Goal: Task Accomplishment & Management: Complete application form

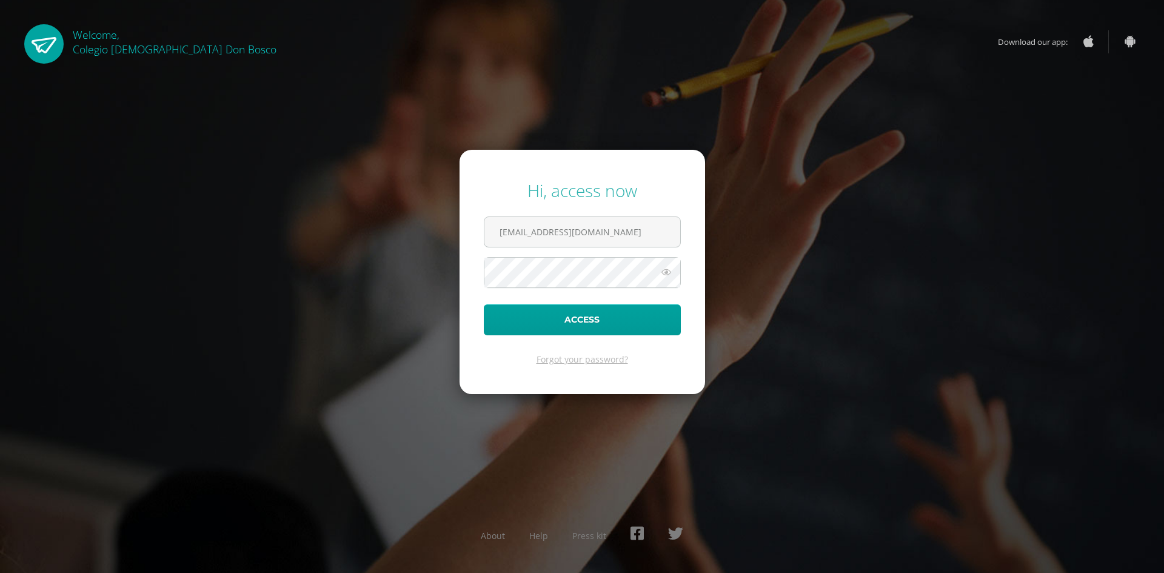
type input "[EMAIL_ADDRESS][DOMAIN_NAME]"
click at [484, 304] on button "Access" at bounding box center [582, 319] width 197 height 31
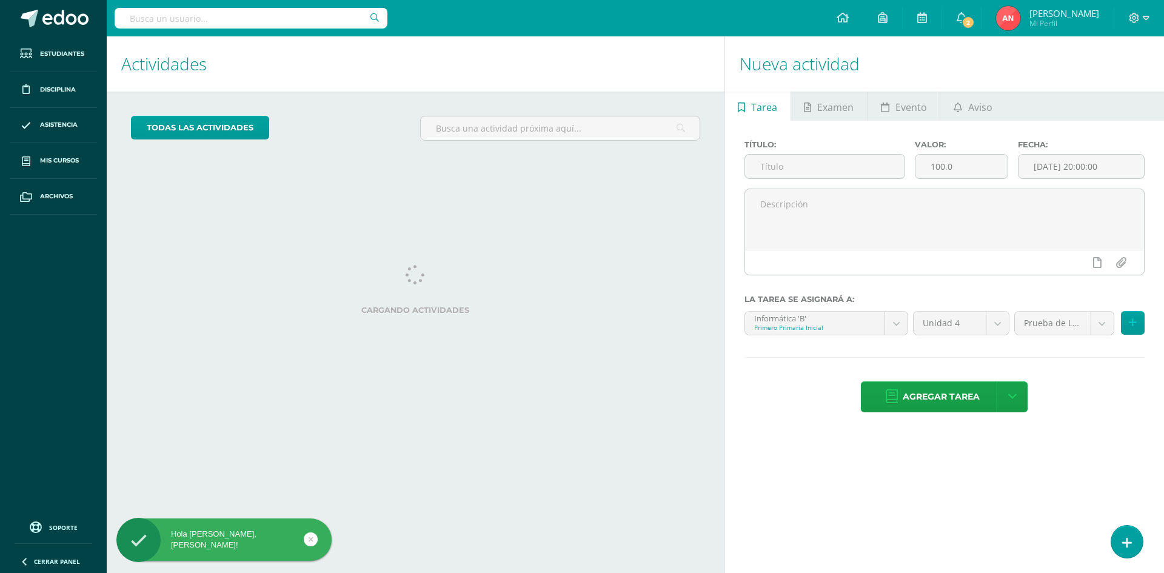
click at [710, 161] on div "todas las Actividades No tienes actividades Échale un vistazo a los demás perío…" at bounding box center [416, 133] width 618 height 83
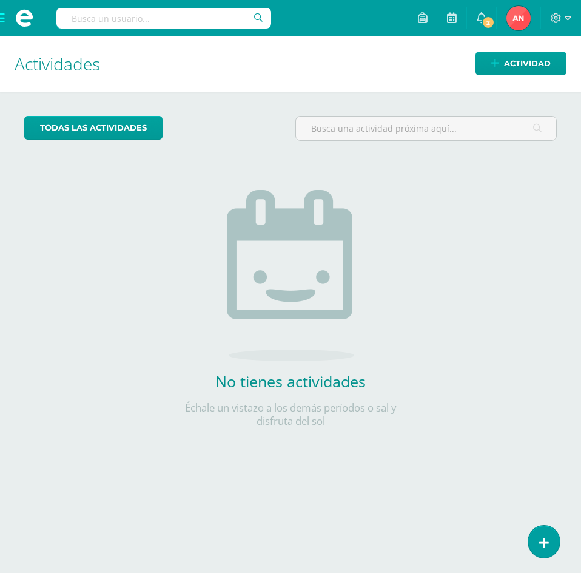
click at [4, 20] on span at bounding box center [24, 18] width 49 height 36
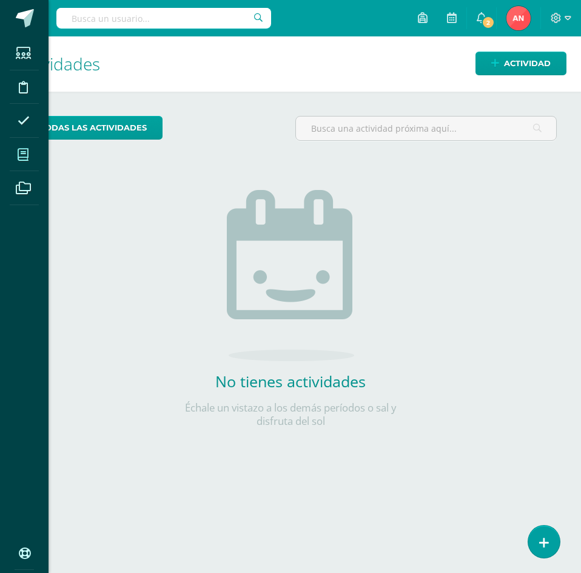
click at [27, 152] on icon at bounding box center [23, 155] width 11 height 12
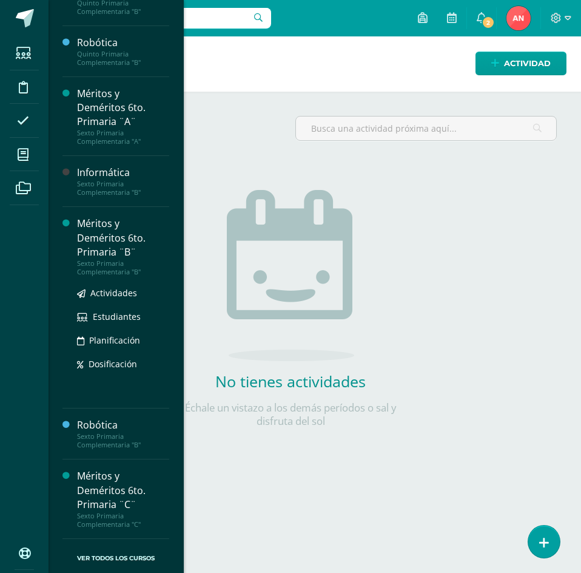
scroll to position [802, 0]
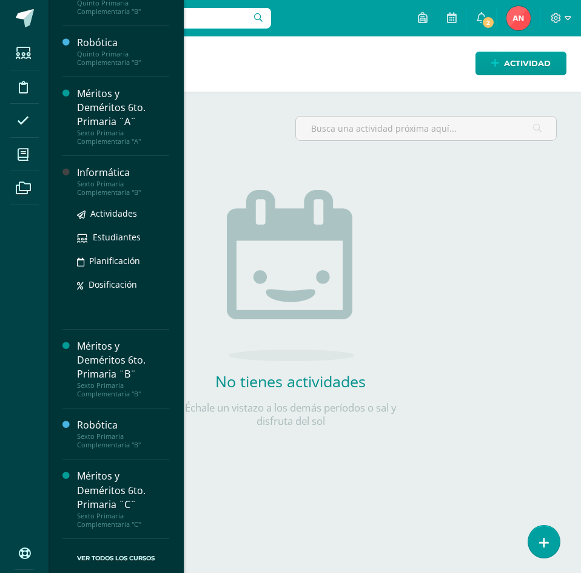
click at [98, 173] on div "Informática" at bounding box center [123, 173] width 92 height 14
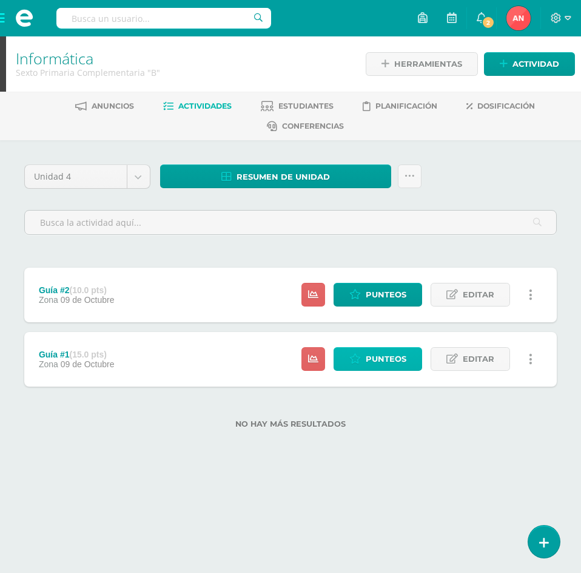
click at [371, 360] on span "Punteos" at bounding box center [386, 359] width 41 height 22
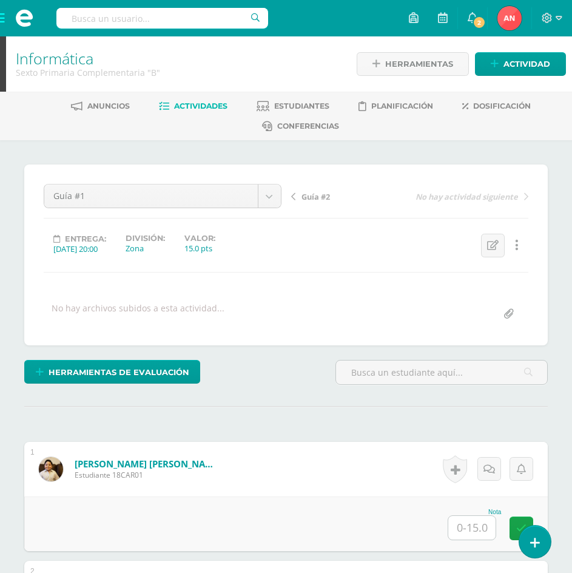
click at [479, 530] on input "text" at bounding box center [471, 528] width 47 height 24
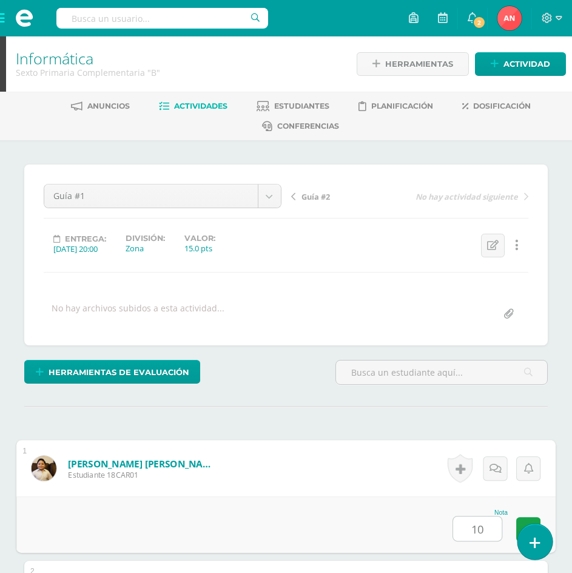
type input "10"
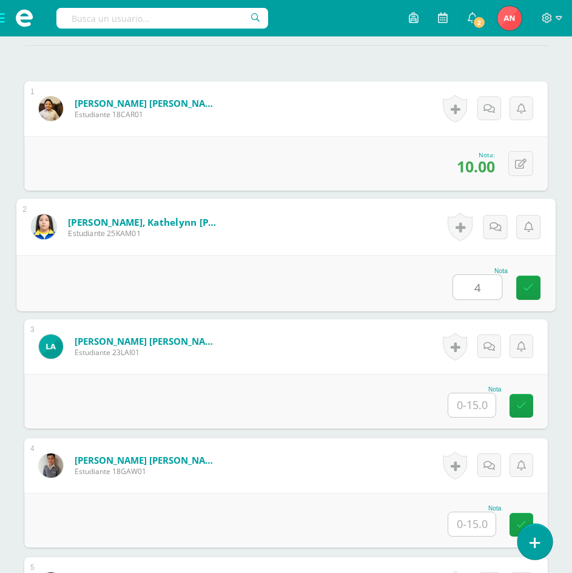
type input "4"
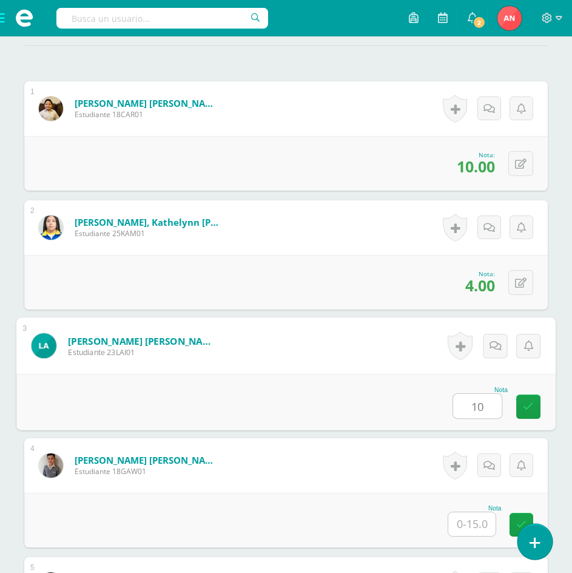
type input "10"
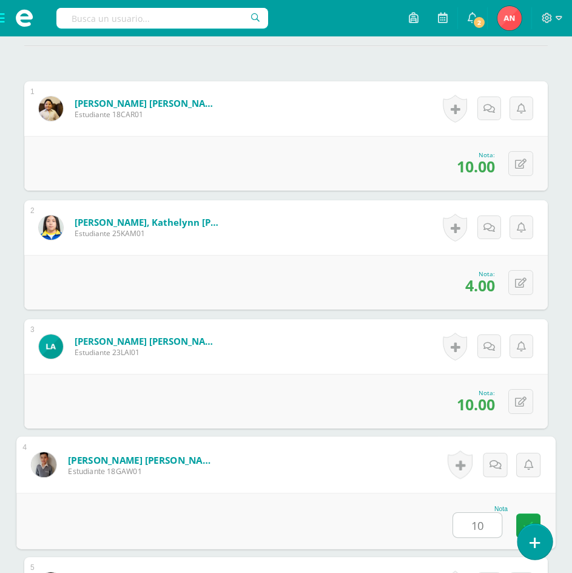
type input "10"
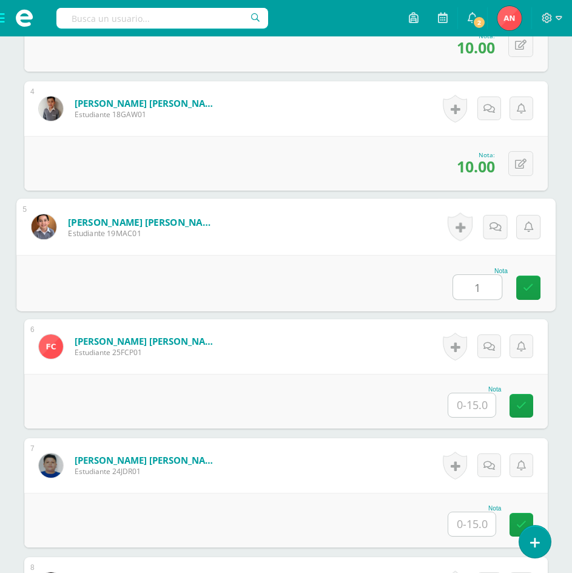
type input "1"
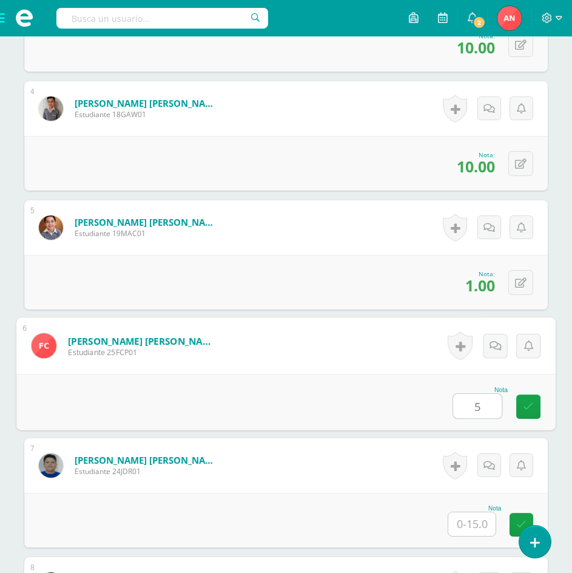
type input "5"
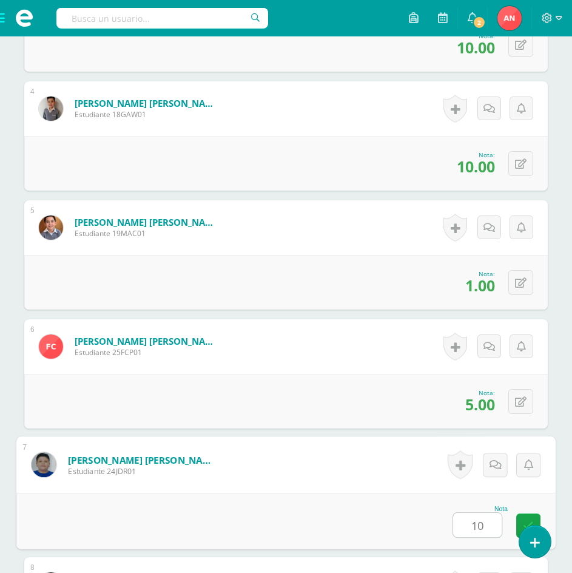
type input "10"
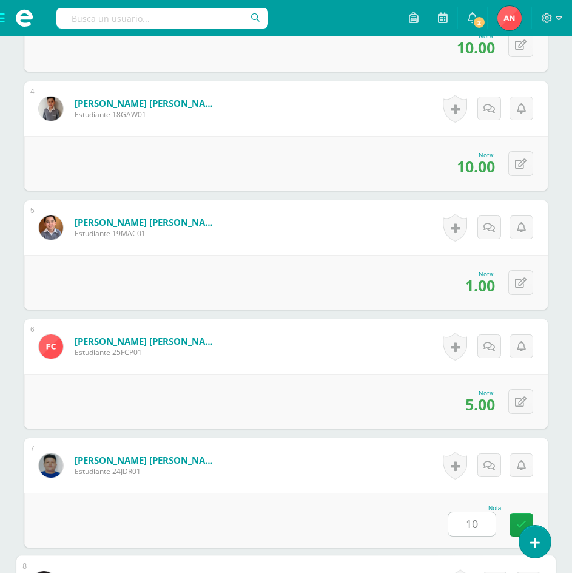
scroll to position [1073, 0]
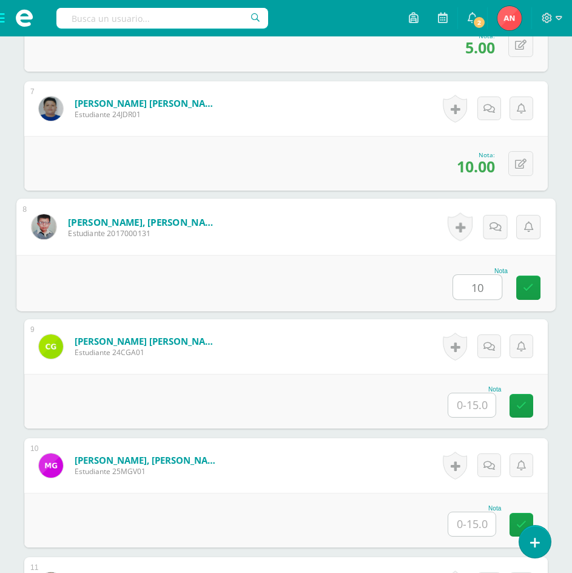
type input "10"
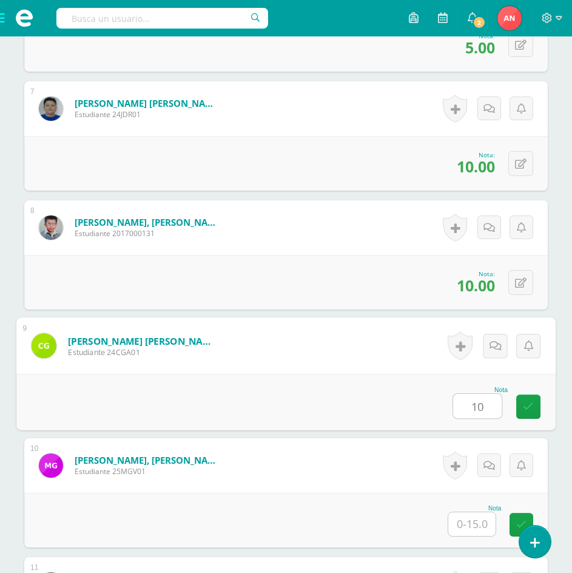
type input "10"
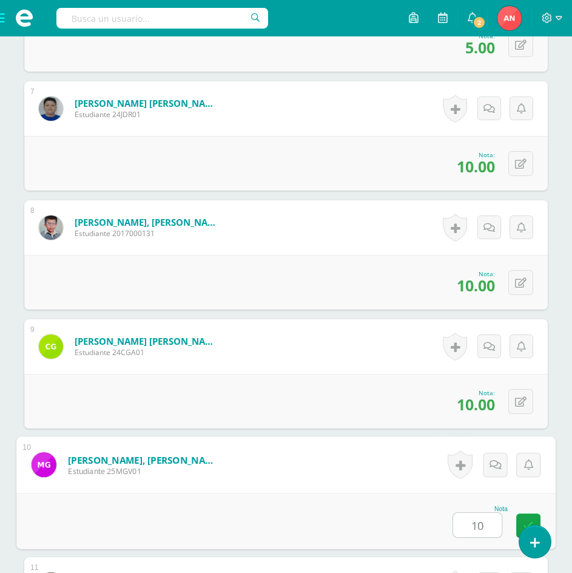
type input "10"
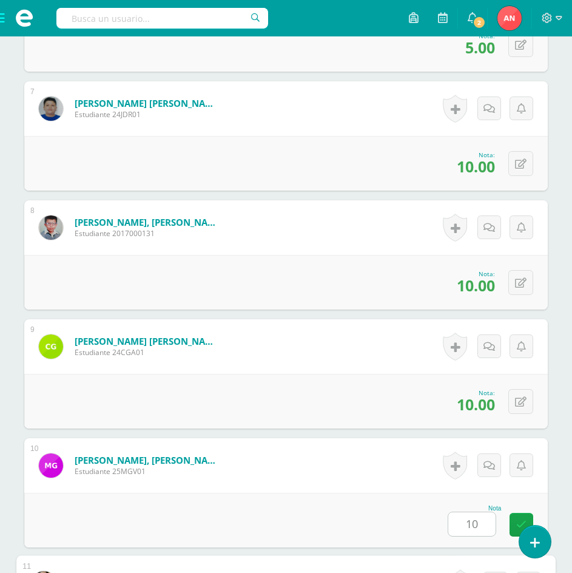
scroll to position [1430, 0]
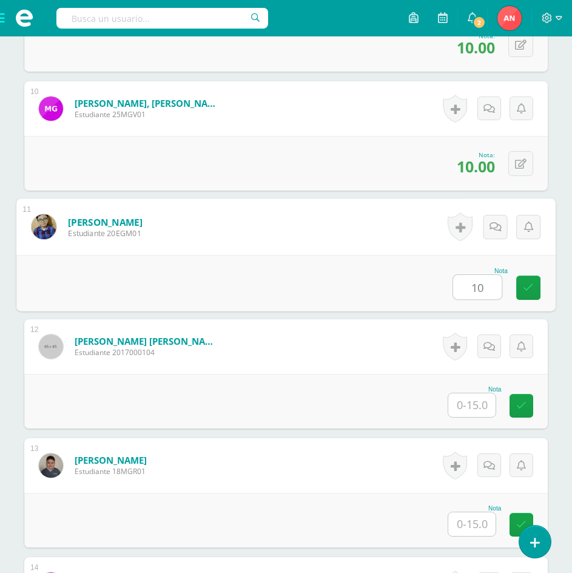
type input "10"
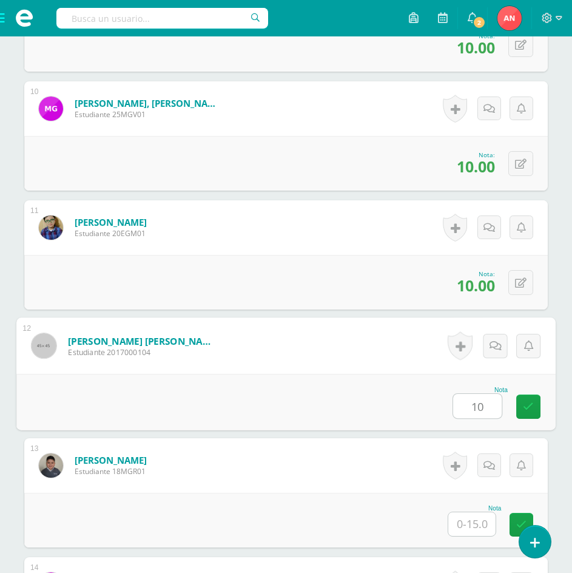
type input "10"
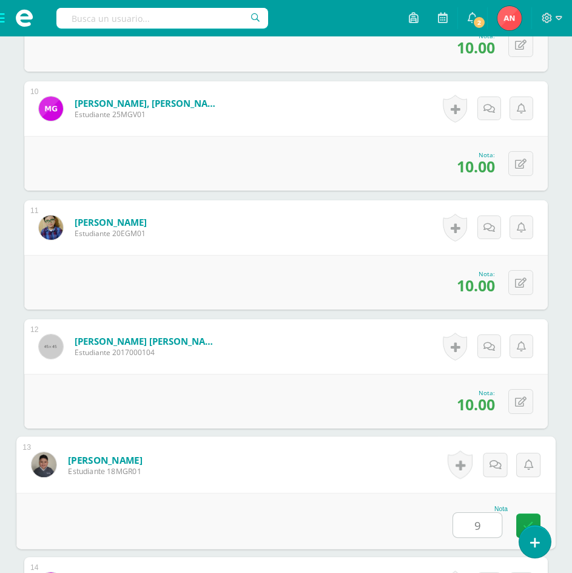
type input "9"
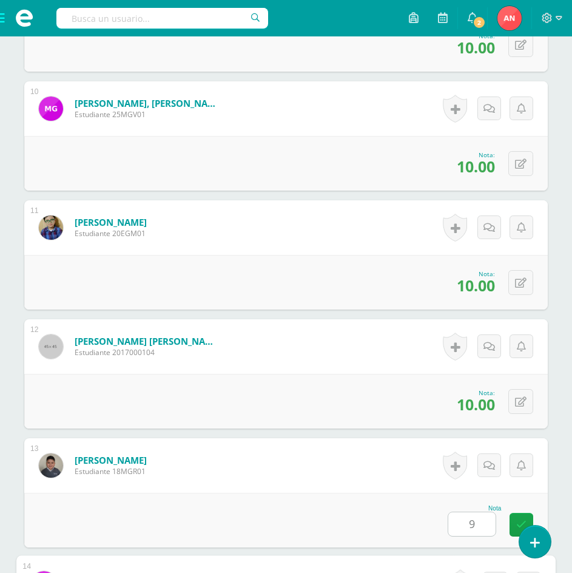
scroll to position [1787, 0]
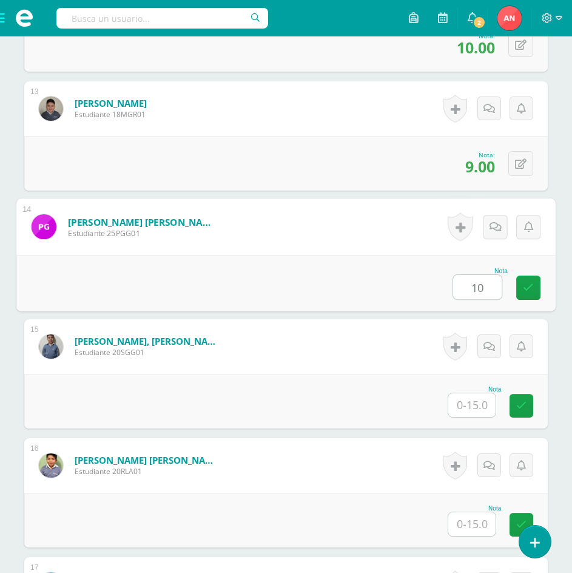
type input "10"
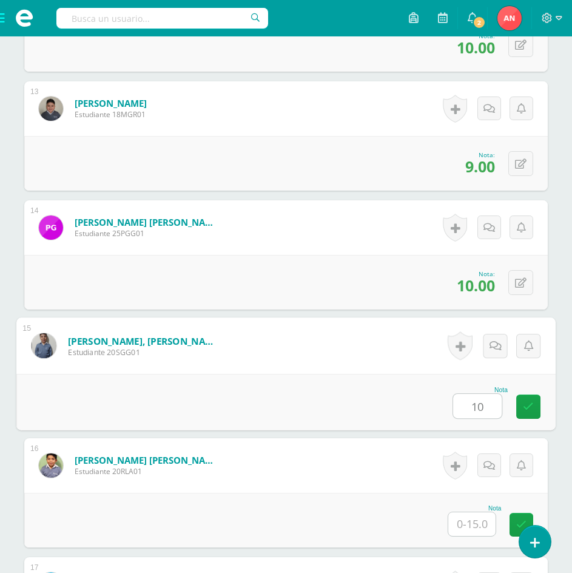
type input "10"
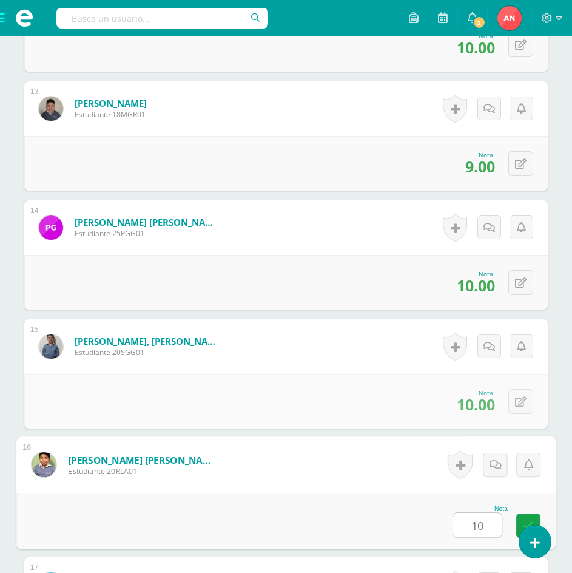
type input "10"
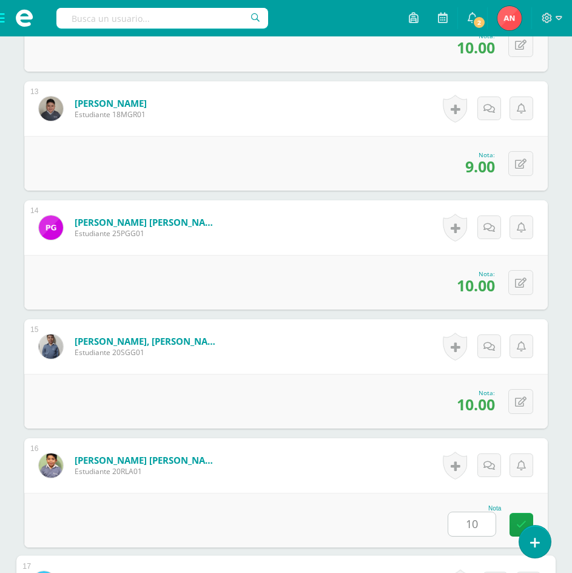
scroll to position [2143, 0]
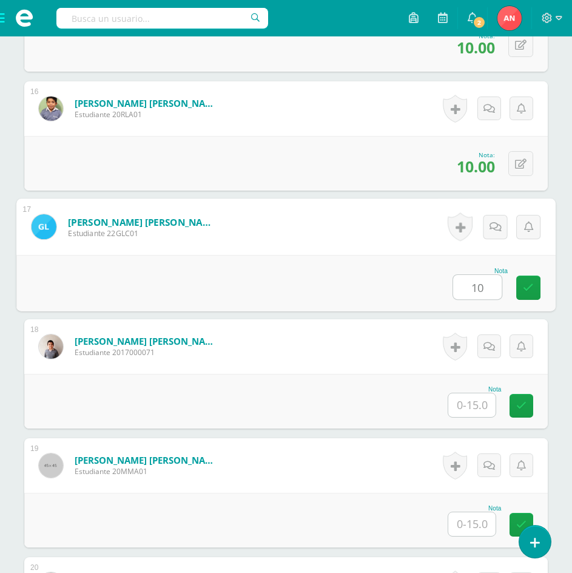
type input "10"
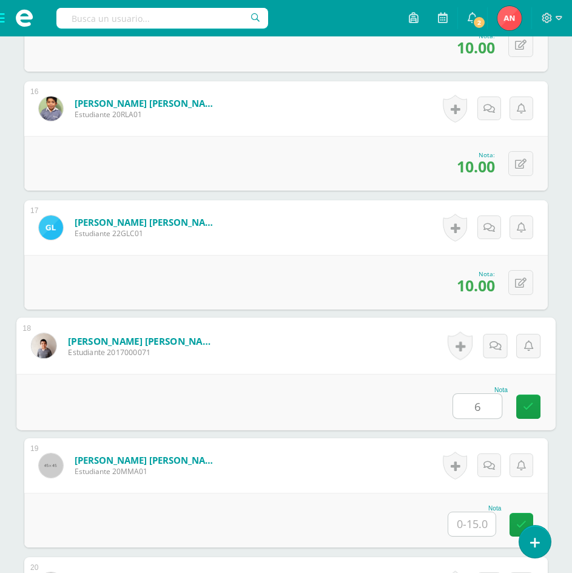
type input "6"
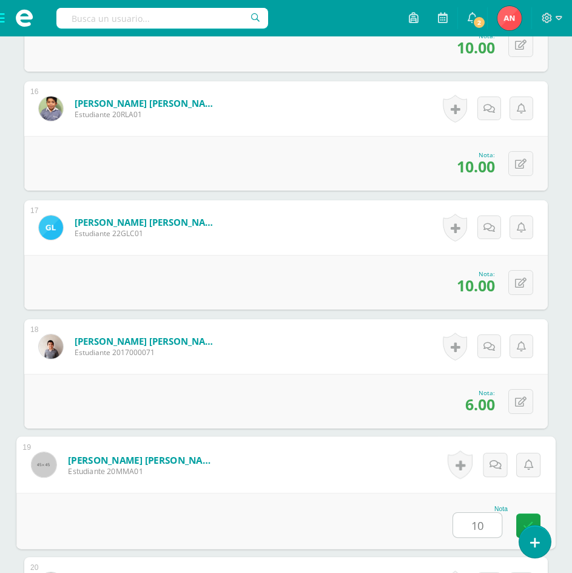
type input "10"
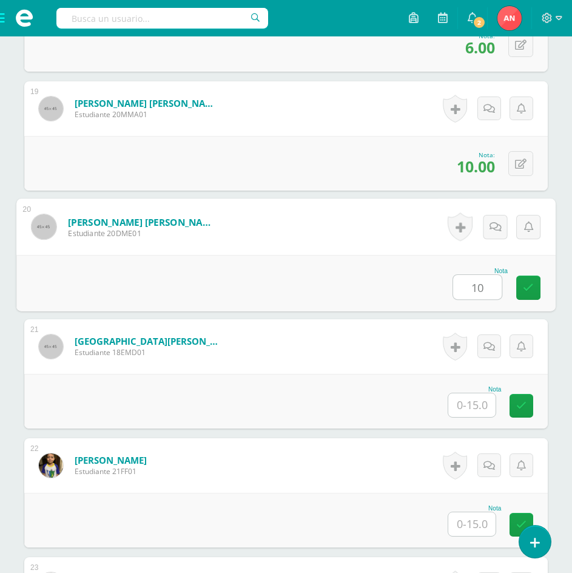
type input "10"
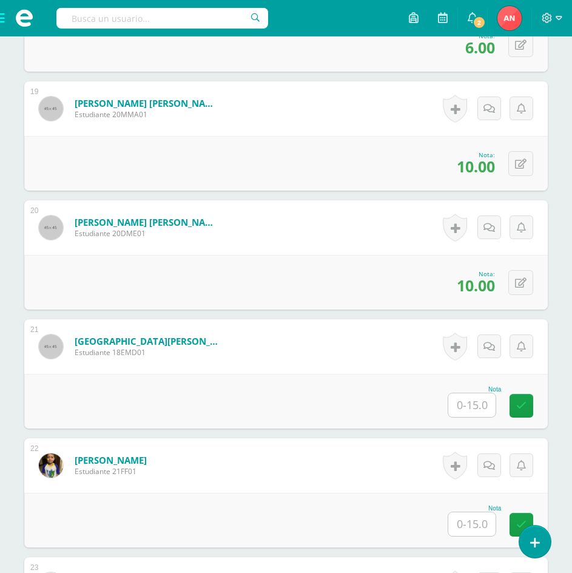
click at [469, 409] on input "text" at bounding box center [471, 405] width 47 height 24
type input "3"
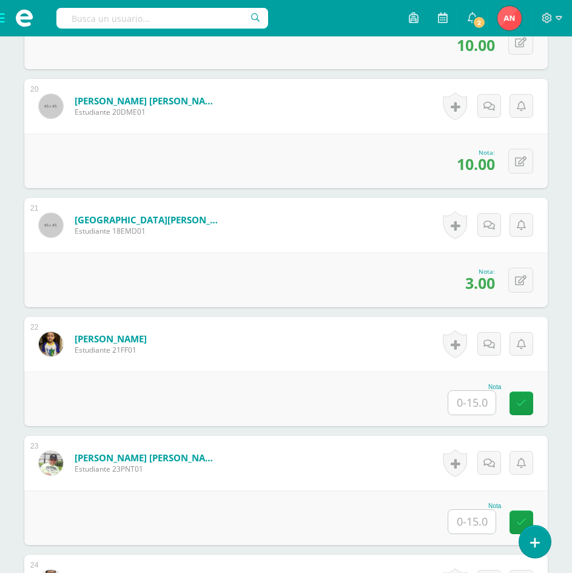
click at [482, 409] on input "text" at bounding box center [471, 403] width 47 height 24
type input "10"
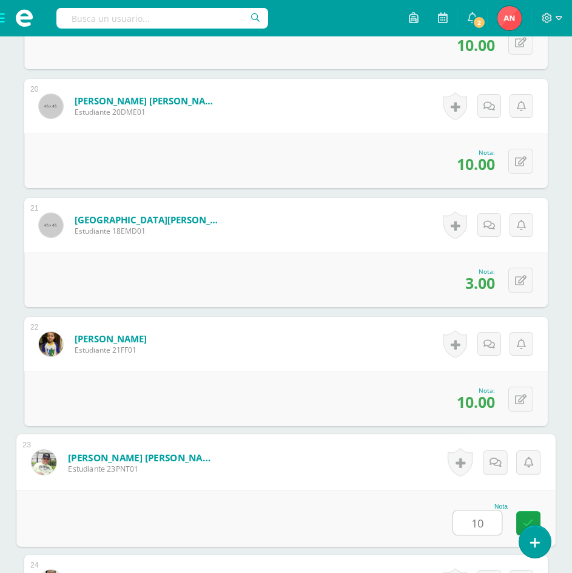
type input "10"
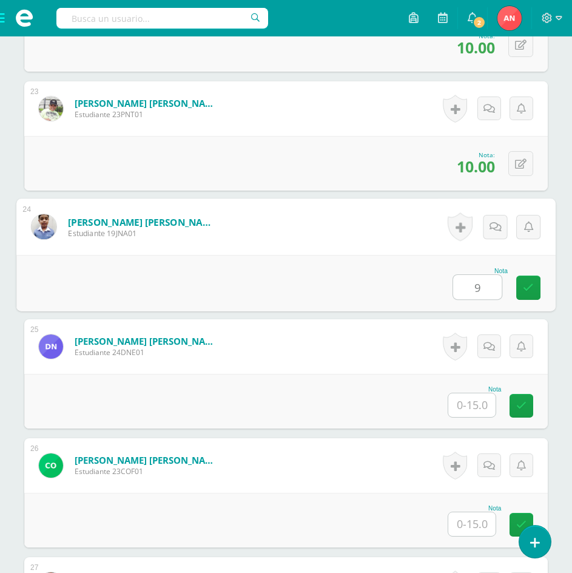
type input "9"
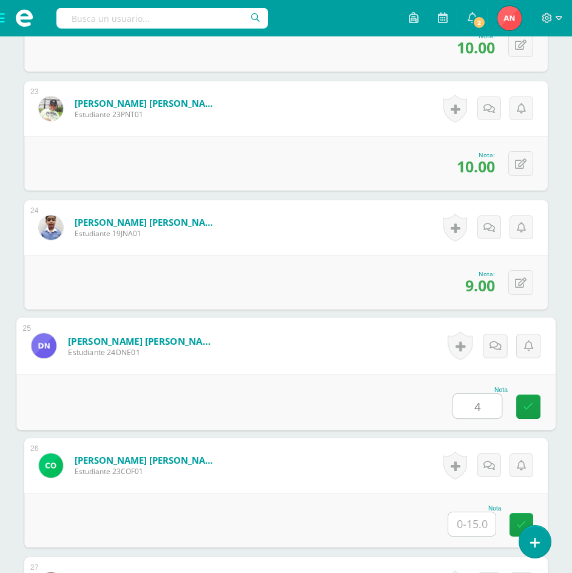
type input "4"
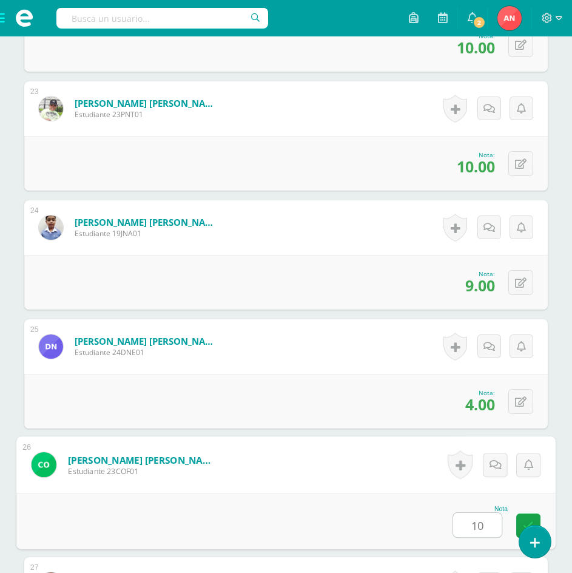
type input "10"
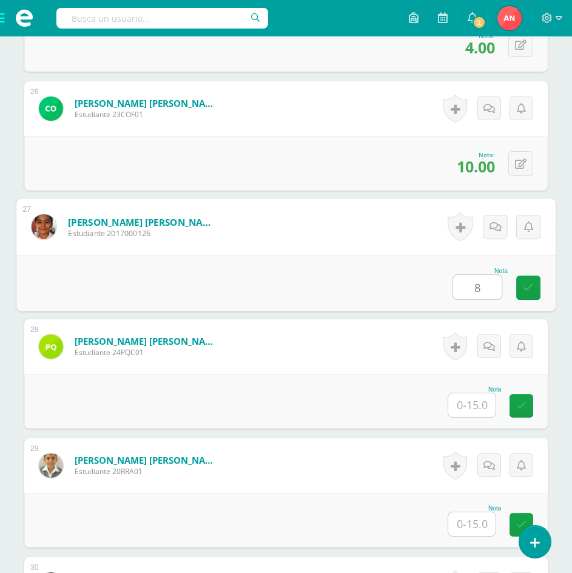
type input "8"
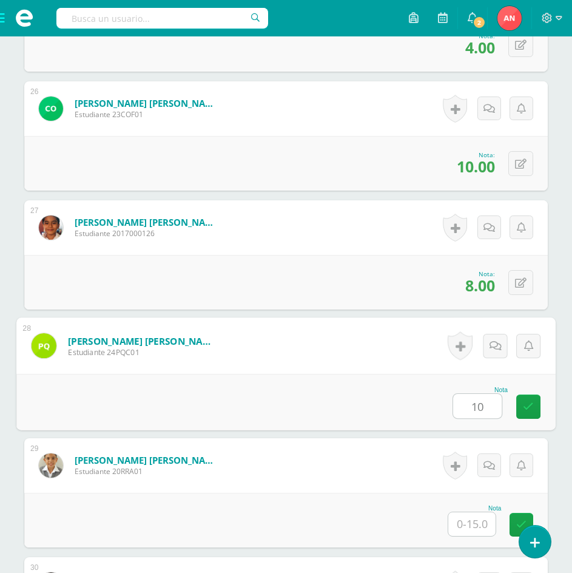
type input "10"
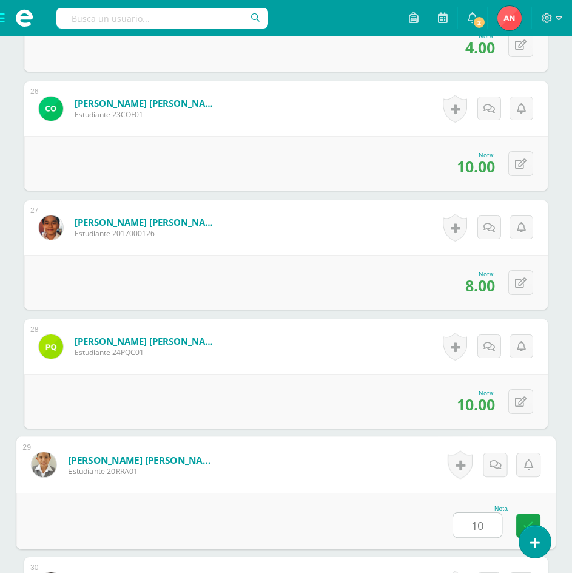
type input "10"
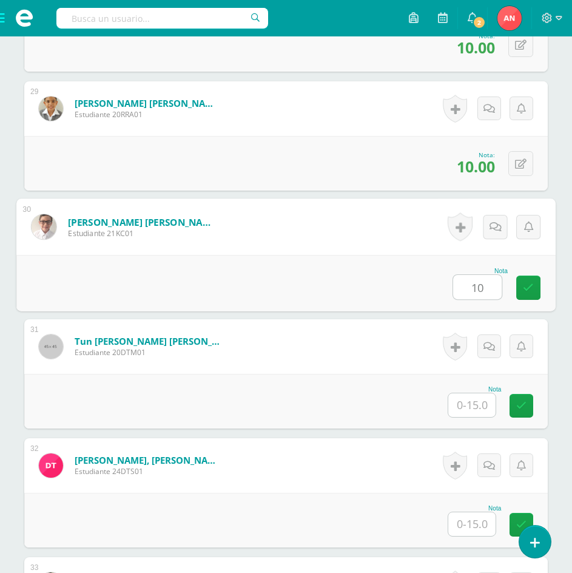
type input "10"
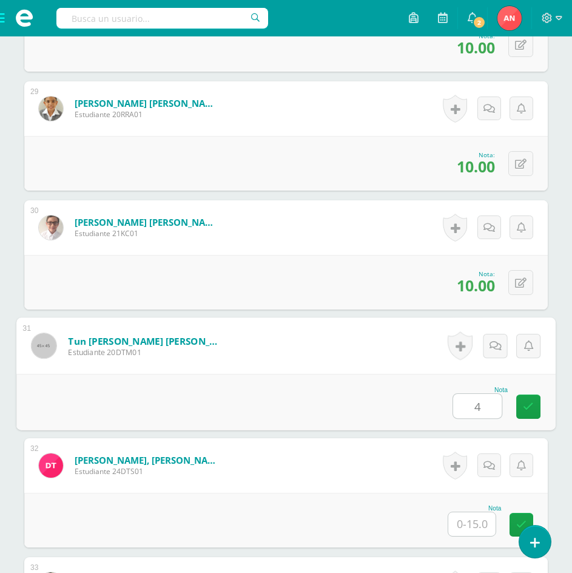
type input "4"
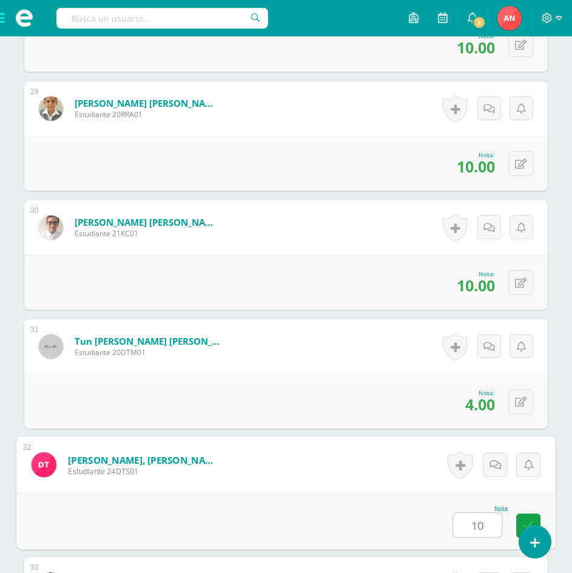
type input "10"
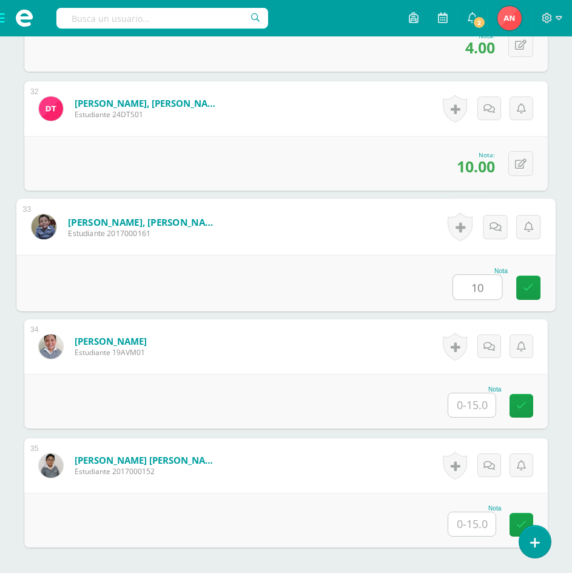
type input "10"
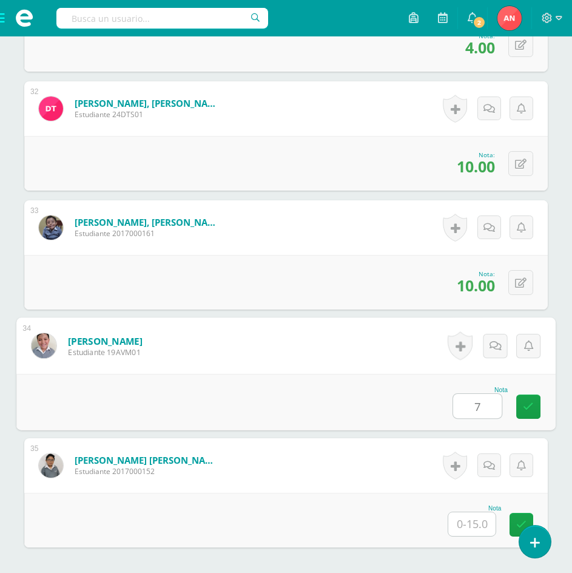
type input "7"
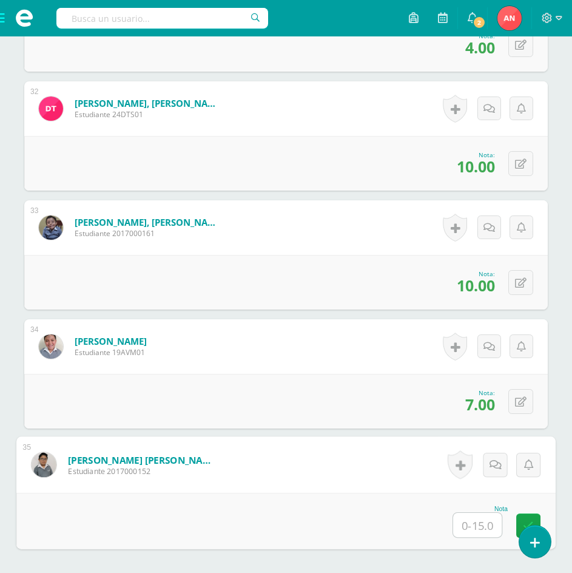
type input "6"
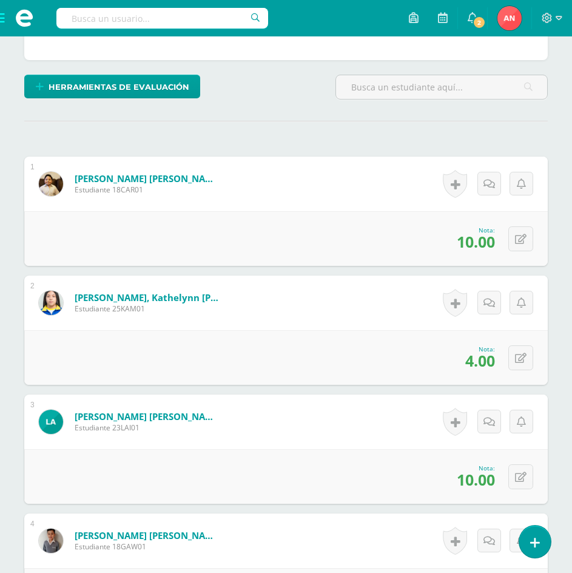
scroll to position [103, 0]
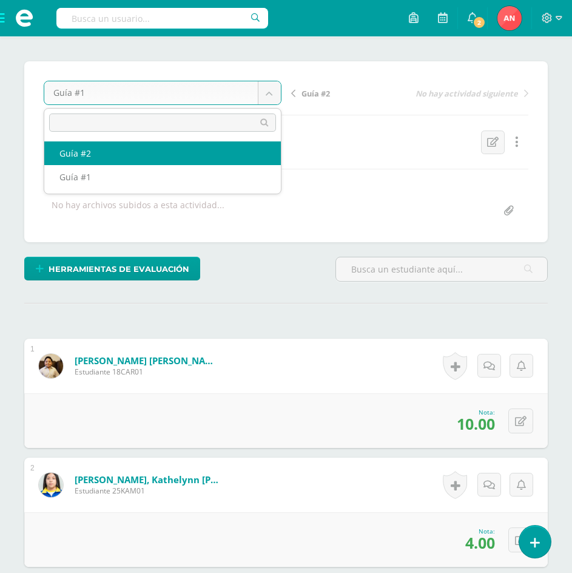
select select "/dashboard/teacher/grade-activity/181343/"
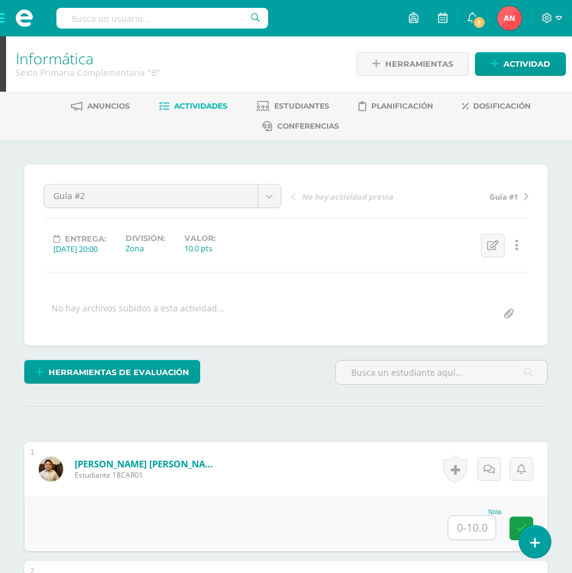
click at [476, 529] on input "text" at bounding box center [471, 528] width 47 height 24
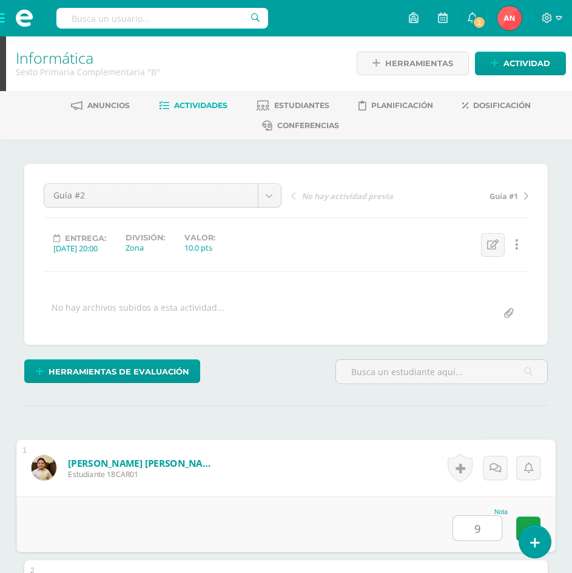
type input "9"
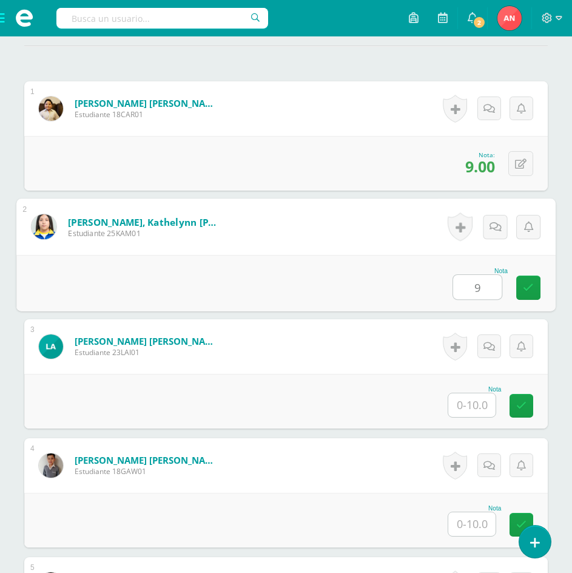
type input "9"
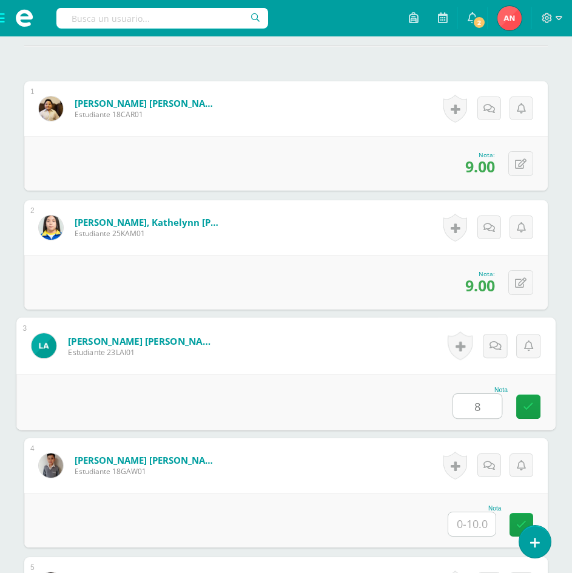
type input "8"
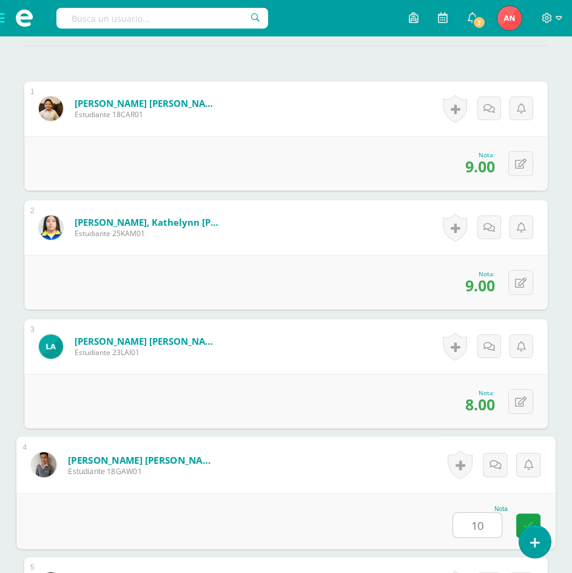
type input "10"
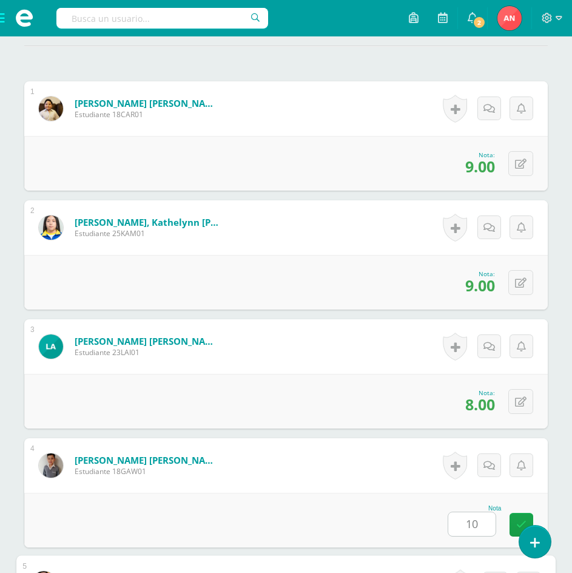
scroll to position [717, 0]
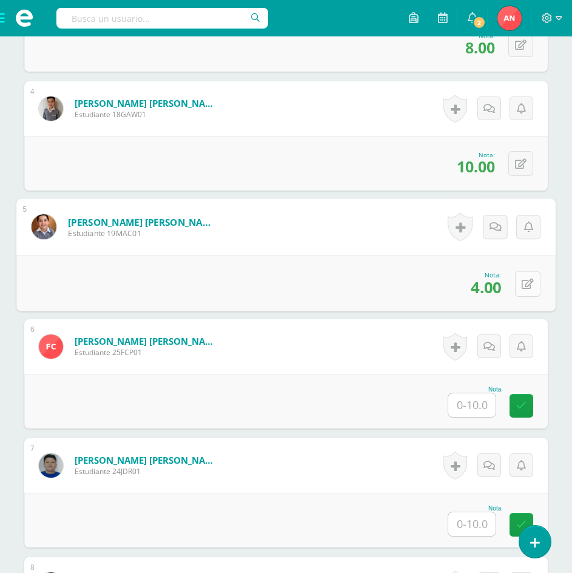
click at [522, 283] on icon at bounding box center [528, 283] width 12 height 10
type input "8"
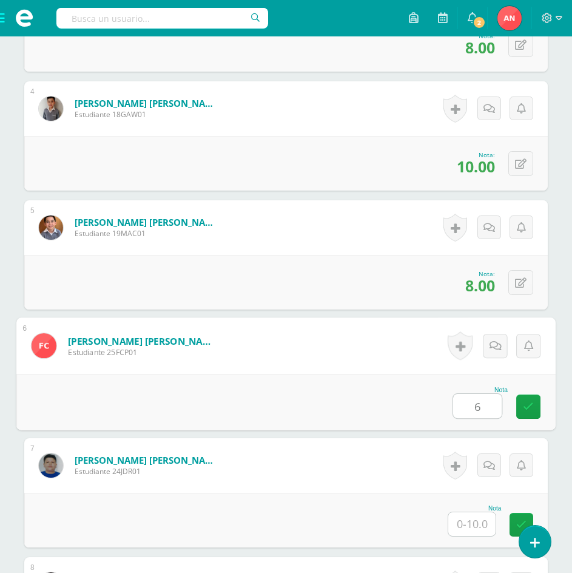
type input "6"
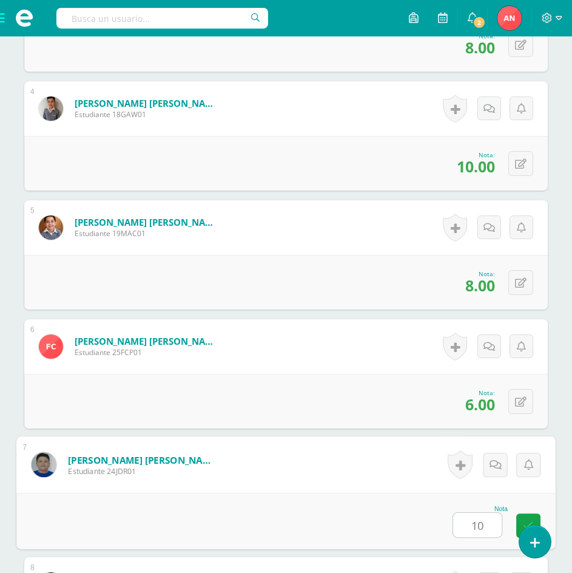
type input "10"
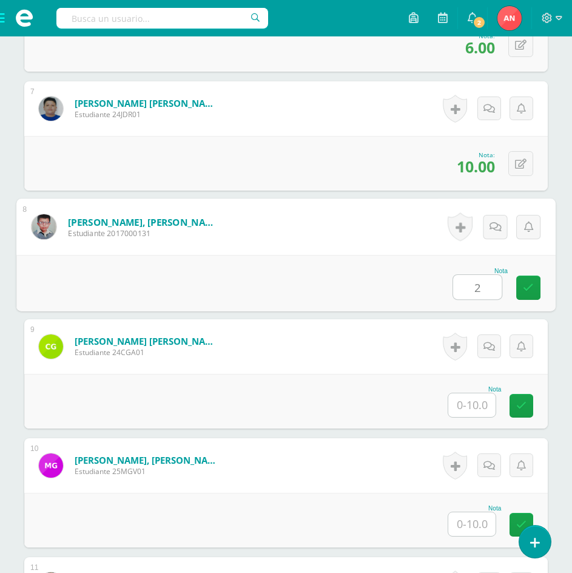
type input "2"
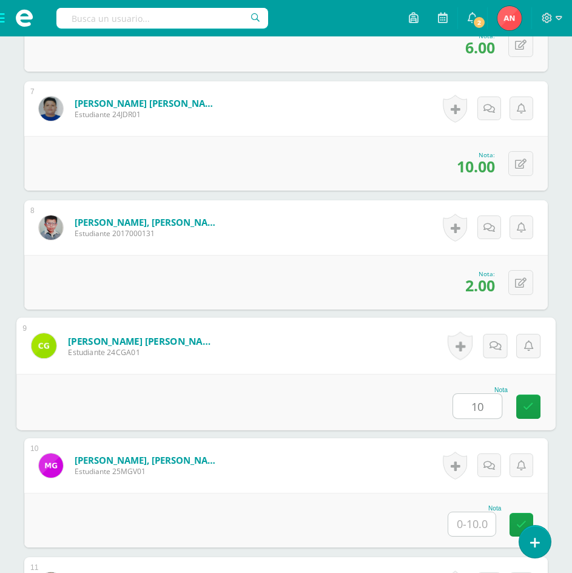
type input "10"
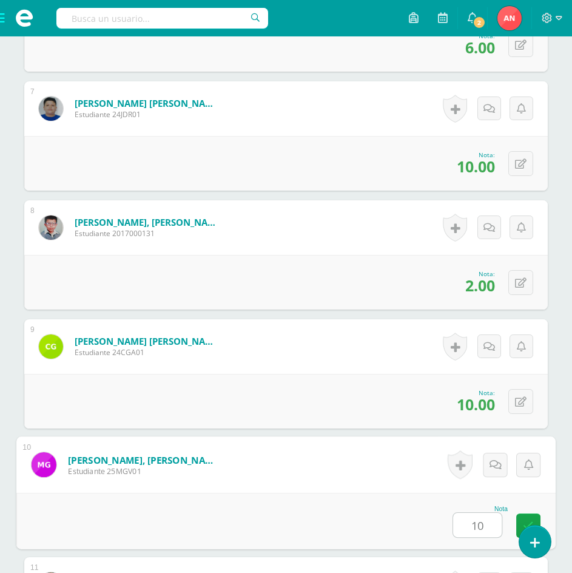
type input "10"
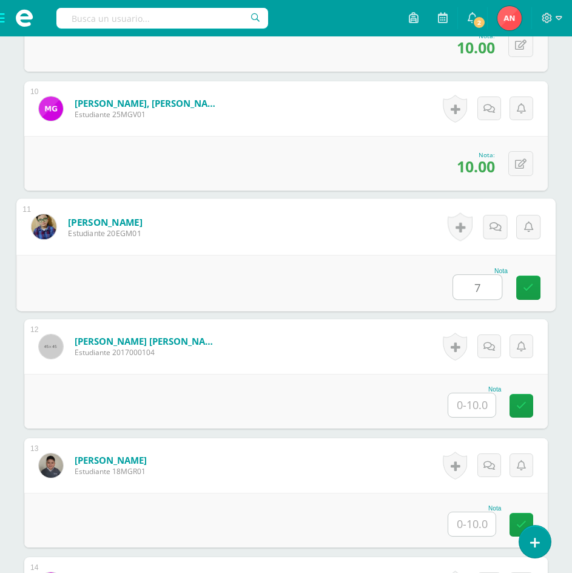
type input "7"
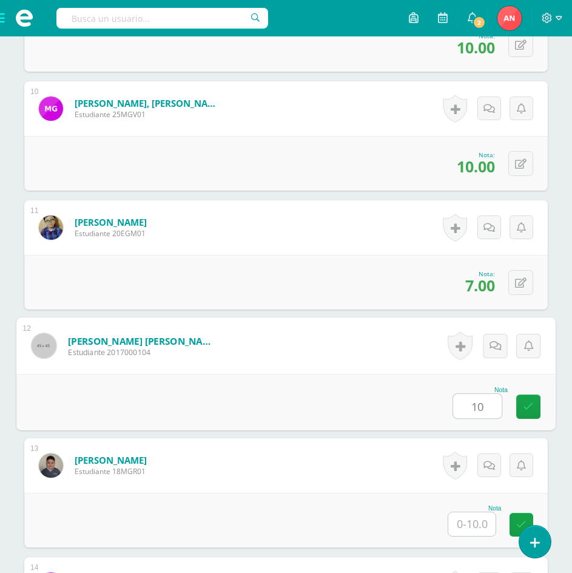
type input "10"
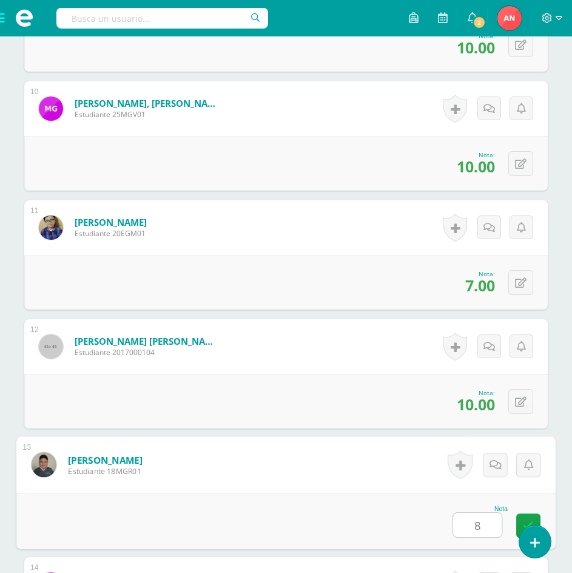
type input "8"
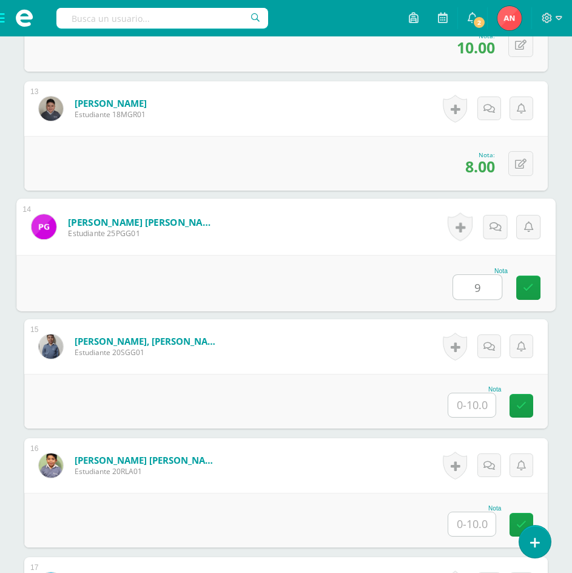
type input "9"
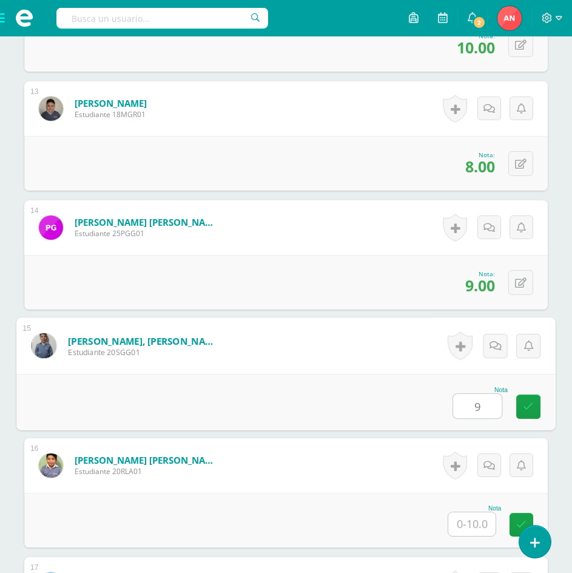
type input "9"
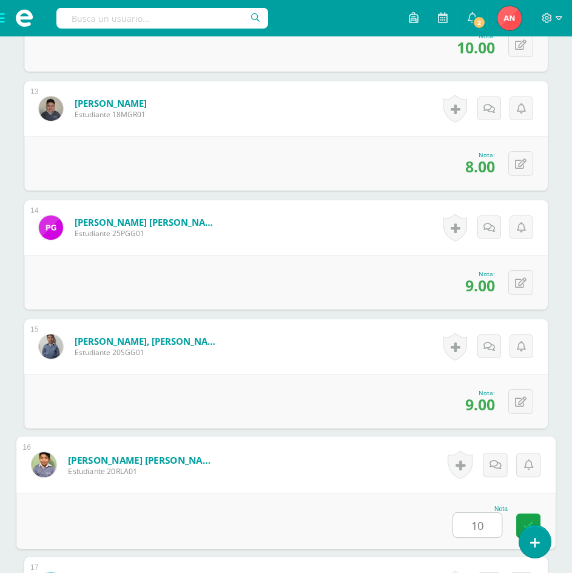
type input "10"
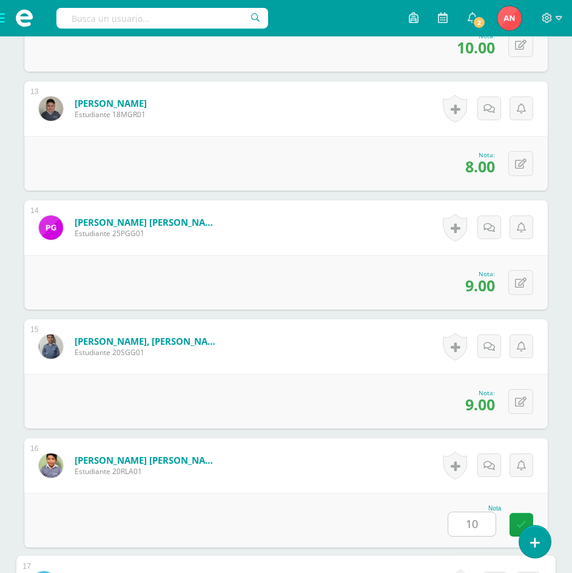
scroll to position [2143, 0]
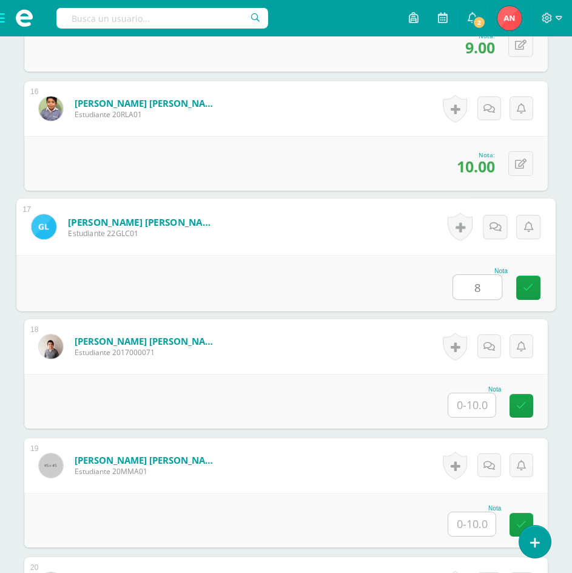
type input "8"
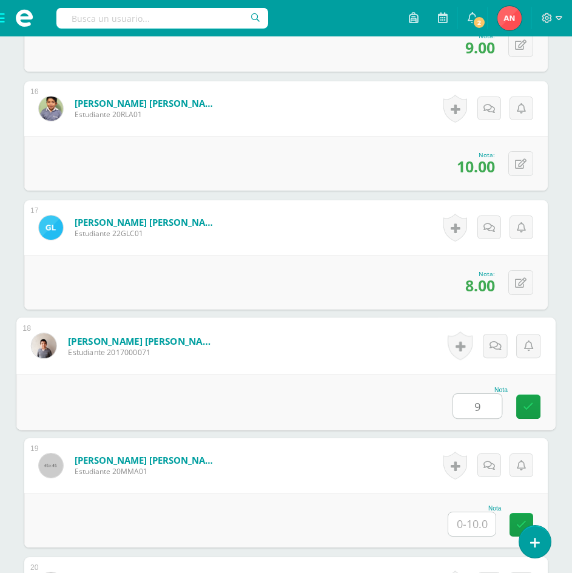
type input "9"
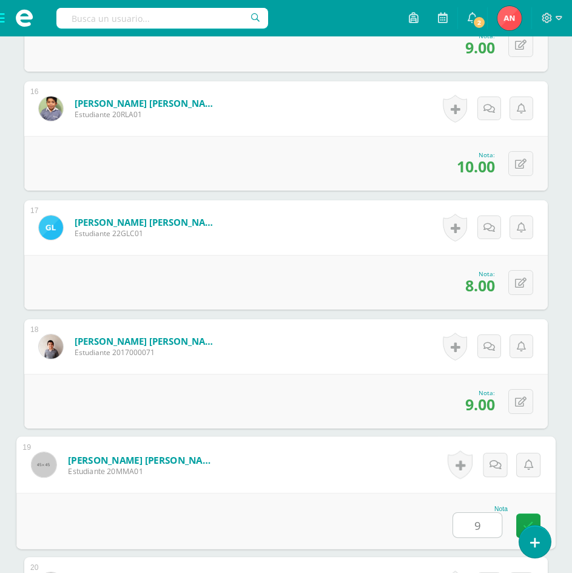
type input "9"
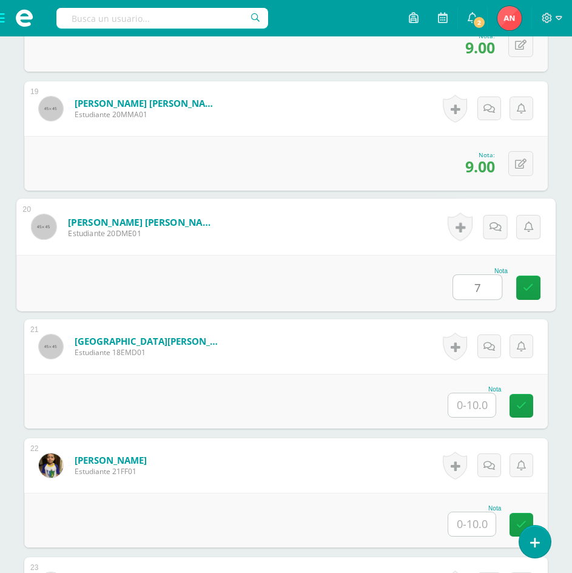
type input "7"
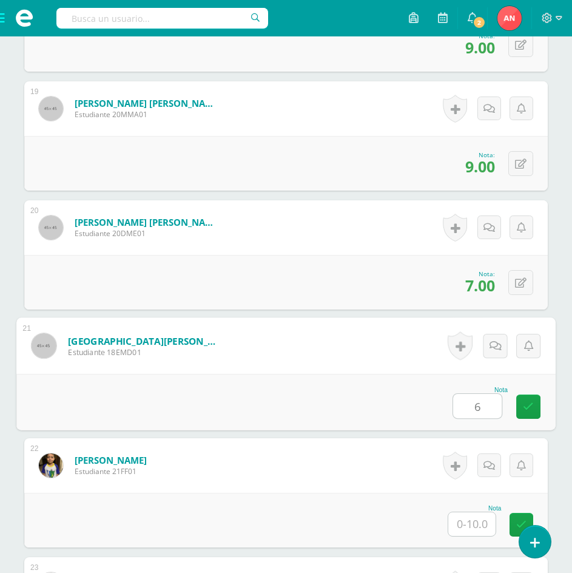
type input "6"
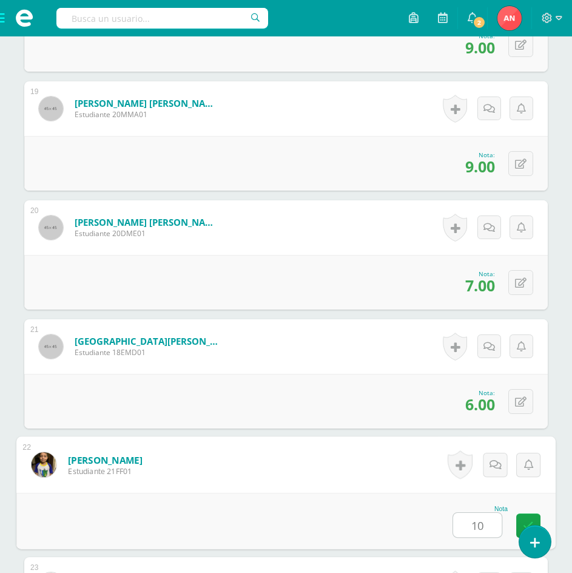
type input "10"
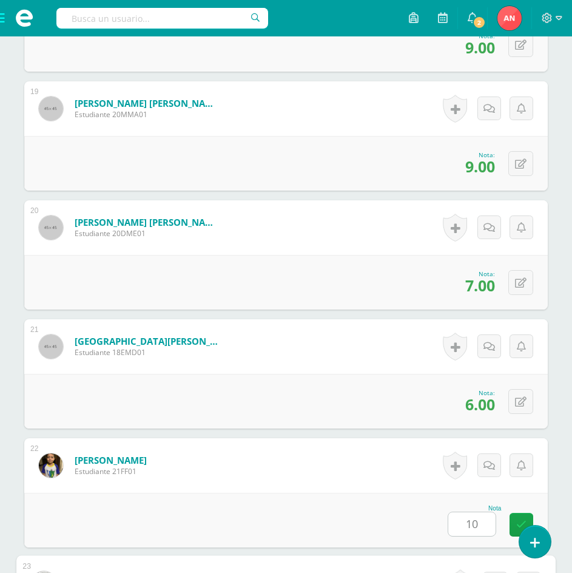
scroll to position [2857, 0]
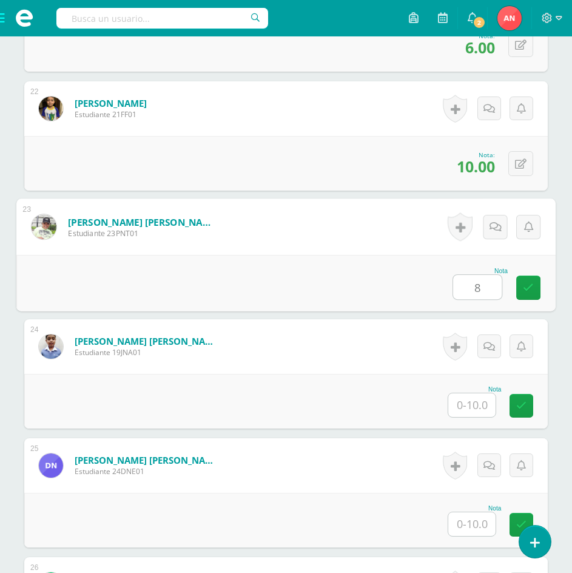
type input "8"
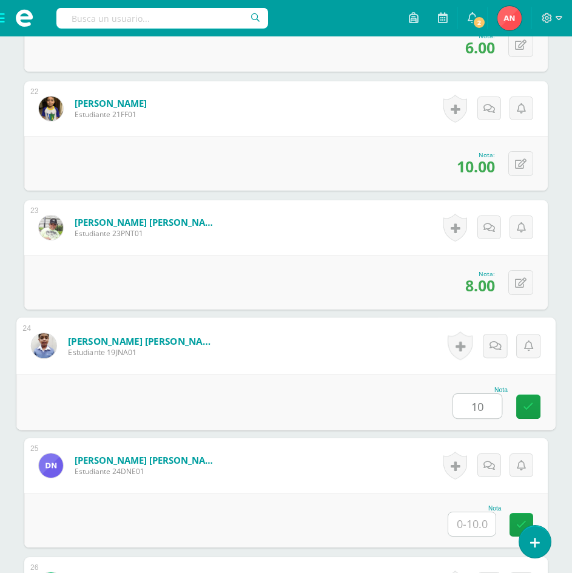
type input "10"
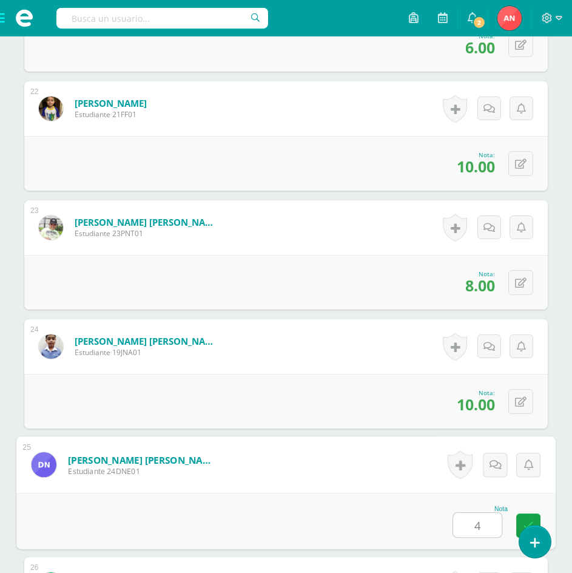
type input "4"
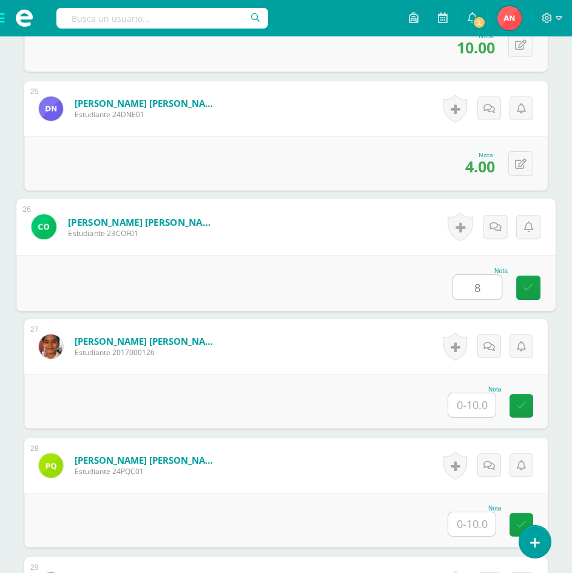
type input "8"
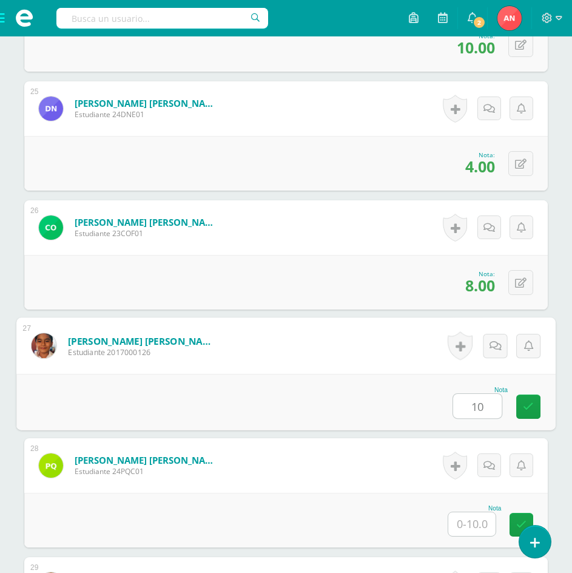
type input "10"
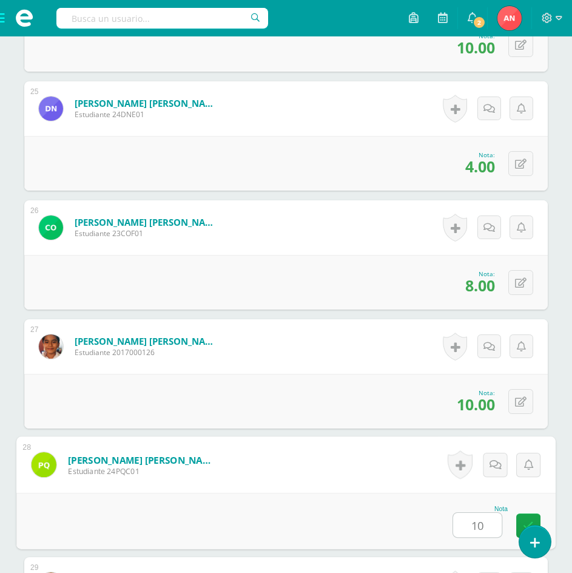
type input "10"
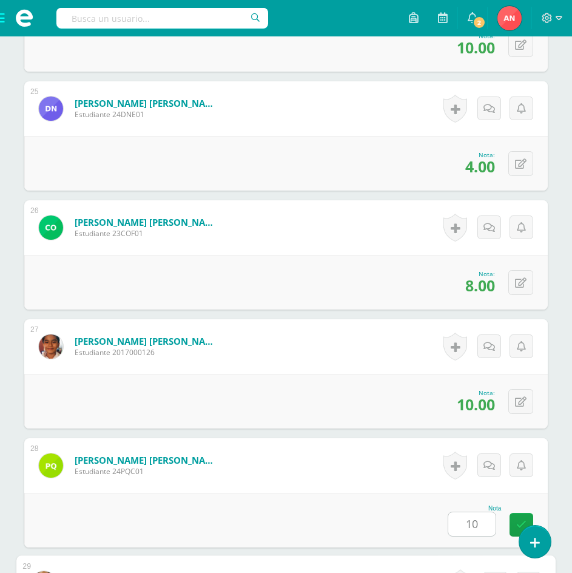
scroll to position [3570, 0]
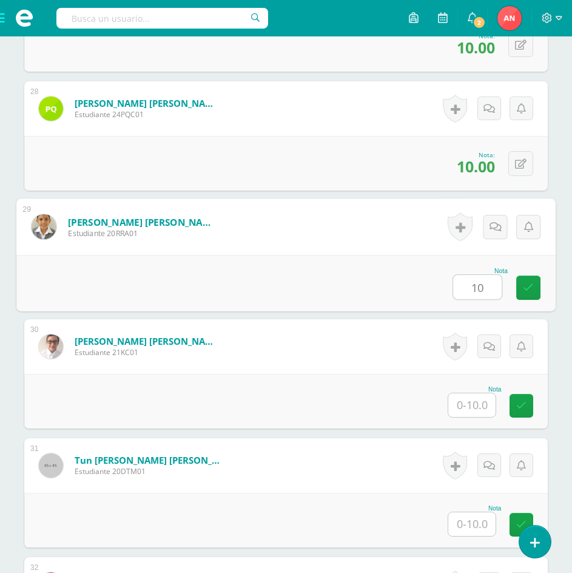
type input "10"
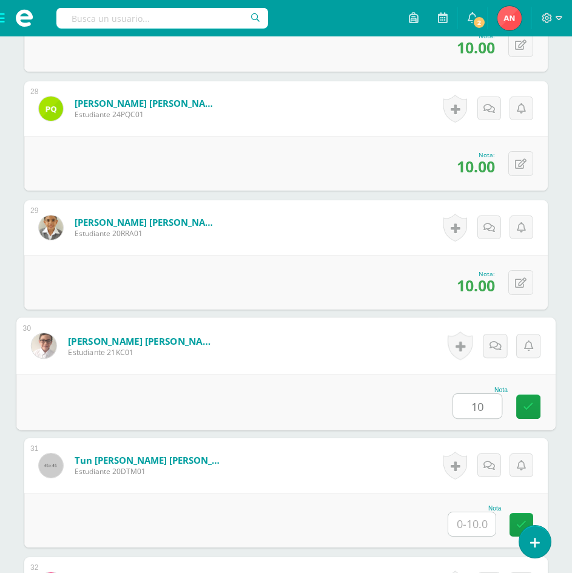
type input "10"
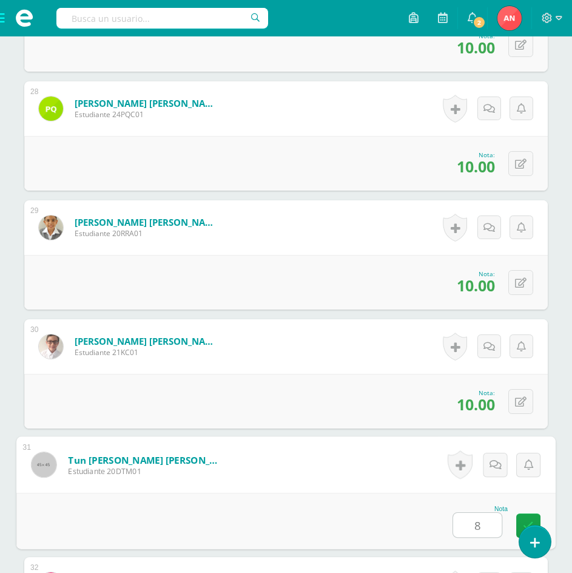
type input "8"
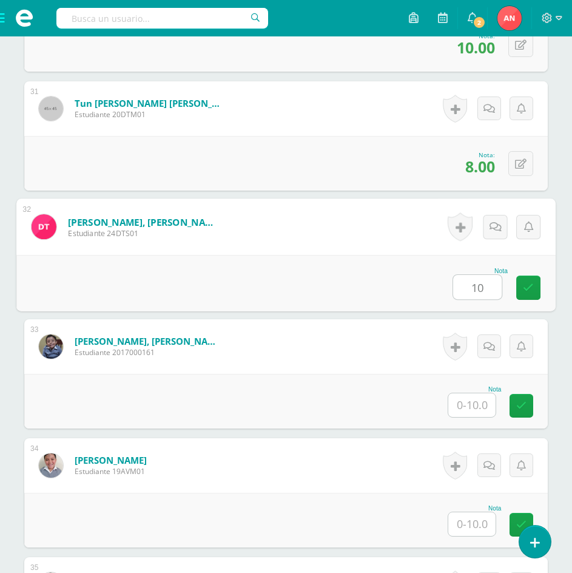
type input "10"
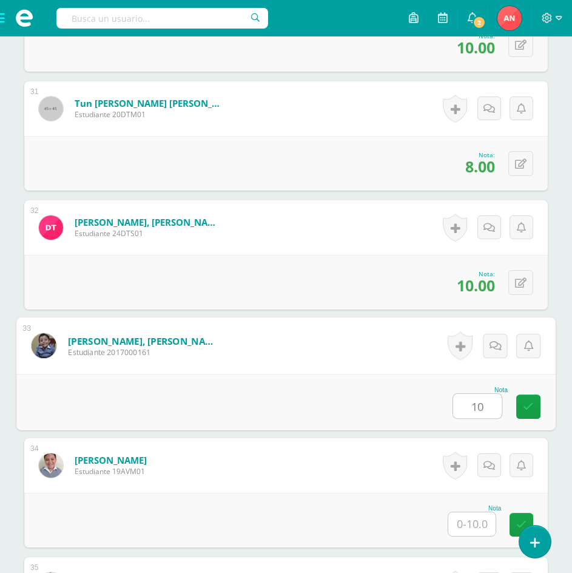
type input "10"
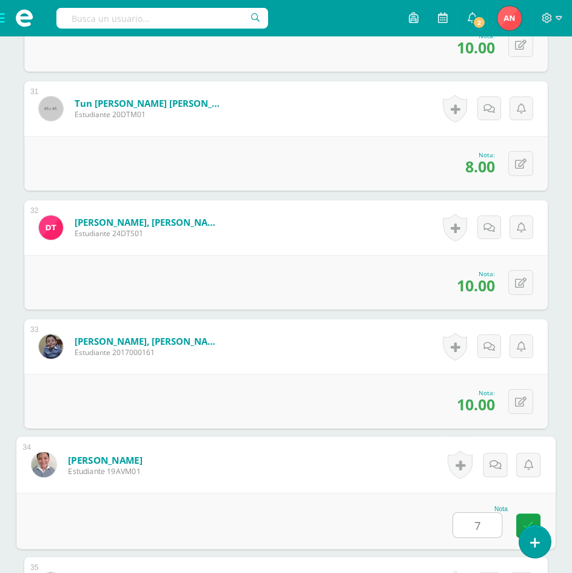
type input "7"
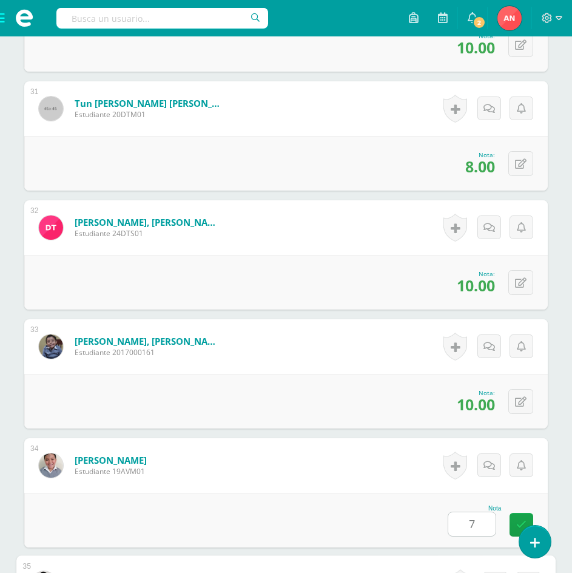
scroll to position [4159, 0]
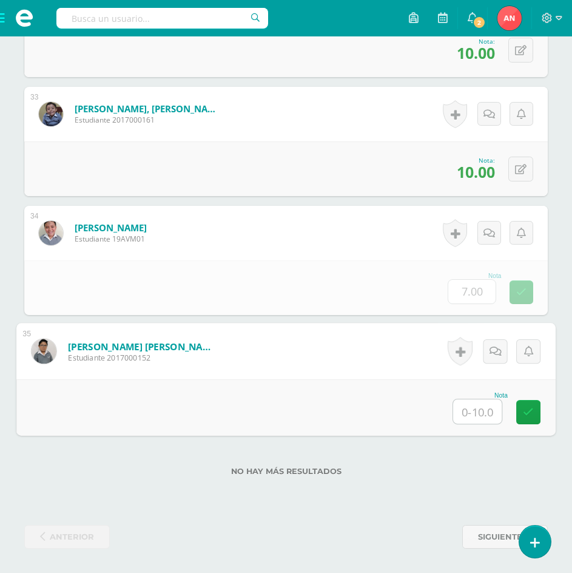
type input "8"
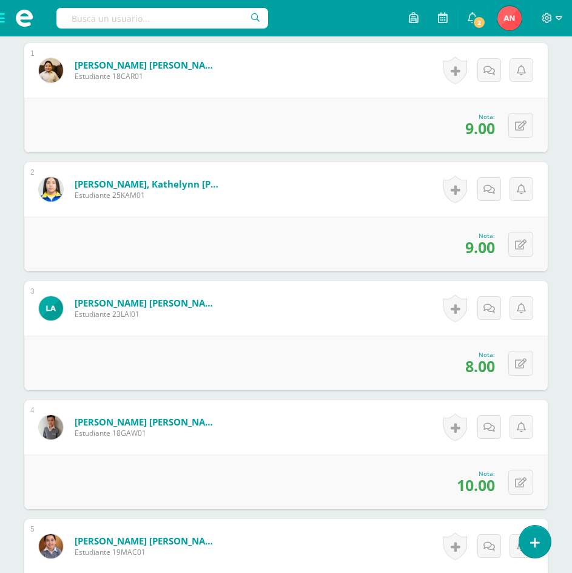
scroll to position [0, 0]
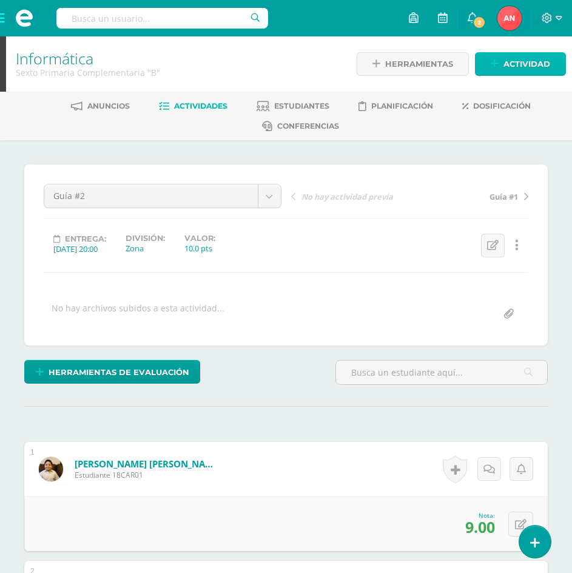
click at [530, 66] on span "Actividad" at bounding box center [526, 64] width 47 height 22
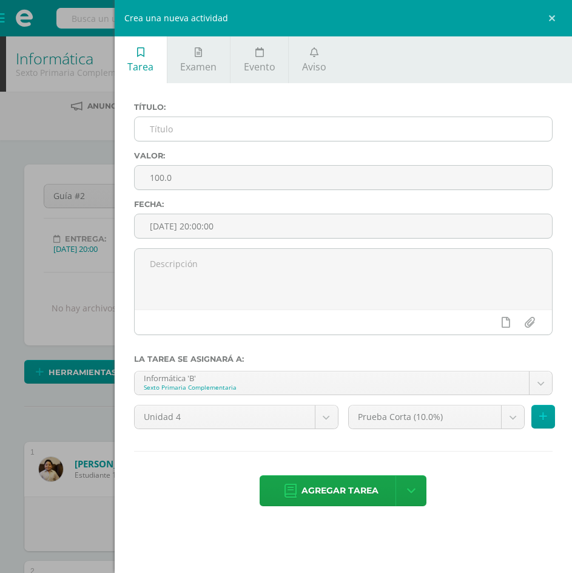
click at [222, 136] on input "text" at bounding box center [343, 129] width 417 height 24
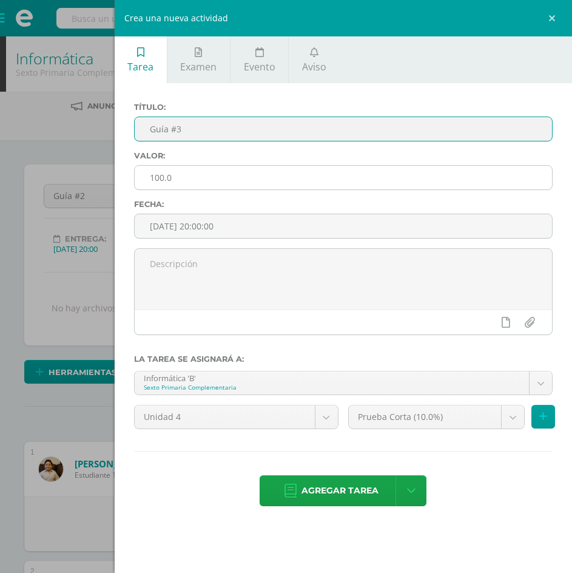
type input "Guía #3"
click at [162, 180] on input "100.0" at bounding box center [343, 178] width 417 height 24
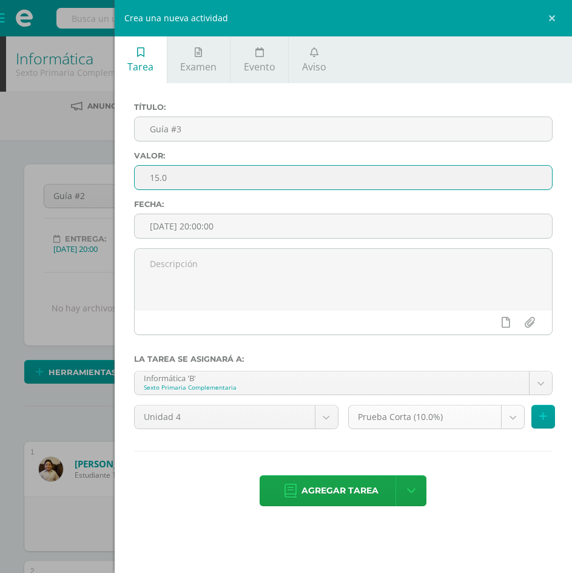
type input "15.0"
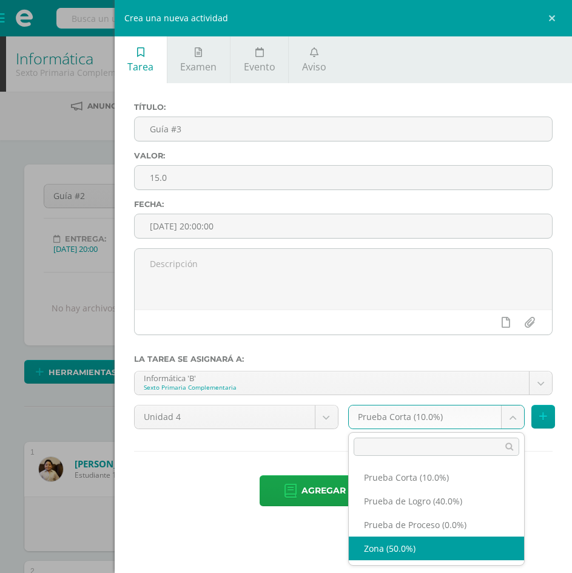
select select "156217"
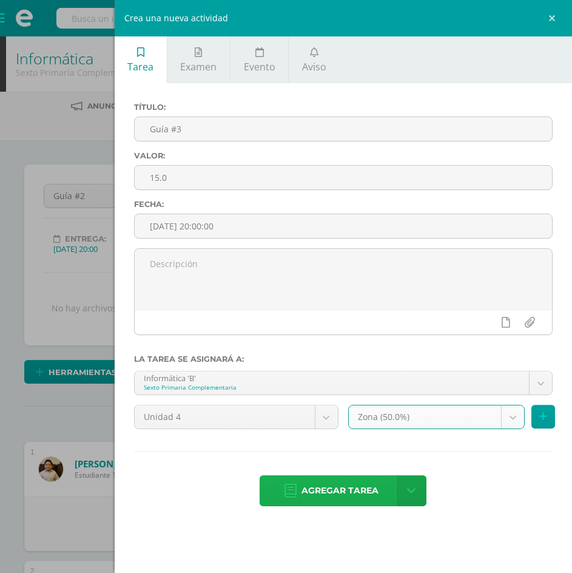
click at [333, 499] on span "Agregar tarea" at bounding box center [339, 490] width 77 height 30
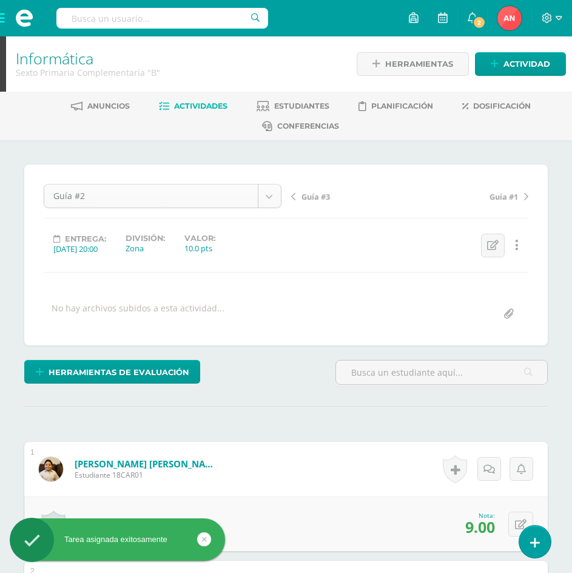
scroll to position [1, 0]
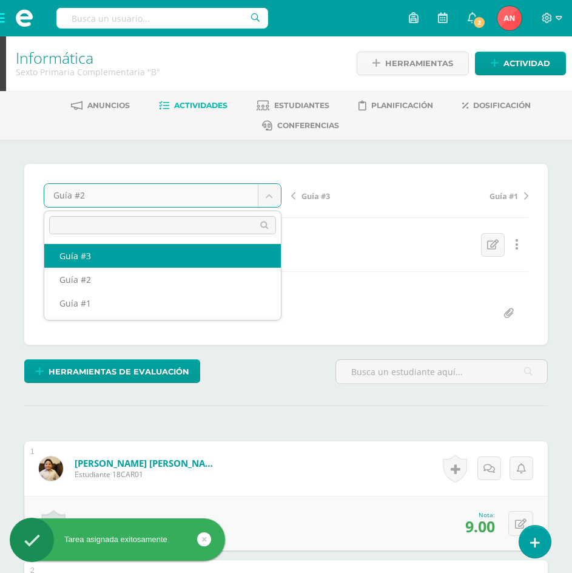
select select "/dashboard/teacher/grade-activity/181522/"
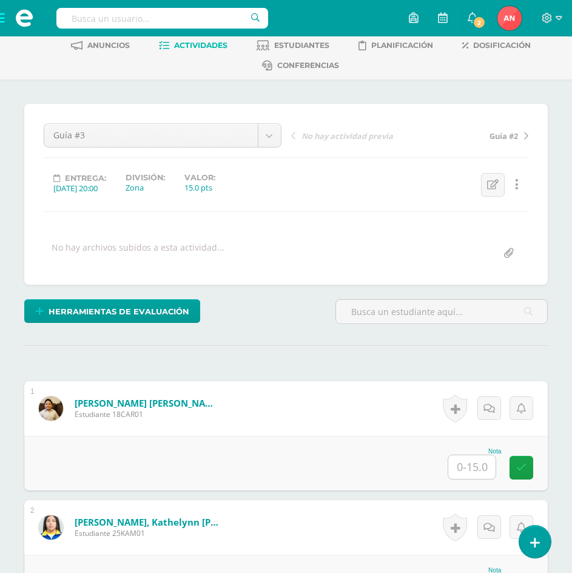
scroll to position [121, 0]
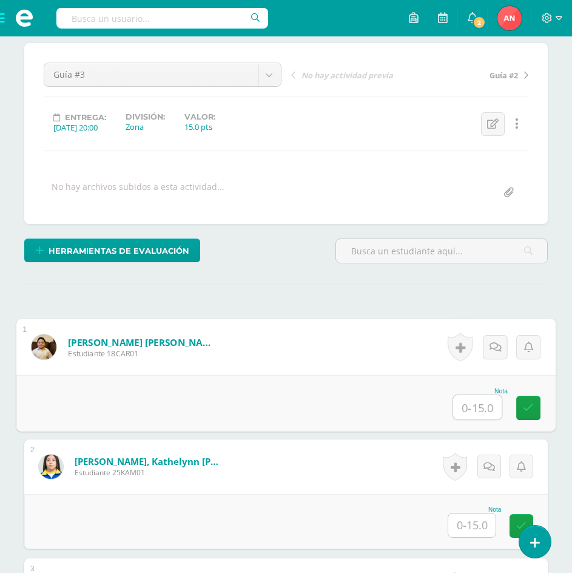
click at [468, 405] on input "text" at bounding box center [477, 407] width 49 height 24
type input "15"
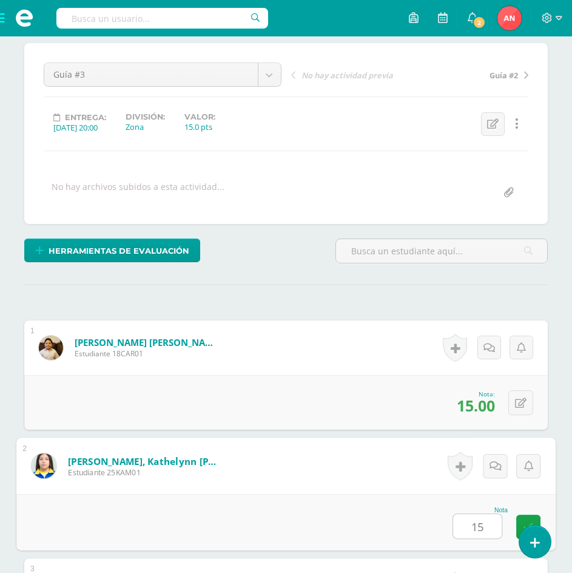
type input "15"
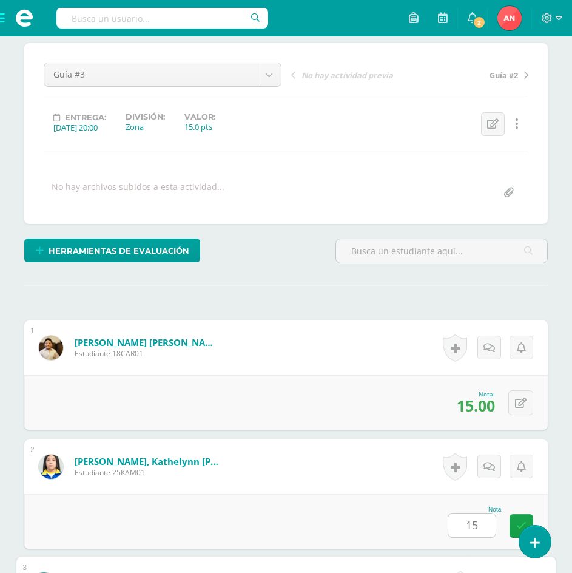
scroll to position [479, 0]
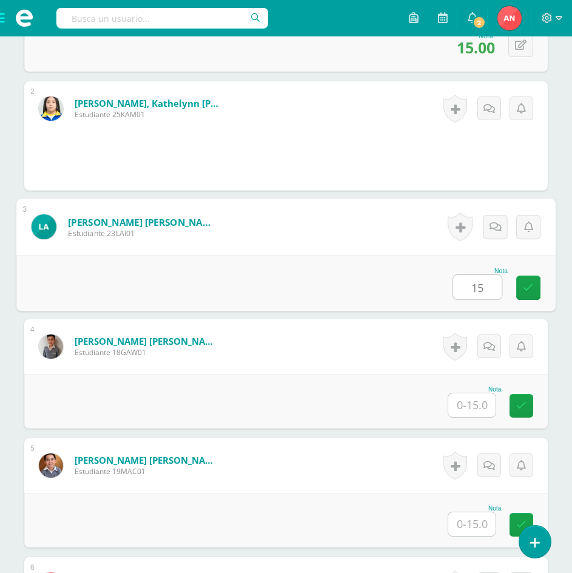
type input "15"
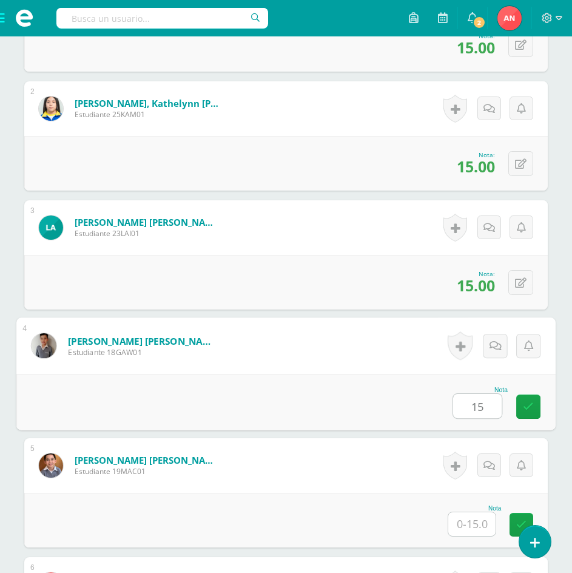
type input "15"
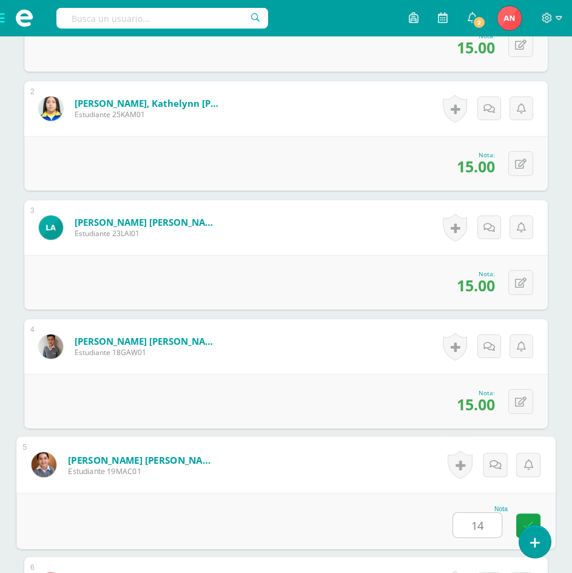
type input "14"
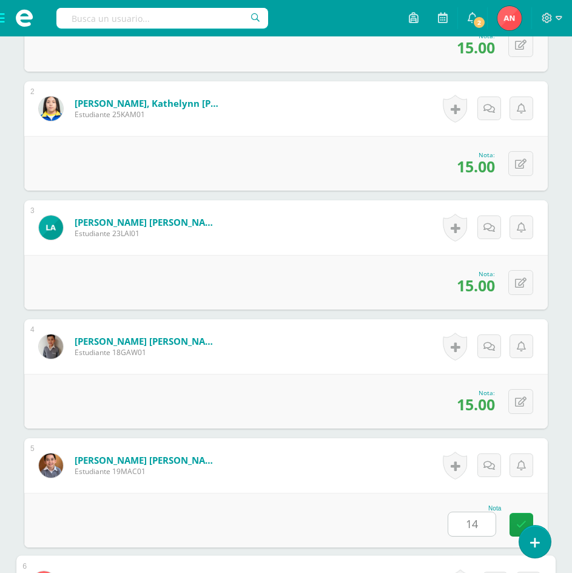
scroll to position [836, 0]
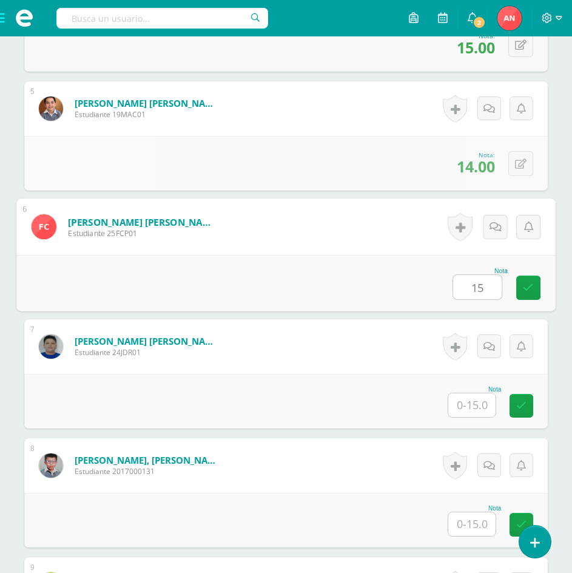
type input "15"
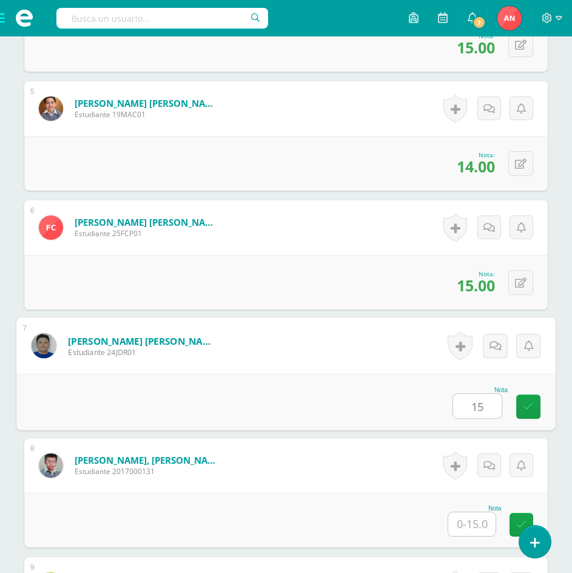
type input "15"
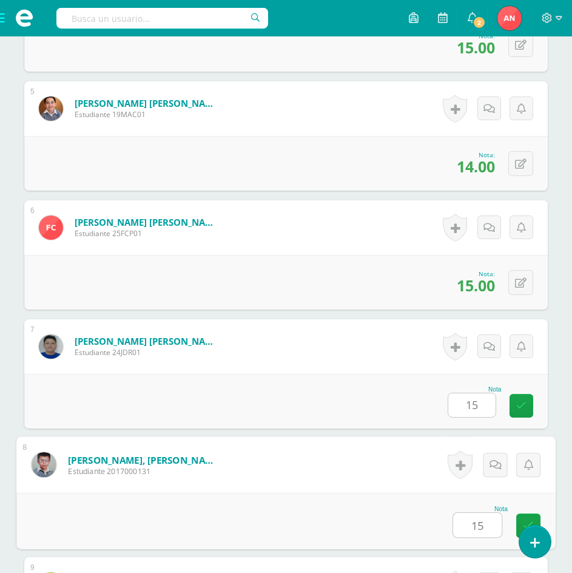
type input "15"
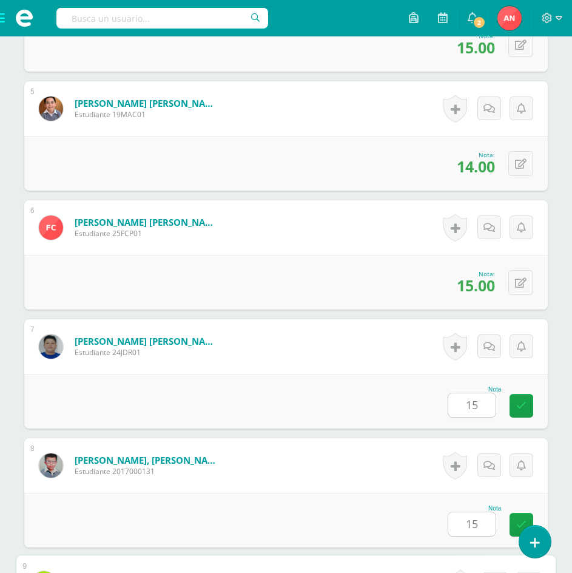
scroll to position [1192, 0]
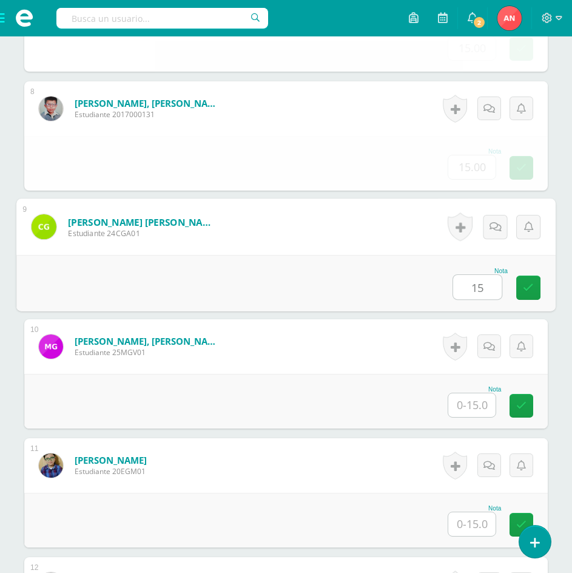
type input "15"
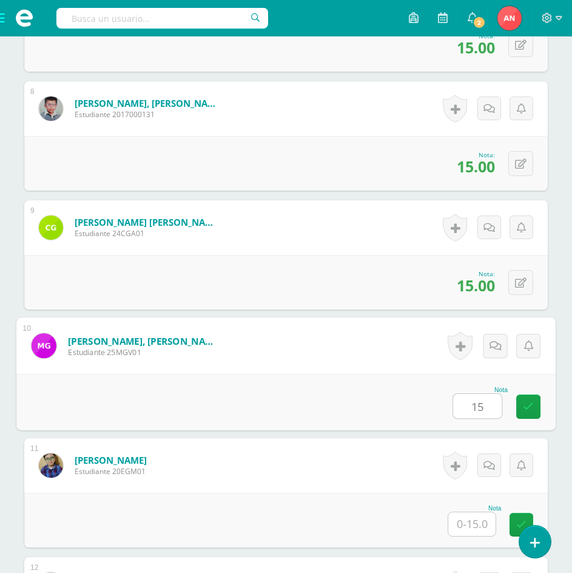
type input "15"
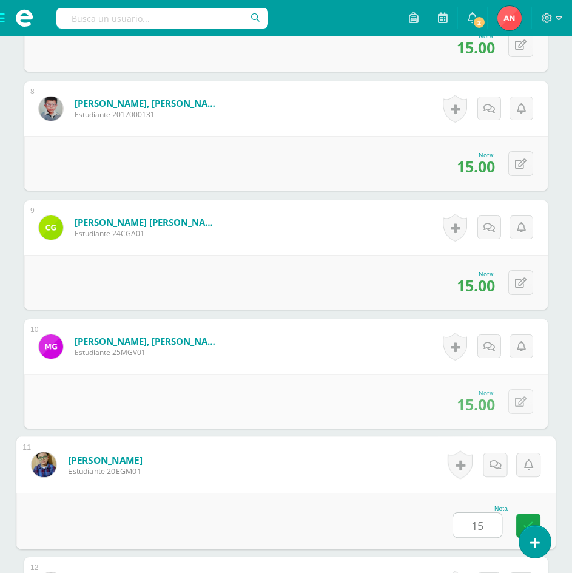
type input "15"
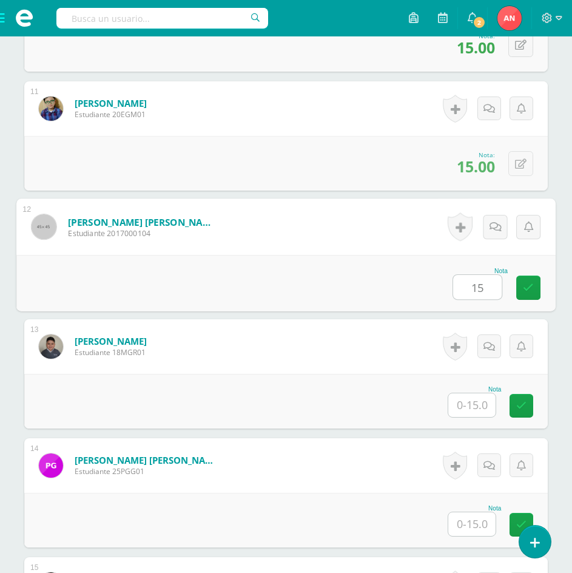
type input "15"
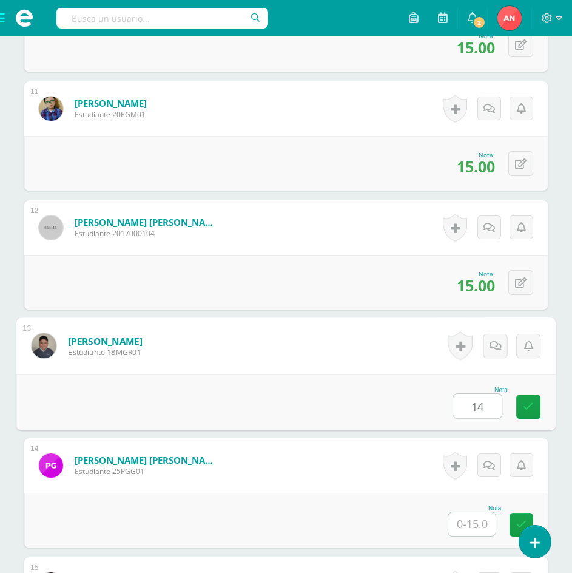
type input "14"
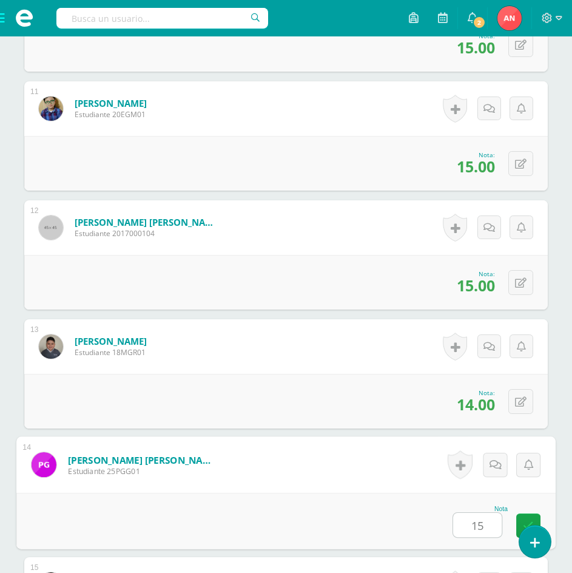
type input "15"
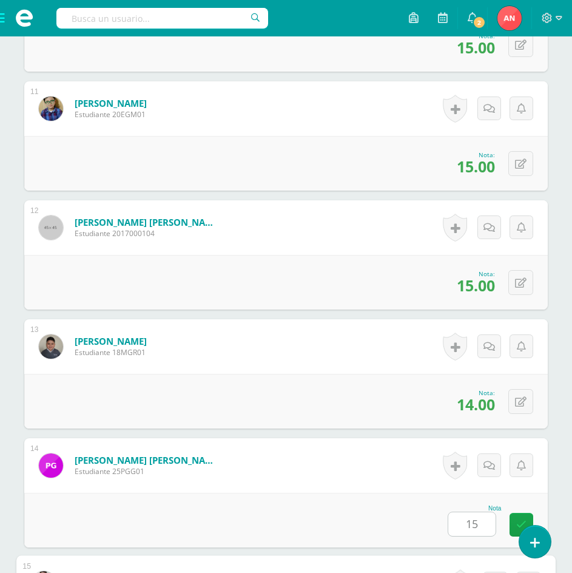
scroll to position [1906, 0]
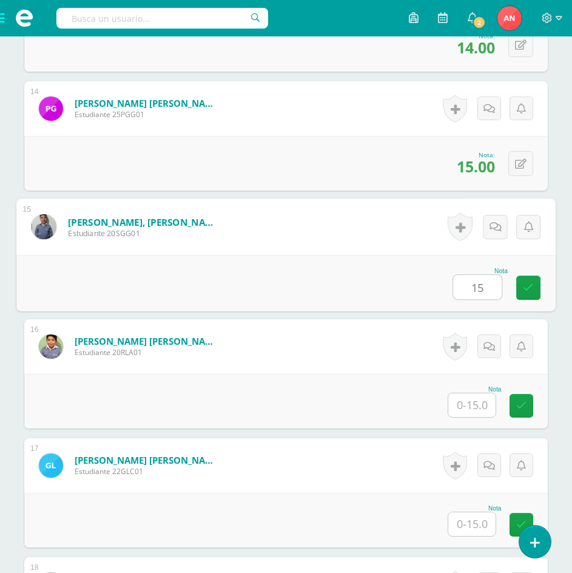
type input "15"
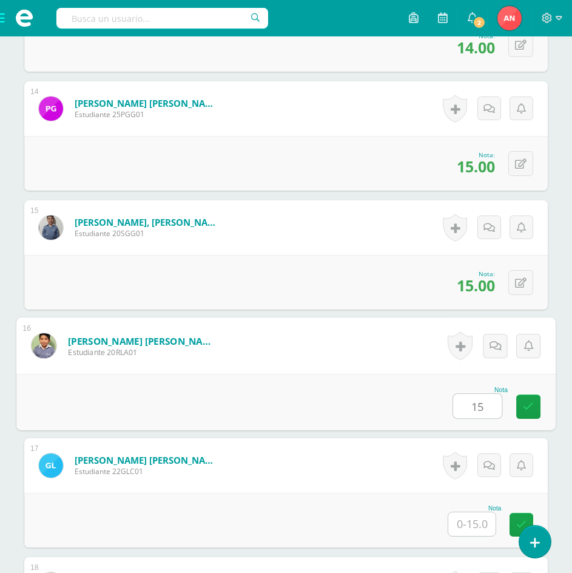
type input "15"
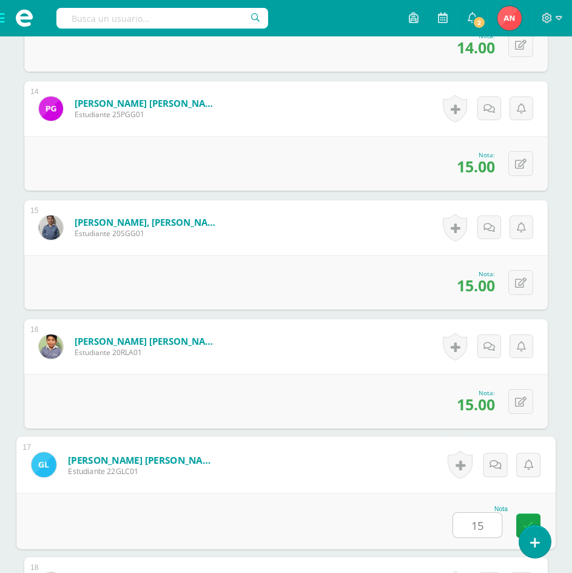
type input "15"
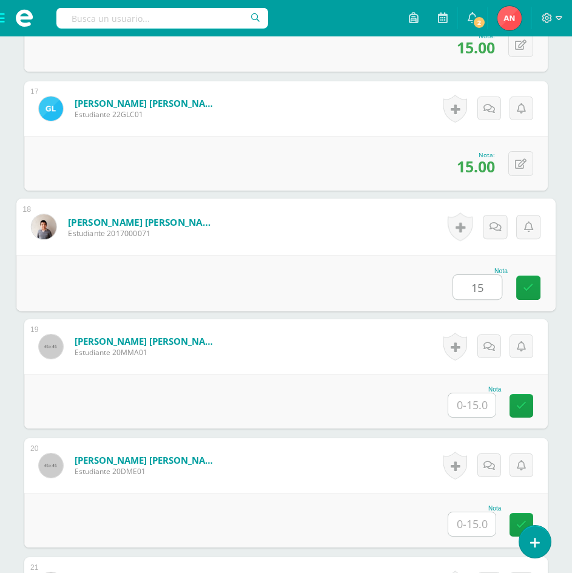
type input "15"
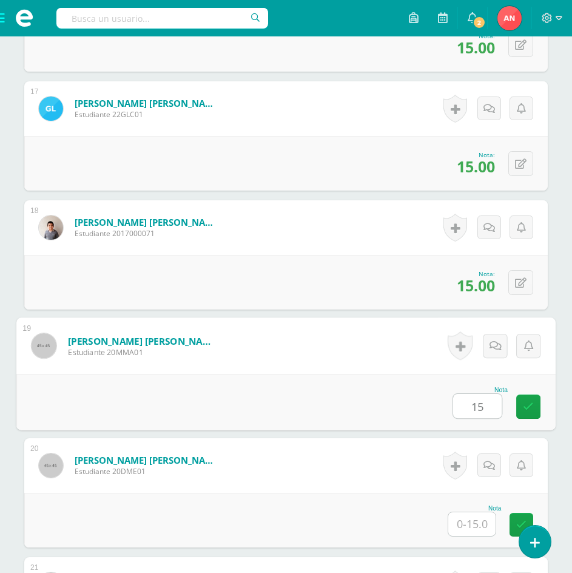
type input "15"
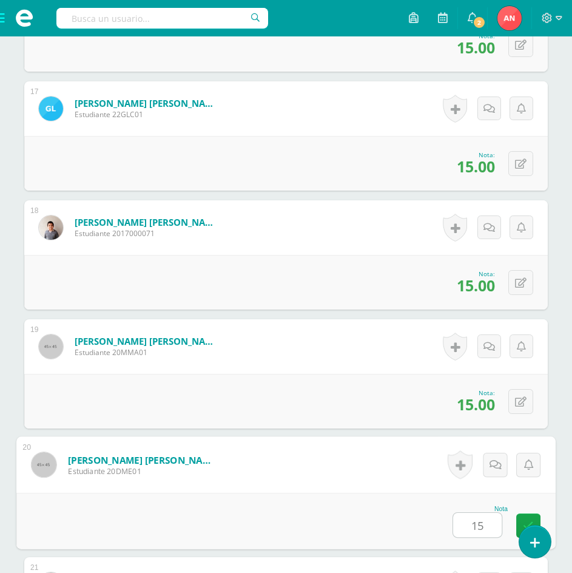
type input "15"
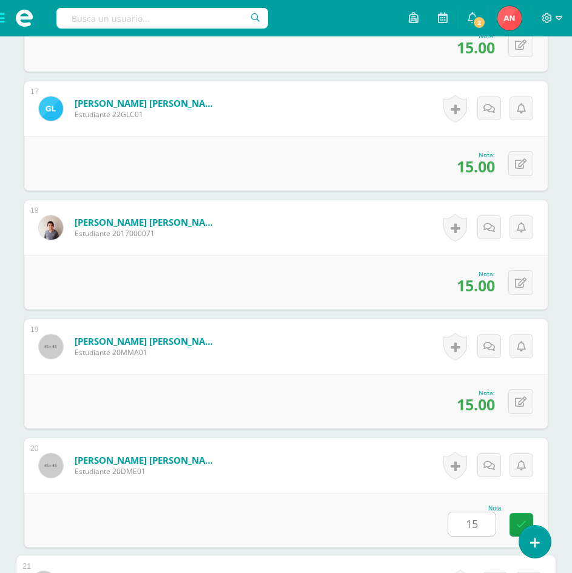
scroll to position [2619, 0]
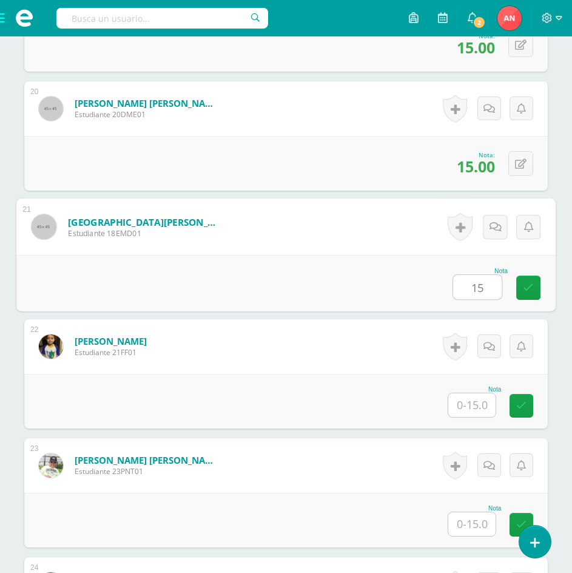
type input "15"
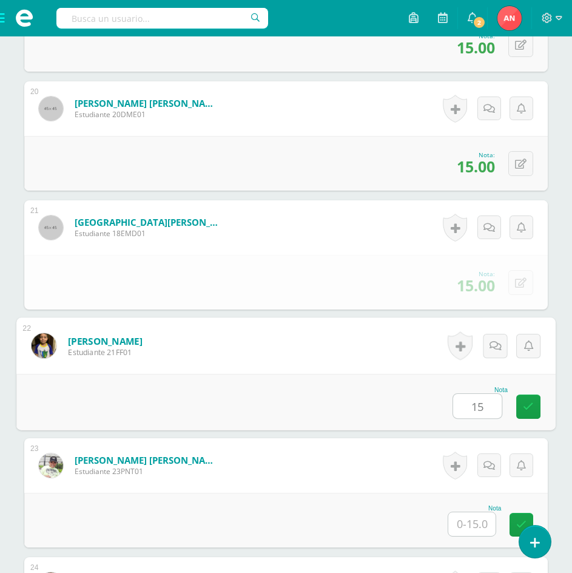
type input "15"
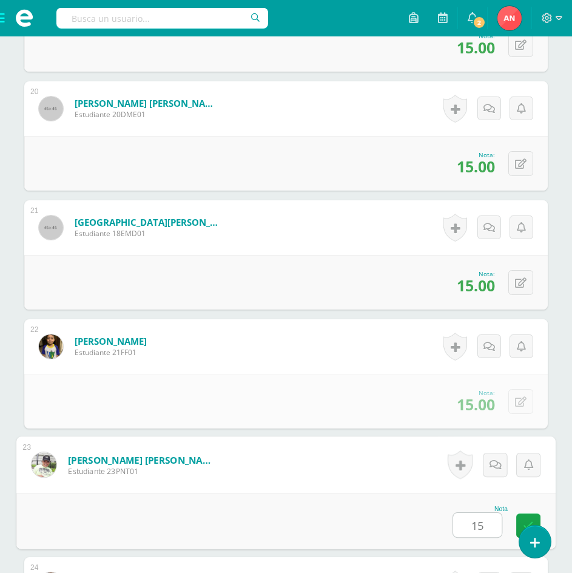
type input "15"
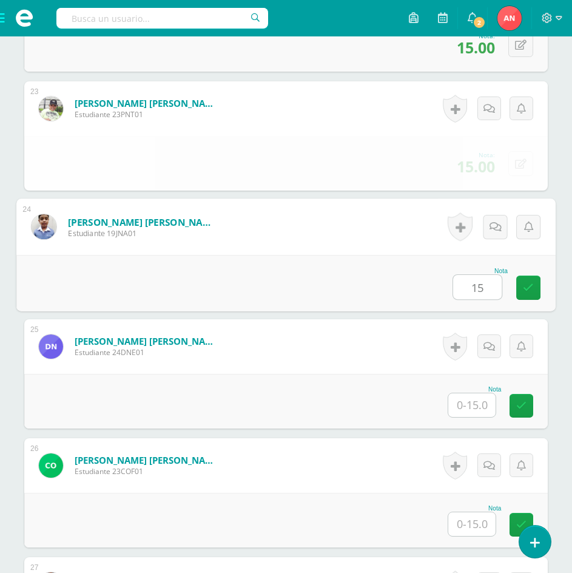
type input "15"
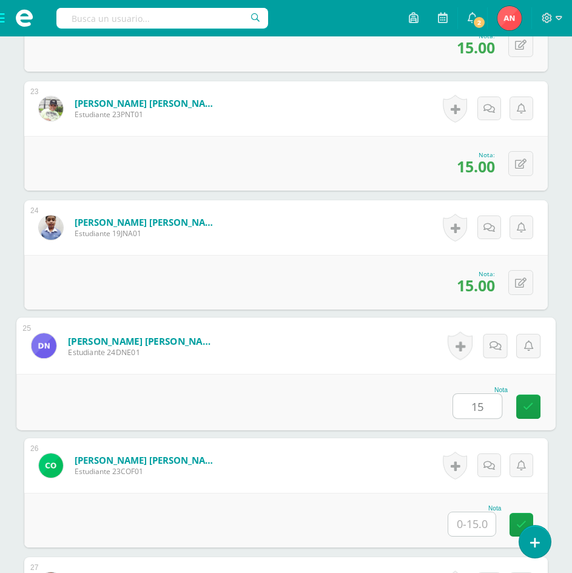
type input "15"
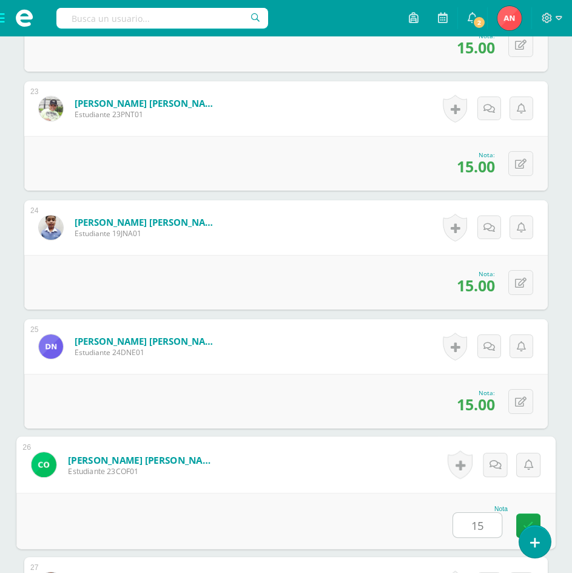
type input "15"
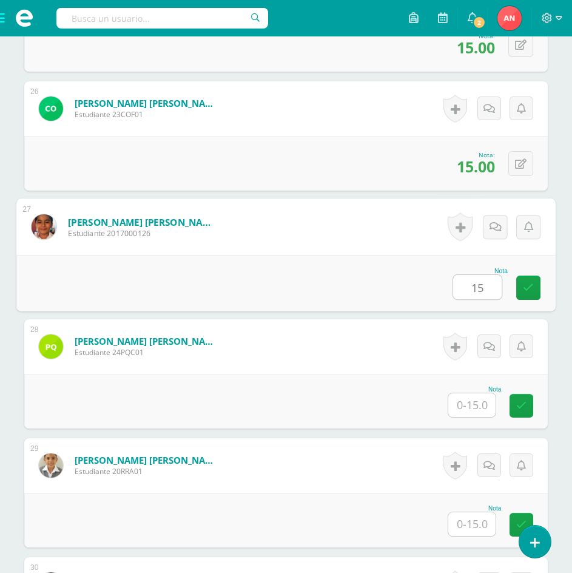
type input "15"
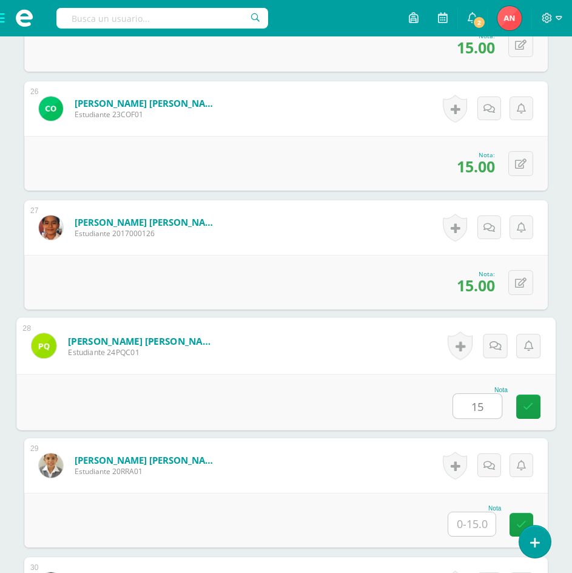
type input "15"
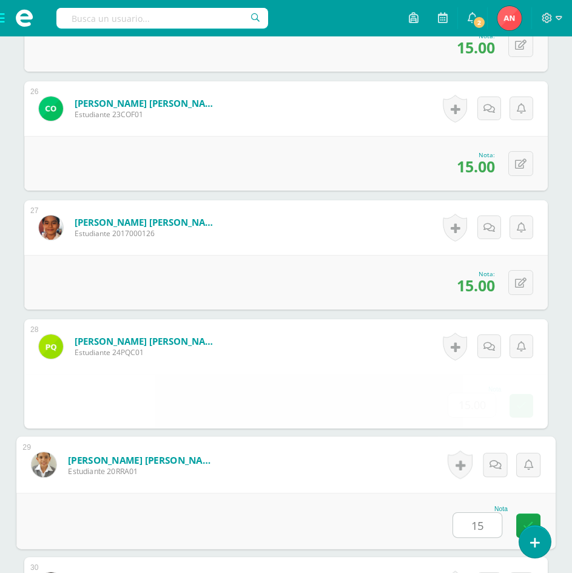
type input "15"
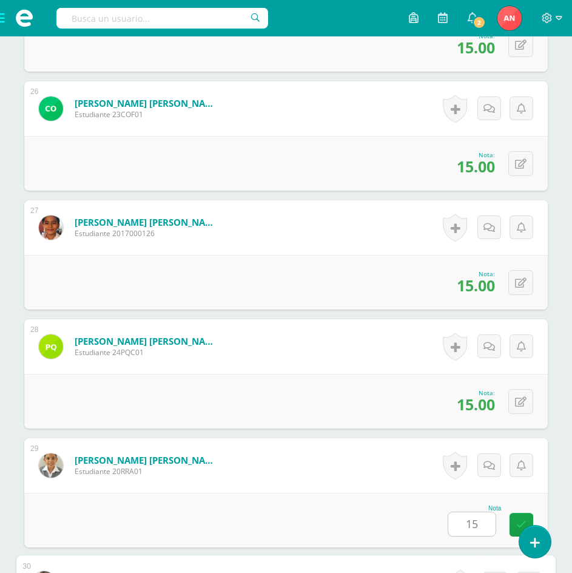
scroll to position [3689, 0]
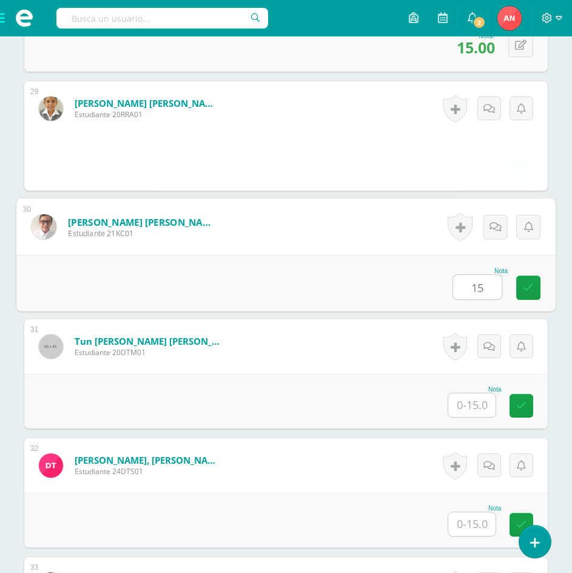
type input "15"
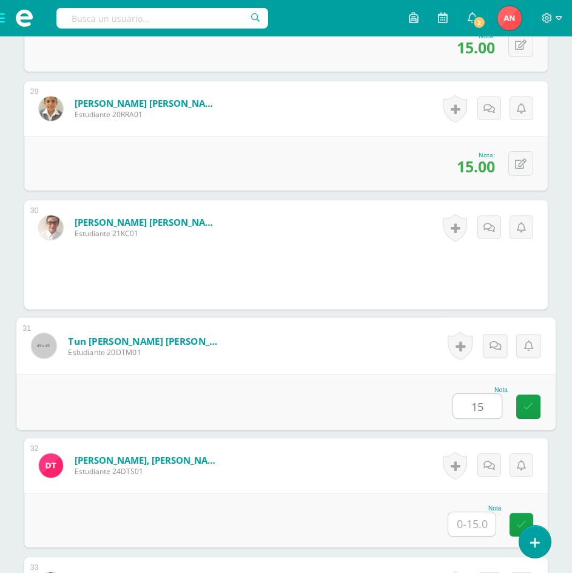
type input "15"
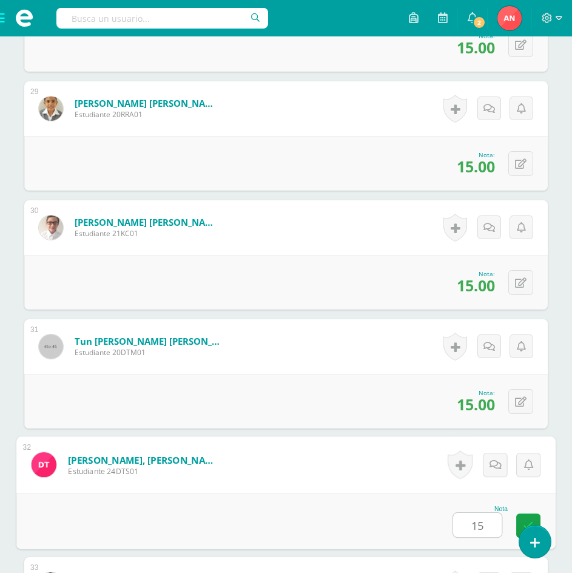
type input "15"
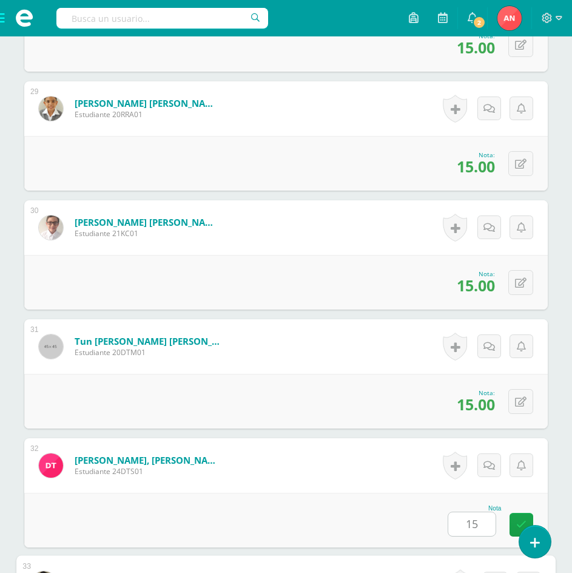
scroll to position [4045, 0]
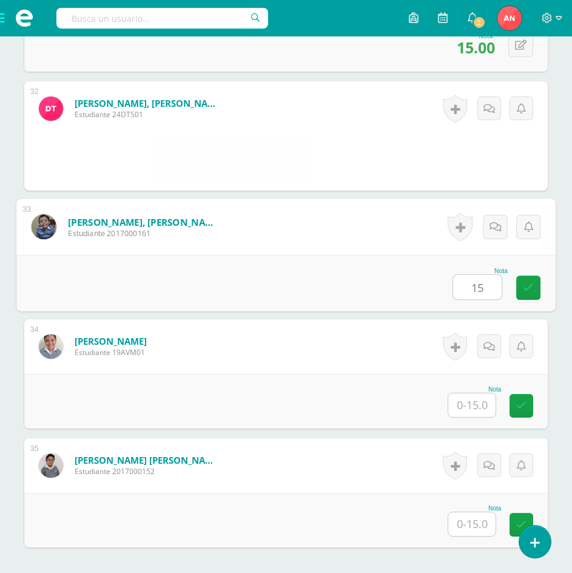
type input "15"
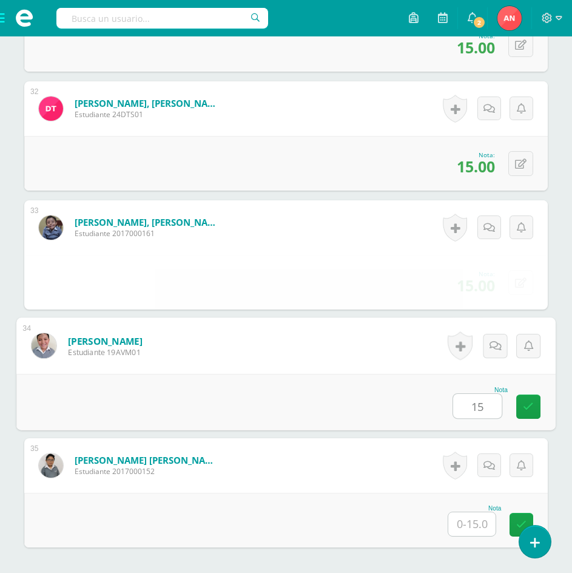
type input "15"
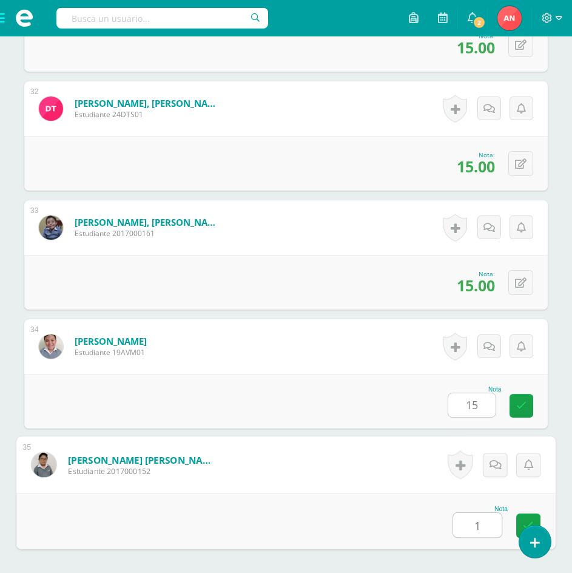
type input "15"
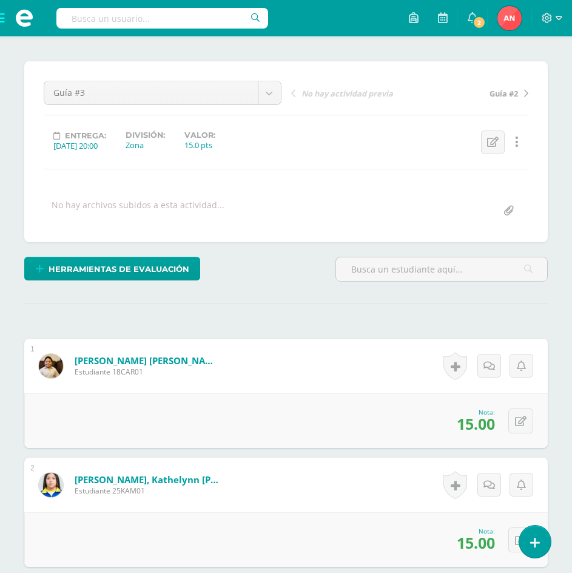
scroll to position [0, 0]
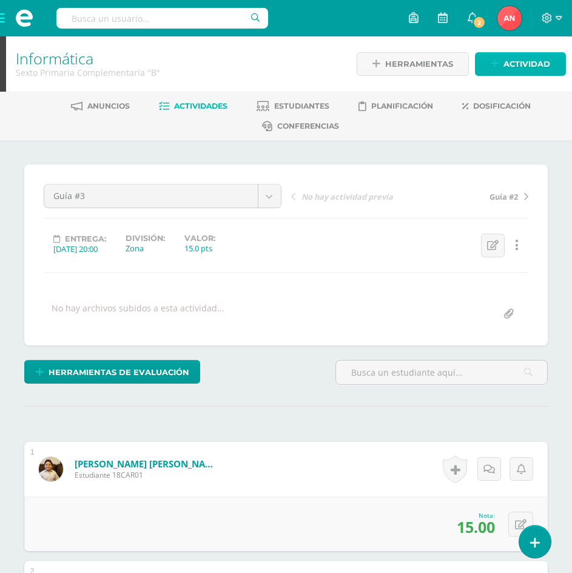
click at [523, 67] on span "Actividad" at bounding box center [526, 64] width 47 height 22
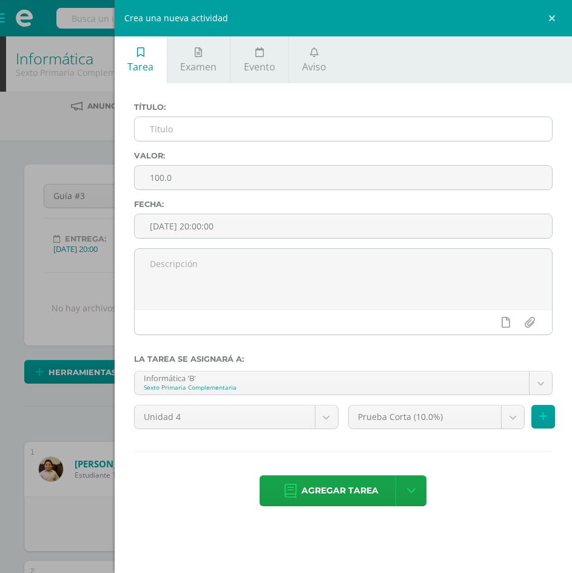
click at [349, 135] on input "text" at bounding box center [343, 129] width 417 height 24
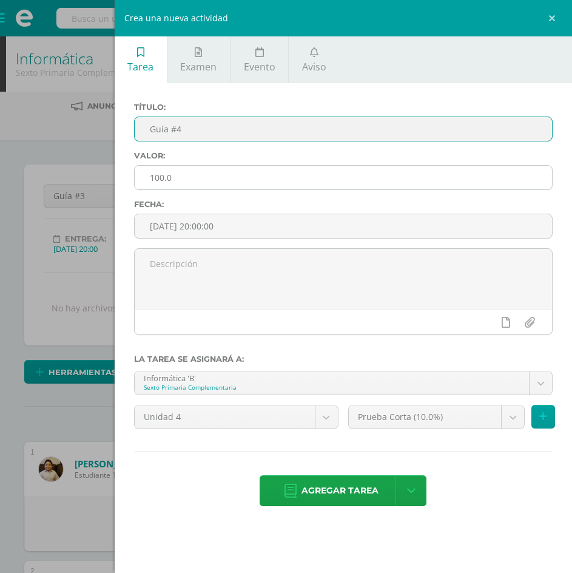
type input "Guía #4"
click at [163, 177] on input "100.0" at bounding box center [343, 178] width 417 height 24
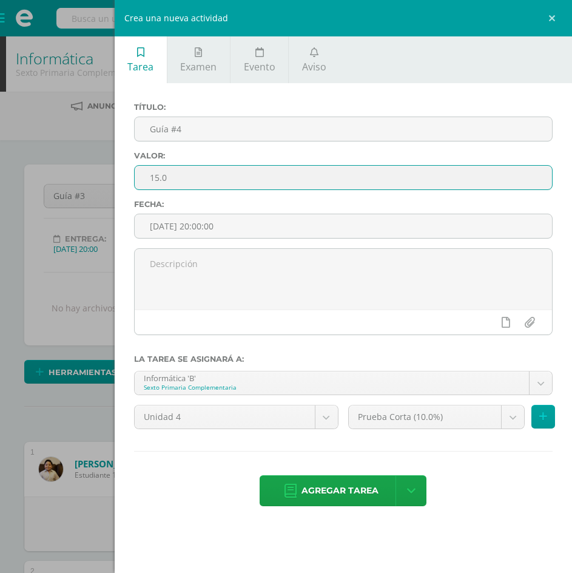
type input "15.0"
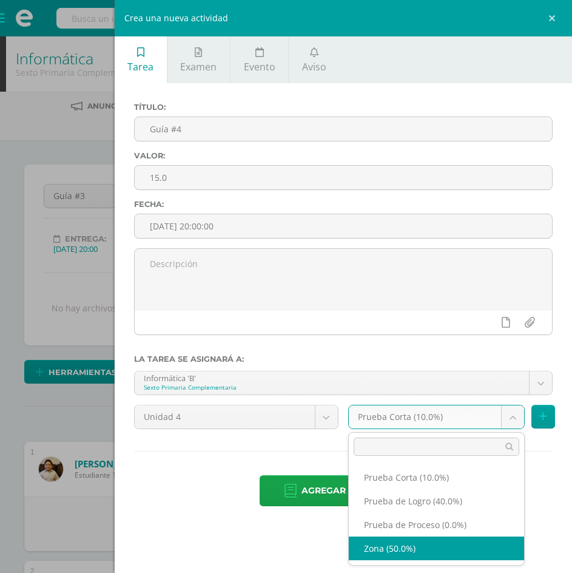
select select "156217"
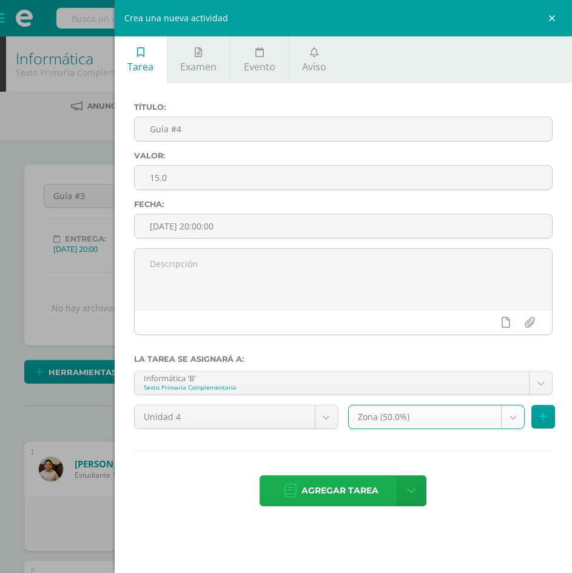
click at [321, 496] on span "Agregar tarea" at bounding box center [339, 490] width 77 height 30
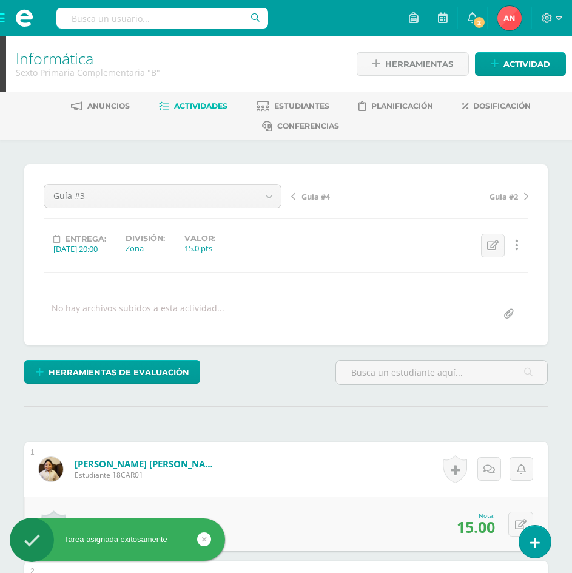
scroll to position [1, 0]
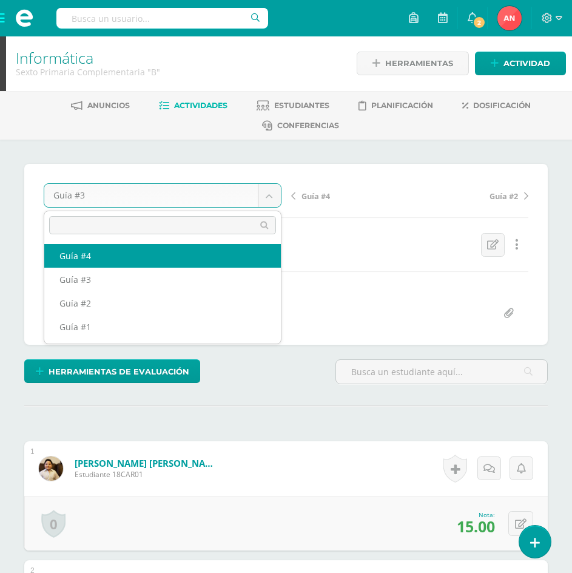
select select "/dashboard/teacher/grade-activity/181523/"
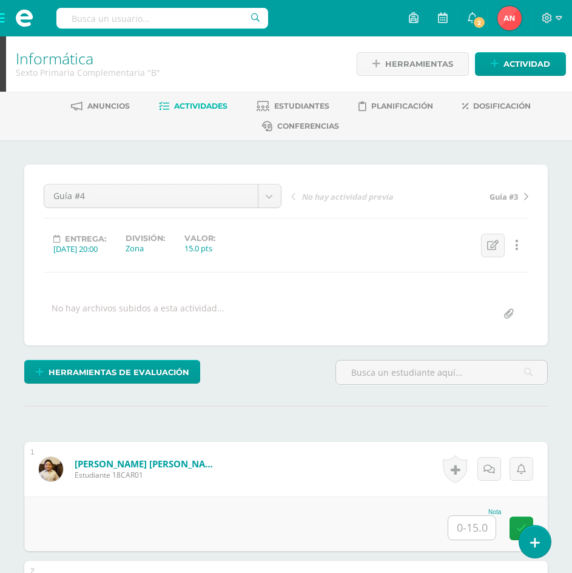
scroll to position [1, 0]
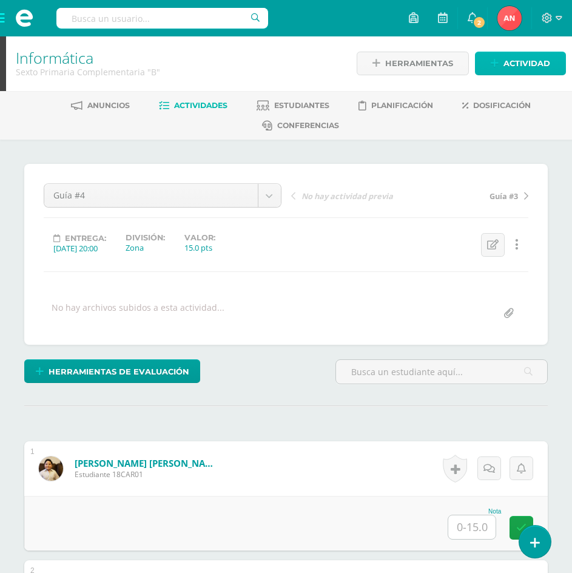
click at [514, 64] on span "Actividad" at bounding box center [526, 63] width 47 height 22
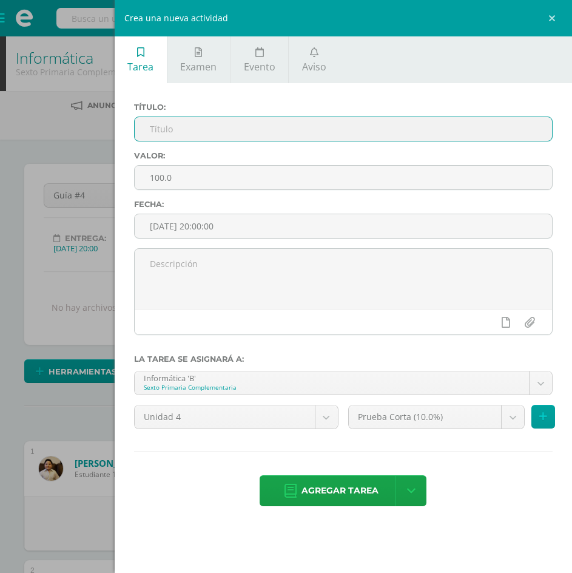
click at [264, 132] on input "text" at bounding box center [343, 129] width 417 height 24
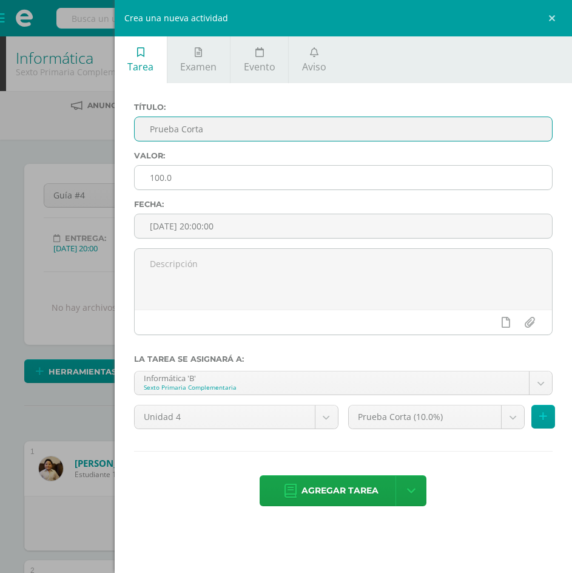
type input "Prueba Corta"
click at [163, 177] on input "100.0" at bounding box center [343, 178] width 417 height 24
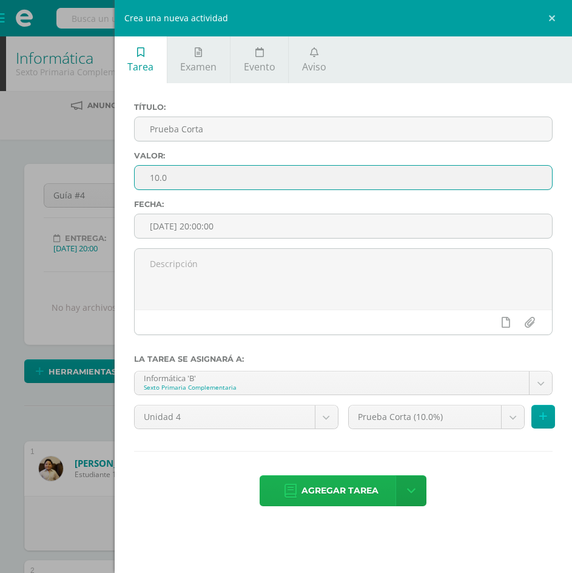
type input "10.0"
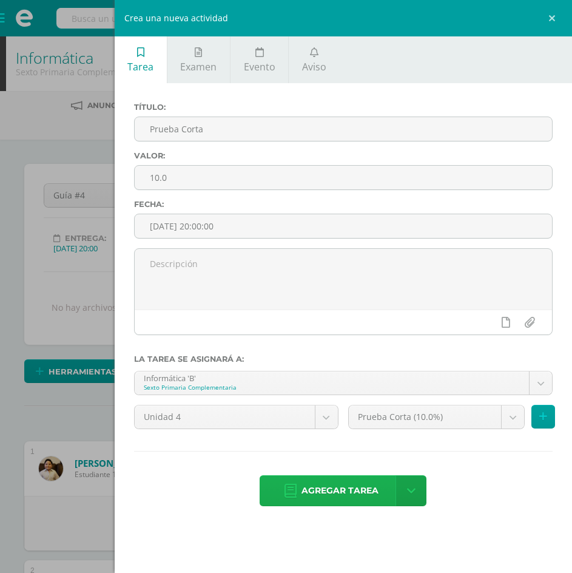
click at [319, 492] on span "Agregar tarea" at bounding box center [339, 490] width 77 height 30
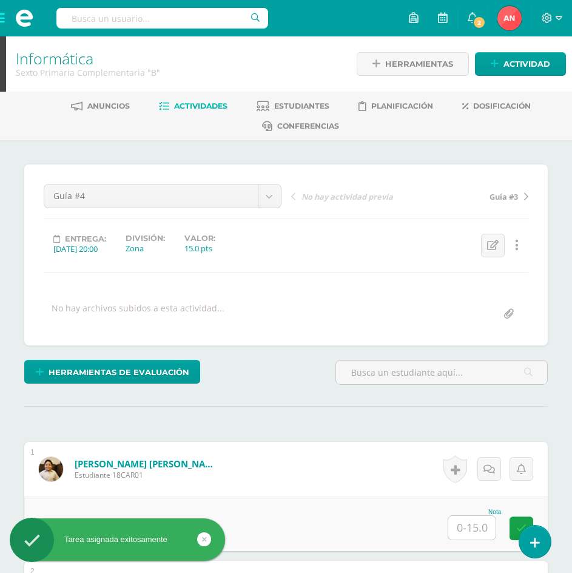
scroll to position [1, 0]
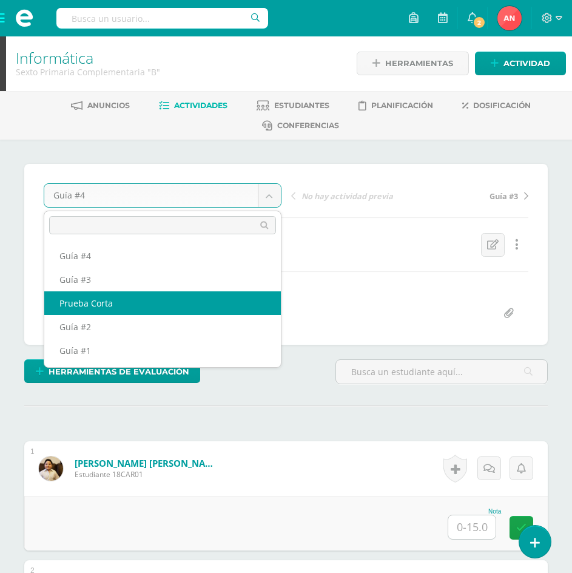
select select "/dashboard/teacher/grade-activity/181524/"
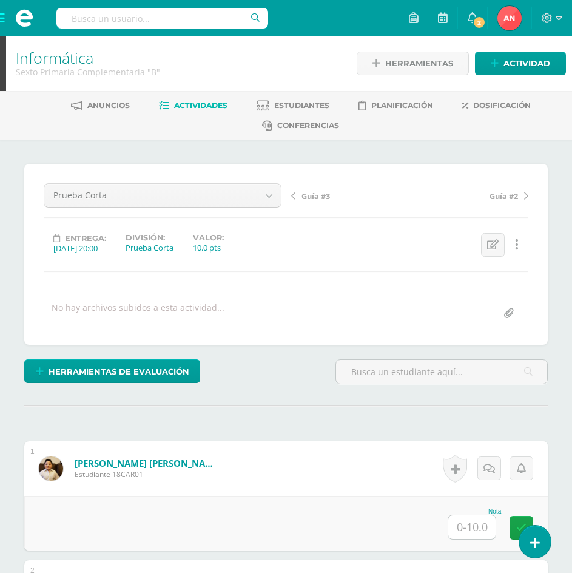
scroll to position [61, 0]
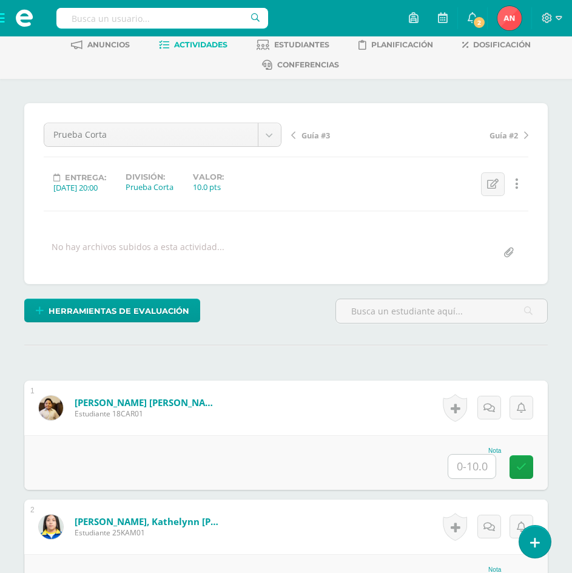
click at [478, 468] on input "text" at bounding box center [471, 466] width 47 height 24
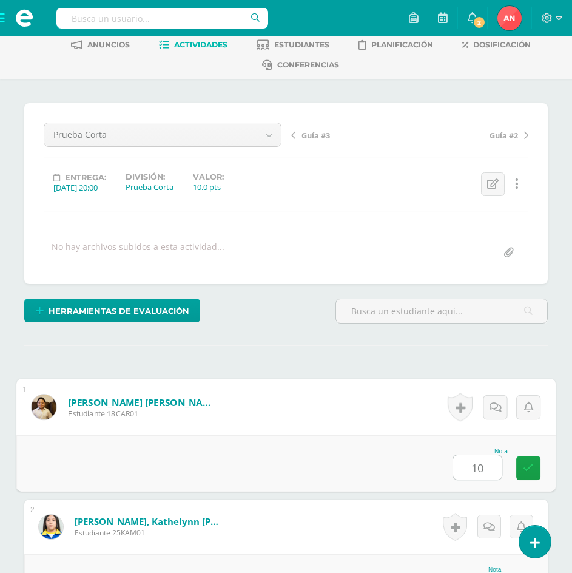
type input "10"
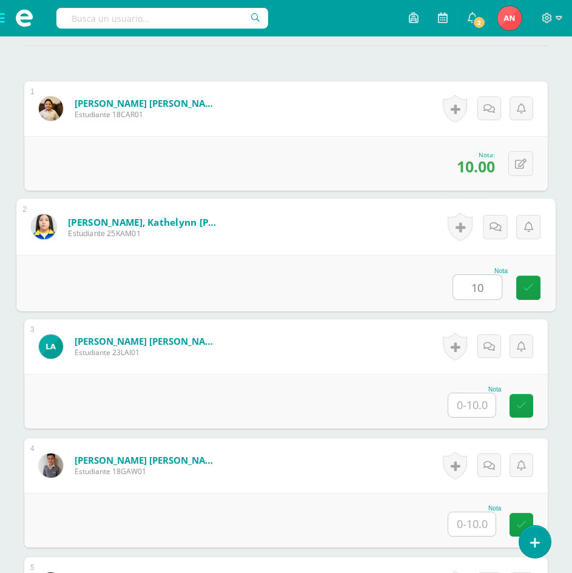
type input "10"
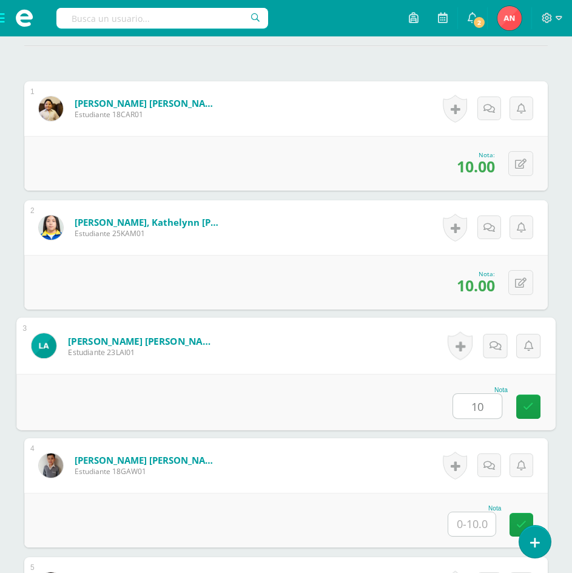
type input "10"
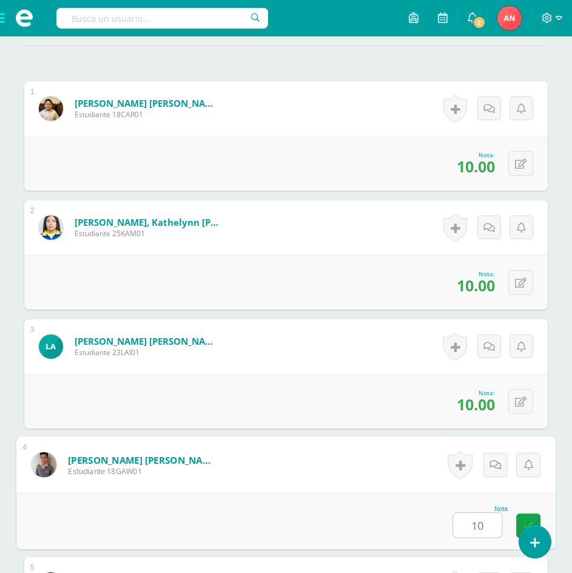
type input "10"
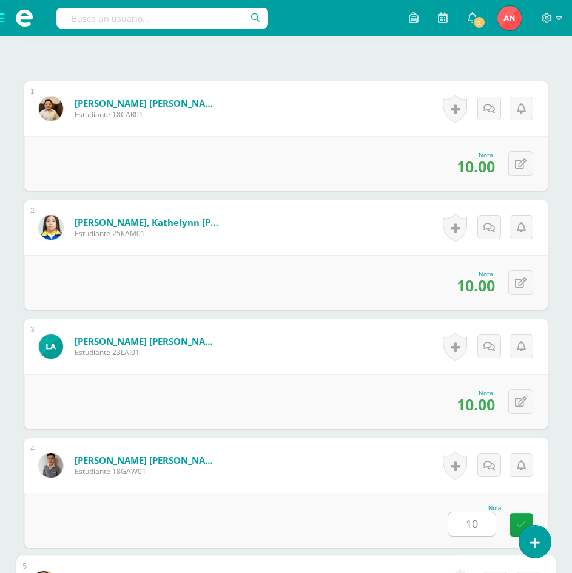
scroll to position [717, 0]
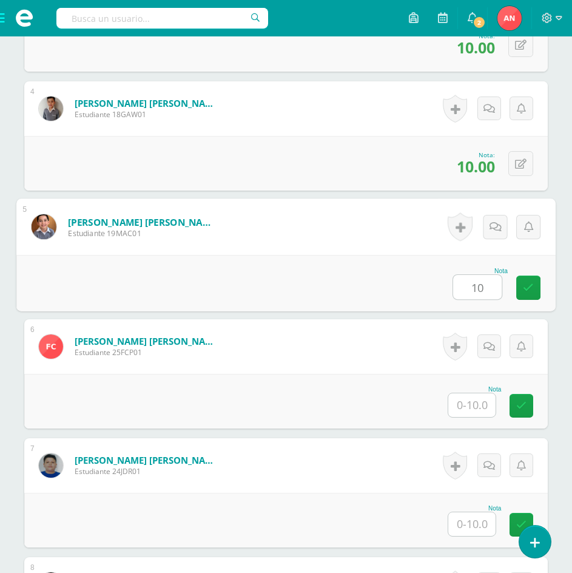
type input "10"
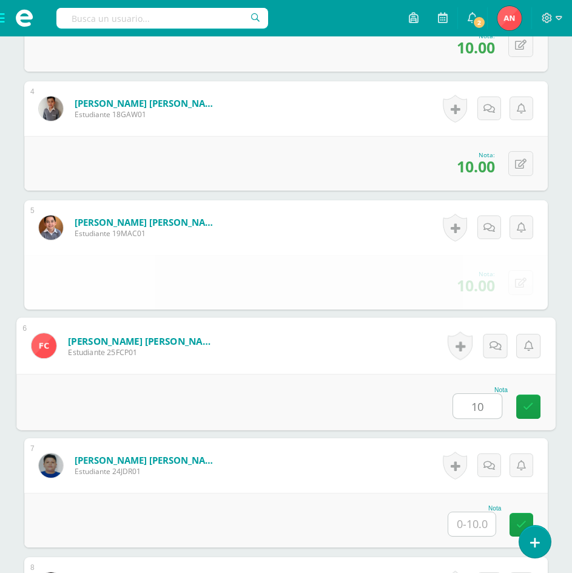
type input "10"
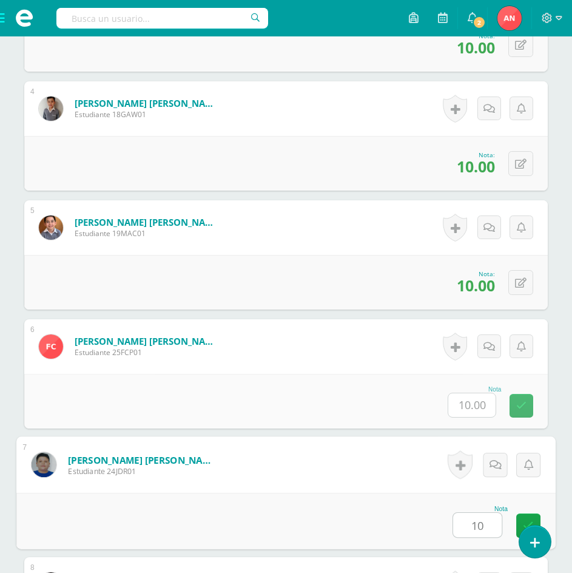
type input "10"
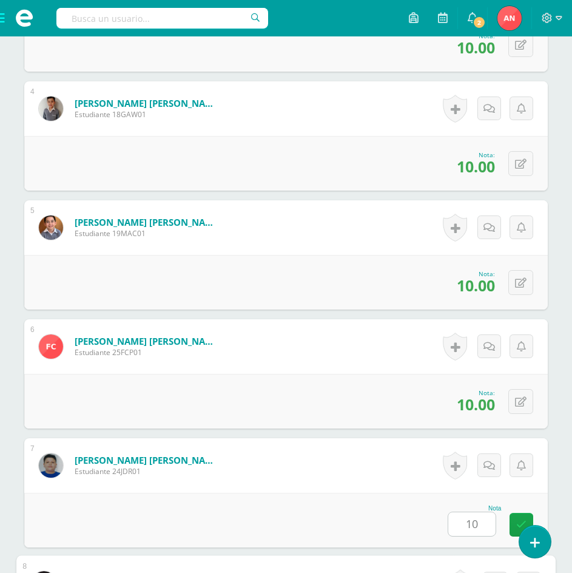
scroll to position [1073, 0]
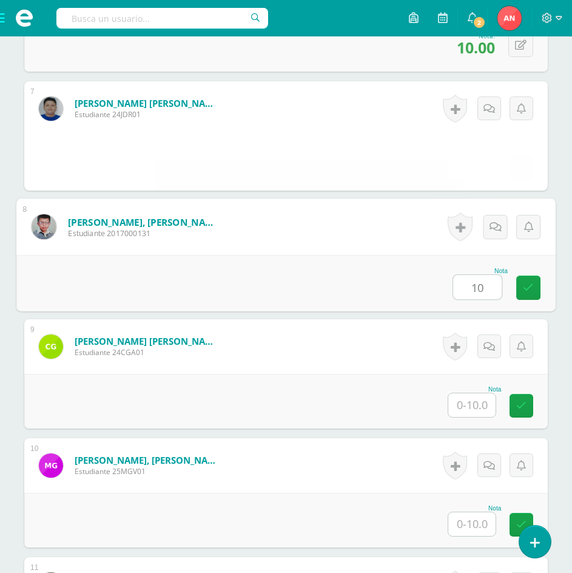
type input "10"
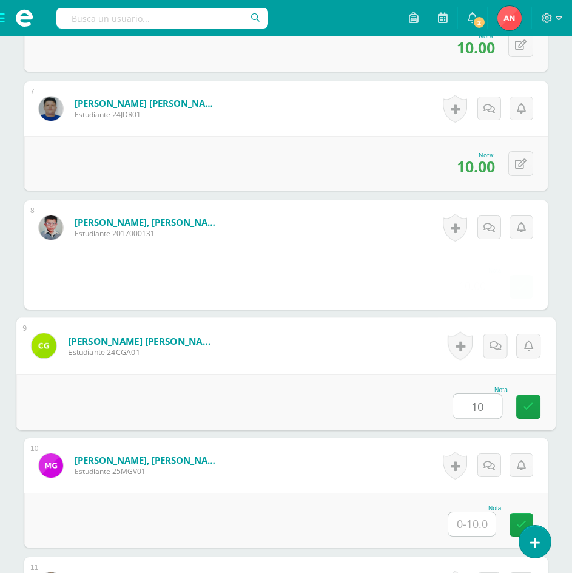
type input "10"
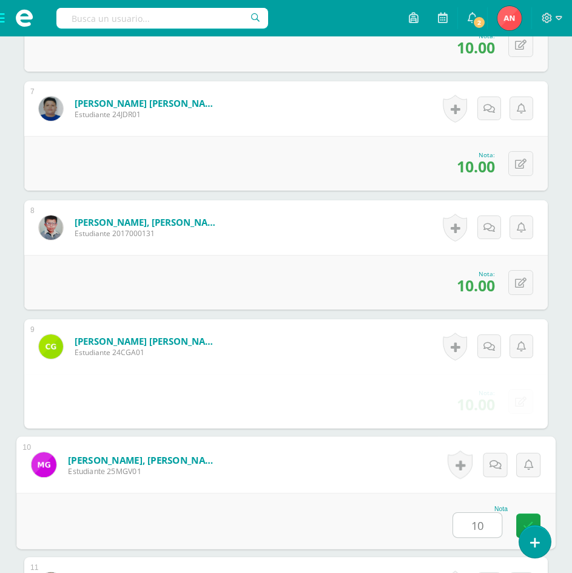
type input "10"
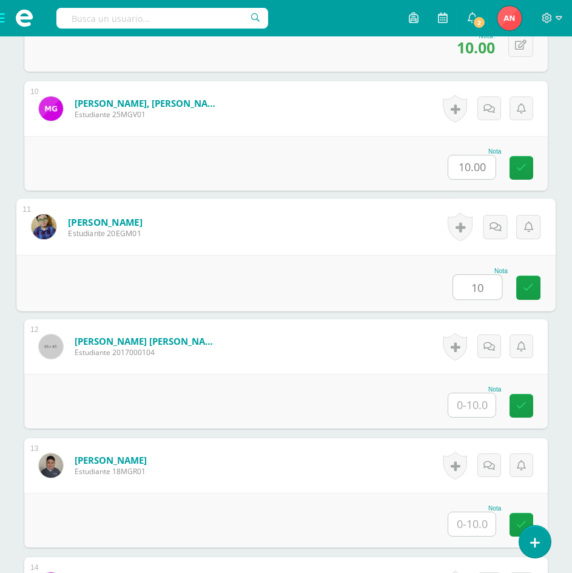
type input "10"
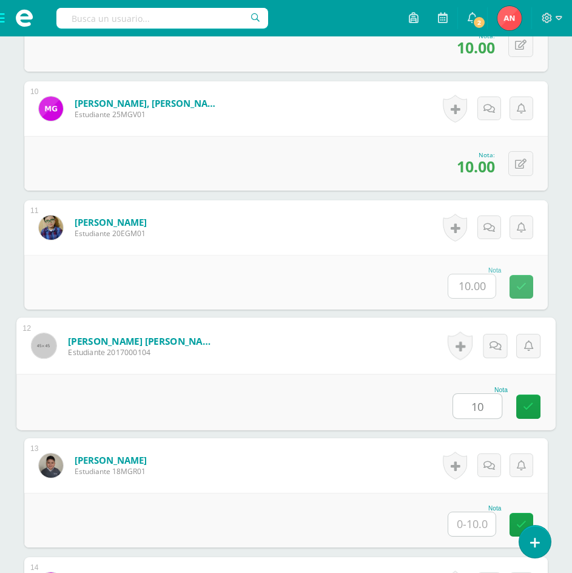
type input "10"
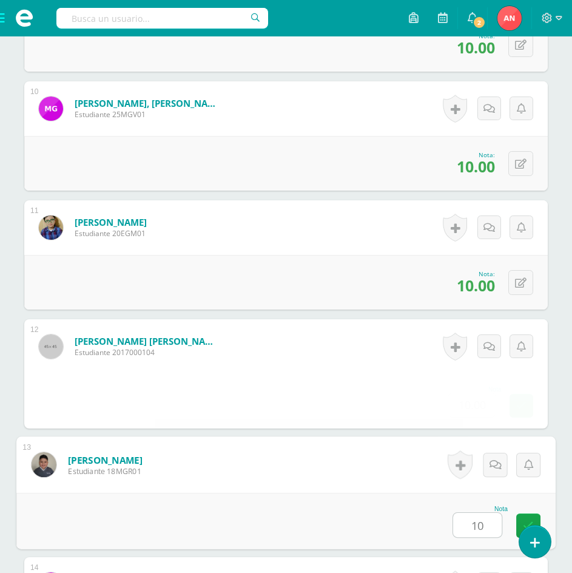
type input "10"
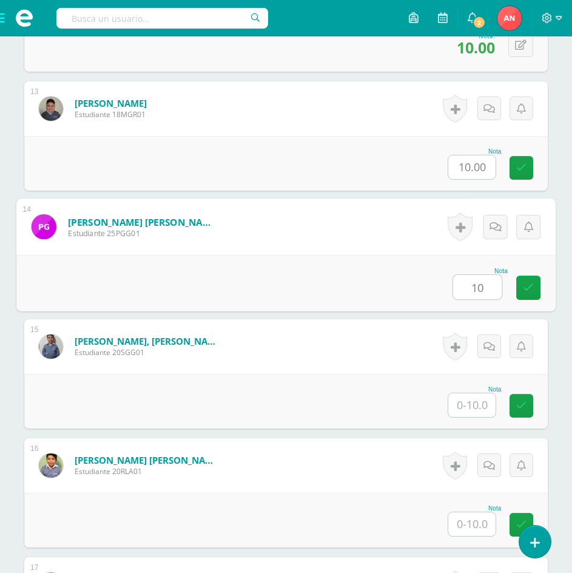
type input "10"
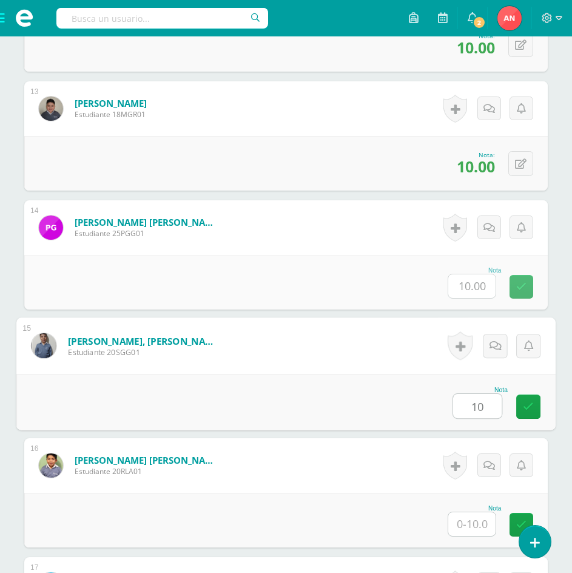
type input "10"
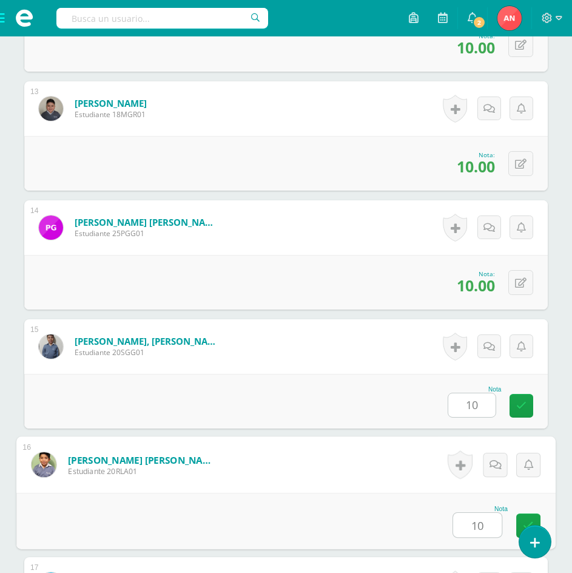
type input "10"
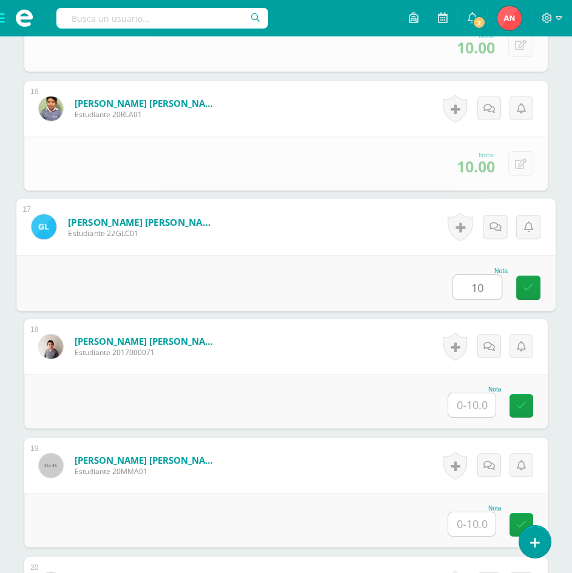
type input "10"
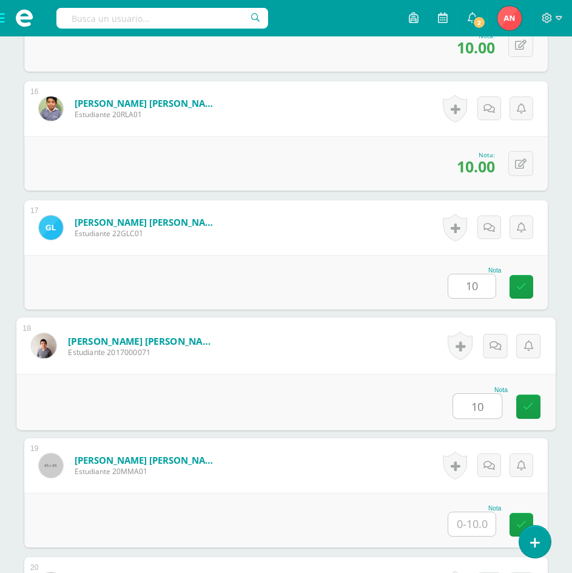
type input "10"
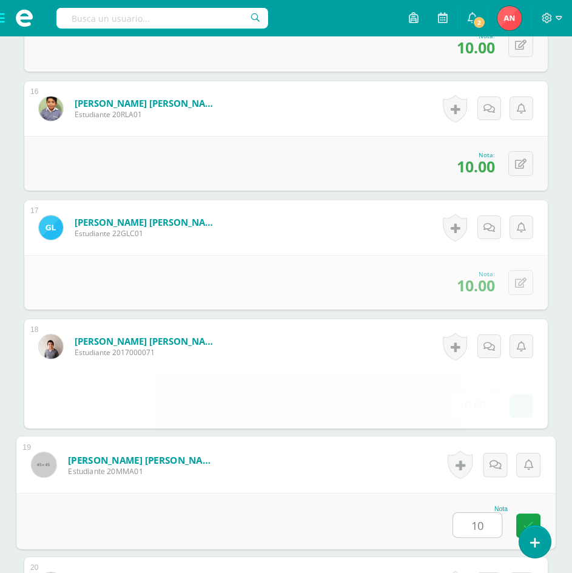
type input "10"
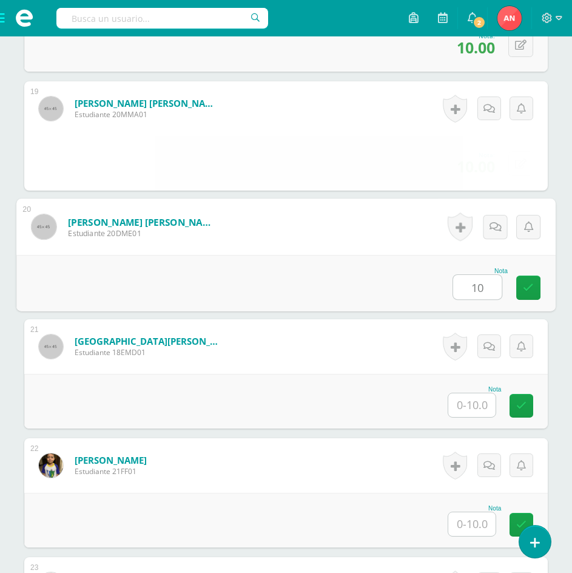
type input "10"
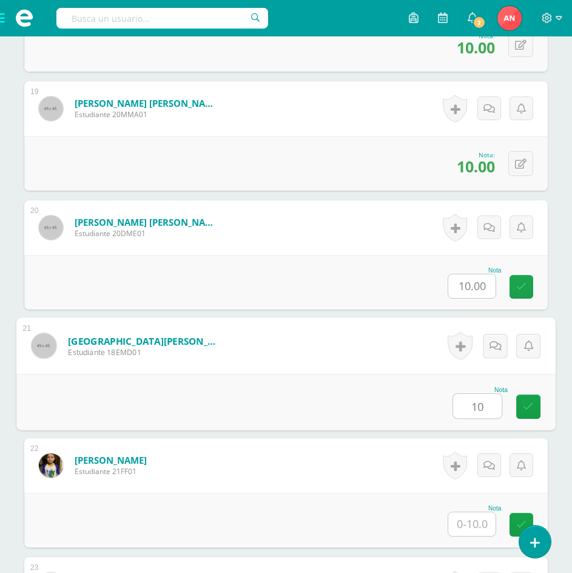
type input "10"
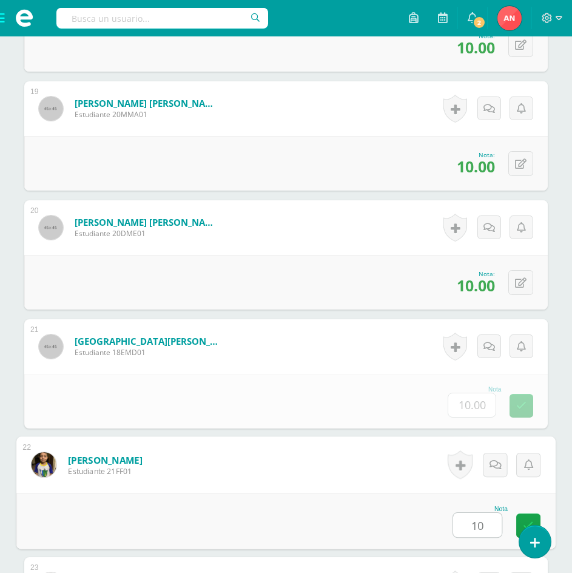
type input "10"
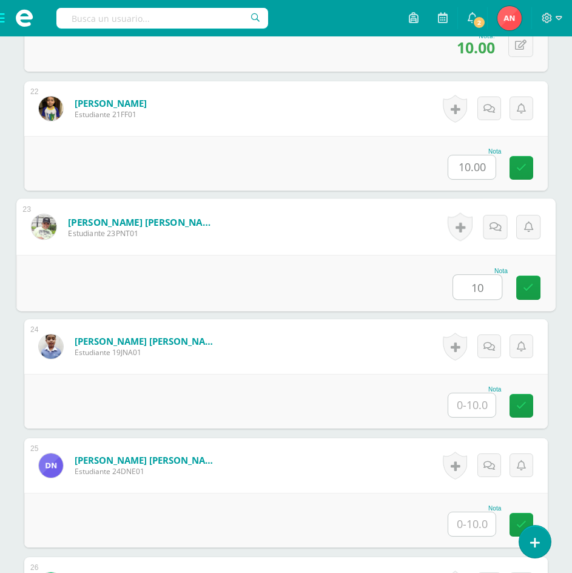
type input "10"
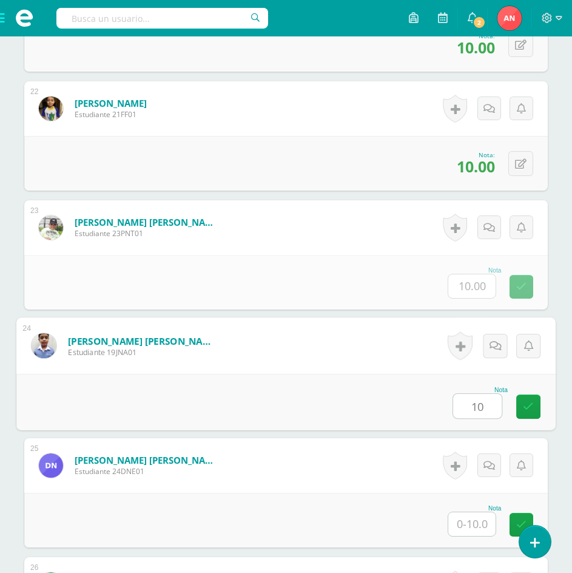
type input "10"
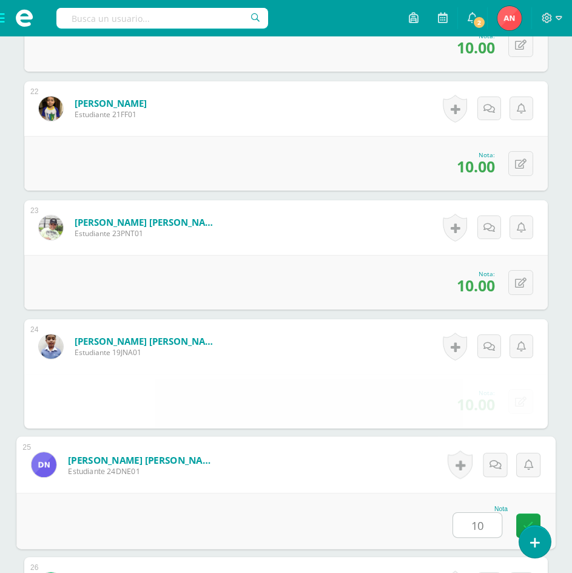
type input "10"
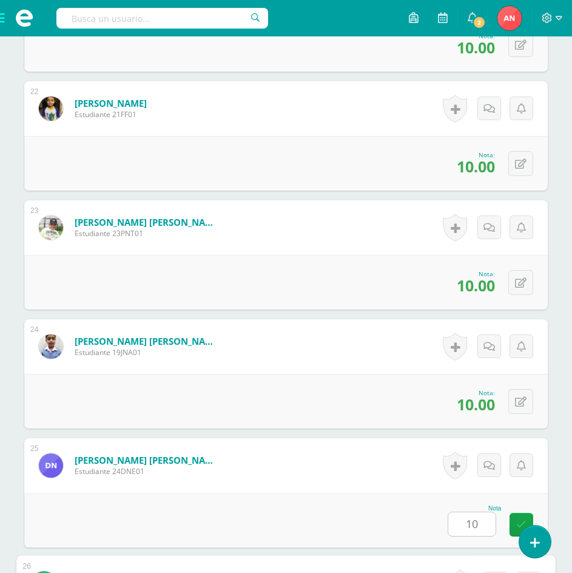
scroll to position [3213, 0]
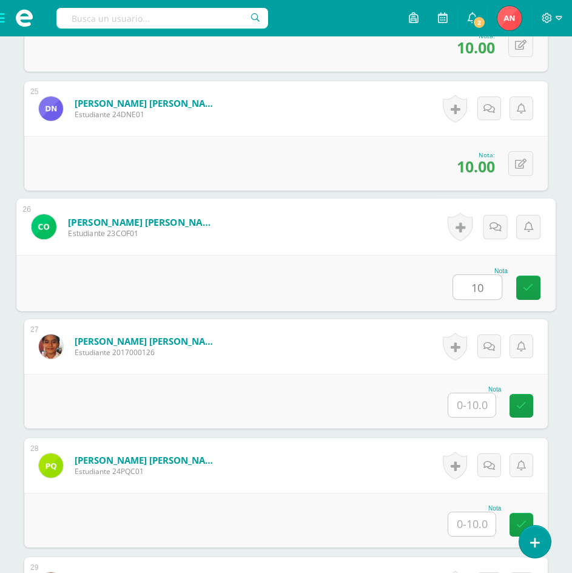
type input "10"
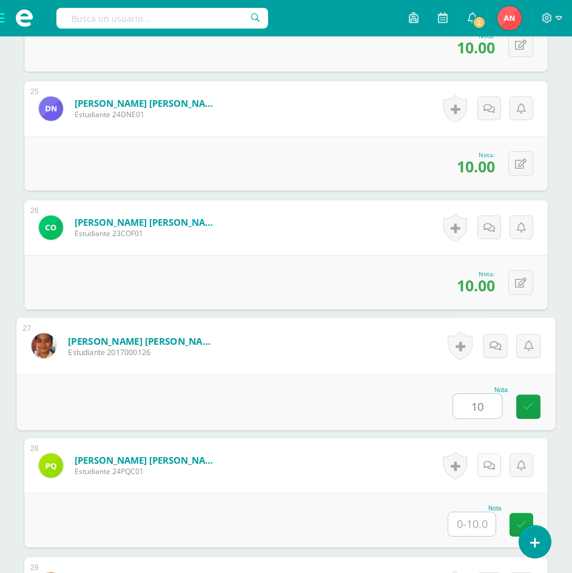
type input "10"
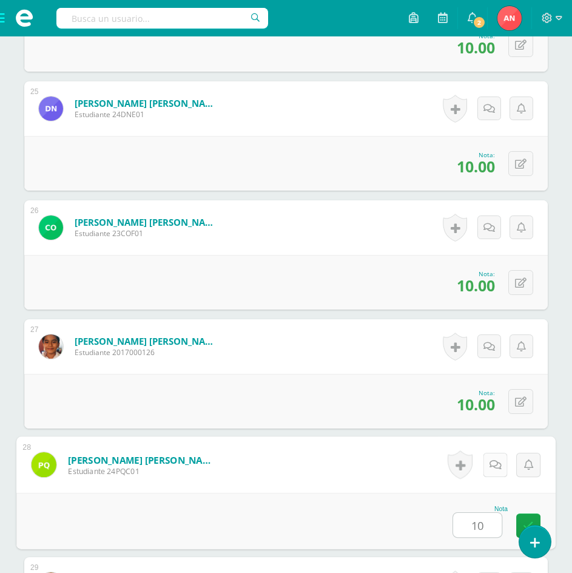
type input "10"
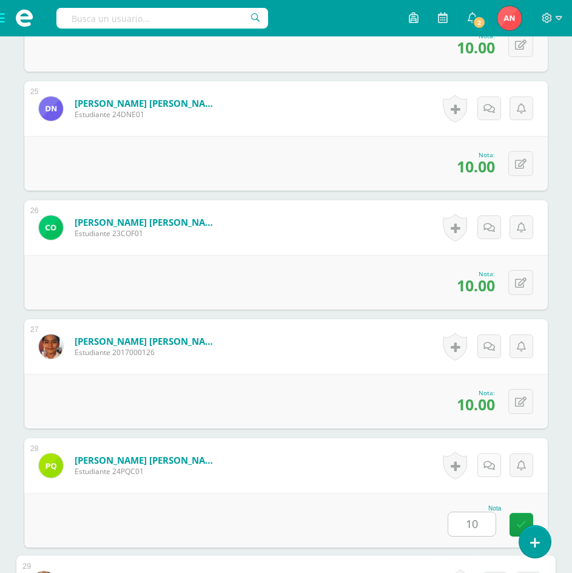
scroll to position [3570, 0]
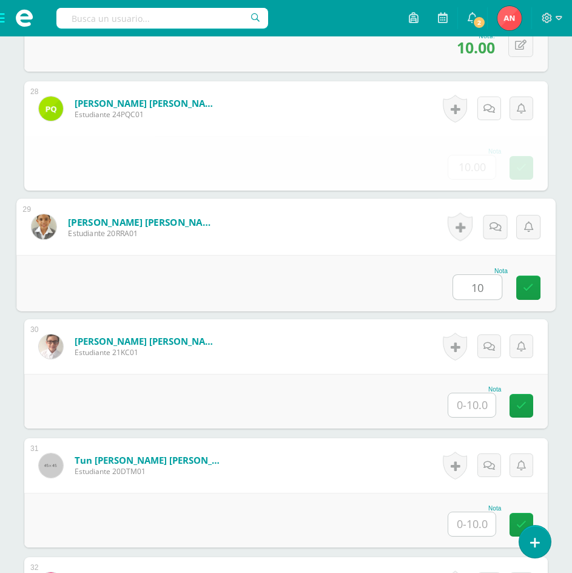
type input "10"
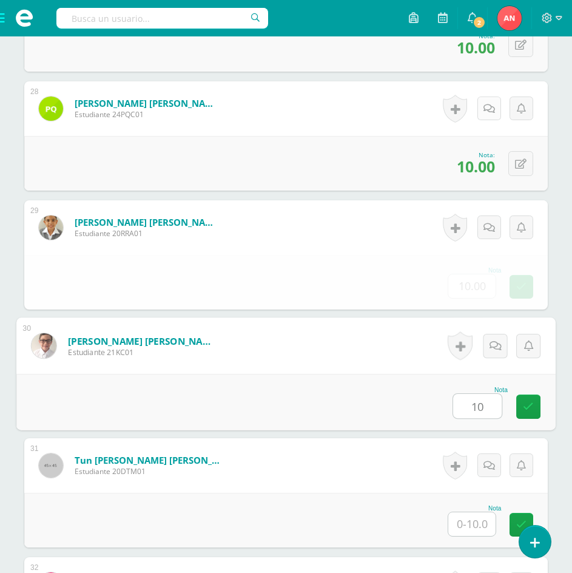
type input "10"
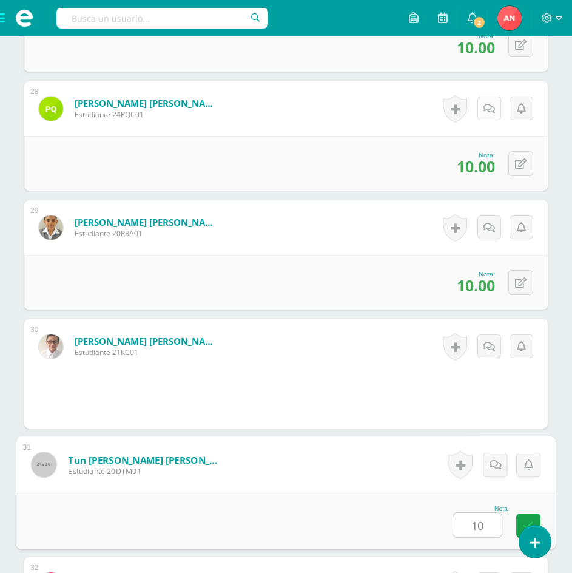
type input "10"
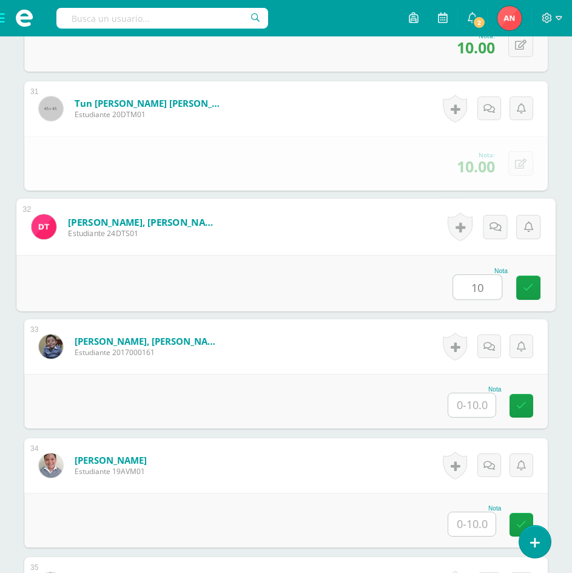
type input "10"
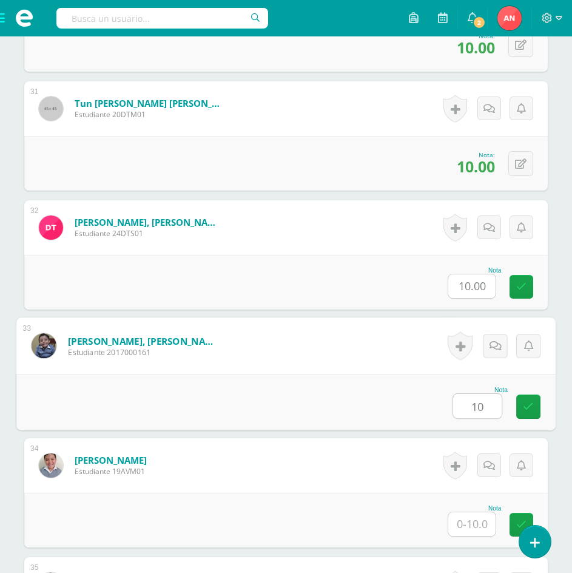
type input "10"
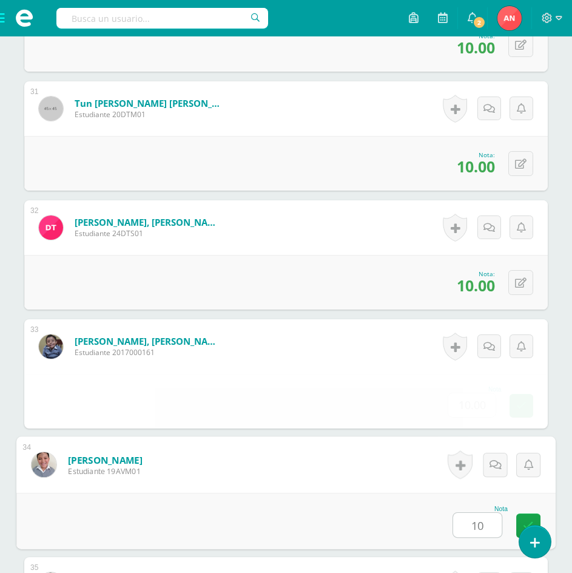
type input "10"
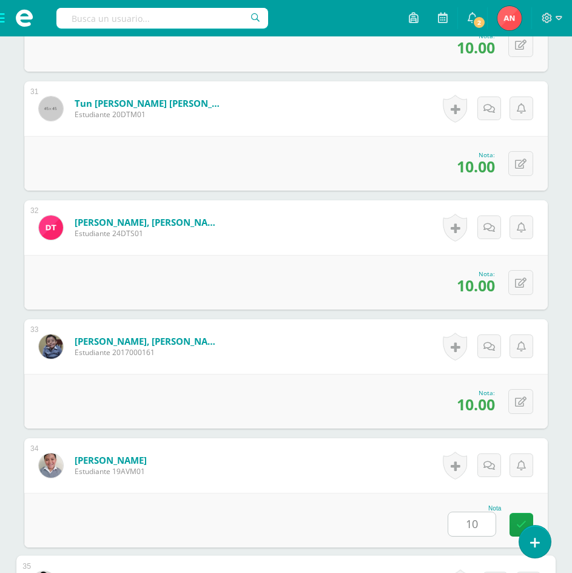
scroll to position [4159, 0]
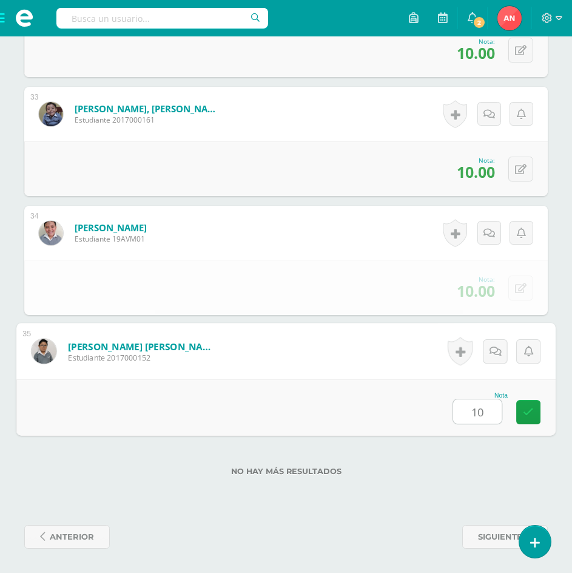
type input "101"
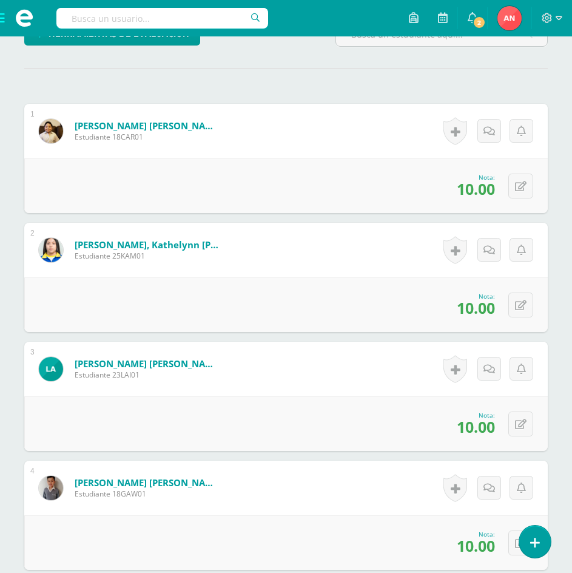
scroll to position [0, 0]
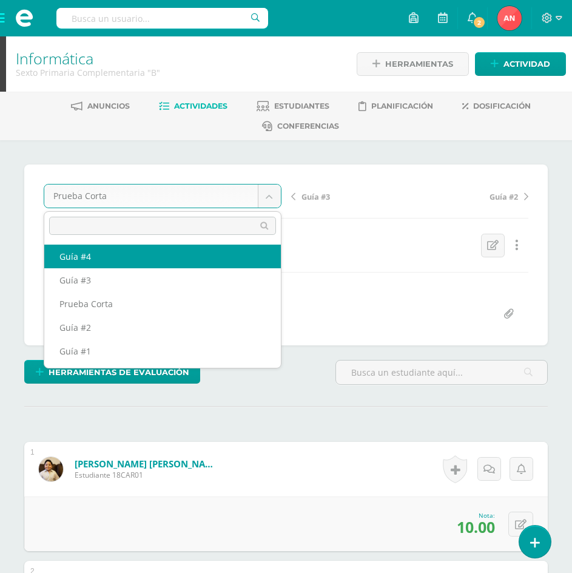
select select "/dashboard/teacher/grade-activity/181523/"
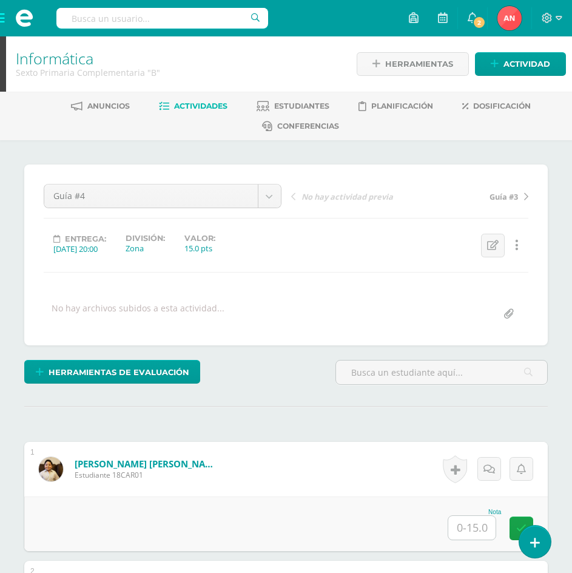
scroll to position [1, 0]
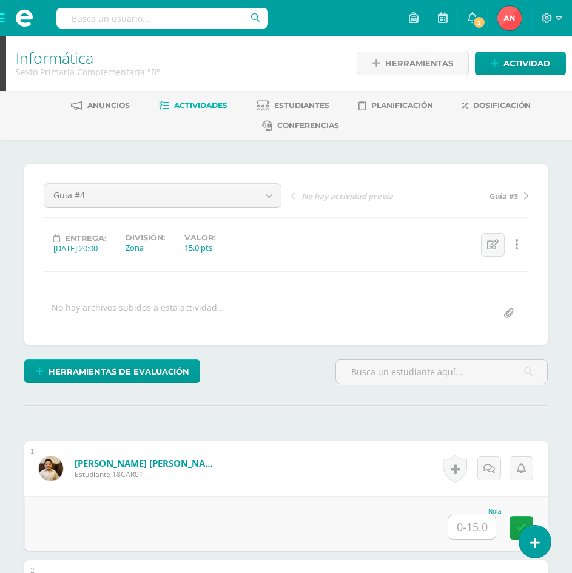
scroll to position [183, 0]
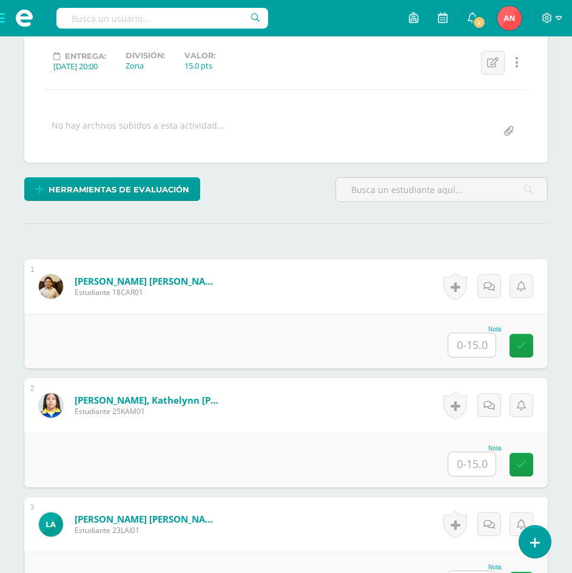
click at [475, 343] on input "text" at bounding box center [471, 345] width 47 height 24
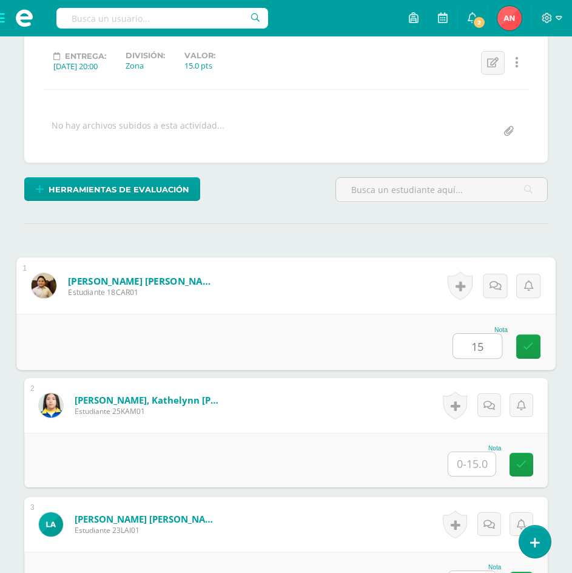
type input "15"
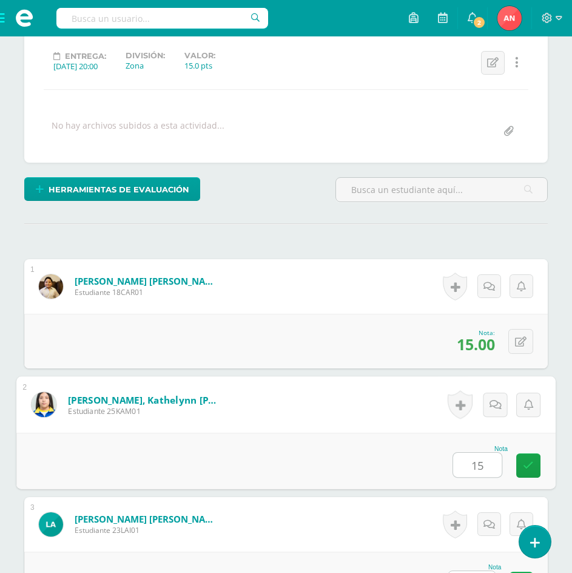
type input "15"
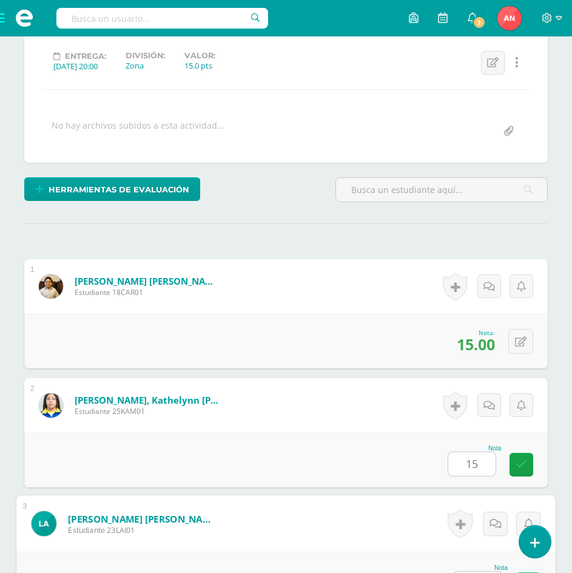
scroll to position [205, 0]
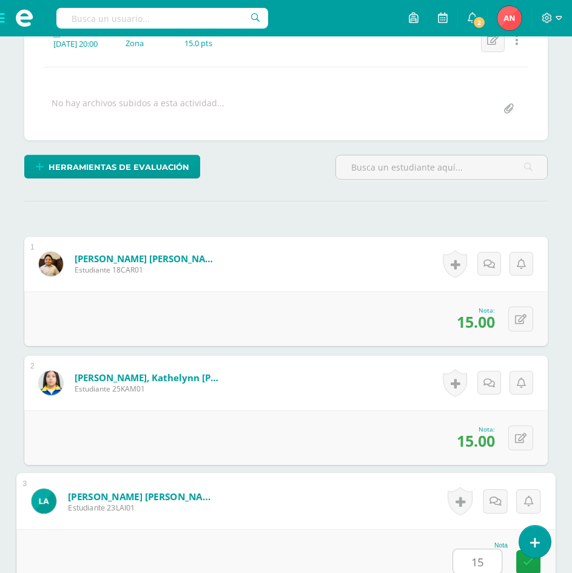
type input "15"
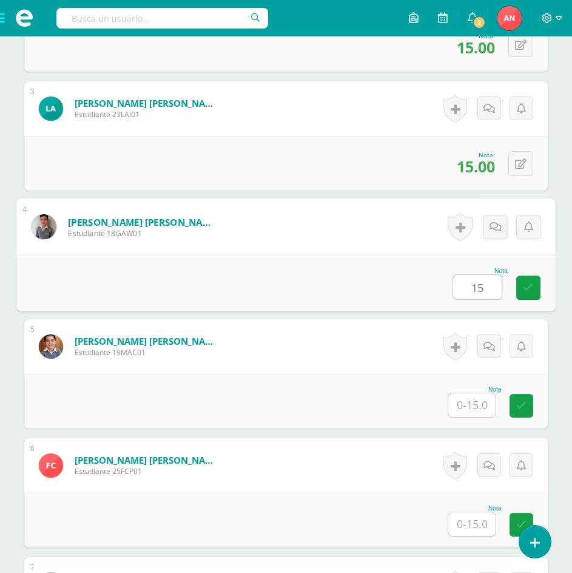
type input "15"
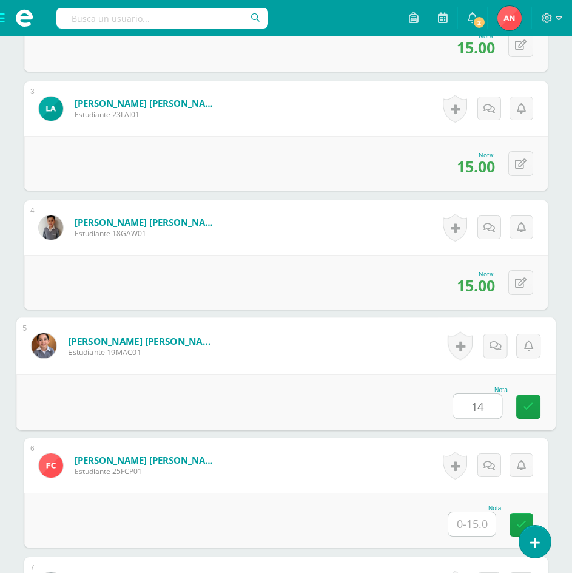
type input "14"
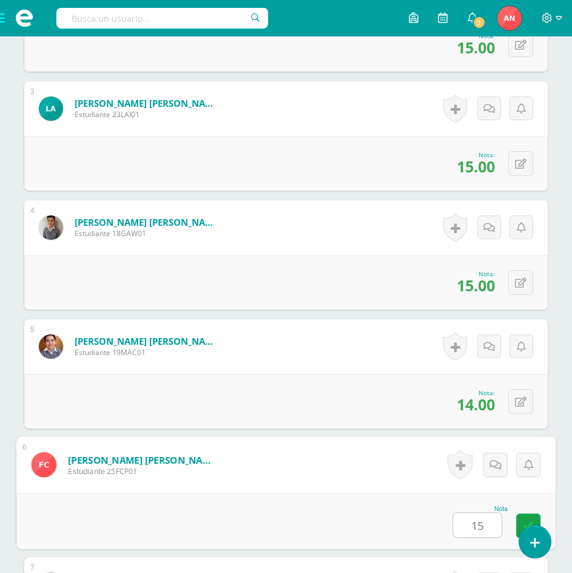
type input "15"
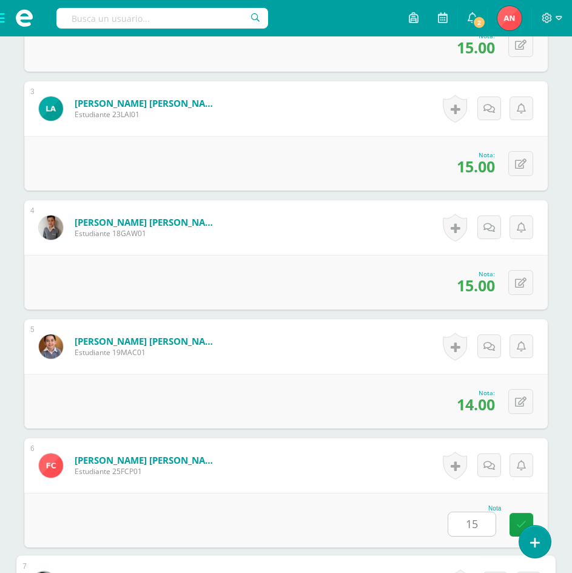
scroll to position [955, 0]
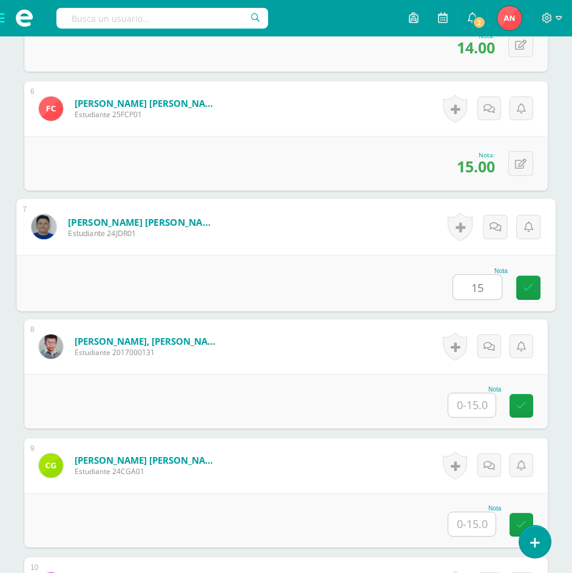
type input "15"
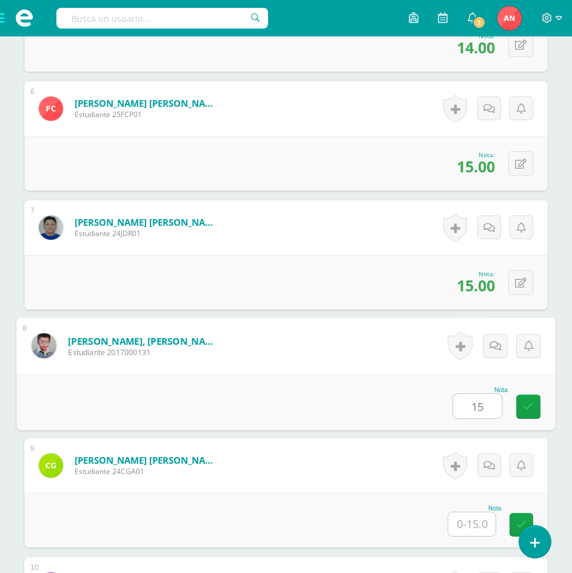
type input "15"
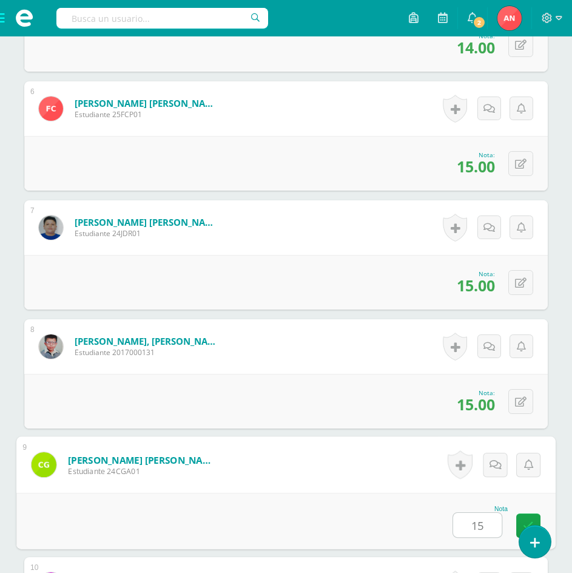
type input "15"
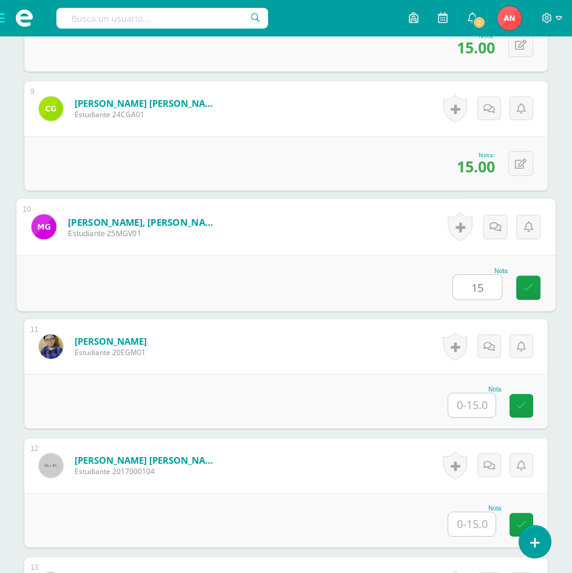
type input "15"
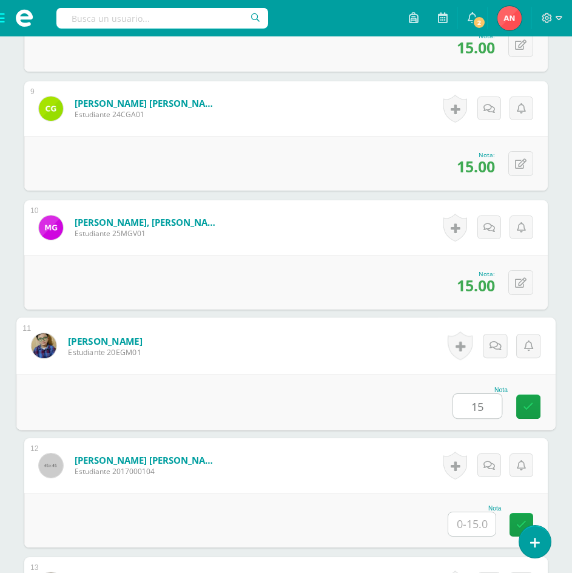
type input "15"
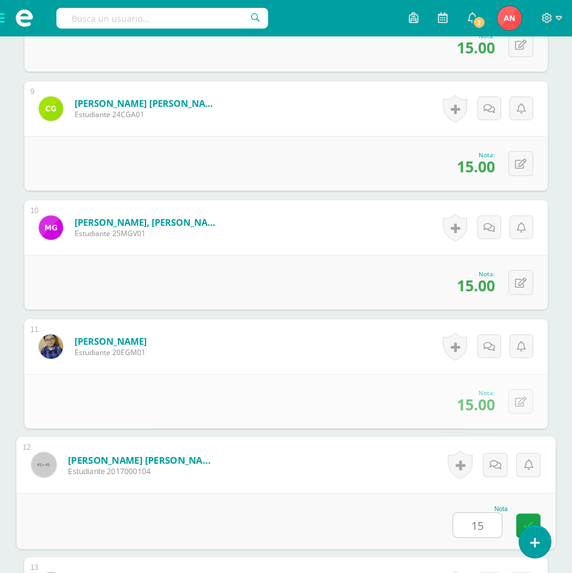
type input "15"
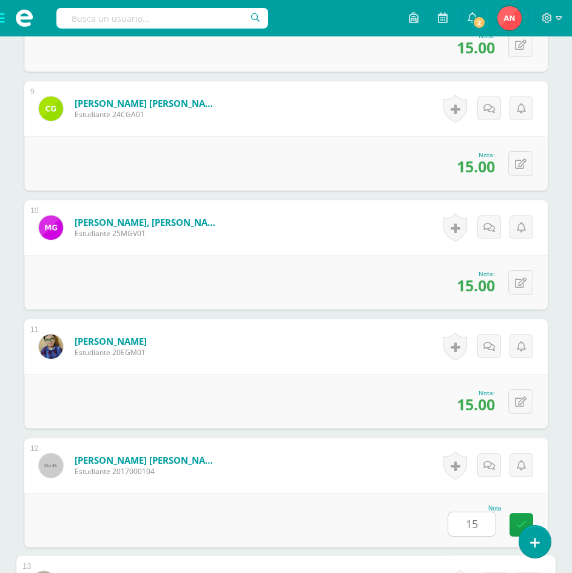
scroll to position [1668, 0]
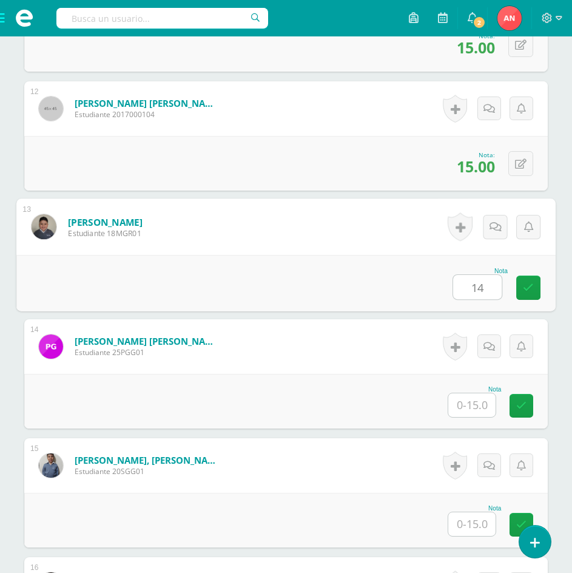
type input "14"
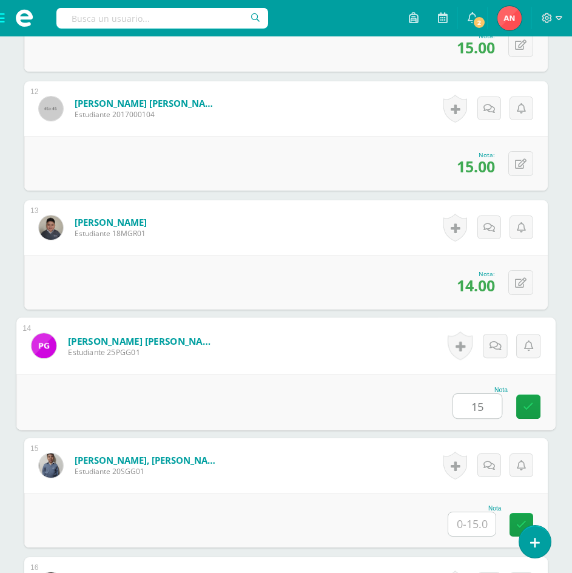
type input "15"
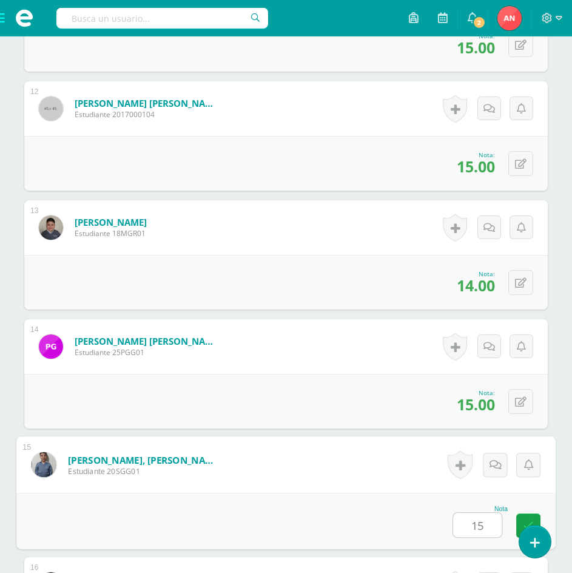
type input "15"
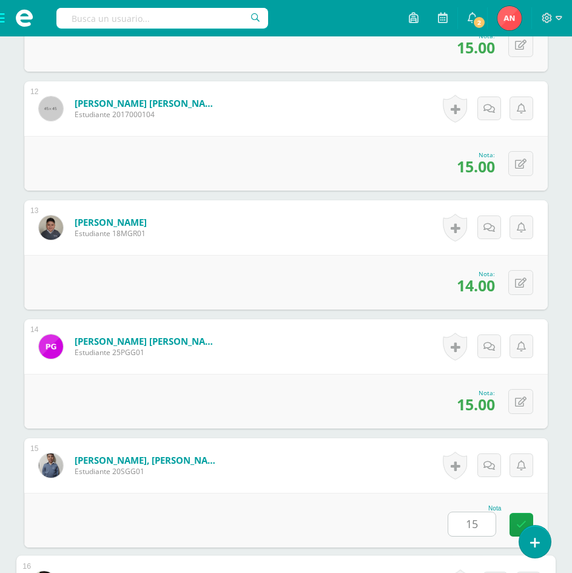
scroll to position [2024, 0]
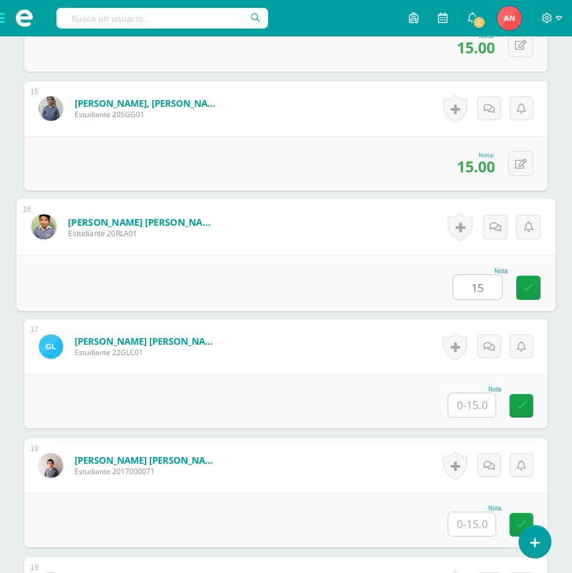
type input "15"
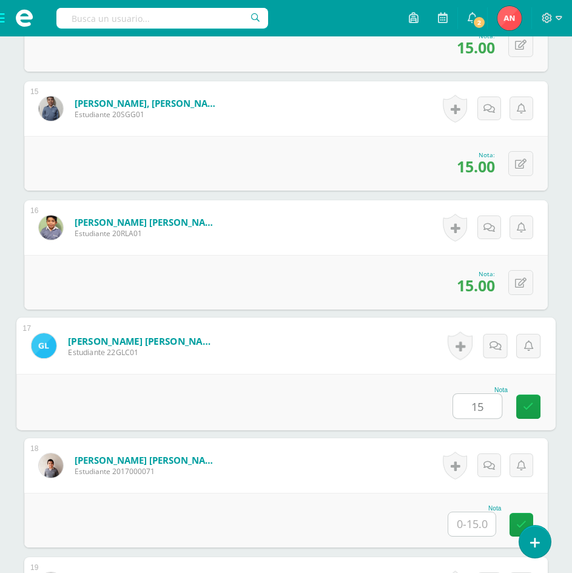
type input "15"
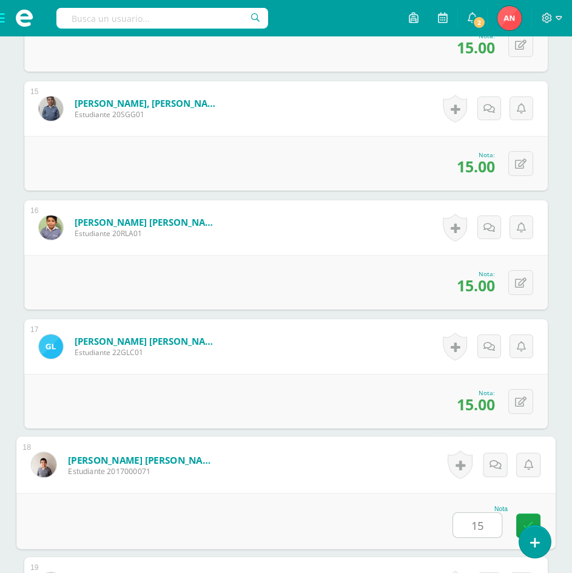
type input "15"
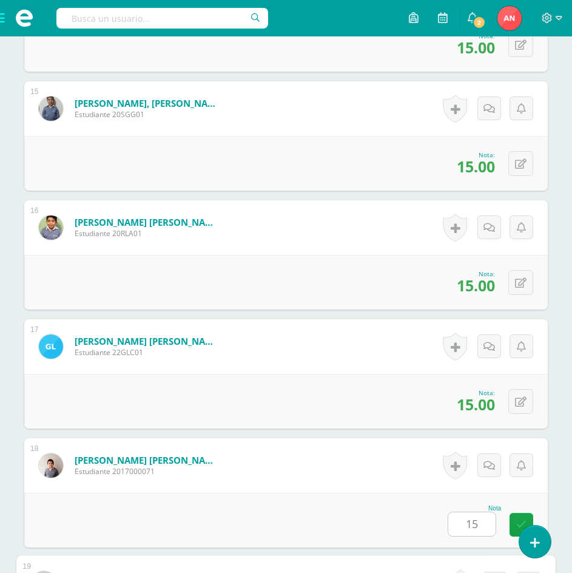
scroll to position [2381, 0]
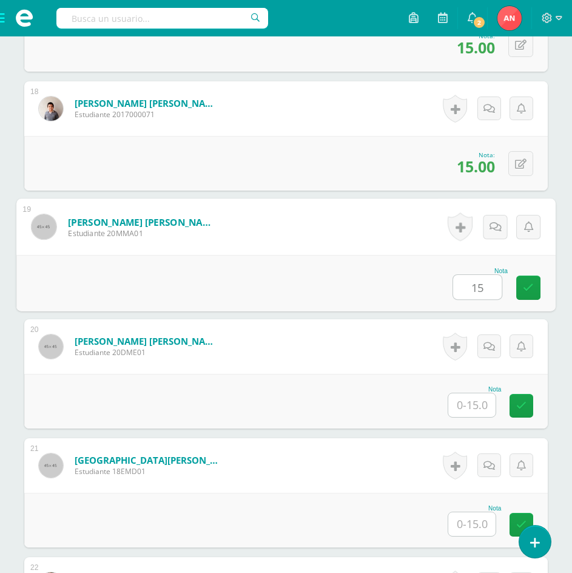
type input "15"
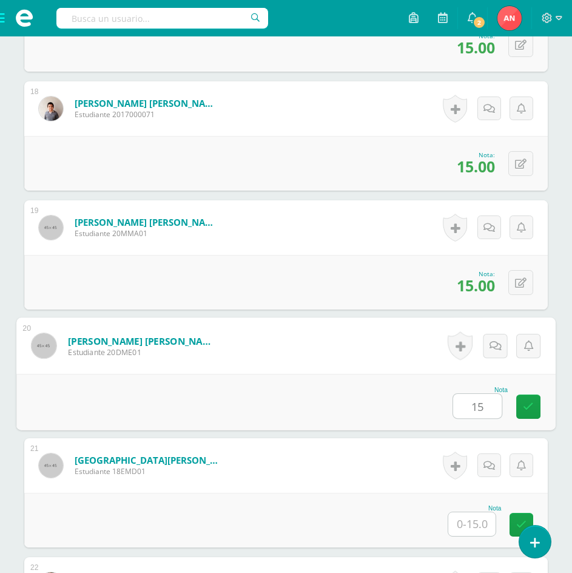
type input "15"
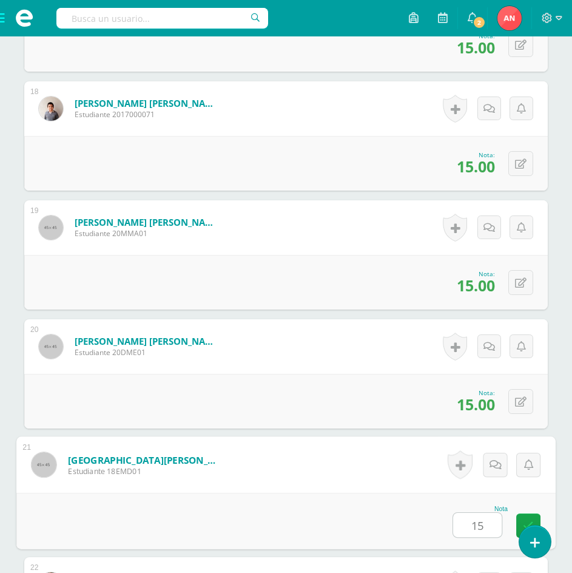
type input "15"
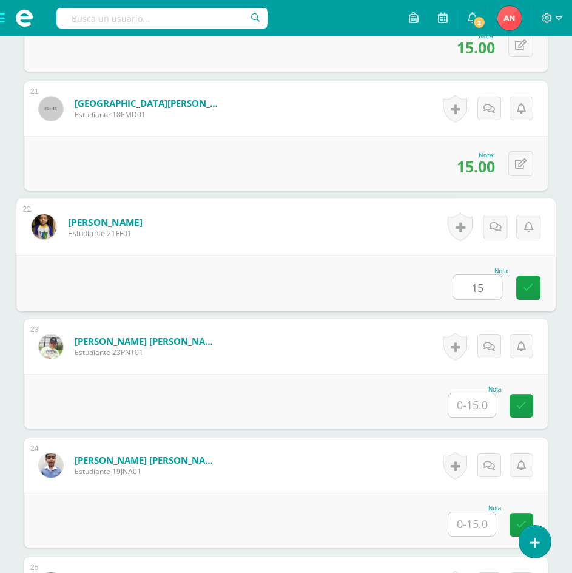
type input "15"
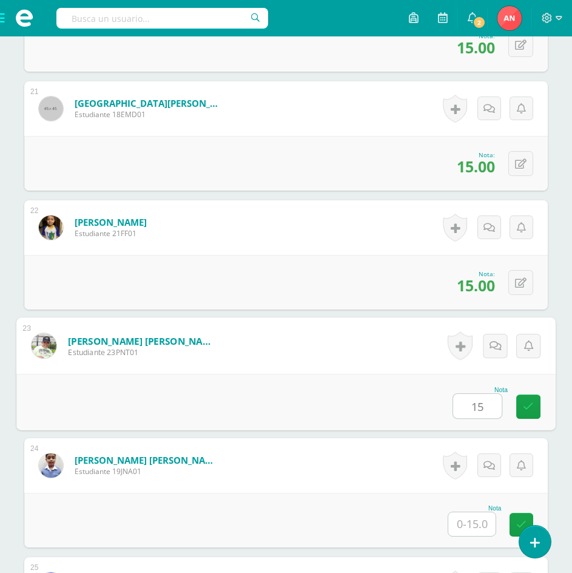
type input "15"
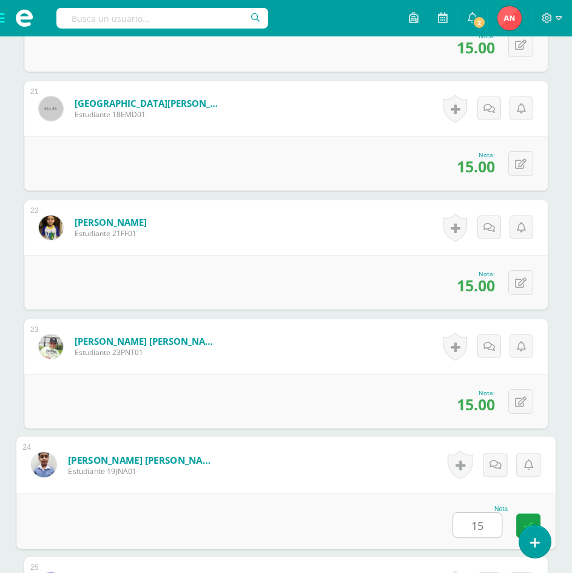
type input "15"
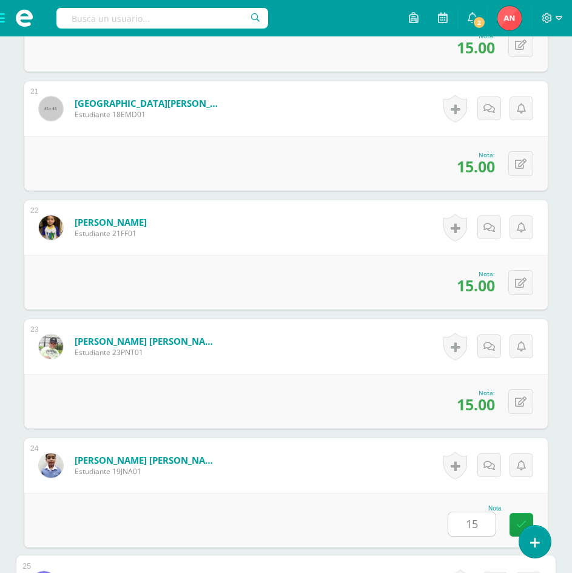
scroll to position [3094, 0]
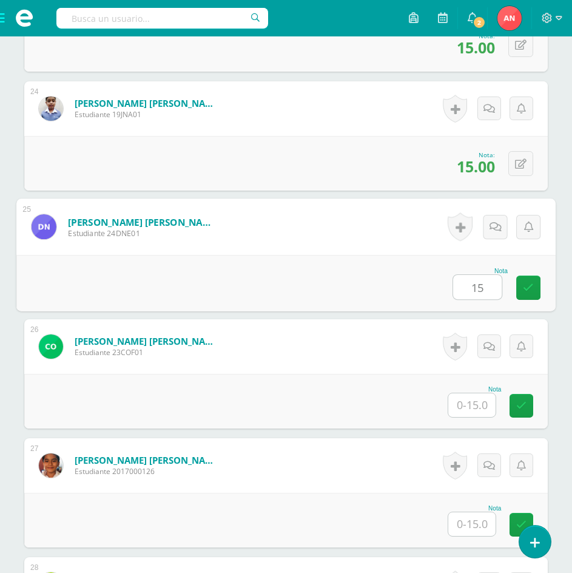
type input "15"
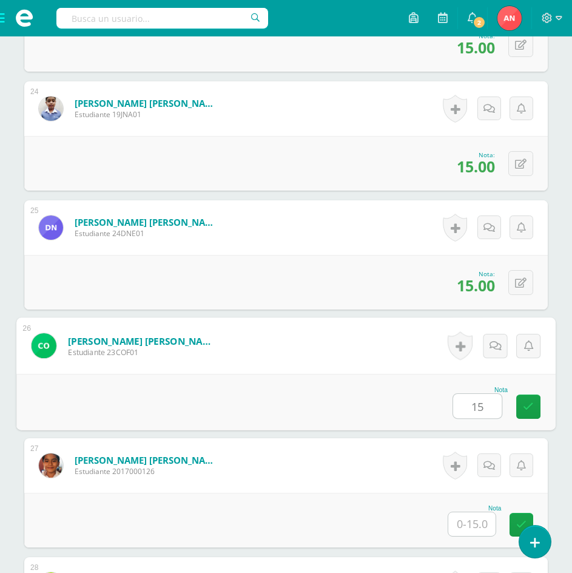
type input "15"
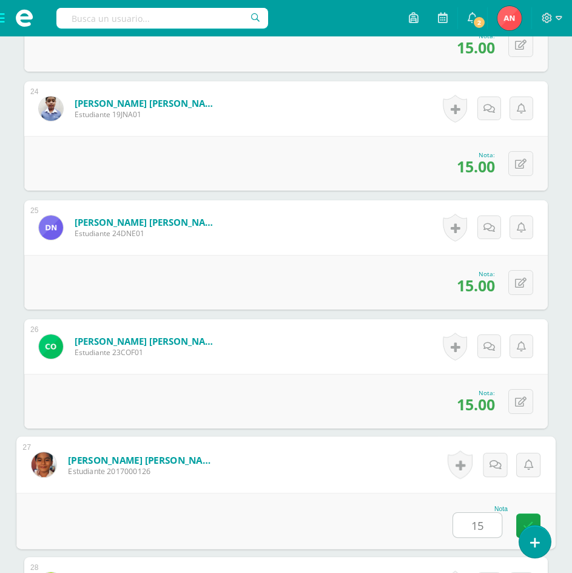
type input "15"
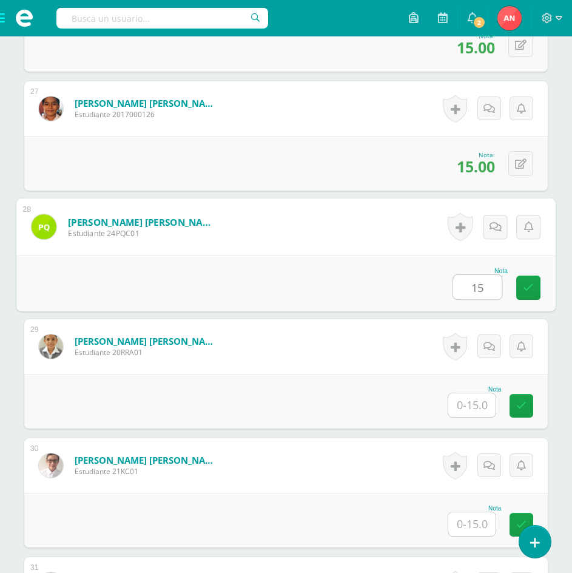
type input "15"
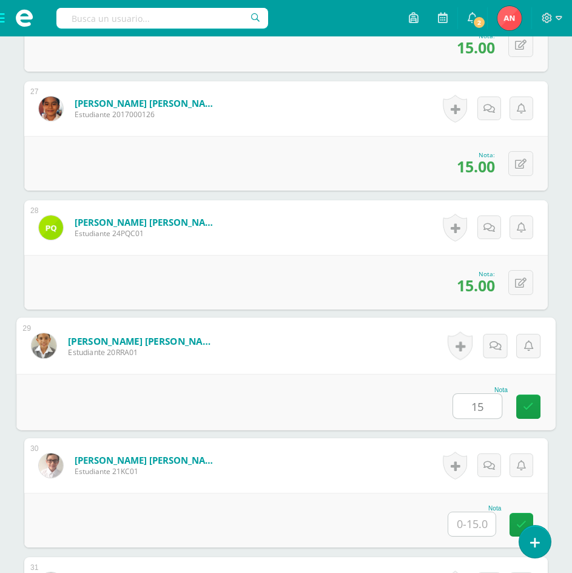
type input "15"
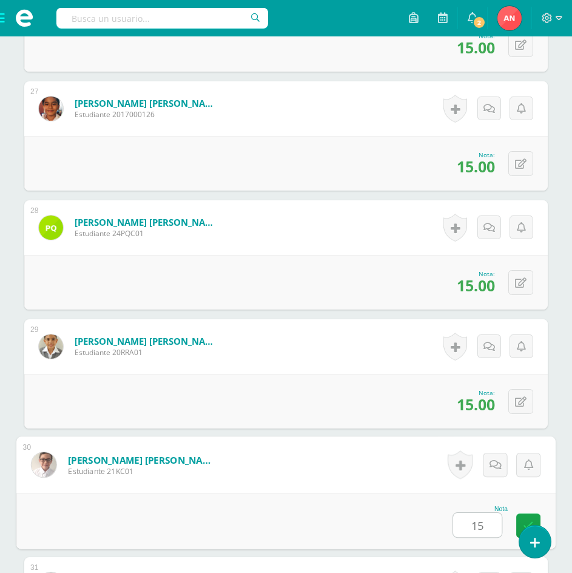
type input "15"
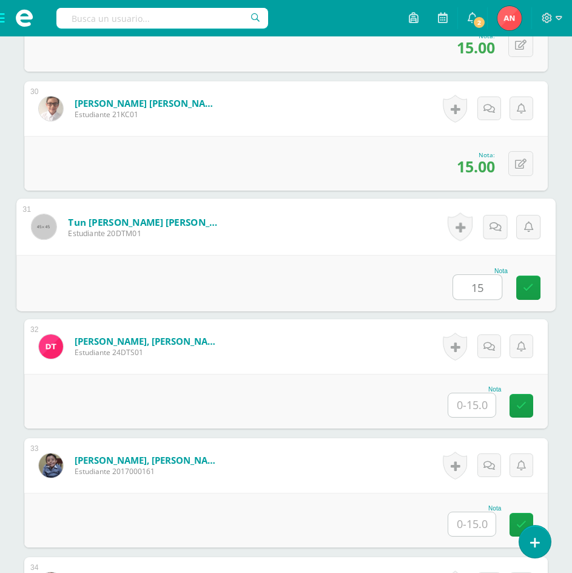
type input "15"
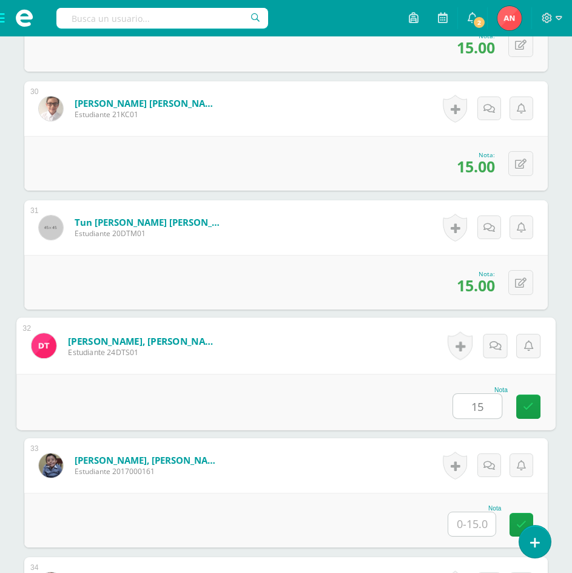
type input "15"
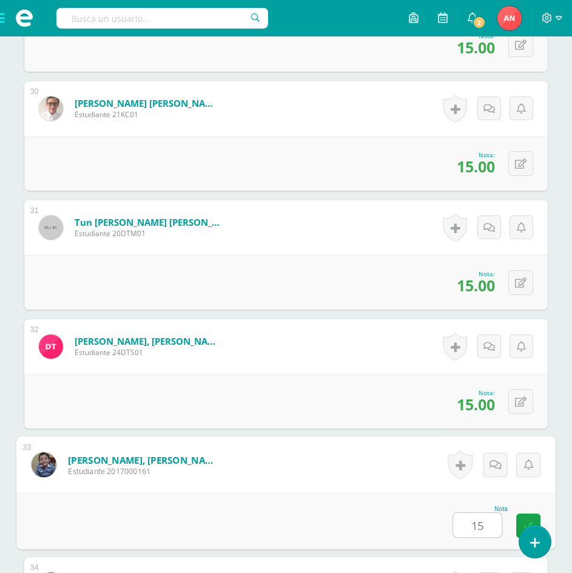
type input "15"
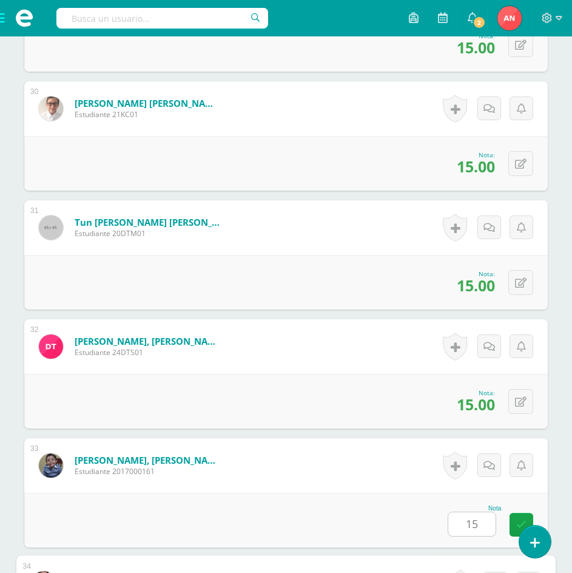
scroll to position [4159, 0]
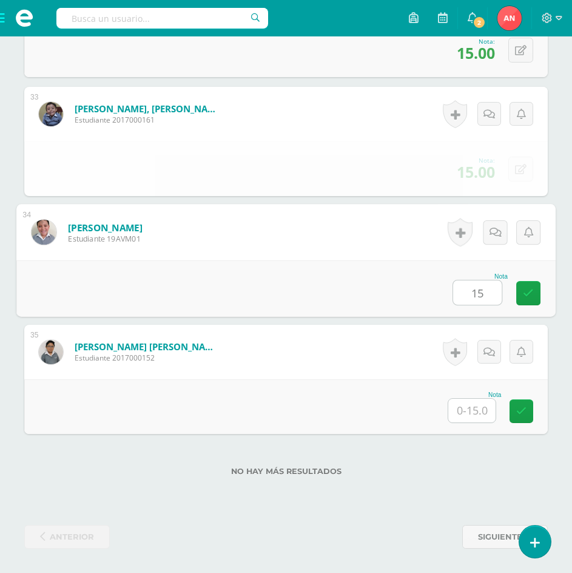
type input "15"
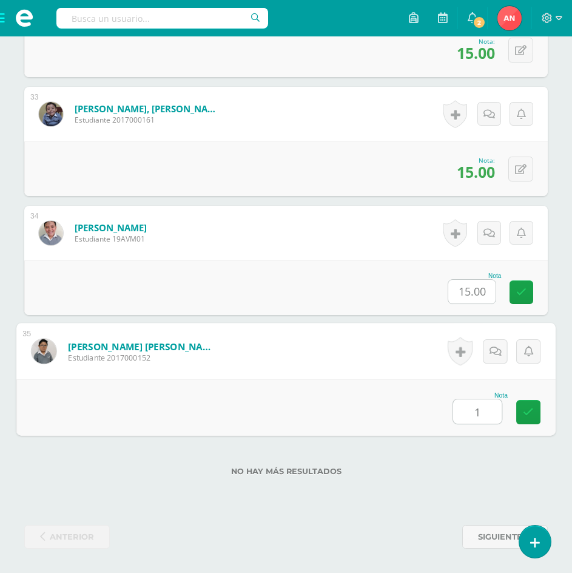
type input "15"
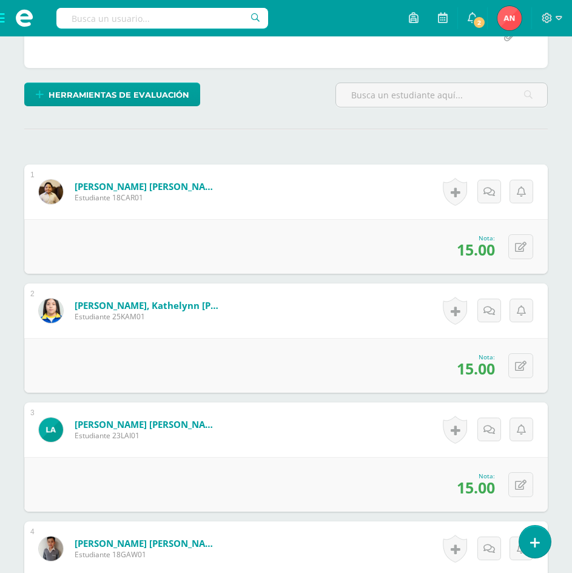
scroll to position [35, 0]
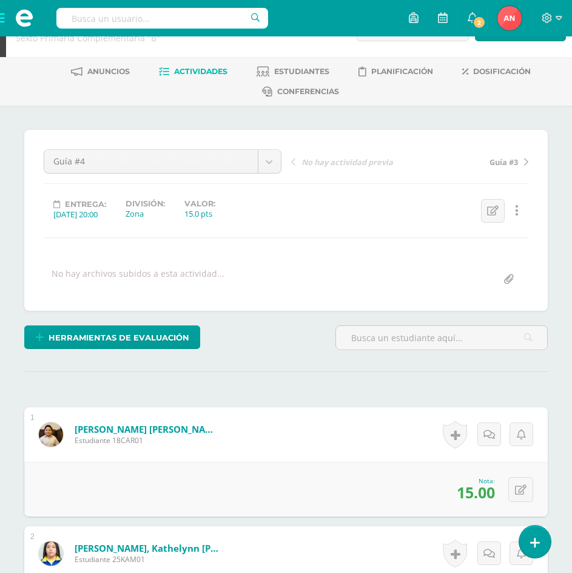
click at [3, 18] on span at bounding box center [24, 18] width 49 height 36
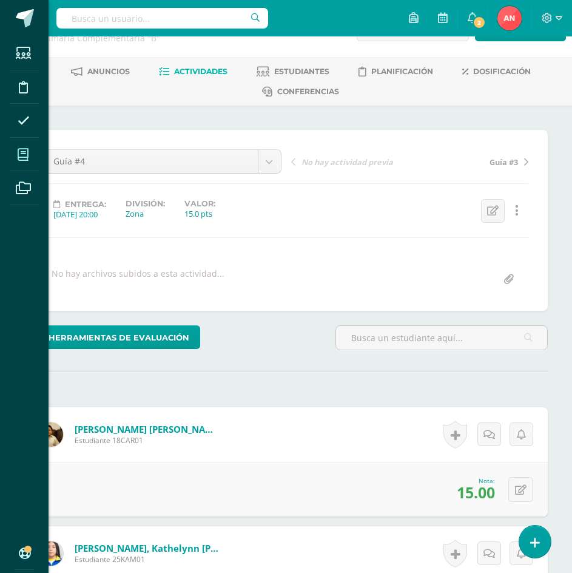
click at [20, 155] on icon at bounding box center [23, 155] width 11 height 12
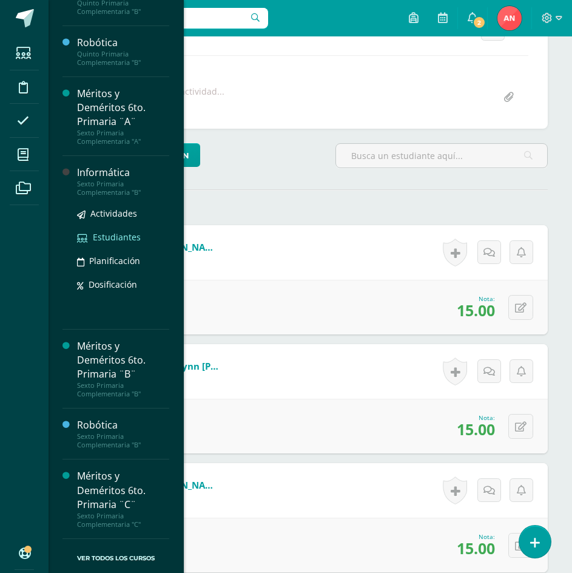
scroll to position [277, 0]
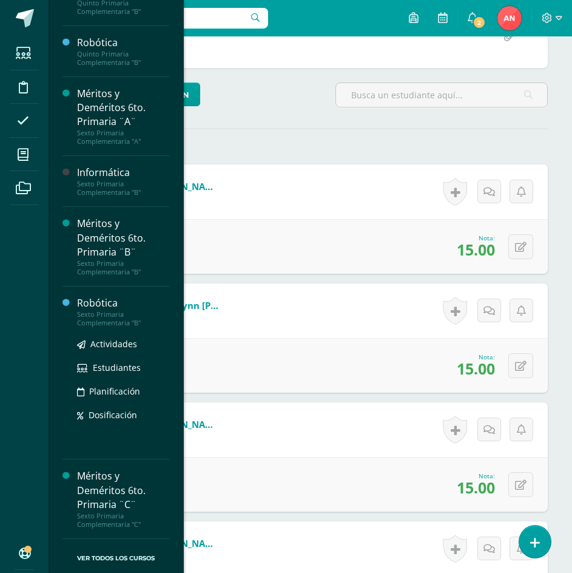
click at [105, 312] on div "Sexto Primaria Complementaria "B"" at bounding box center [123, 318] width 92 height 17
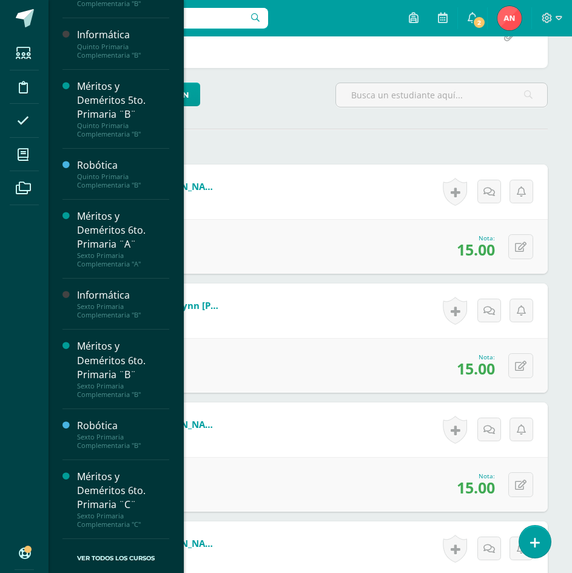
scroll to position [679, 0]
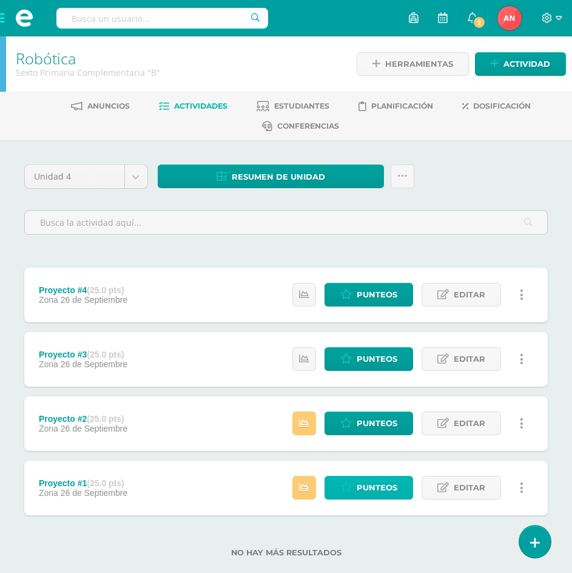
click at [376, 494] on span "Punteos" at bounding box center [377, 487] width 41 height 22
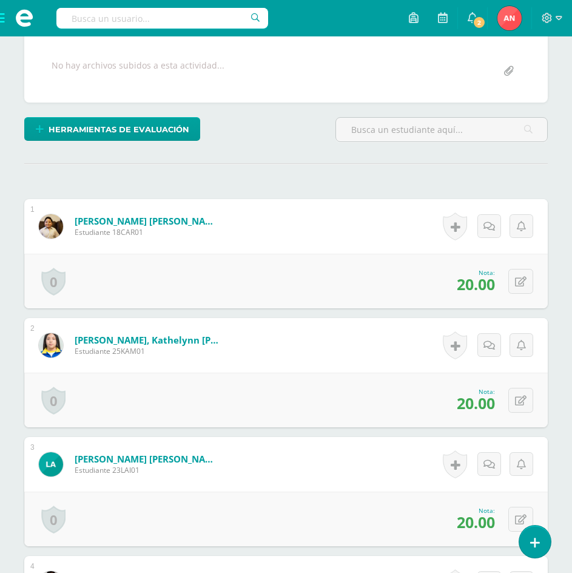
scroll to position [303, 0]
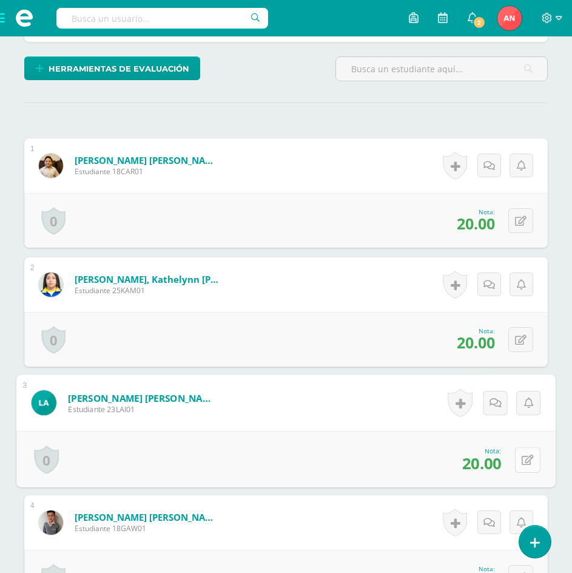
click at [522, 459] on icon at bounding box center [528, 459] width 12 height 10
type input "22"
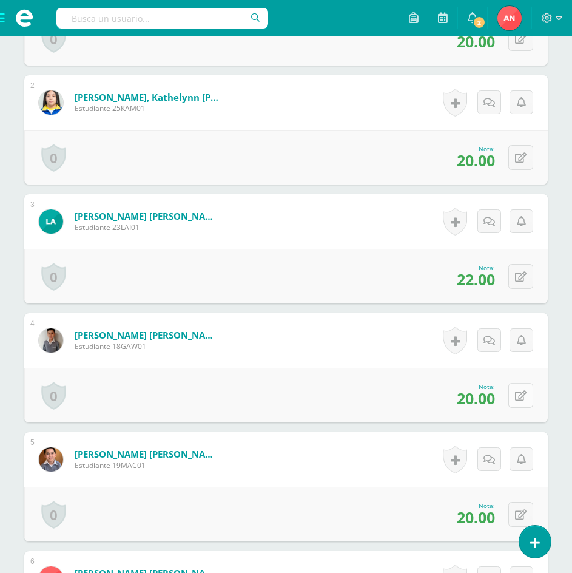
scroll to position [546, 0]
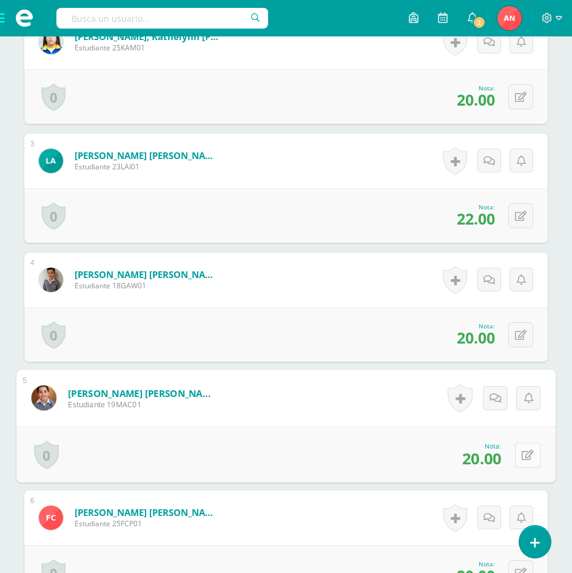
click at [522, 452] on icon at bounding box center [528, 454] width 12 height 10
type input "22"
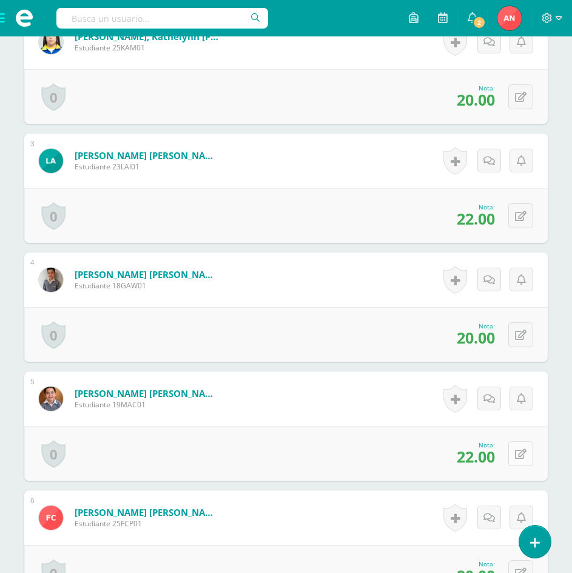
scroll to position [606, 0]
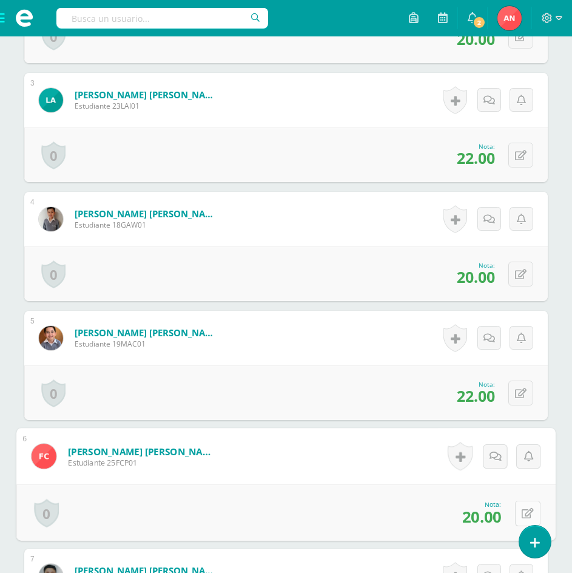
click at [516, 507] on button at bounding box center [527, 512] width 25 height 25
type input "22"
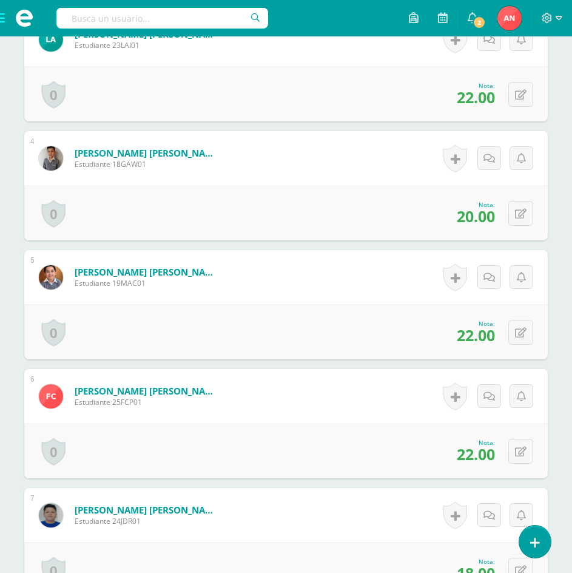
scroll to position [728, 0]
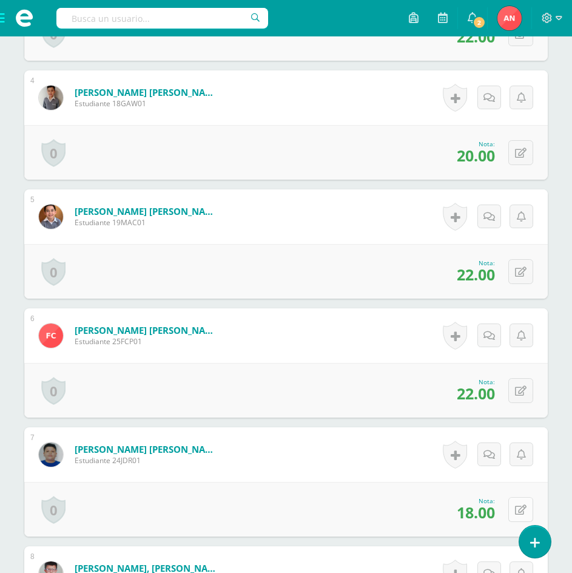
click at [520, 505] on button at bounding box center [520, 509] width 25 height 25
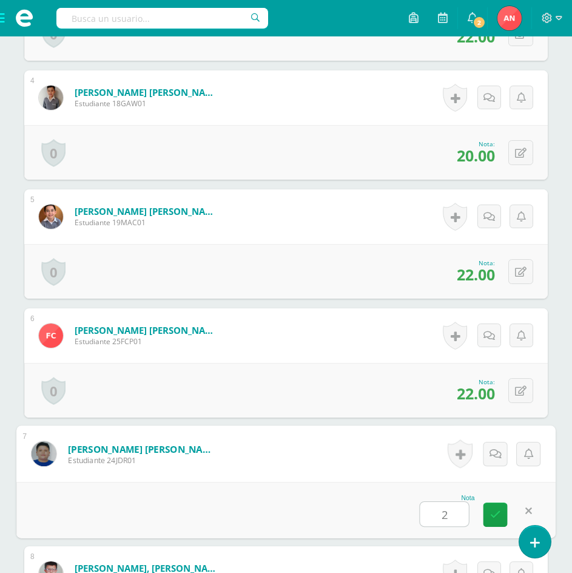
type input "23"
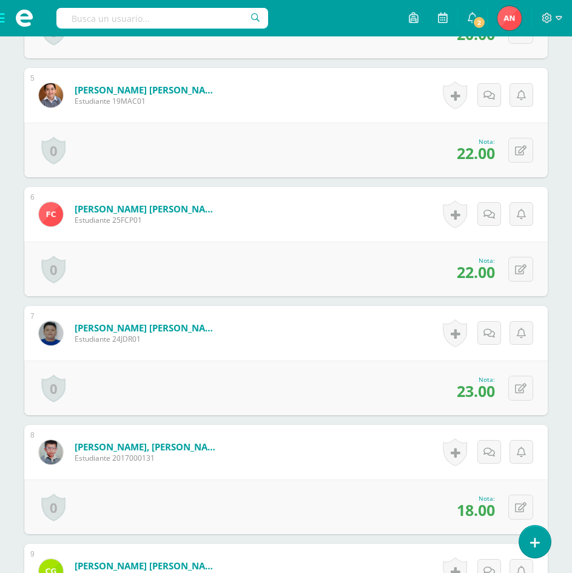
scroll to position [910, 0]
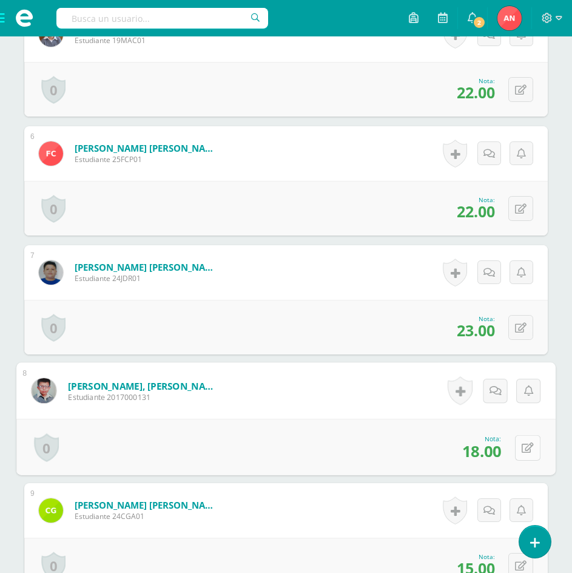
click at [527, 451] on button at bounding box center [527, 446] width 25 height 25
type input "19"
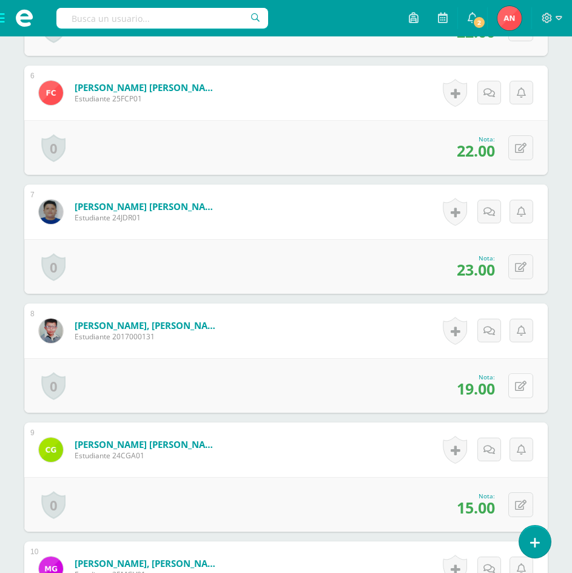
scroll to position [1031, 0]
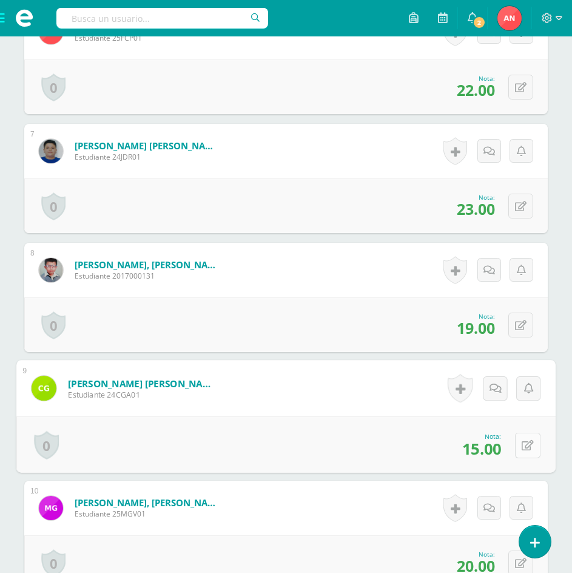
click at [517, 440] on button at bounding box center [527, 444] width 25 height 25
type input "17"
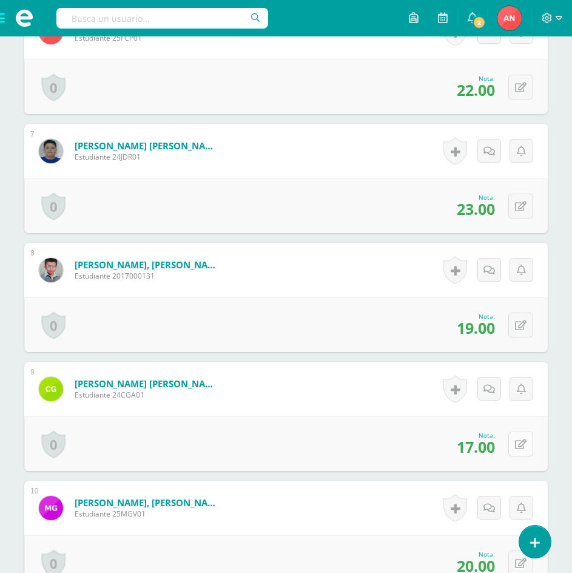
scroll to position [1152, 0]
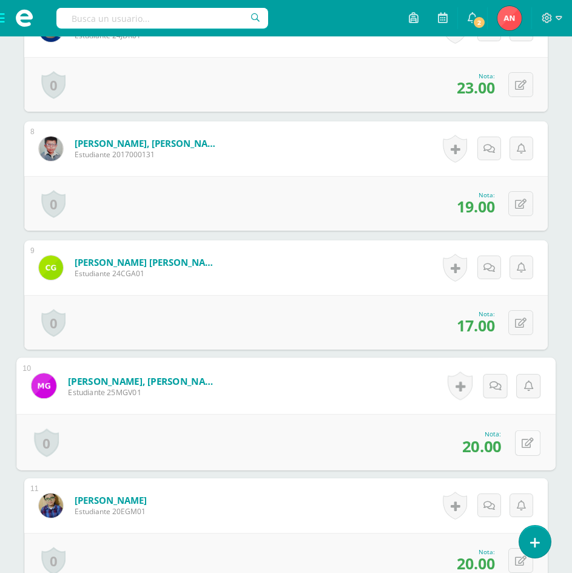
click at [518, 440] on button at bounding box center [527, 441] width 25 height 25
type input "25"
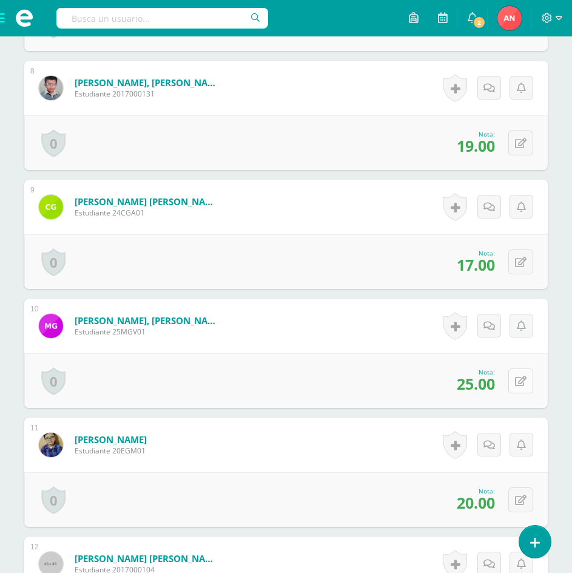
scroll to position [1274, 0]
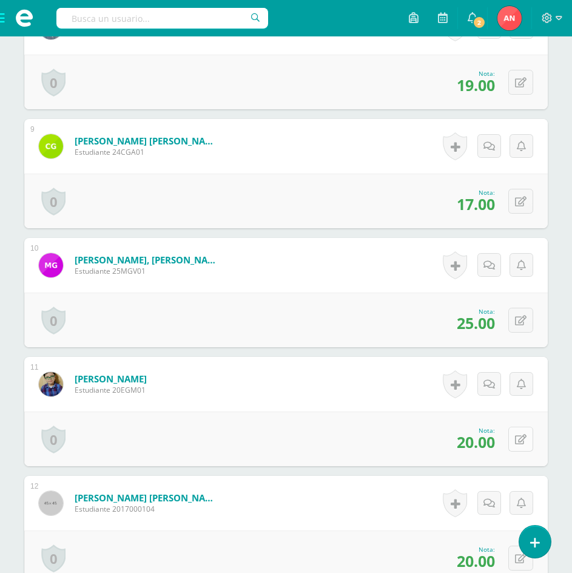
click at [522, 438] on icon at bounding box center [521, 439] width 12 height 10
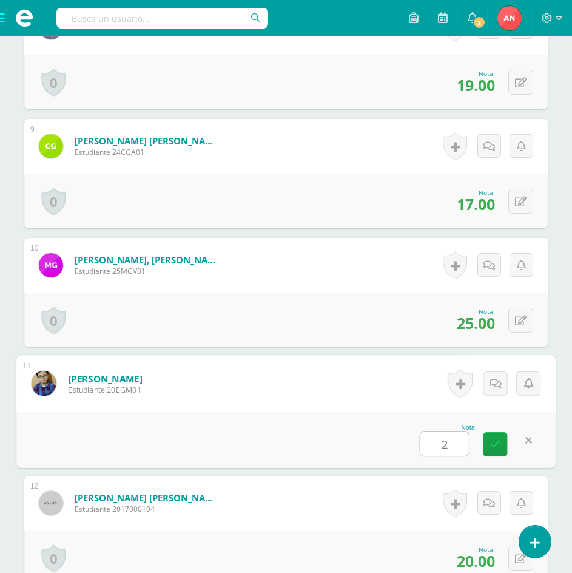
type input "25"
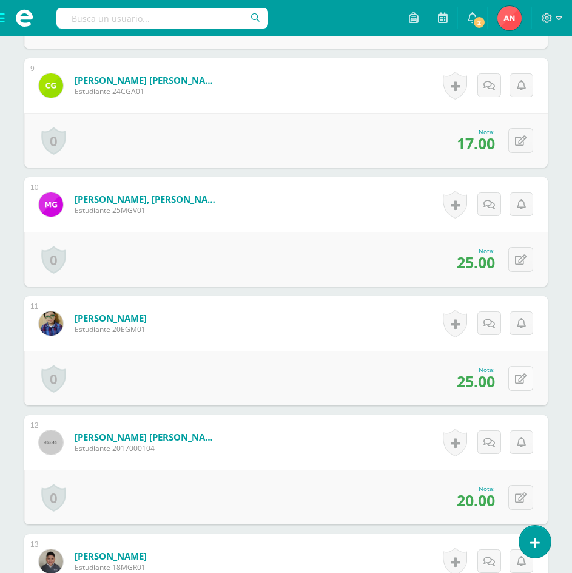
scroll to position [1395, 0]
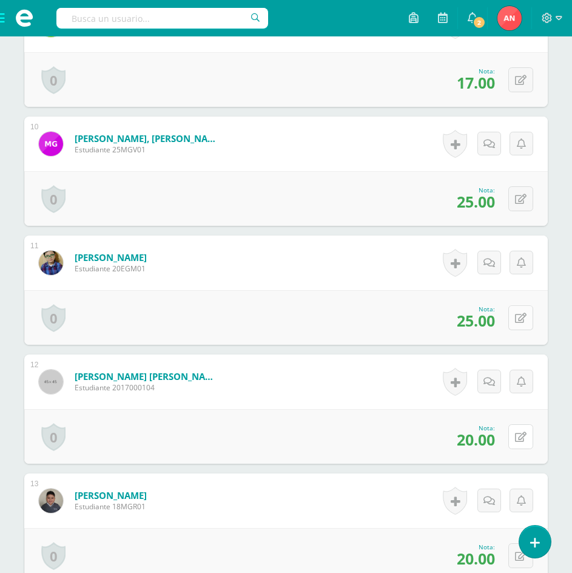
click at [522, 438] on icon at bounding box center [521, 437] width 12 height 10
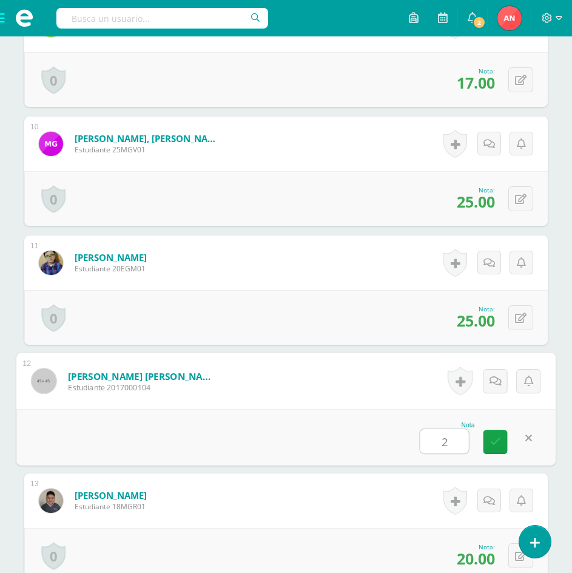
type input "24"
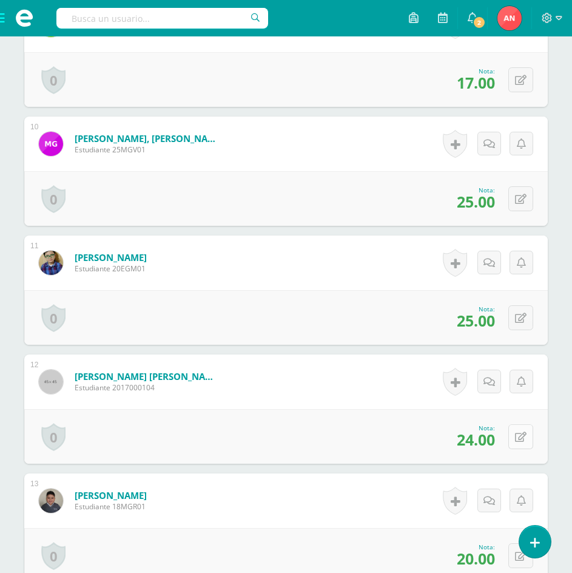
scroll to position [1456, 0]
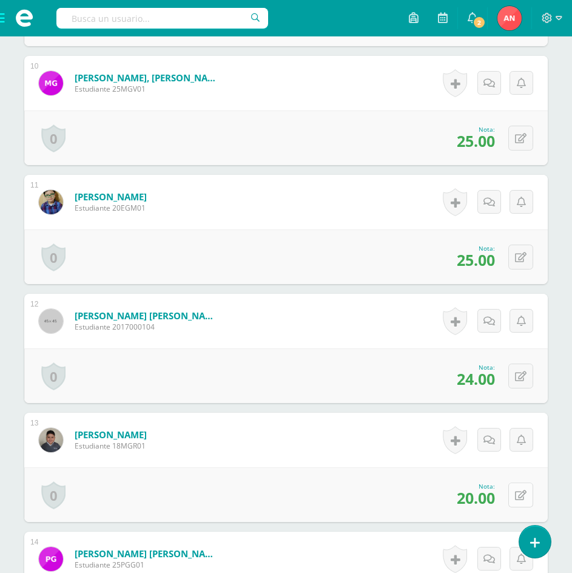
click at [523, 499] on icon at bounding box center [521, 495] width 12 height 10
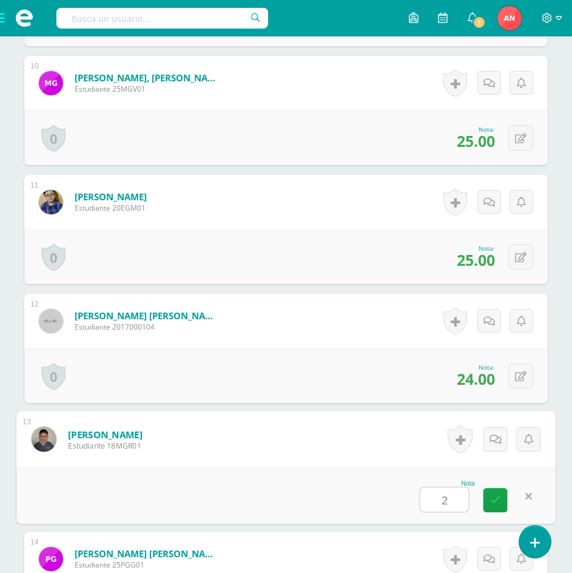
type input "23"
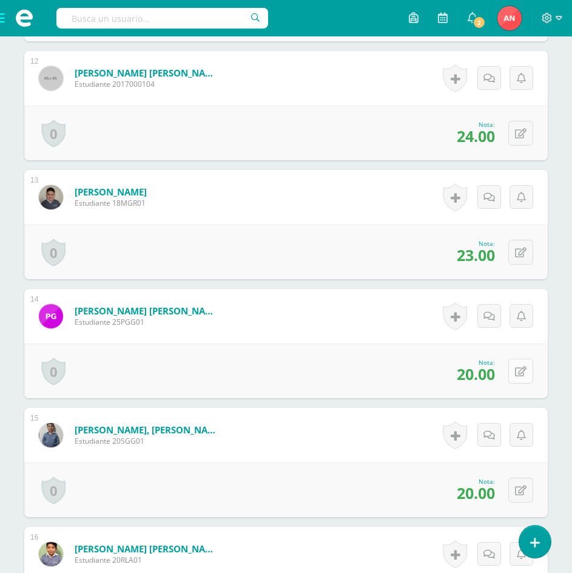
scroll to position [1759, 0]
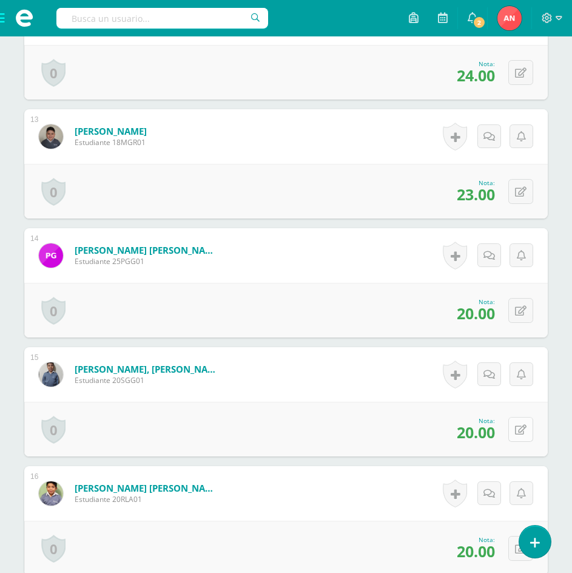
click at [521, 428] on icon at bounding box center [521, 430] width 12 height 10
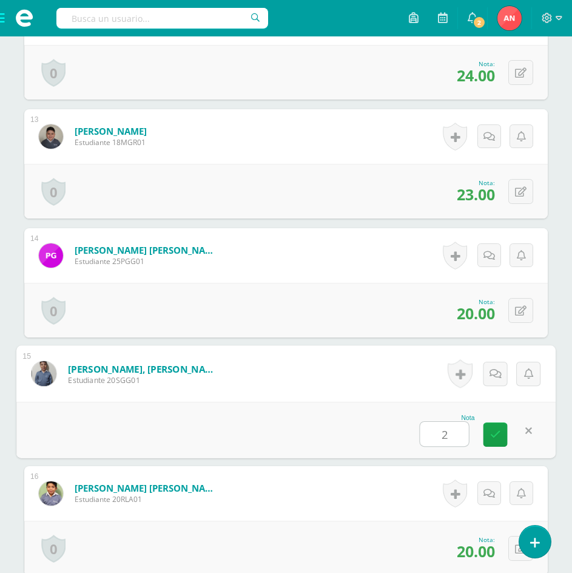
type input "23"
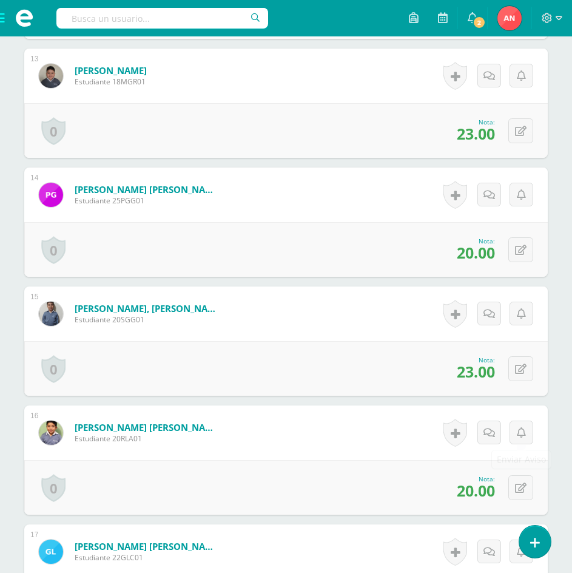
scroll to position [1880, 0]
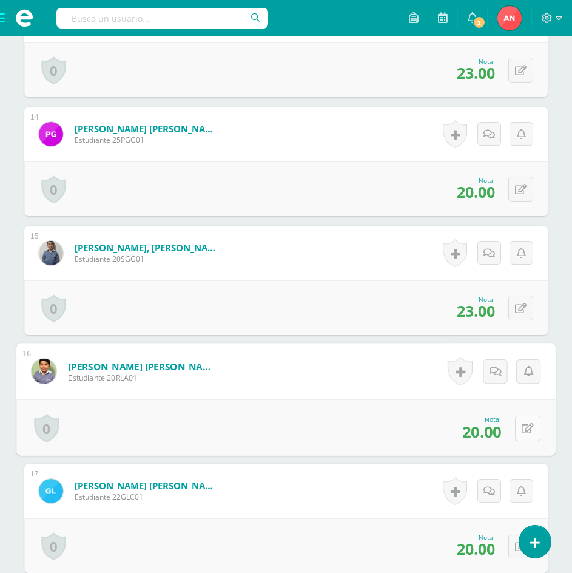
click at [522, 423] on icon at bounding box center [528, 428] width 12 height 10
type input "25"
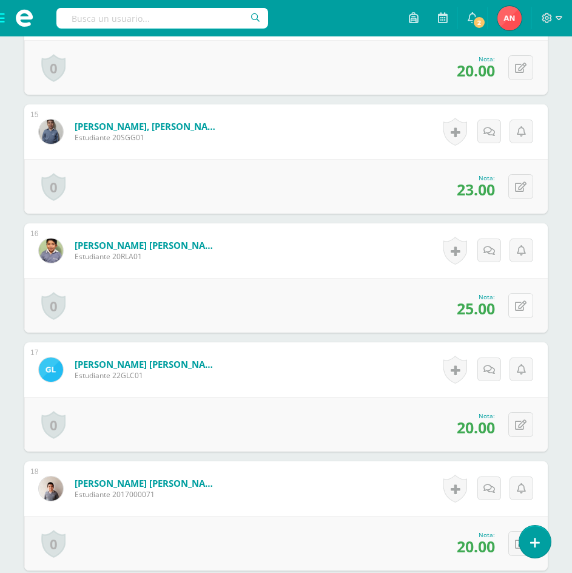
scroll to position [2062, 0]
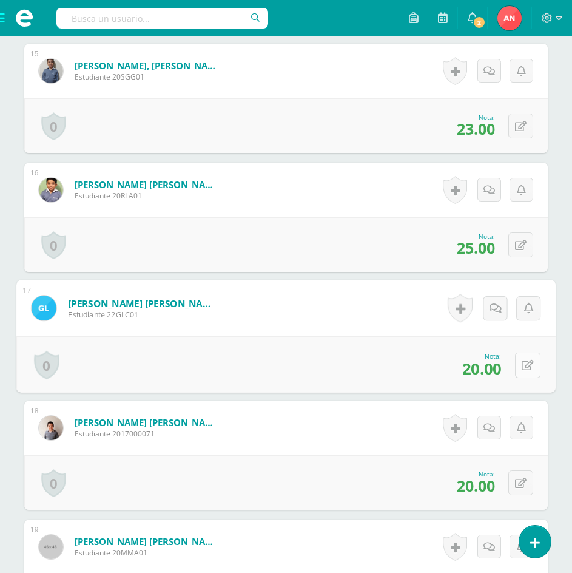
click at [528, 362] on button at bounding box center [527, 364] width 25 height 25
type input "25"
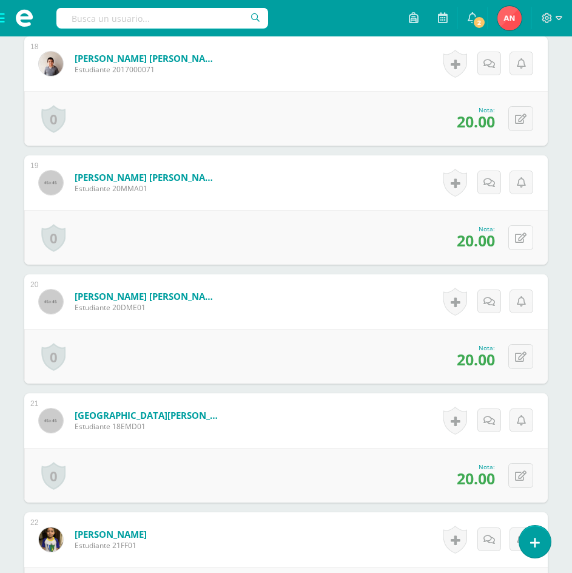
scroll to position [2487, 0]
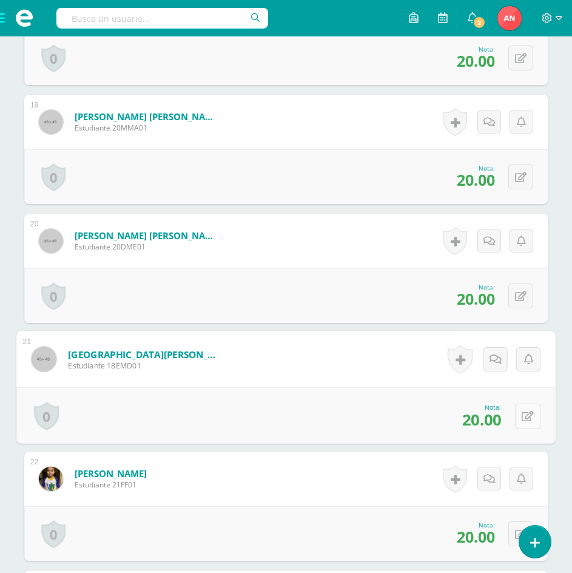
click at [520, 419] on button at bounding box center [527, 415] width 25 height 25
type input "22"
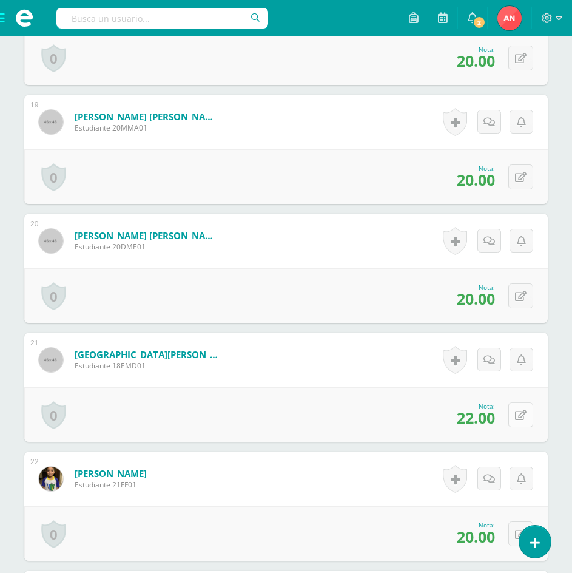
scroll to position [2608, 0]
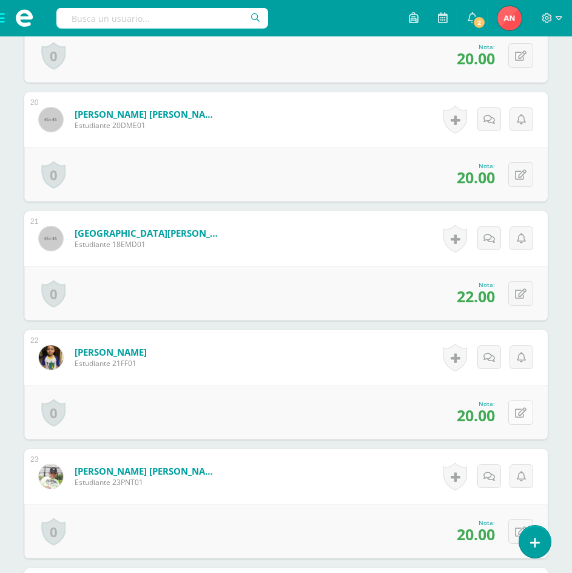
click at [523, 404] on button at bounding box center [520, 412] width 25 height 25
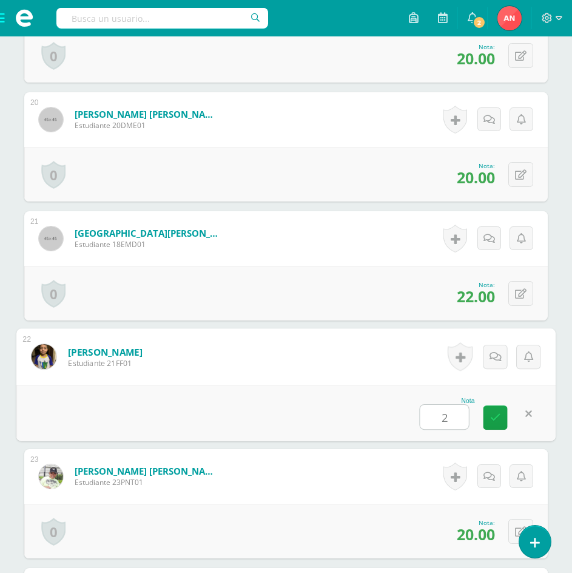
type input "24"
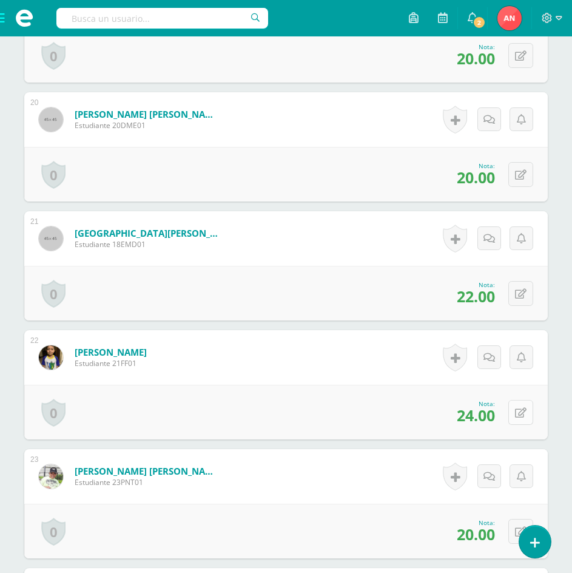
scroll to position [2729, 0]
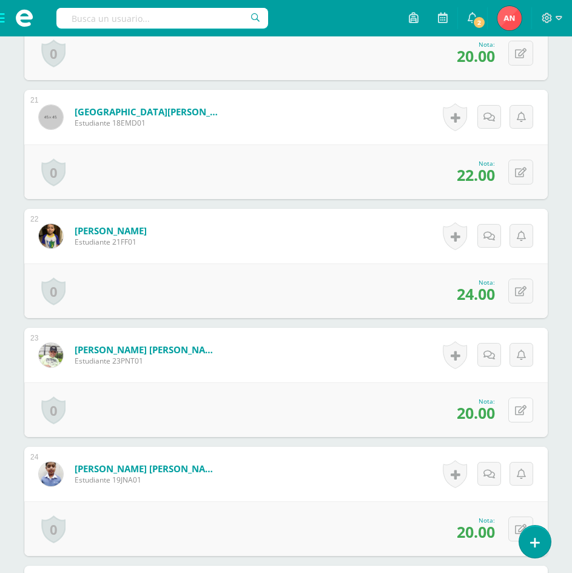
click at [519, 414] on button at bounding box center [520, 409] width 25 height 25
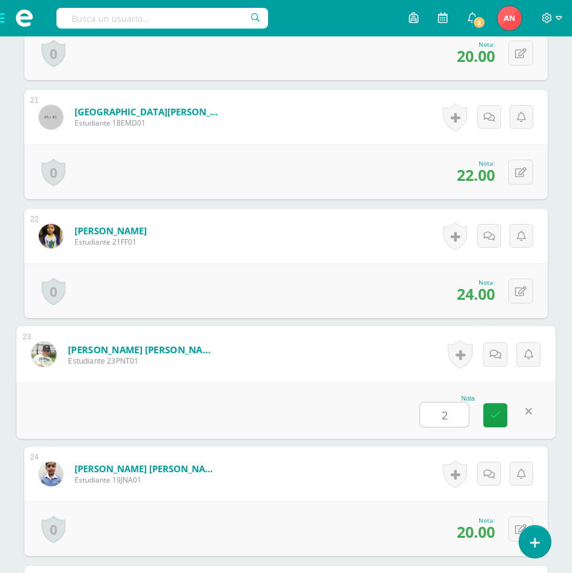
type input "23"
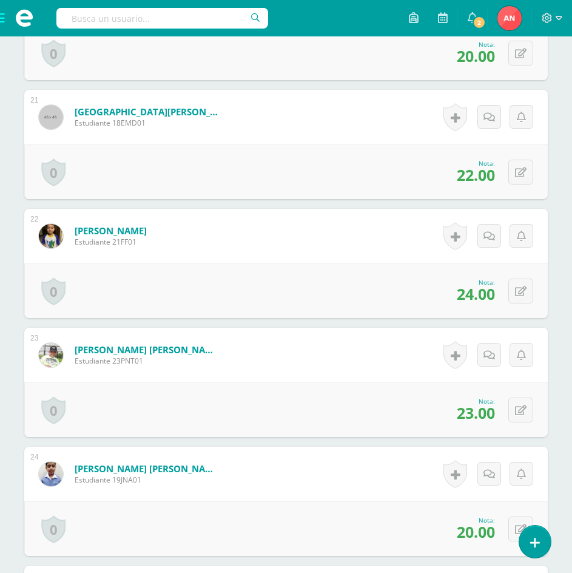
scroll to position [2790, 0]
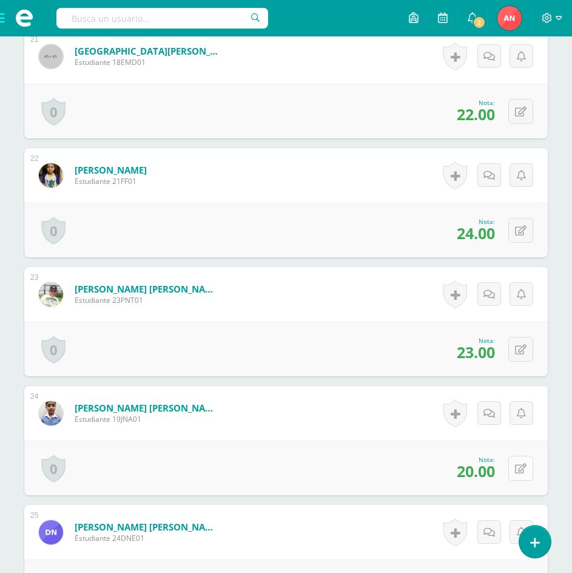
click at [526, 468] on button at bounding box center [520, 467] width 25 height 25
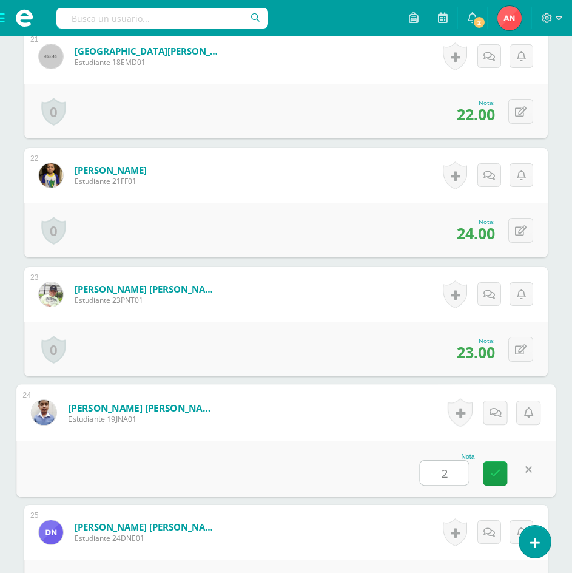
type input "23"
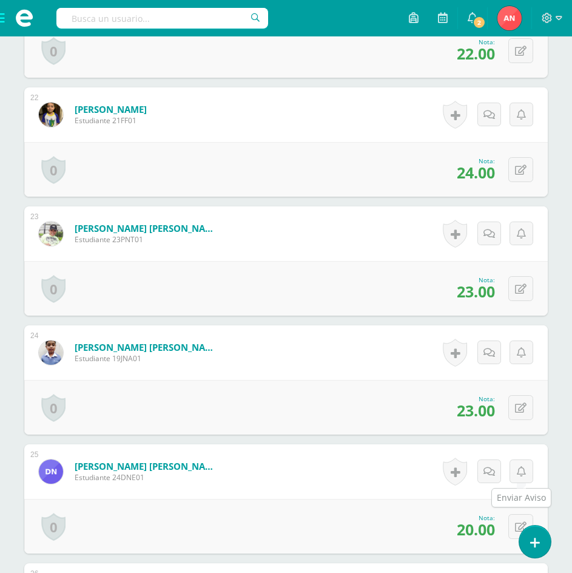
scroll to position [2972, 0]
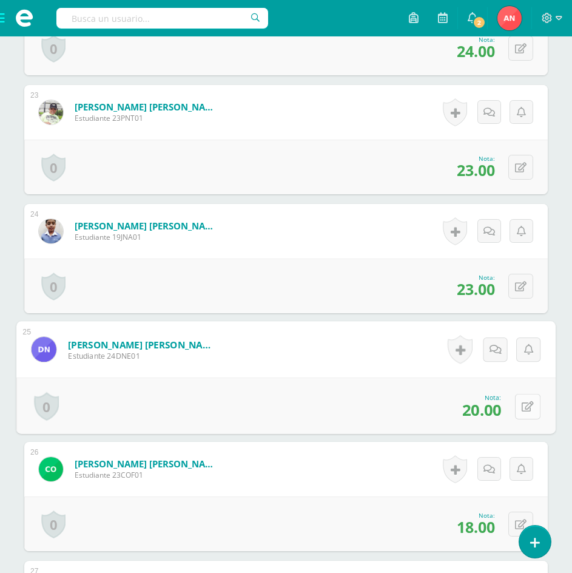
click at [522, 403] on icon at bounding box center [528, 406] width 12 height 10
type input "25"
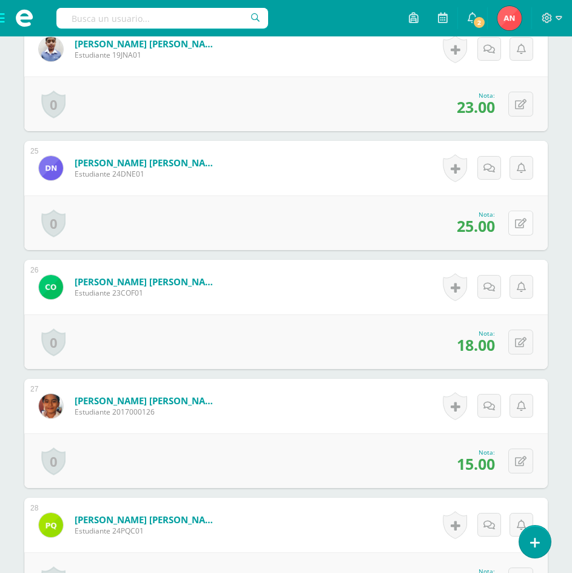
scroll to position [3214, 0]
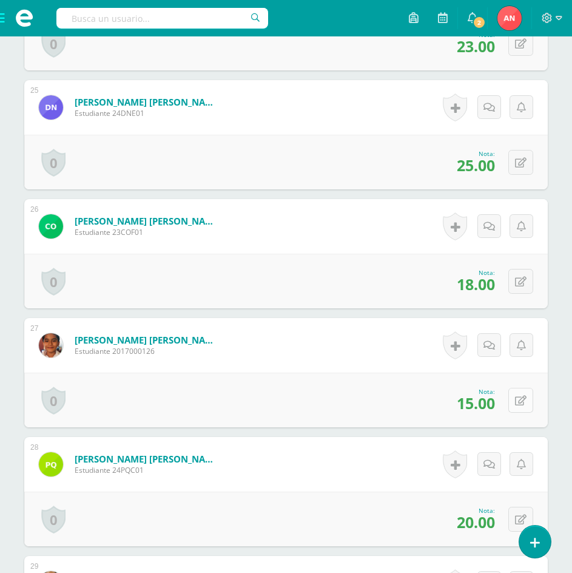
click at [517, 398] on button at bounding box center [520, 400] width 25 height 25
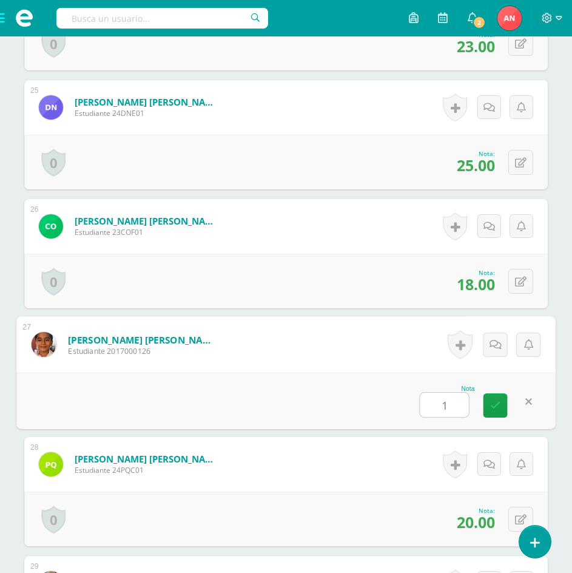
type input "17"
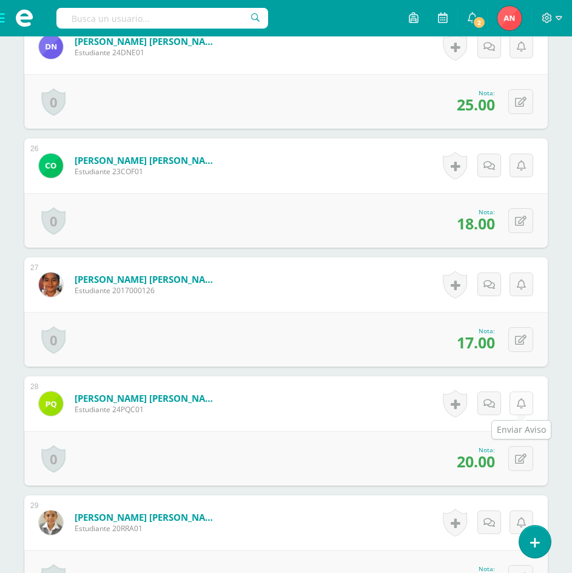
scroll to position [3396, 0]
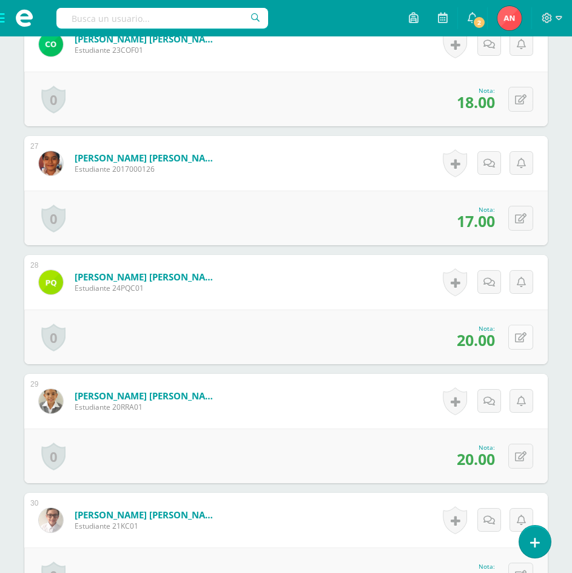
click at [516, 341] on button at bounding box center [520, 336] width 25 height 25
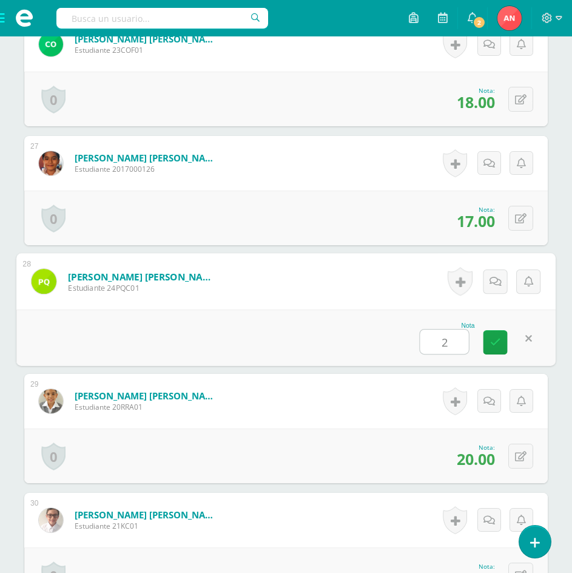
type input "25"
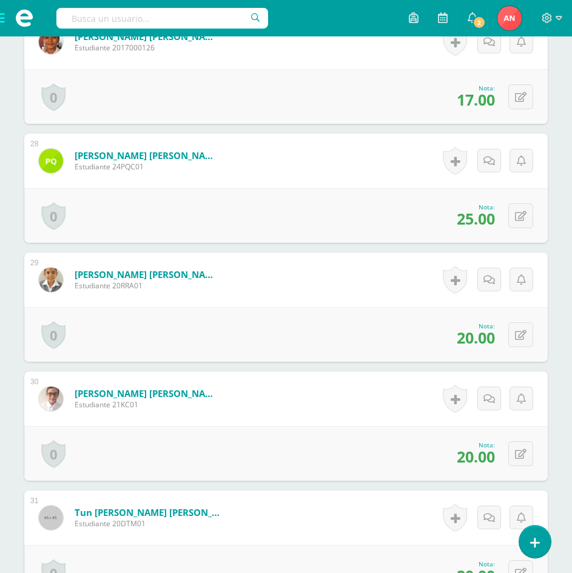
scroll to position [3578, 0]
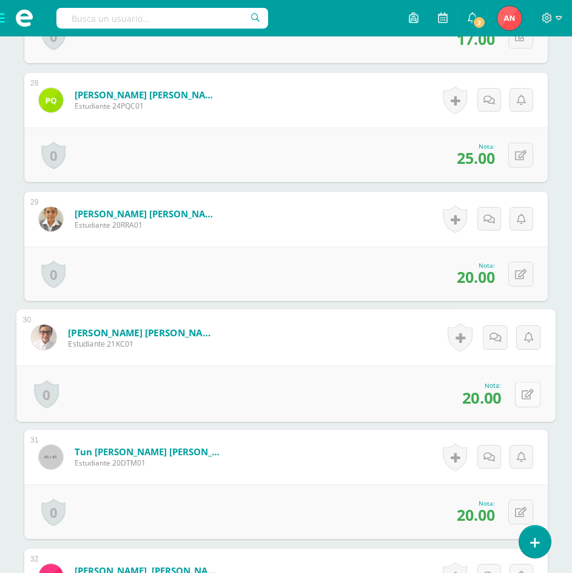
click at [516, 400] on button at bounding box center [527, 393] width 25 height 25
type input "25"
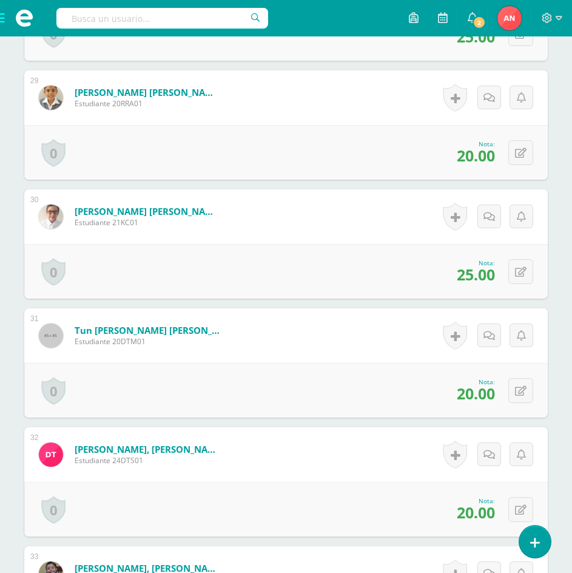
scroll to position [3821, 0]
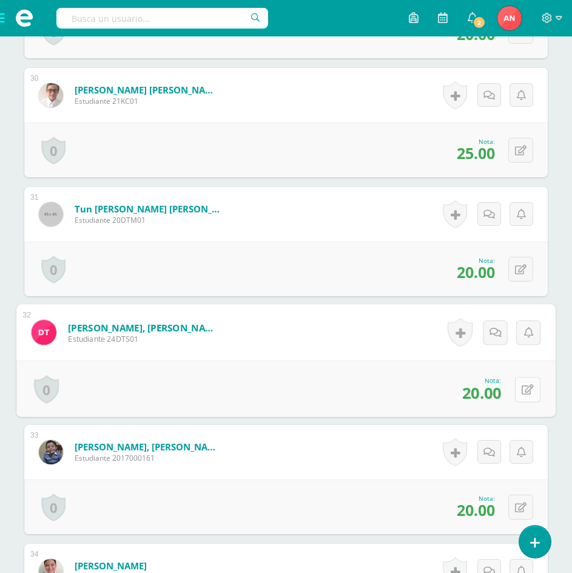
click at [522, 389] on icon at bounding box center [528, 389] width 12 height 10
type input "23"
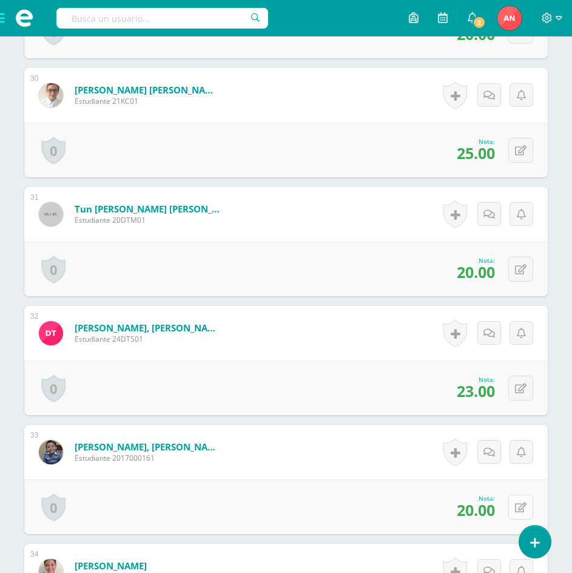
click at [520, 503] on button at bounding box center [520, 506] width 25 height 25
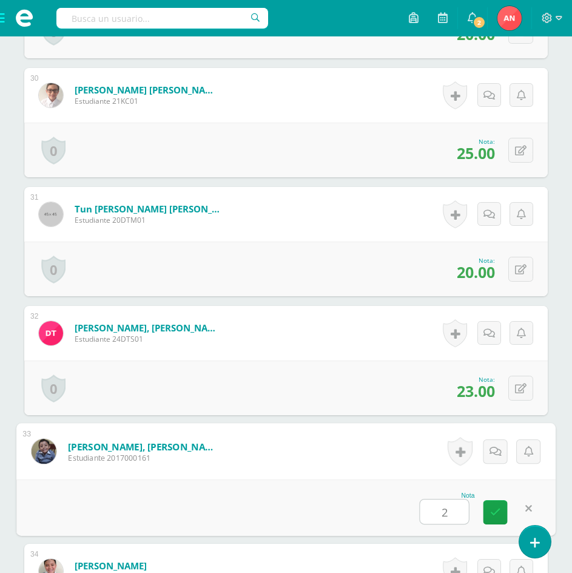
type input "25"
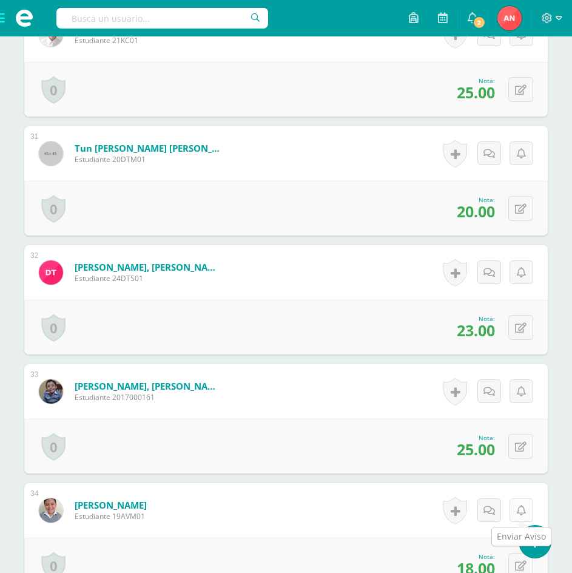
scroll to position [3942, 0]
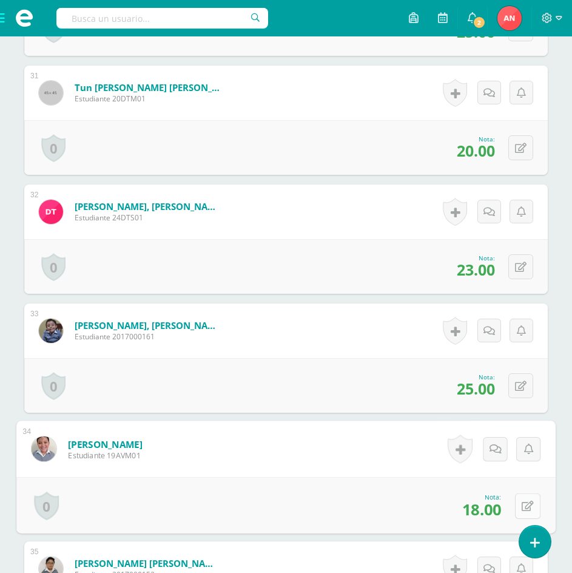
click at [526, 505] on button at bounding box center [527, 504] width 25 height 25
type input "22"
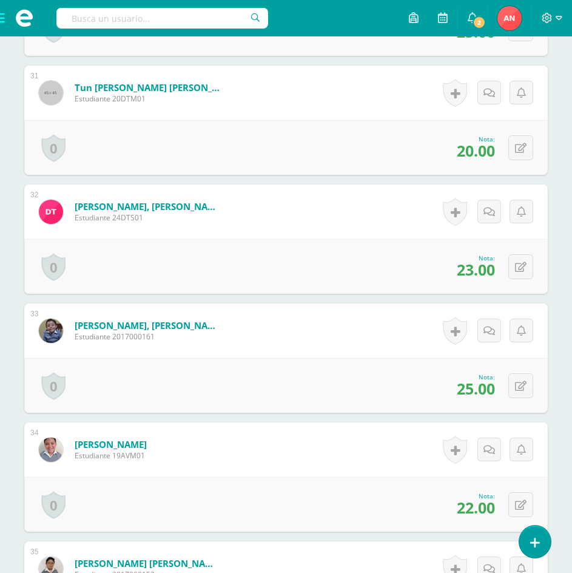
scroll to position [4064, 0]
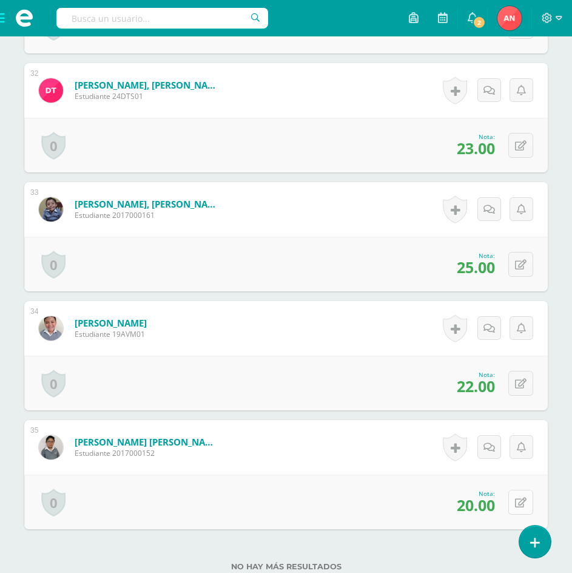
click at [526, 512] on button at bounding box center [520, 501] width 25 height 25
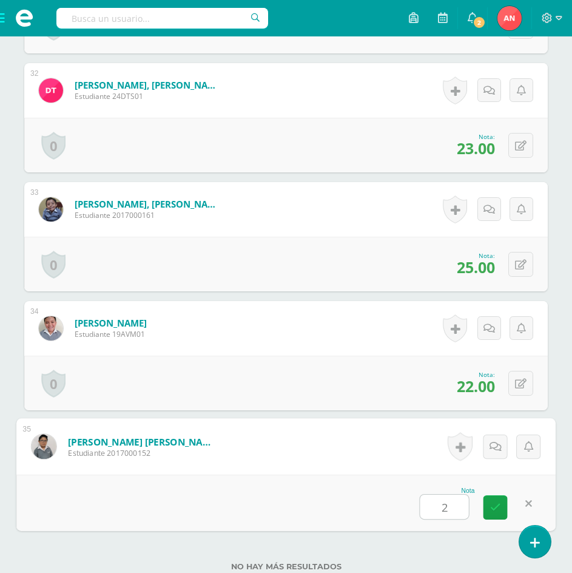
type input "25"
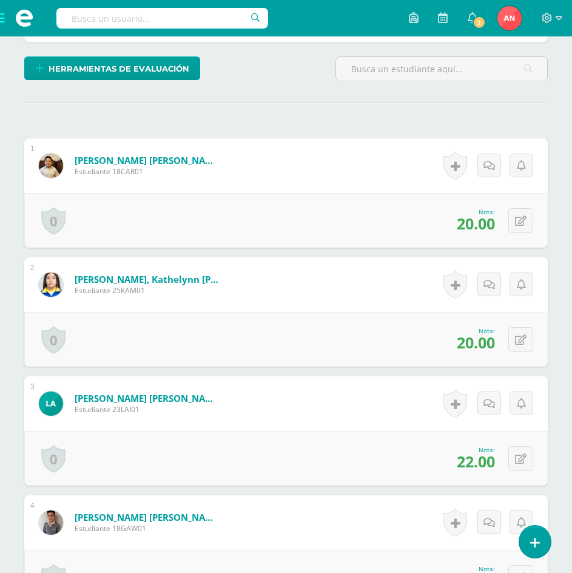
scroll to position [0, 0]
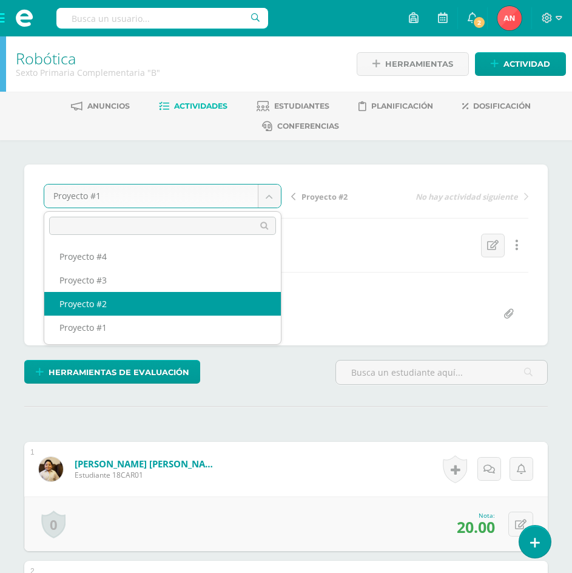
select select "/dashboard/teacher/grade-activity/180753/"
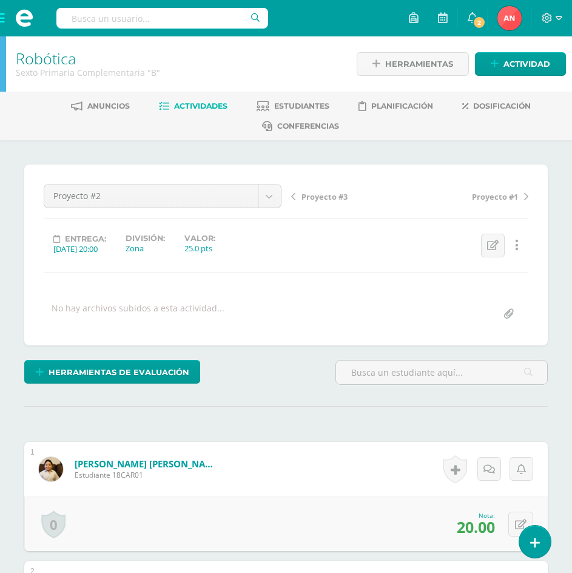
click at [62, 61] on link "Robótica" at bounding box center [46, 58] width 60 height 21
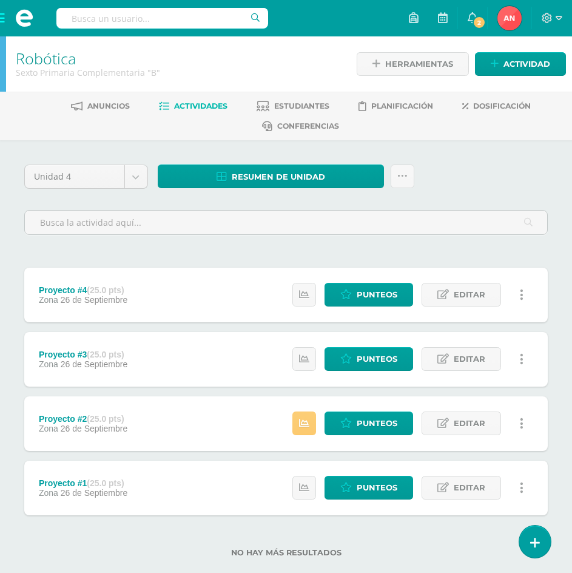
click at [520, 423] on icon at bounding box center [522, 423] width 4 height 13
click at [496, 485] on link "Eliminar" at bounding box center [497, 481] width 124 height 19
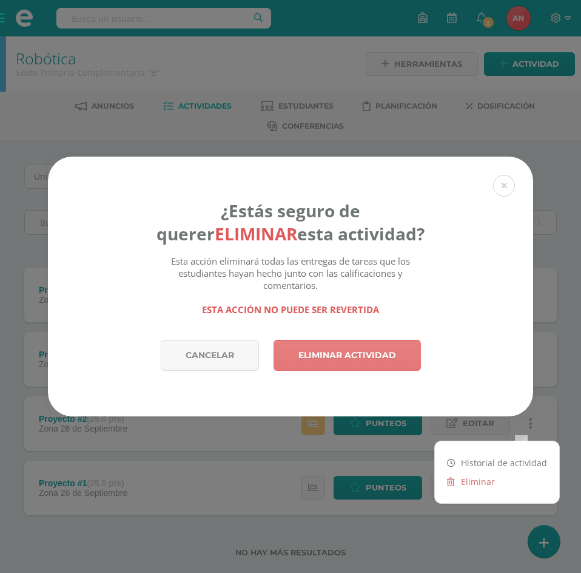
click at [363, 361] on link "Eliminar actividad" at bounding box center [347, 355] width 147 height 31
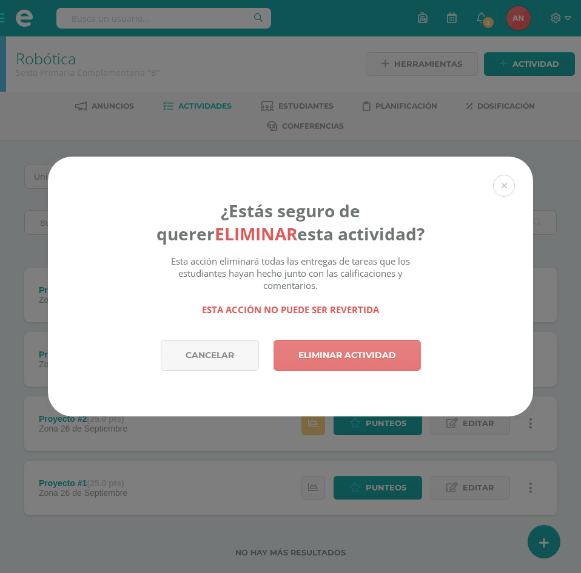
click at [343, 355] on link "Eliminar actividad" at bounding box center [347, 355] width 147 height 31
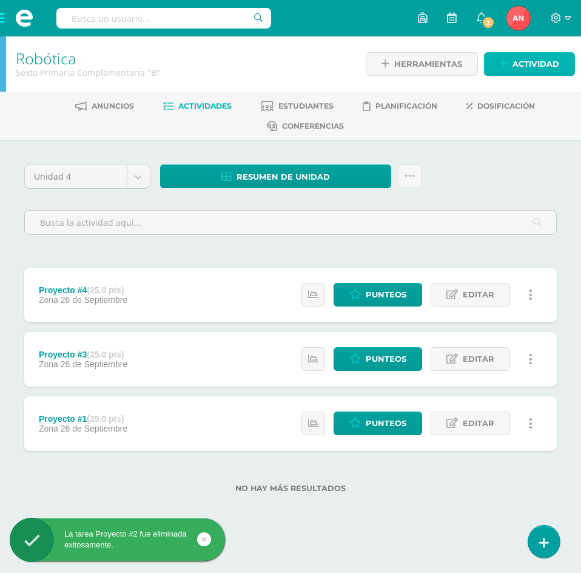
click at [514, 70] on span "Actividad" at bounding box center [535, 64] width 47 height 22
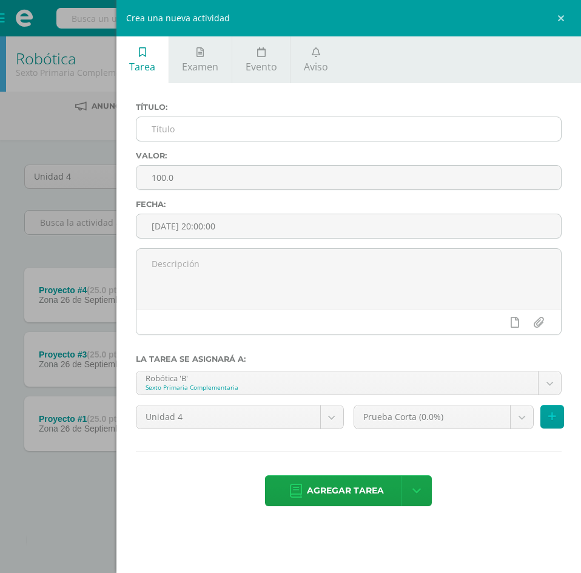
click at [190, 127] on input "text" at bounding box center [348, 129] width 425 height 24
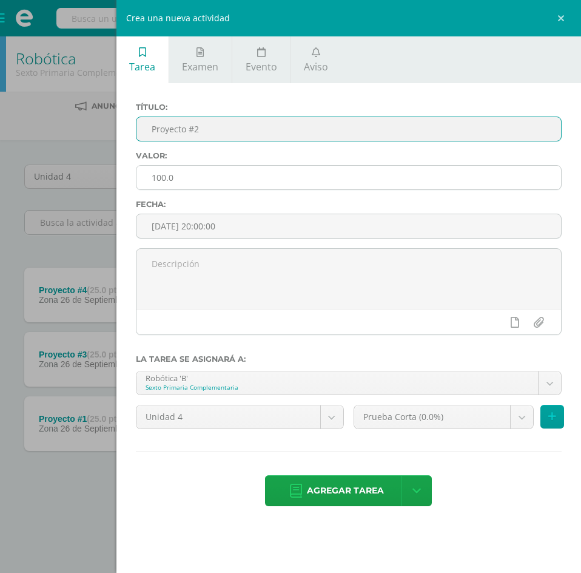
type input "Proyecto #2"
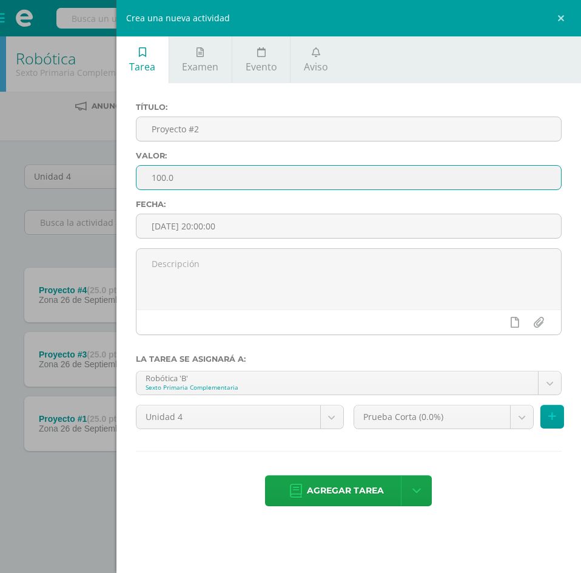
drag, startPoint x: 165, startPoint y: 178, endPoint x: 159, endPoint y: 185, distance: 9.0
click at [150, 178] on input "100.0" at bounding box center [348, 178] width 425 height 24
type input "25.0"
click at [525, 415] on body "La tarea ya había sido eliminada previamente. La tarea Proyecto #2 fue eliminad…" at bounding box center [290, 265] width 581 height 531
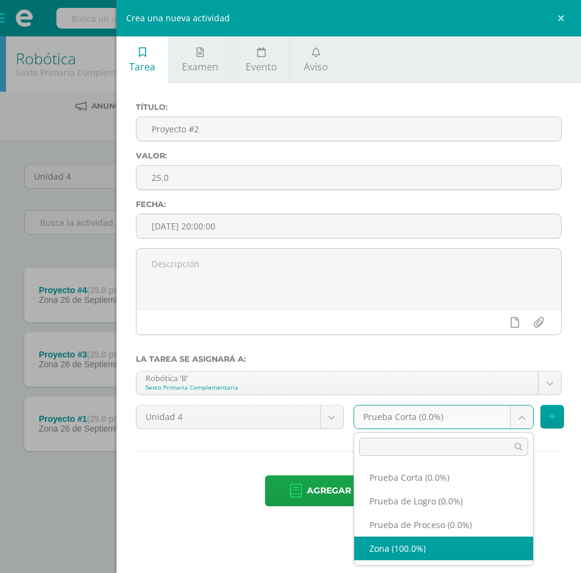
select select "156117"
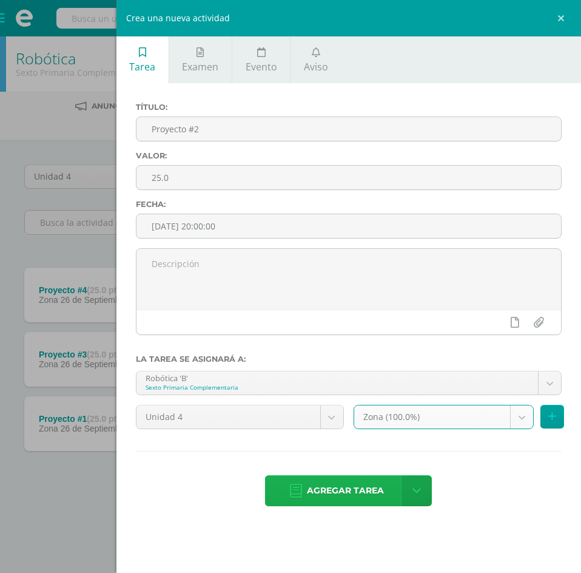
click at [317, 492] on span "Agregar tarea" at bounding box center [345, 490] width 77 height 30
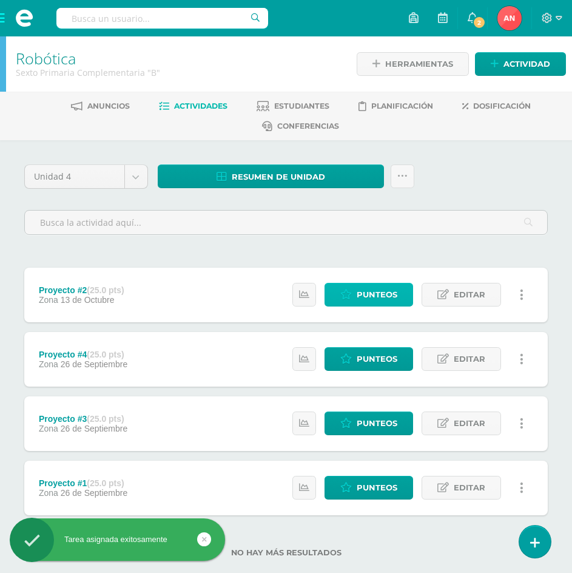
click at [374, 294] on span "Punteos" at bounding box center [377, 294] width 41 height 22
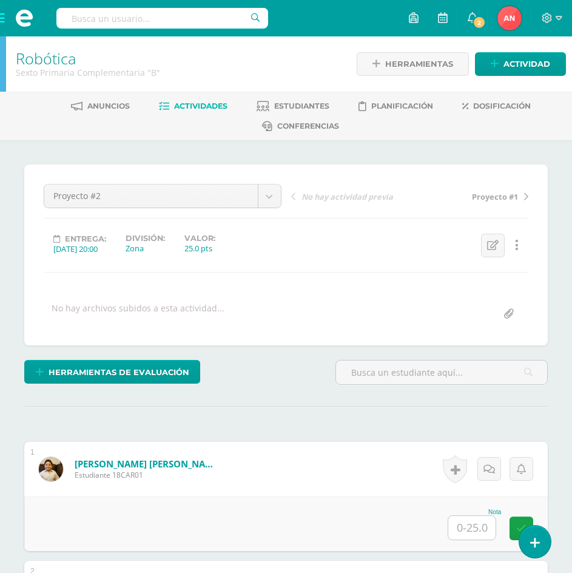
scroll to position [61, 0]
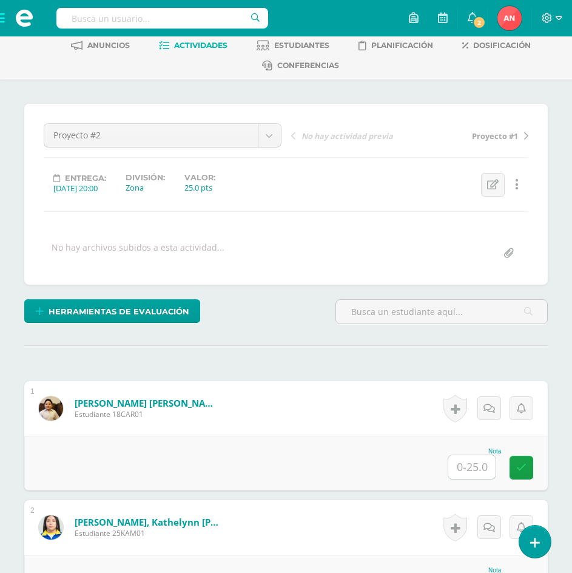
click at [482, 468] on input "text" at bounding box center [471, 467] width 47 height 24
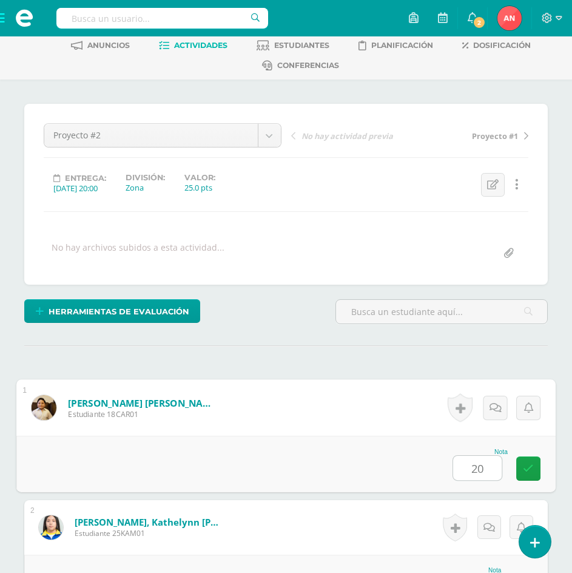
type input "20"
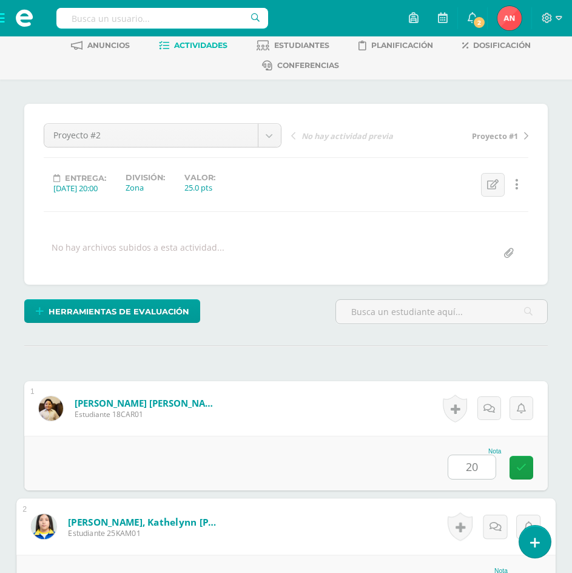
scroll to position [360, 0]
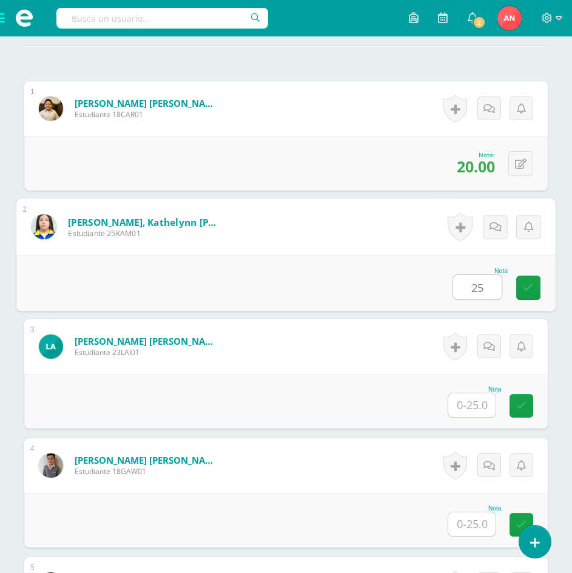
type input "25"
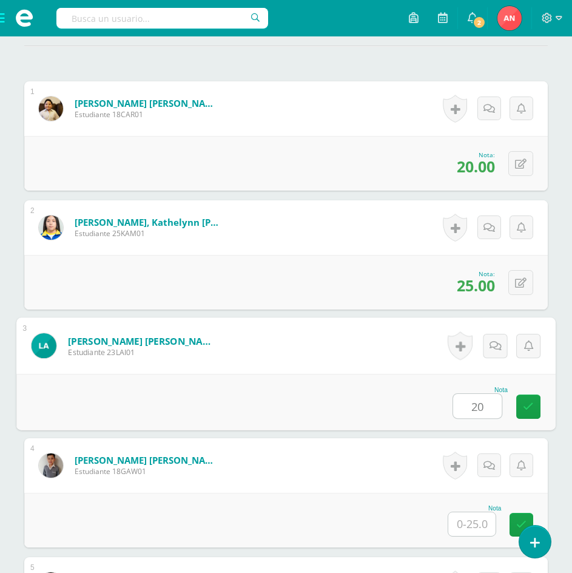
type input "20"
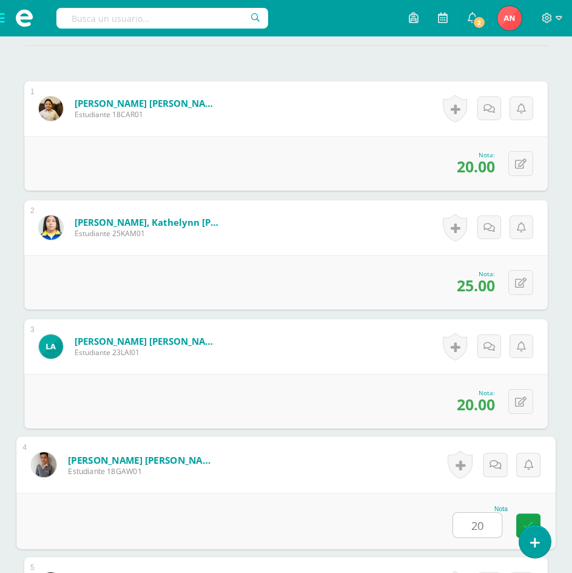
type input "20"
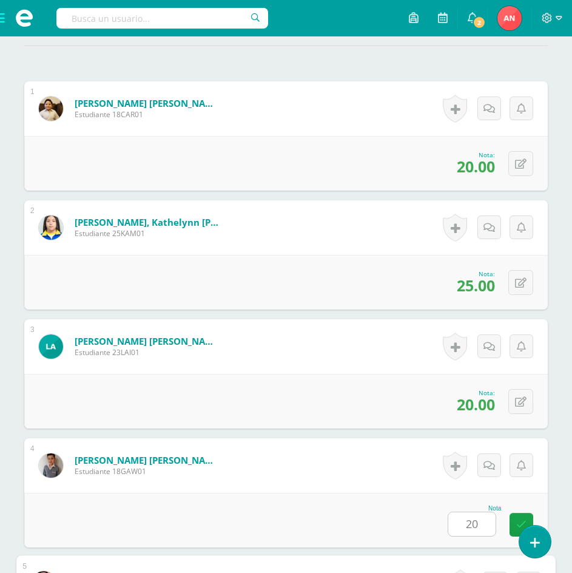
scroll to position [717, 0]
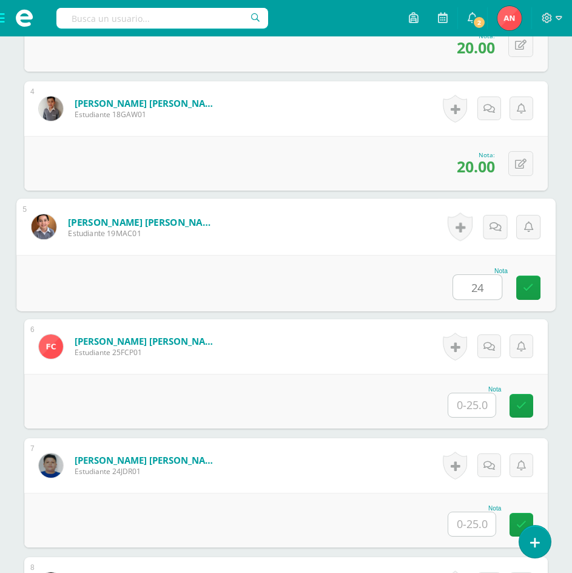
type input "24"
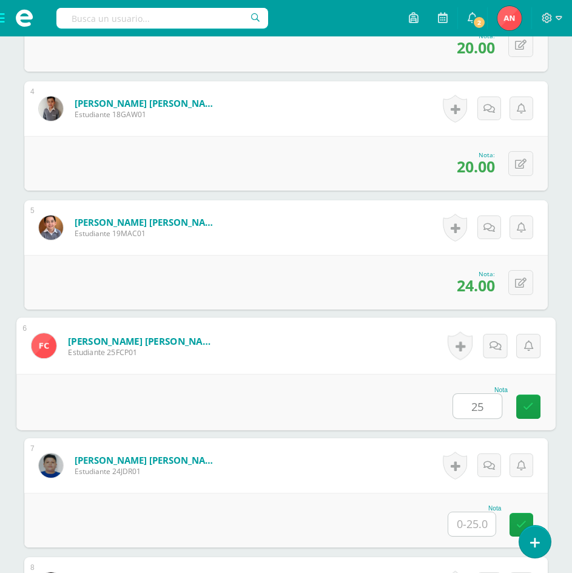
type input "25"
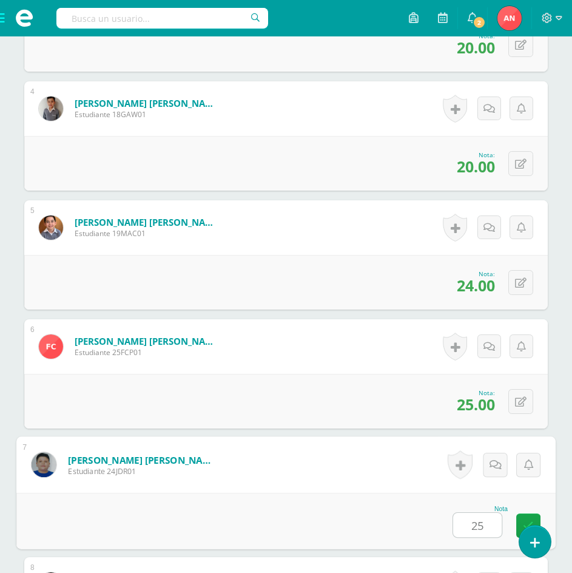
type input "25"
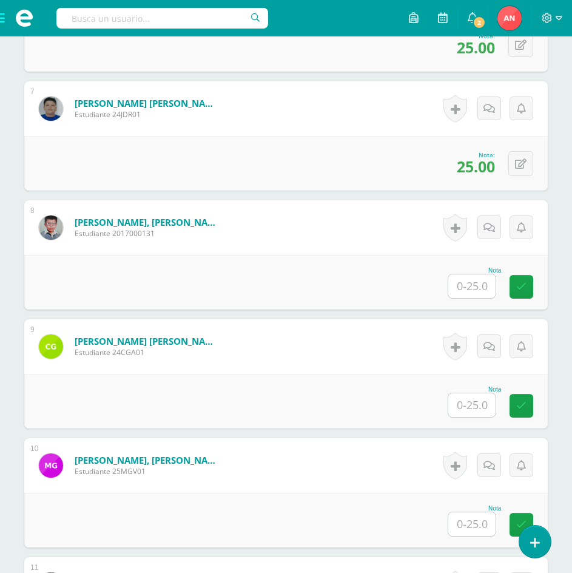
click at [477, 290] on input "text" at bounding box center [471, 286] width 47 height 24
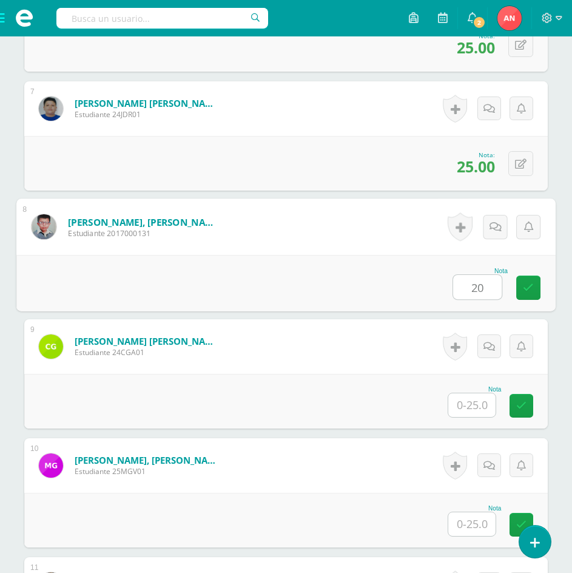
type input "20"
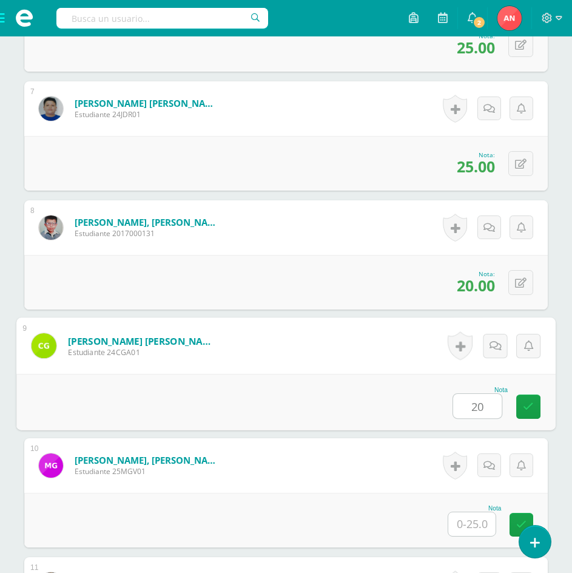
type input "20"
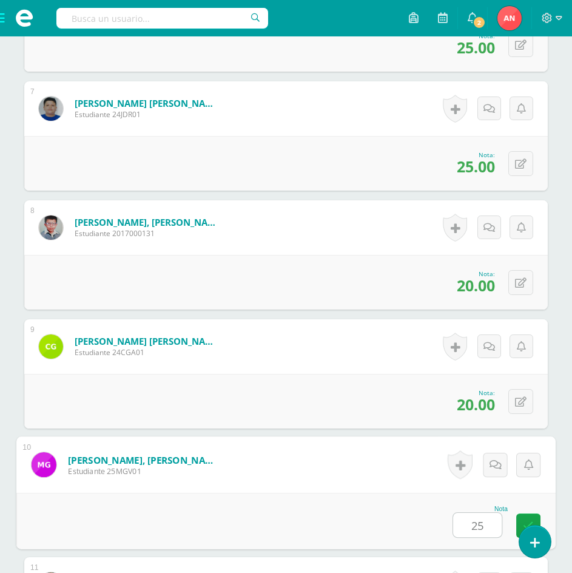
type input "25"
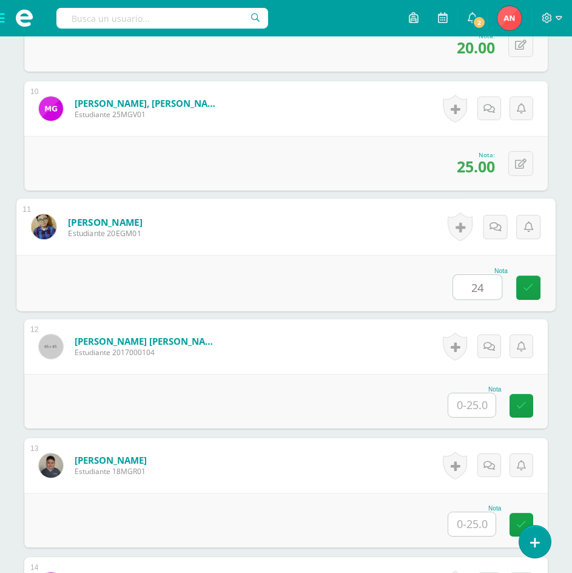
type input "24"
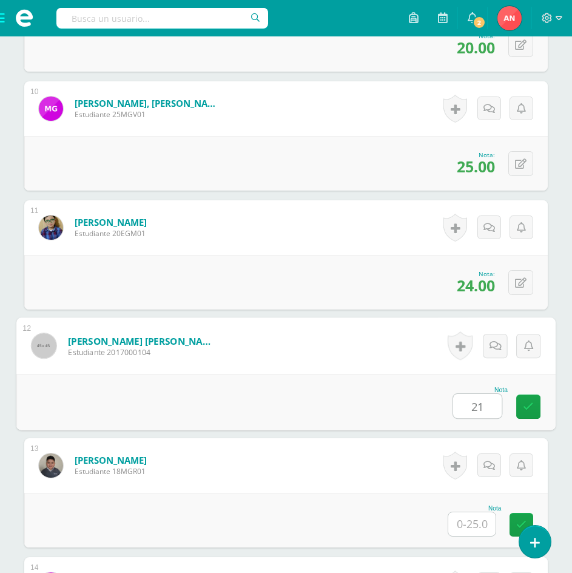
type input "21"
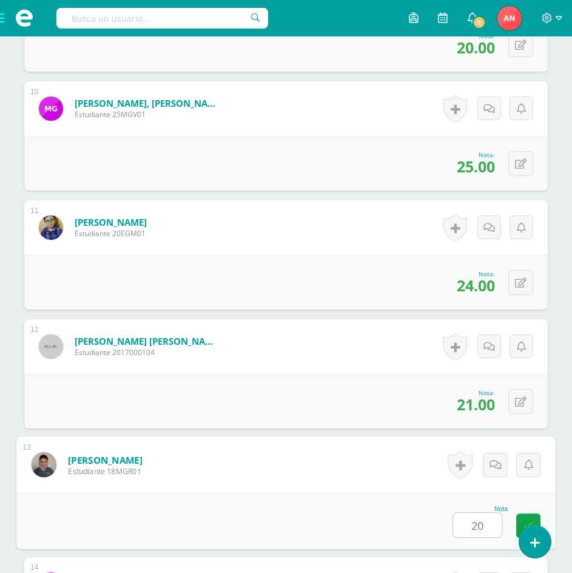
type input "20"
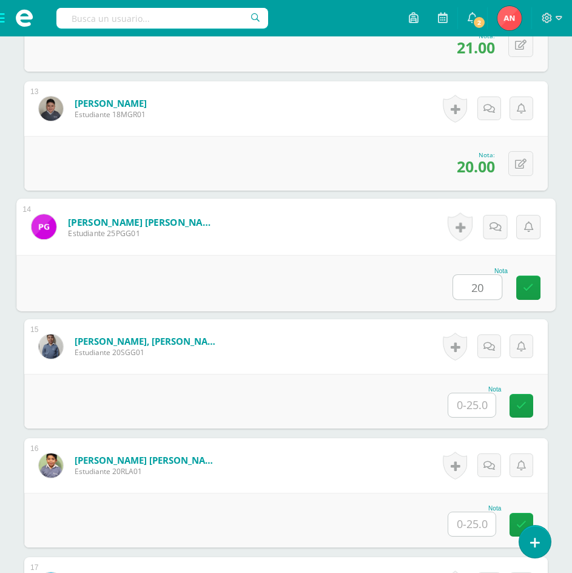
type input "20"
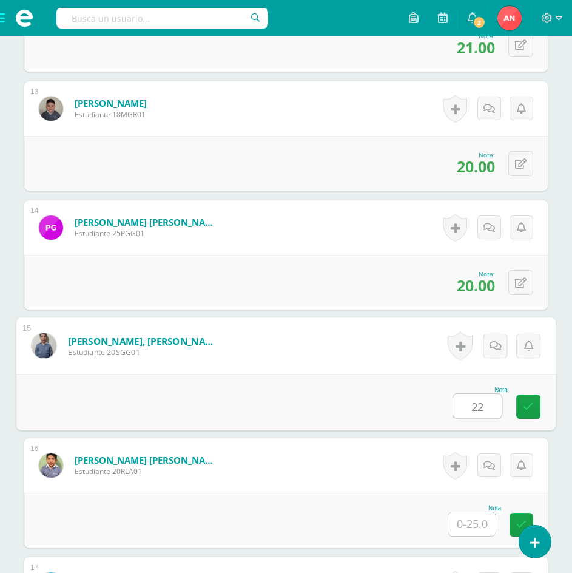
type input "22"
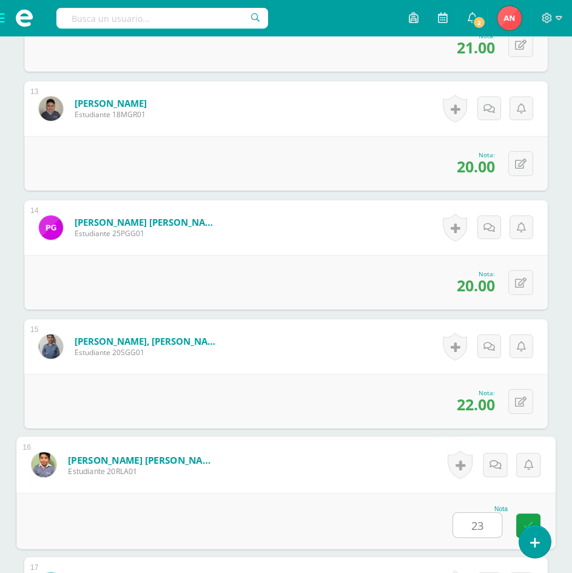
type input "23"
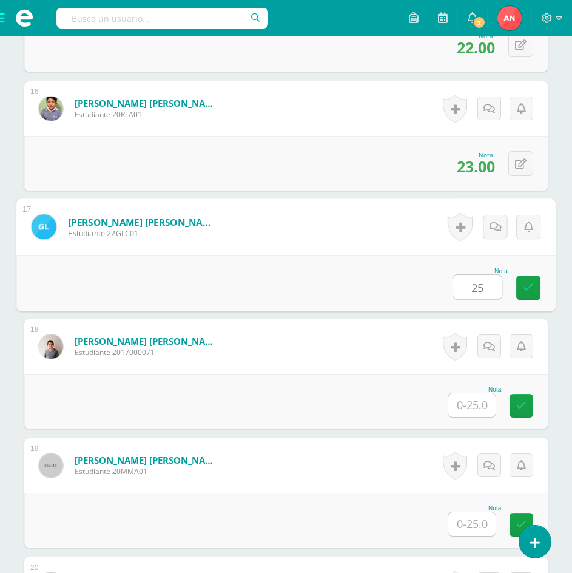
type input "25"
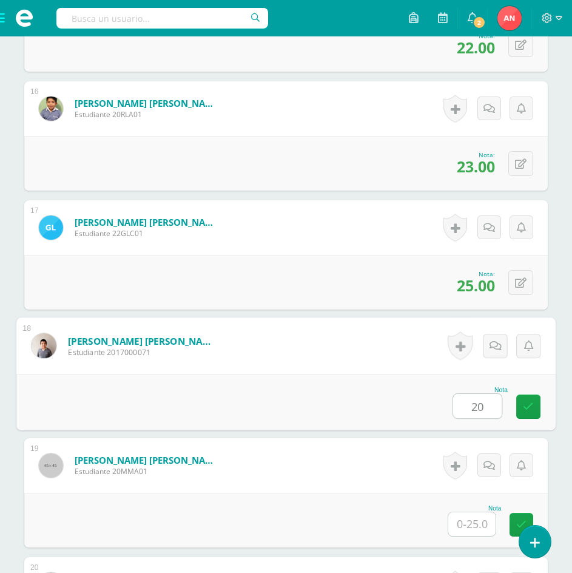
type input "20"
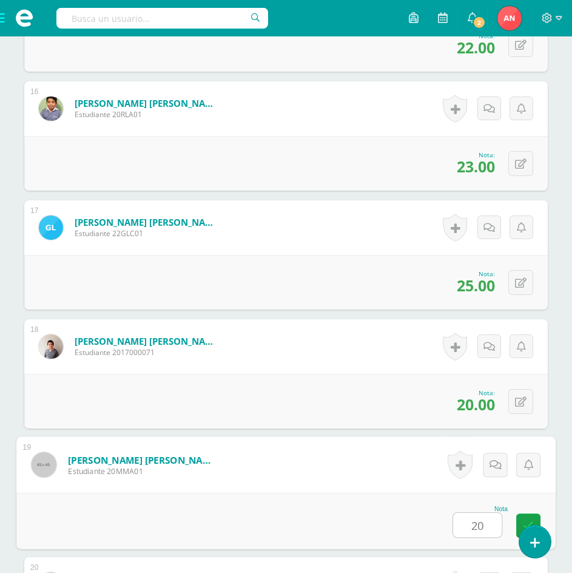
type input "20"
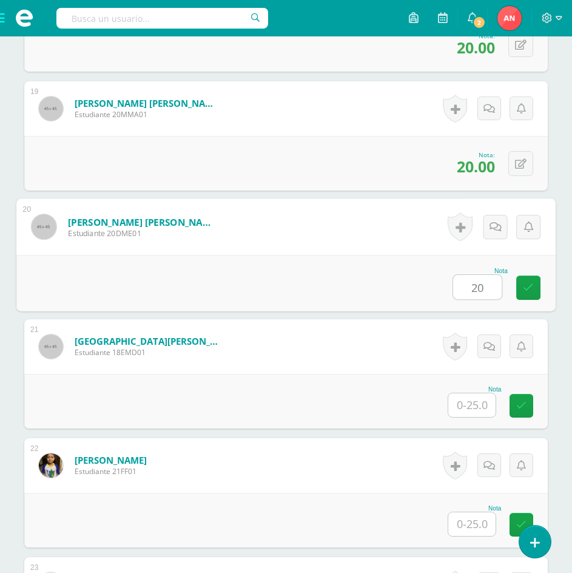
type input "20"
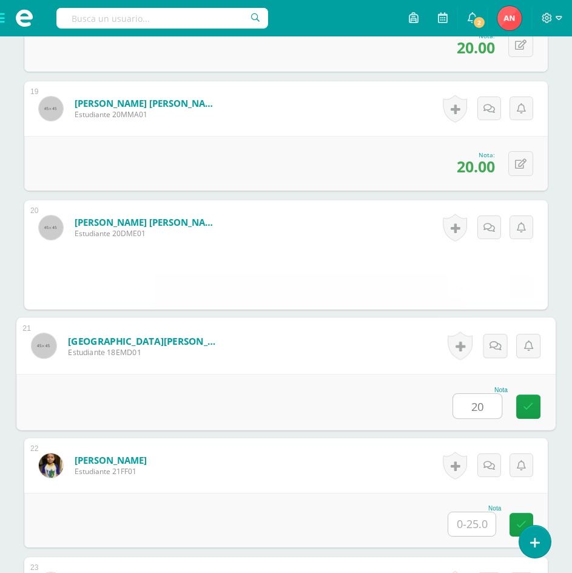
type input "20"
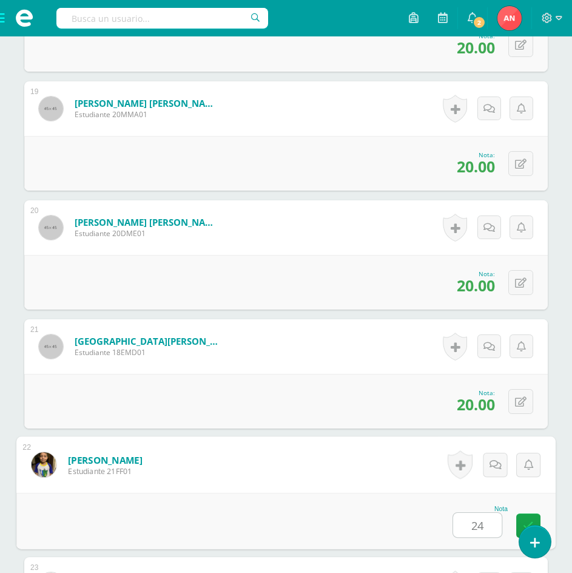
type input "24"
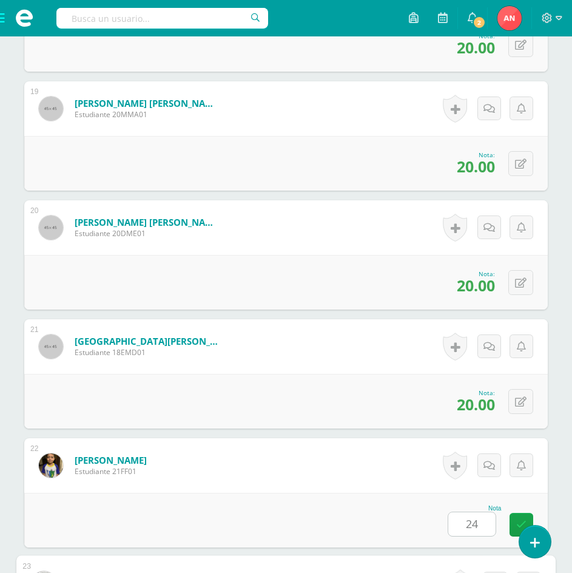
scroll to position [2857, 0]
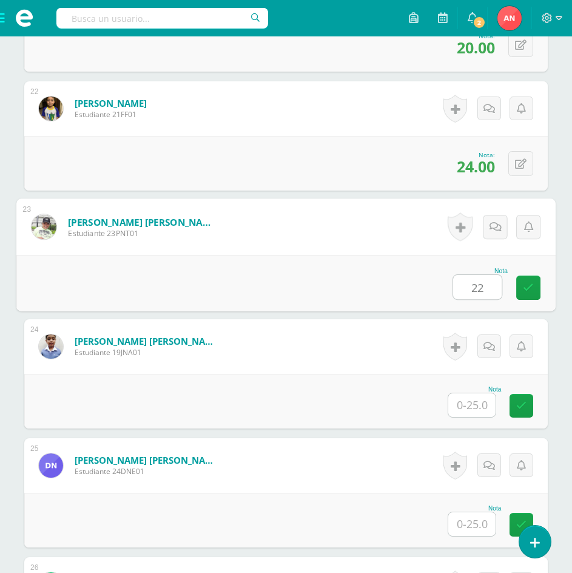
type input "22"
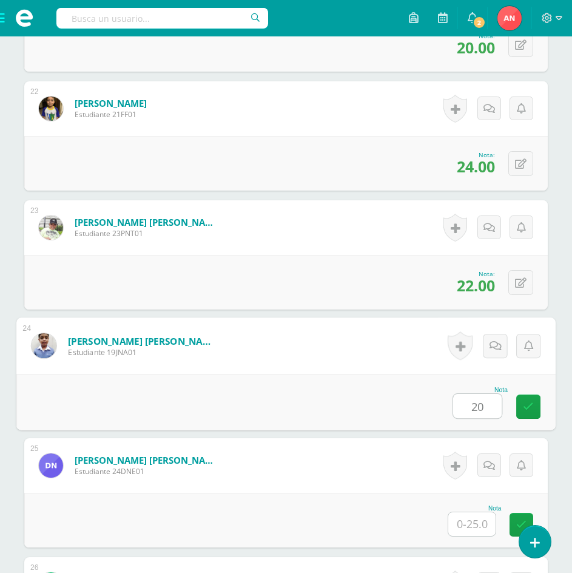
type input "20"
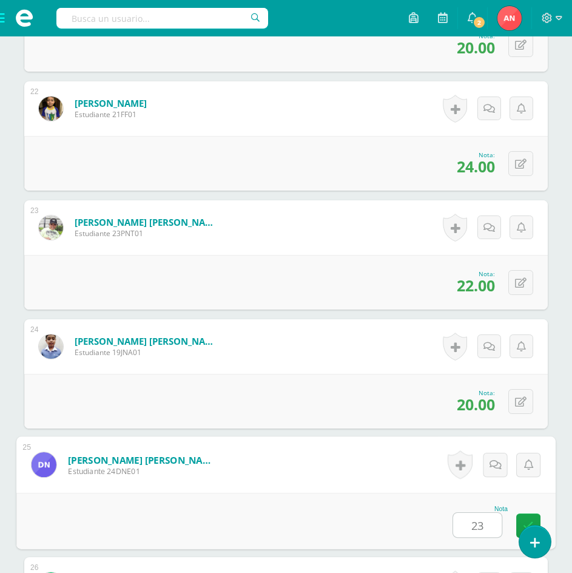
type input "23"
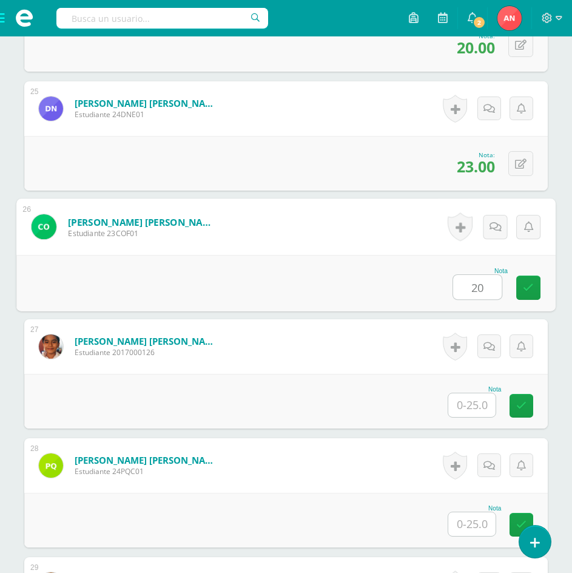
type input "20"
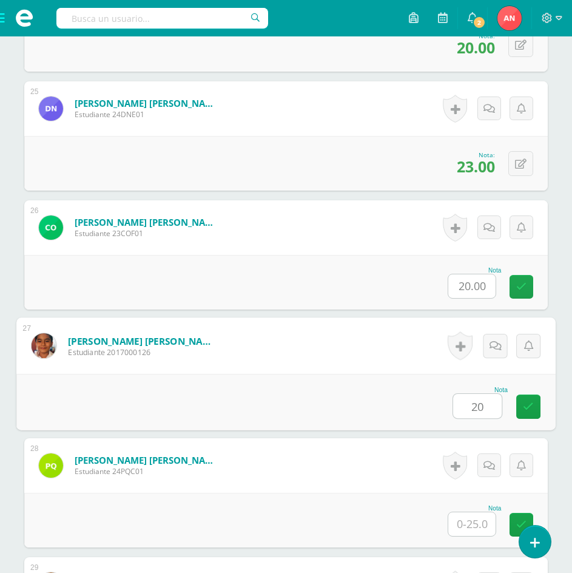
type input "20"
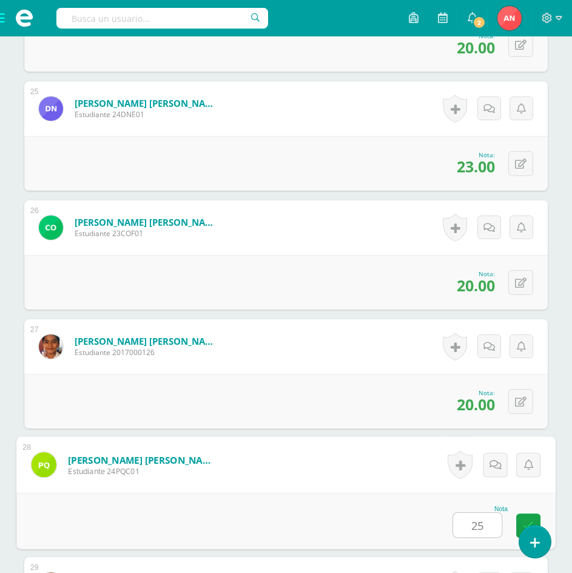
type input "25"
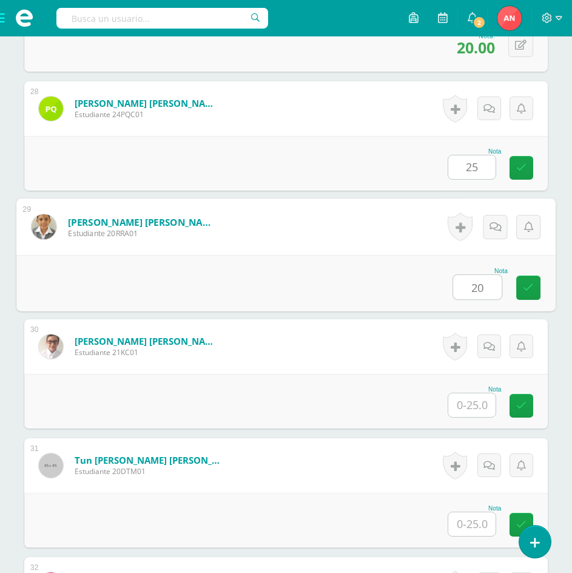
type input "20"
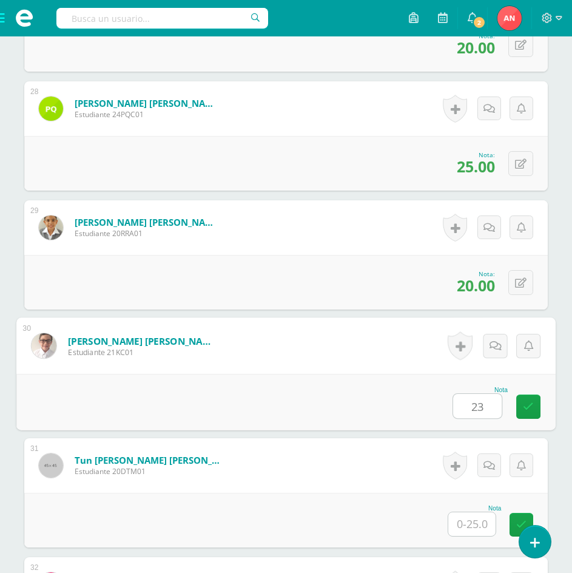
type input "23"
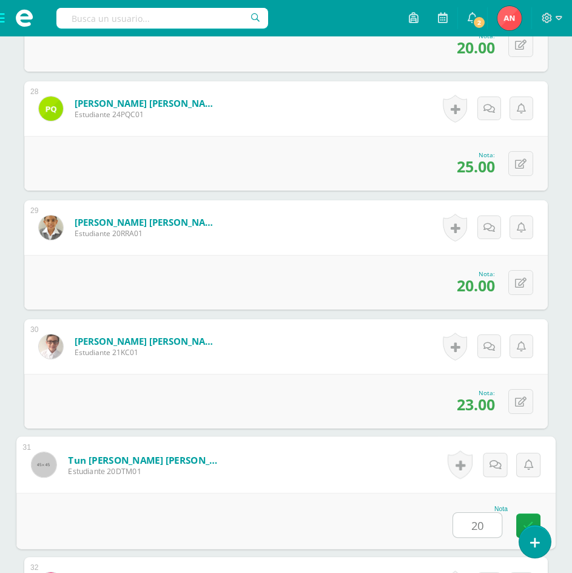
type input "20"
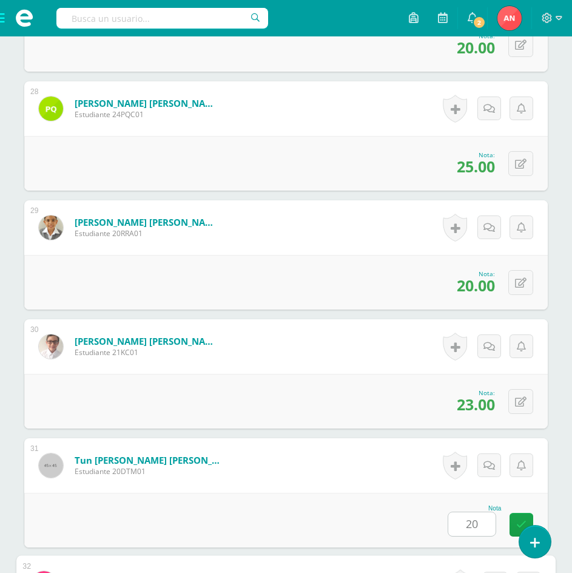
scroll to position [3926, 0]
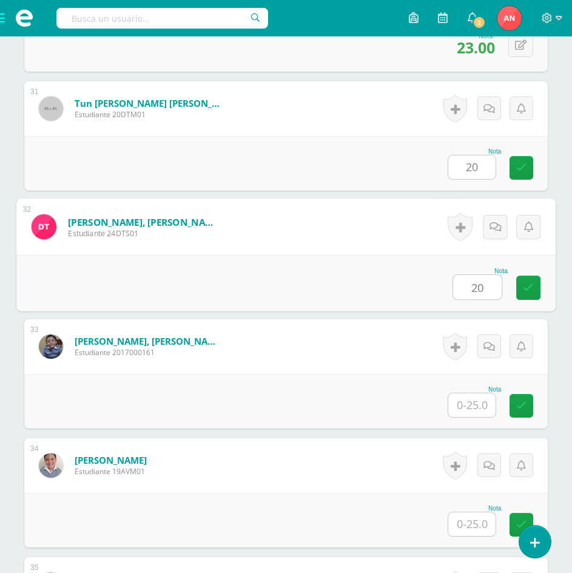
type input "20"
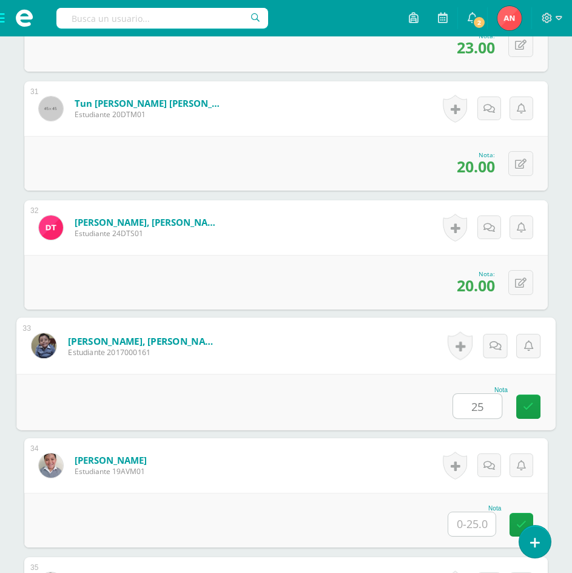
type input "25"
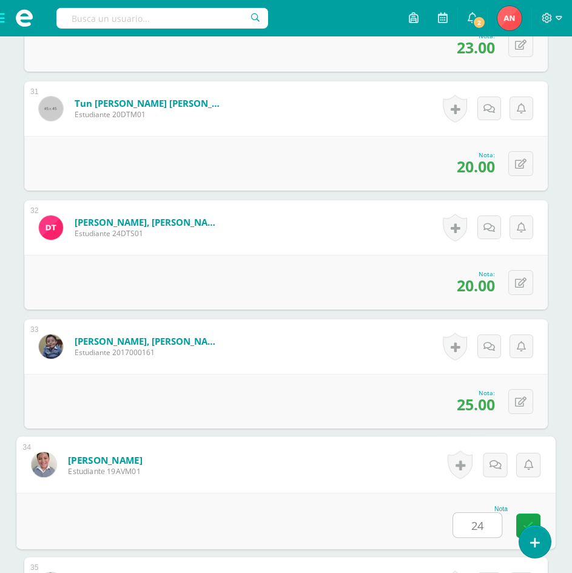
type input "24"
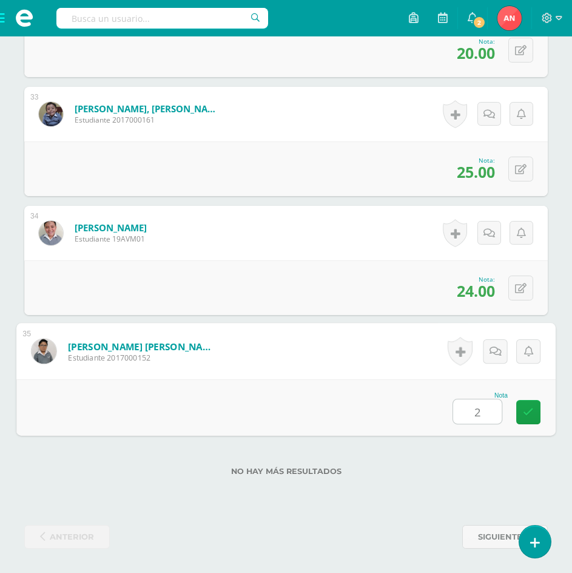
type input "24"
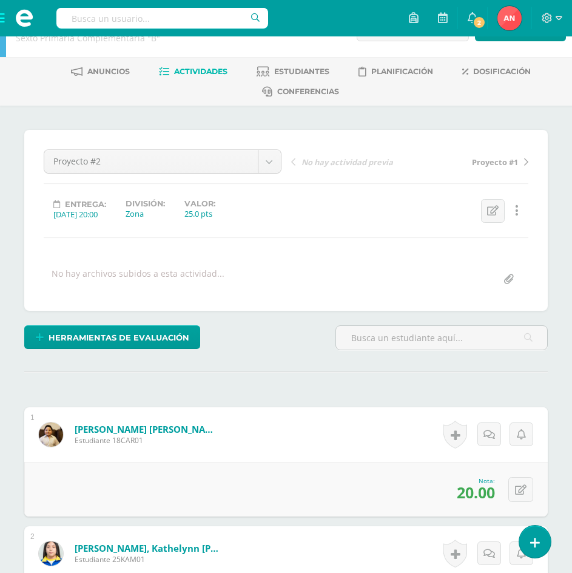
scroll to position [0, 0]
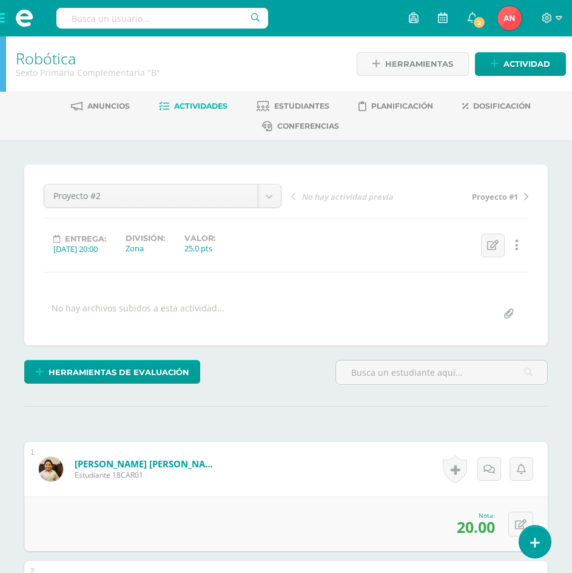
click at [34, 61] on link "Robótica" at bounding box center [46, 58] width 60 height 21
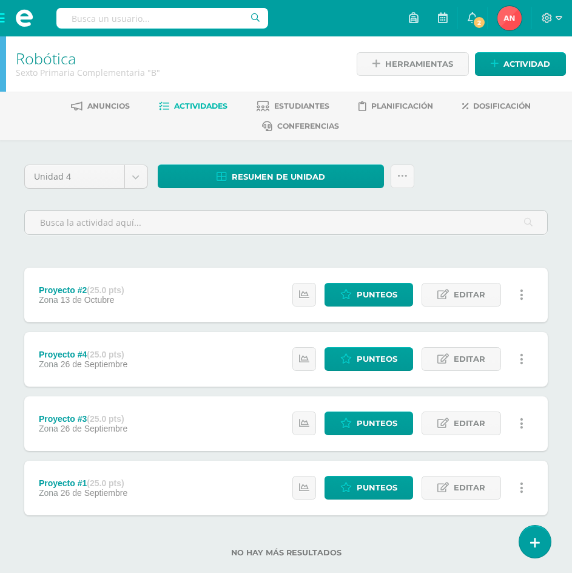
click at [522, 423] on icon at bounding box center [522, 423] width 4 height 13
click at [495, 482] on link "Eliminar" at bounding box center [497, 481] width 124 height 19
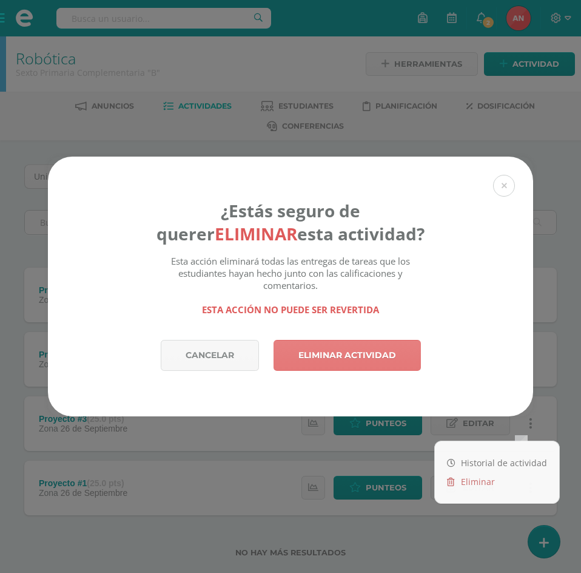
click at [330, 357] on link "Eliminar actividad" at bounding box center [347, 355] width 147 height 31
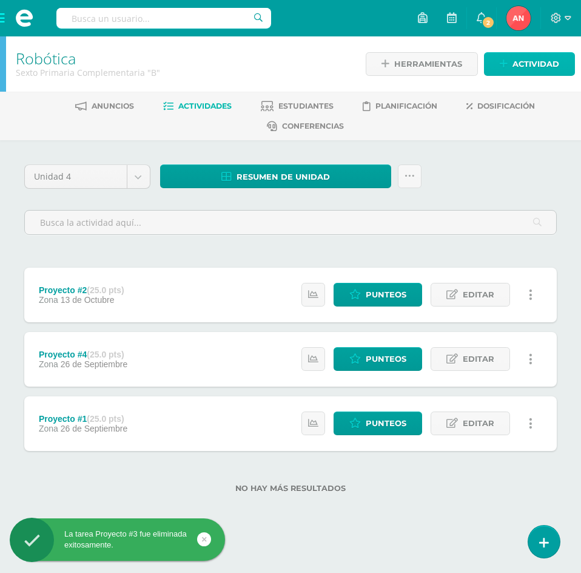
click at [537, 66] on span "Actividad" at bounding box center [535, 64] width 47 height 22
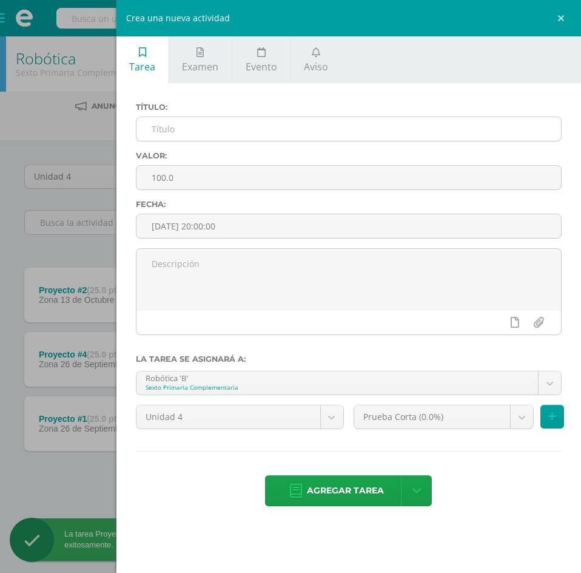
click at [223, 133] on input "text" at bounding box center [348, 129] width 425 height 24
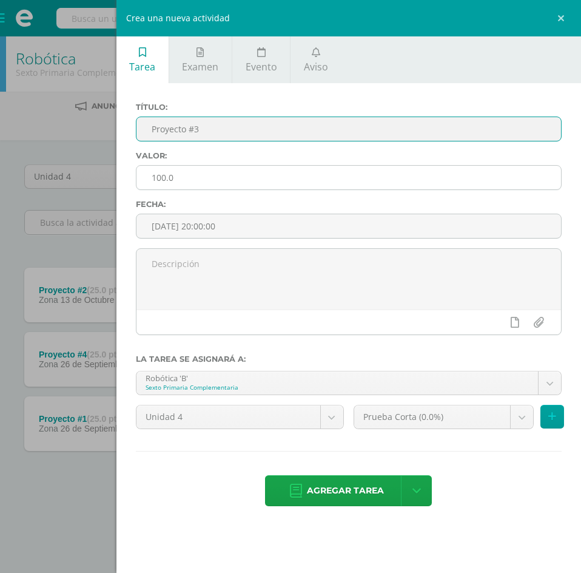
type input "Proyecto #3"
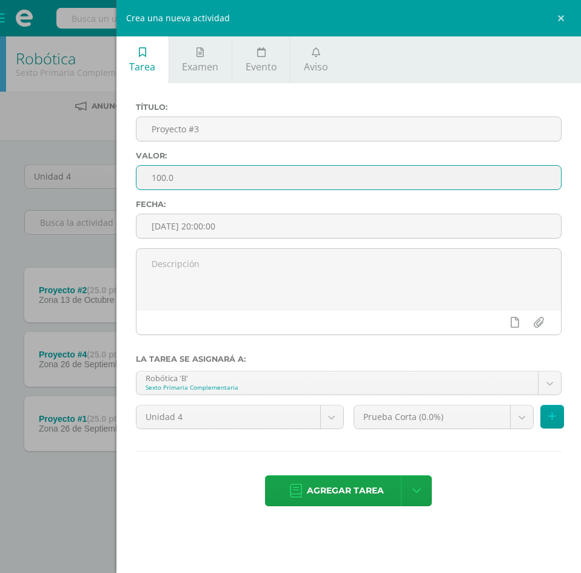
drag, startPoint x: 163, startPoint y: 175, endPoint x: 136, endPoint y: 178, distance: 26.8
click at [136, 178] on input "100.0" at bounding box center [348, 178] width 425 height 24
type input "25.0"
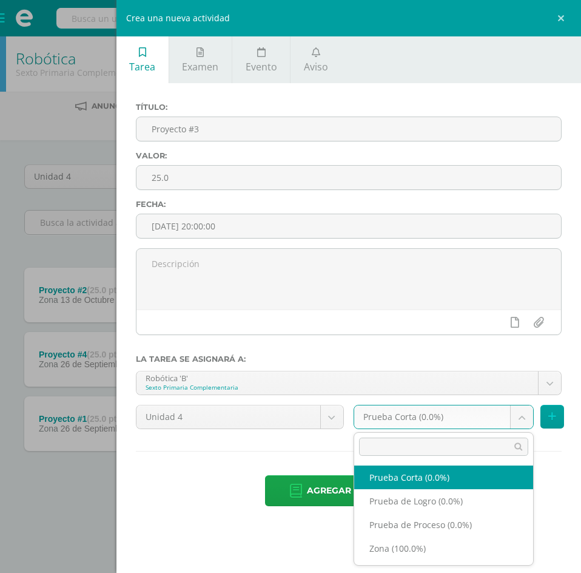
click at [516, 417] on body "La tarea Proyecto #3 fue eliminada exitosamente. Estudiantes Disciplina Asisten…" at bounding box center [290, 265] width 581 height 531
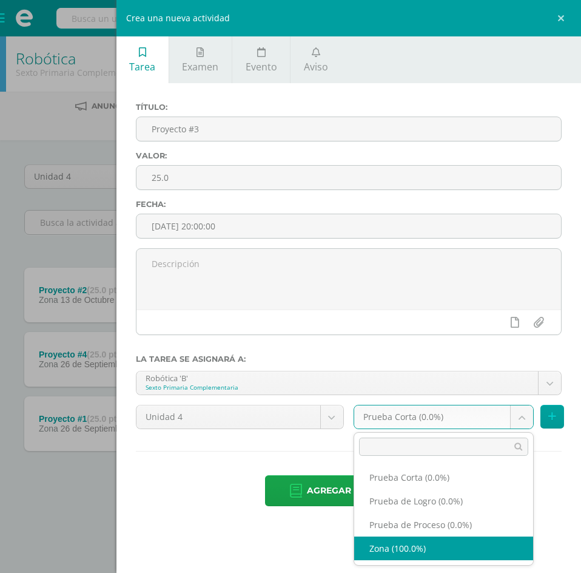
select select "156117"
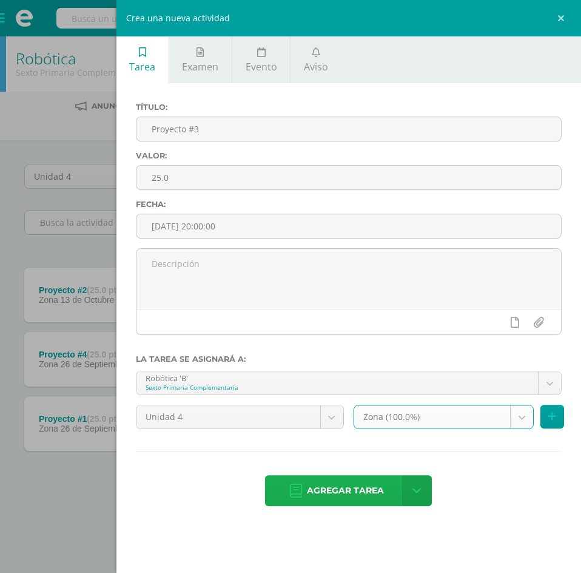
click at [332, 492] on span "Agregar tarea" at bounding box center [345, 490] width 77 height 30
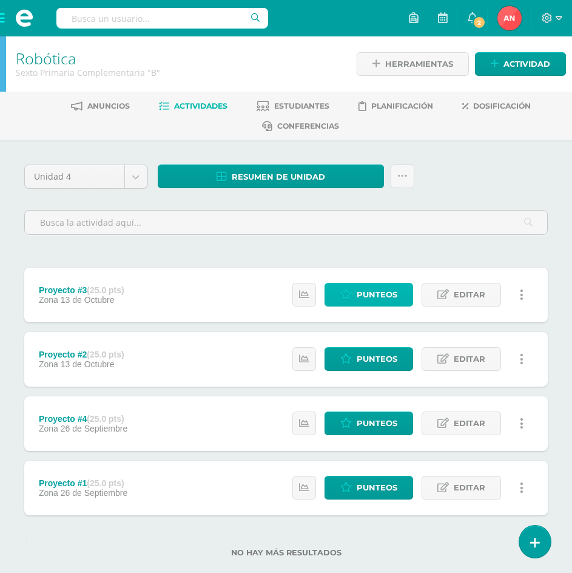
click at [382, 294] on span "Punteos" at bounding box center [377, 294] width 41 height 22
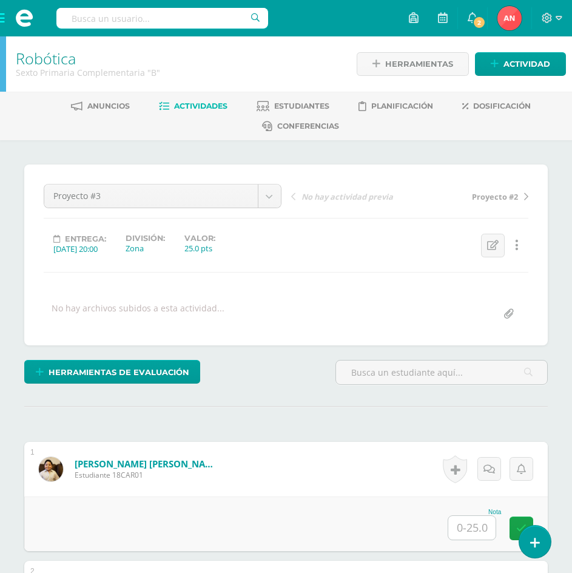
scroll to position [121, 0]
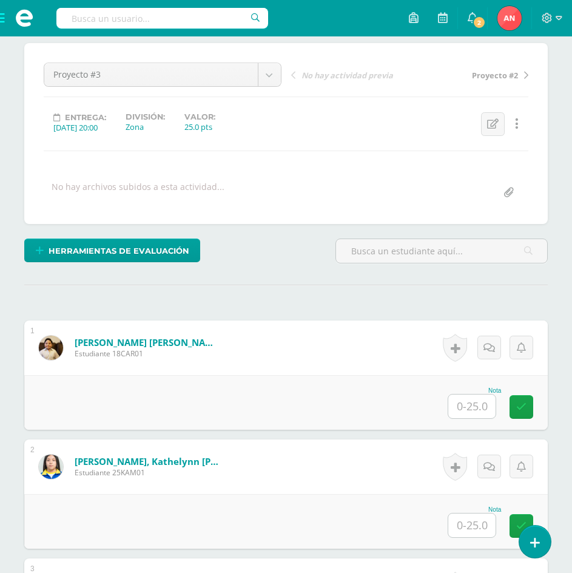
click at [462, 407] on input "text" at bounding box center [471, 406] width 47 height 24
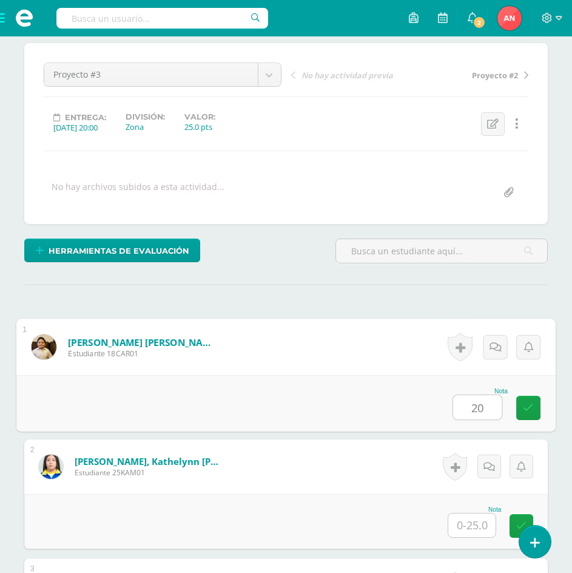
type input "20"
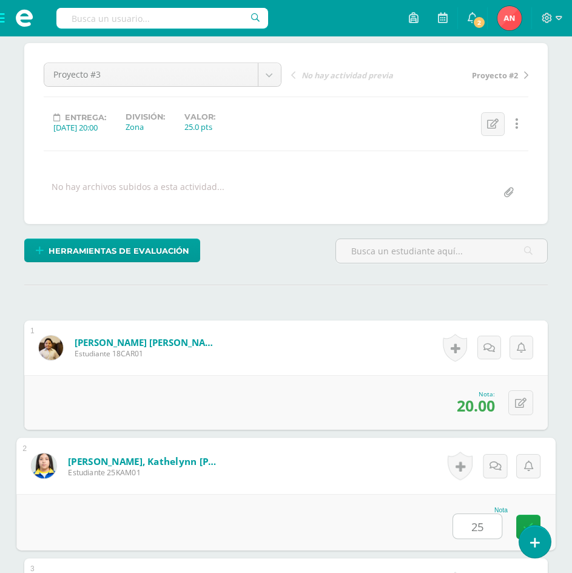
type input "25"
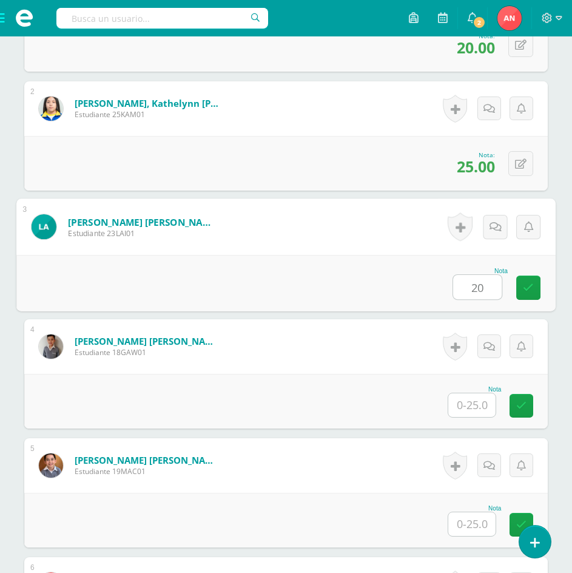
type input "20"
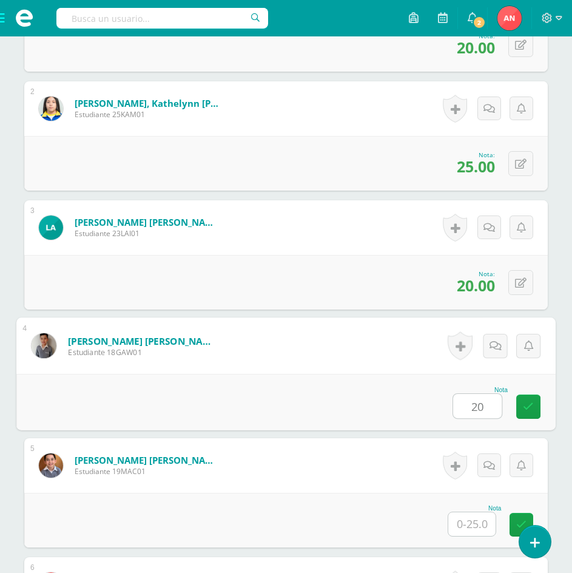
type input "20"
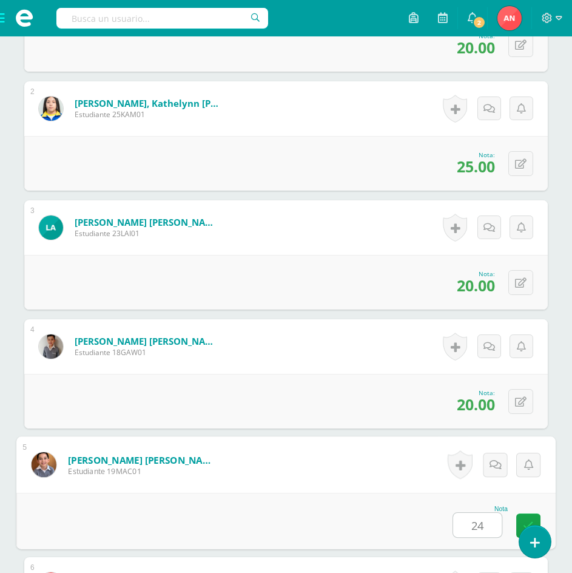
type input "24"
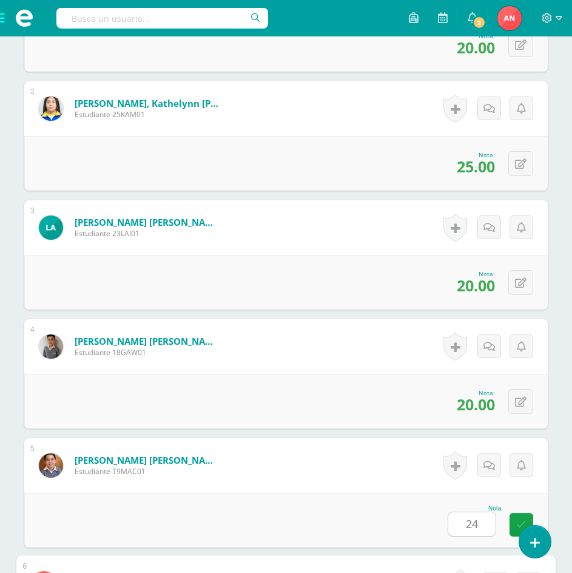
scroll to position [836, 0]
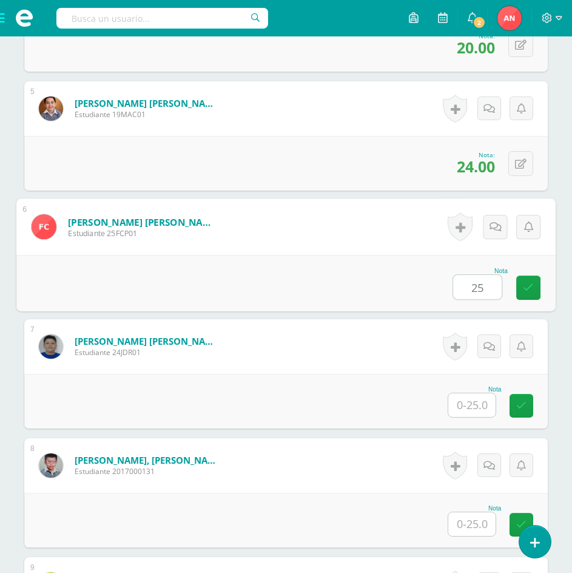
type input "25"
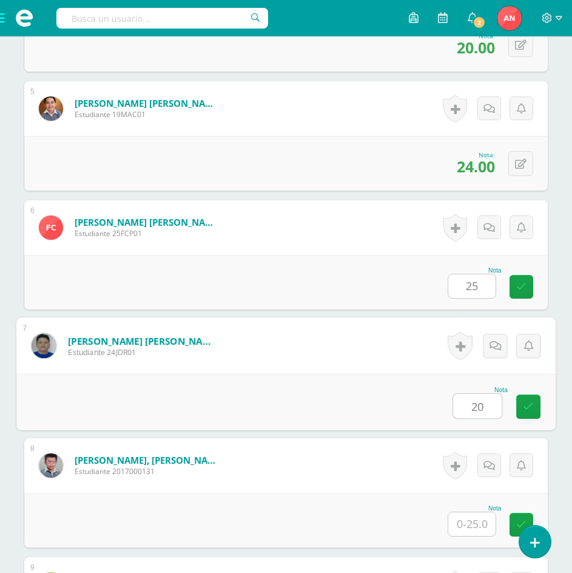
type input "20"
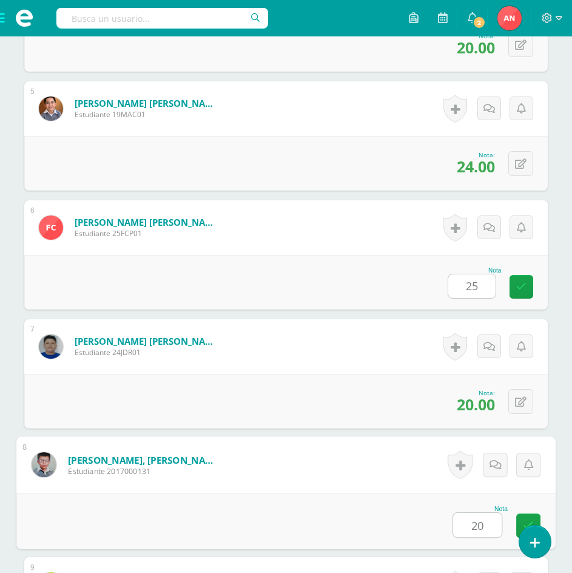
type input "20"
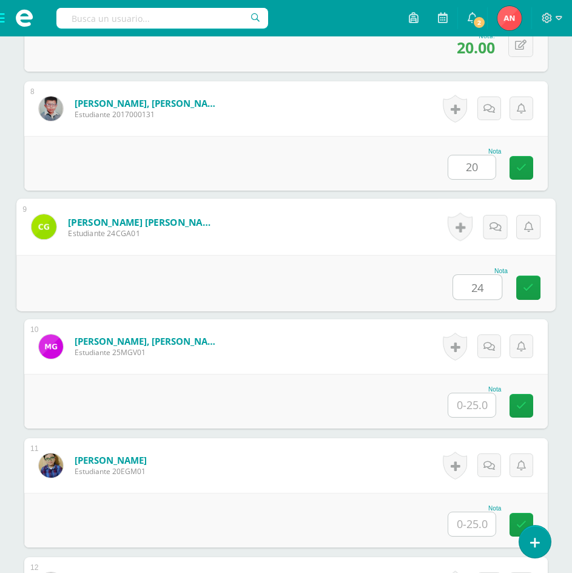
type input "24"
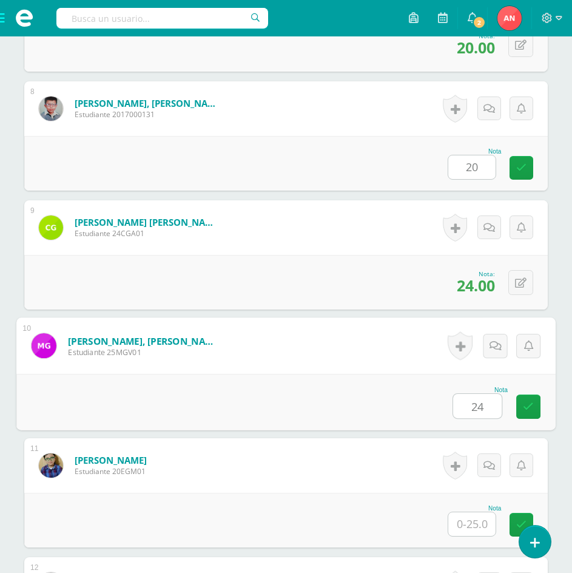
type input "24"
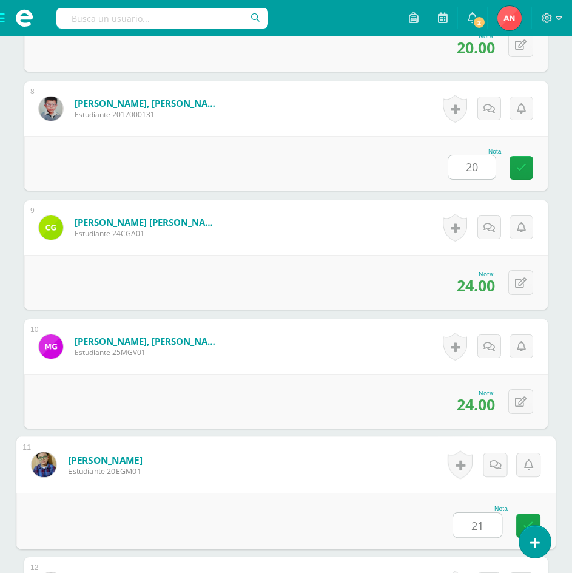
type input "21"
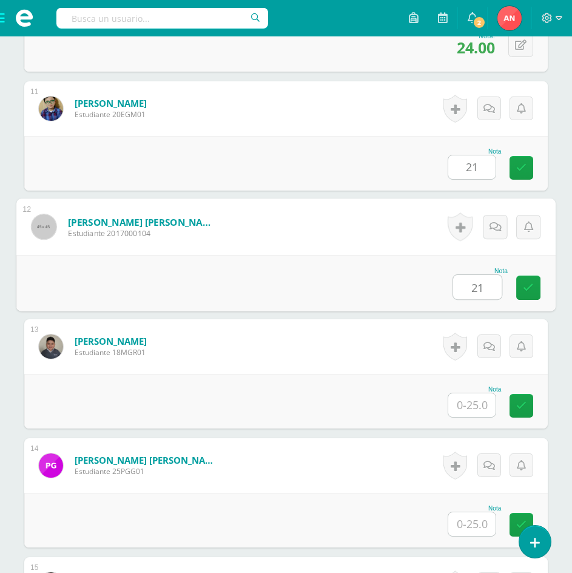
type input "21"
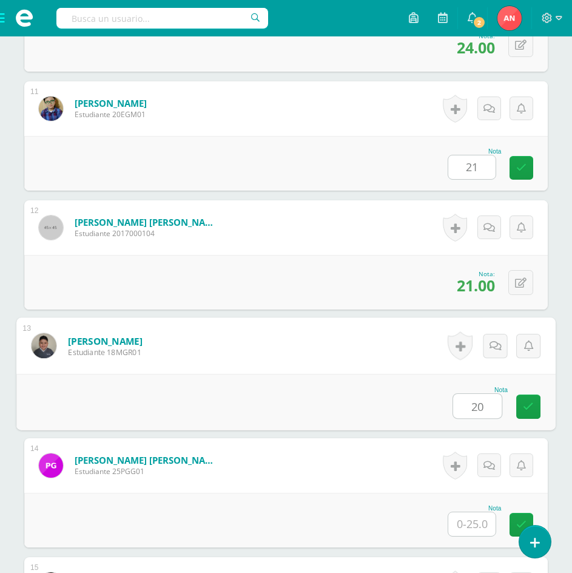
type input "20"
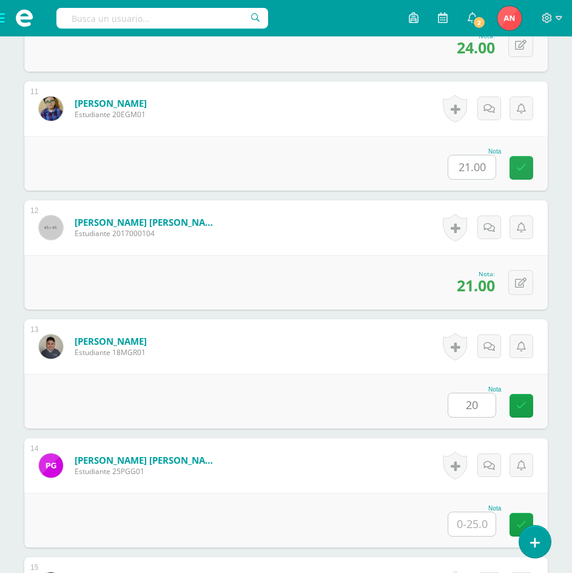
type input "2"
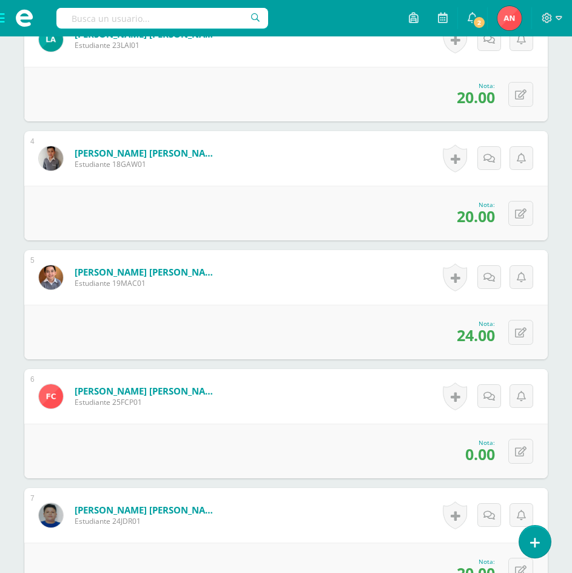
scroll to position [728, 0]
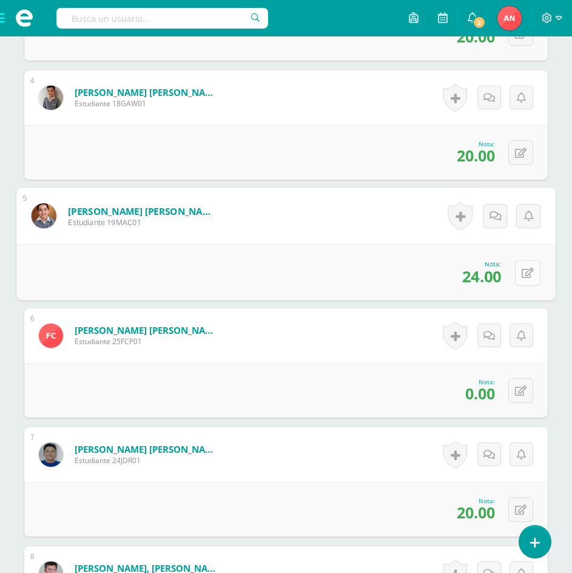
click at [517, 281] on button at bounding box center [527, 272] width 25 height 25
type input "20"
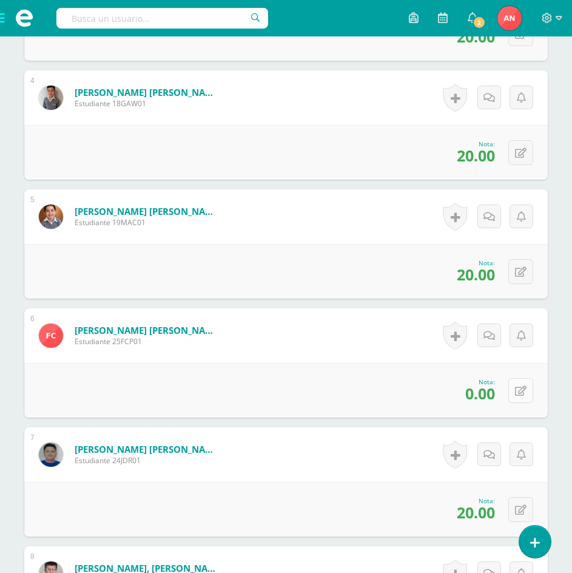
click at [526, 399] on button at bounding box center [520, 390] width 25 height 25
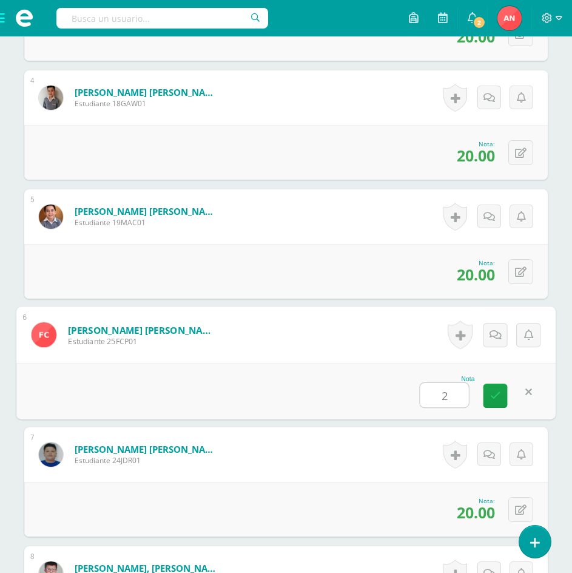
type input "24"
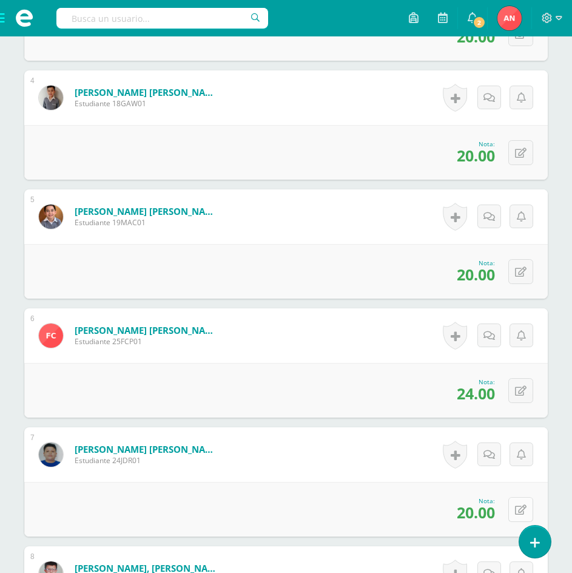
scroll to position [788, 0]
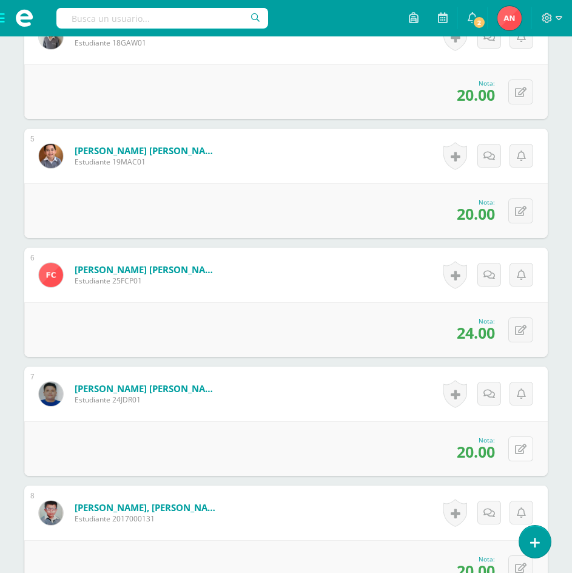
click at [522, 454] on button at bounding box center [520, 448] width 25 height 25
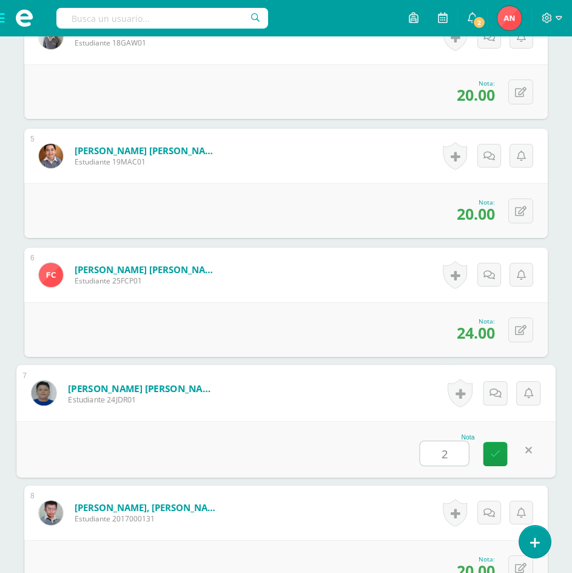
type input "25"
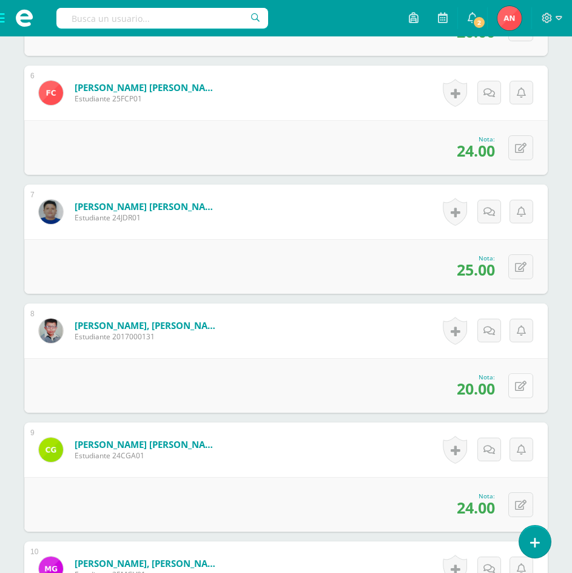
scroll to position [1031, 0]
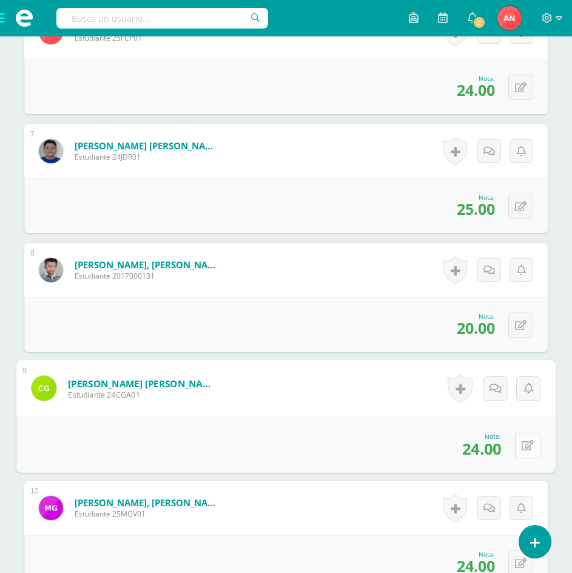
click at [522, 449] on button at bounding box center [527, 444] width 25 height 25
type input "20"
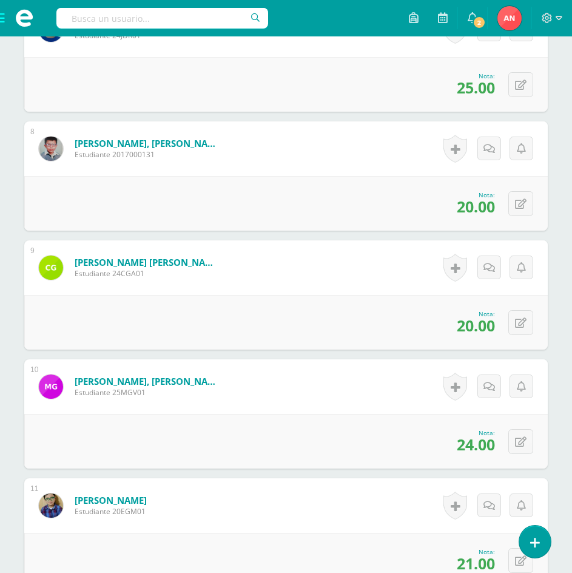
scroll to position [1274, 0]
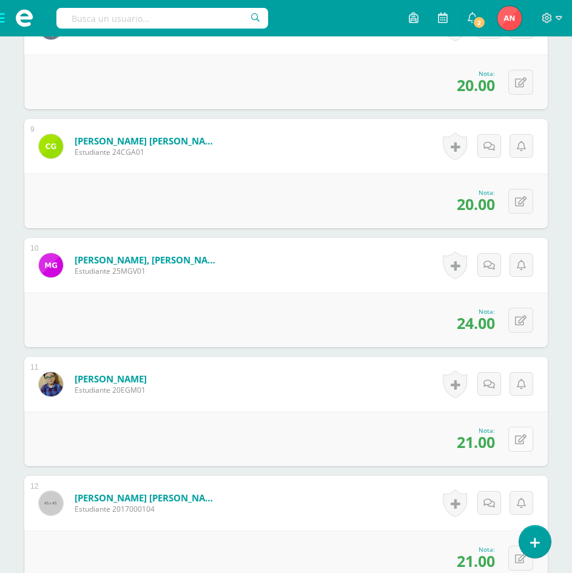
click at [521, 437] on icon at bounding box center [521, 439] width 12 height 10
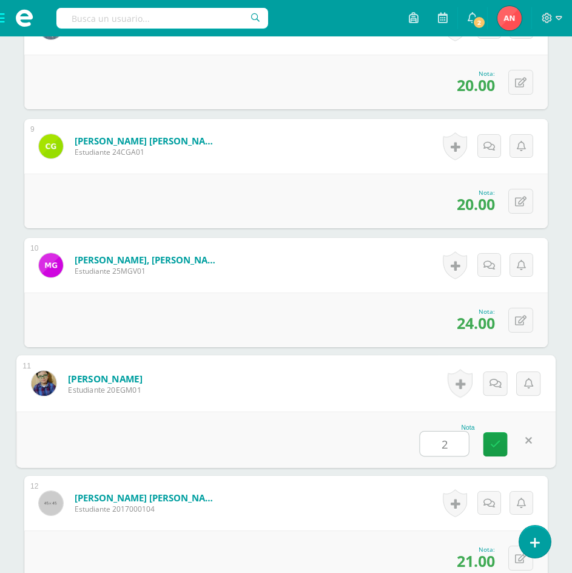
type input "24"
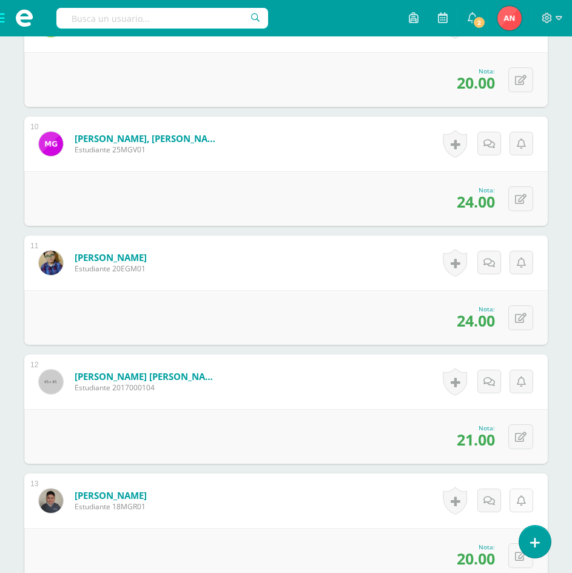
scroll to position [1516, 0]
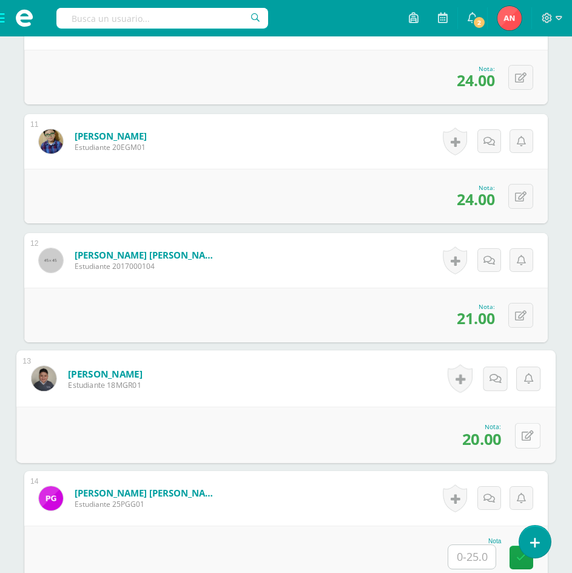
click at [527, 432] on button at bounding box center [527, 434] width 25 height 25
type input "21"
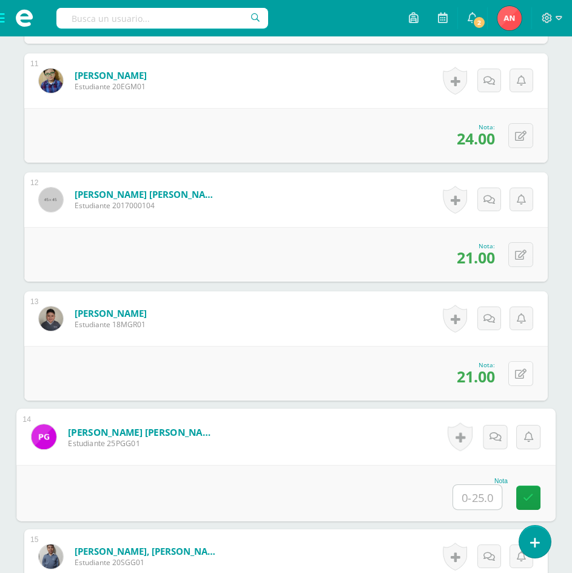
scroll to position [1638, 0]
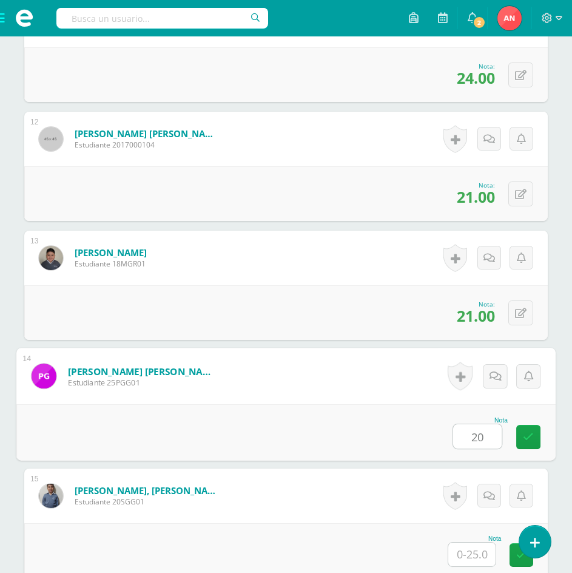
type input "20"
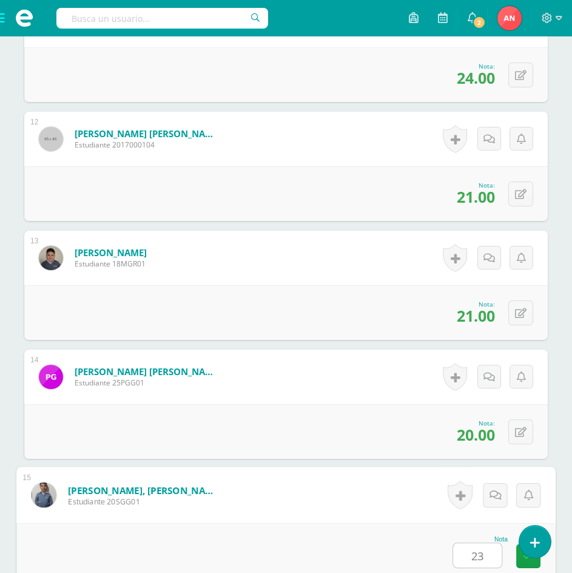
type input "23"
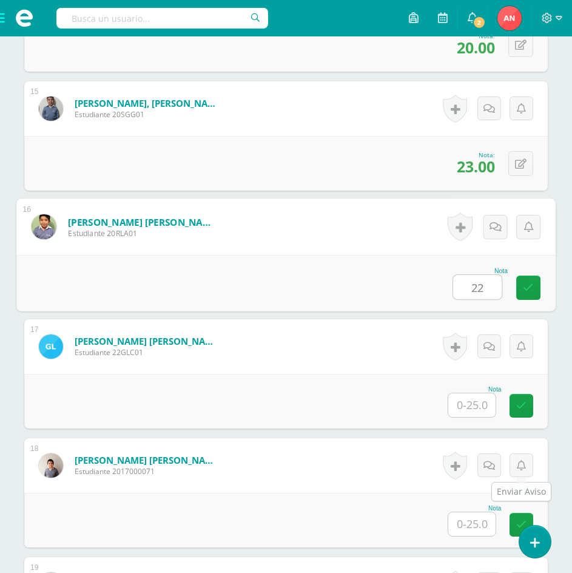
type input "22"
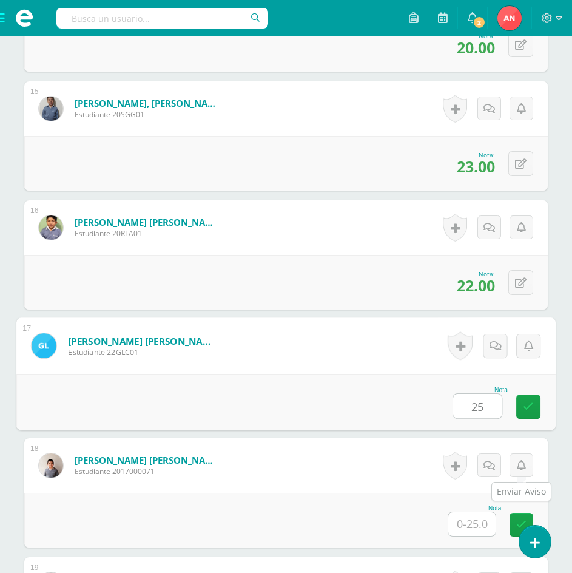
type input "25"
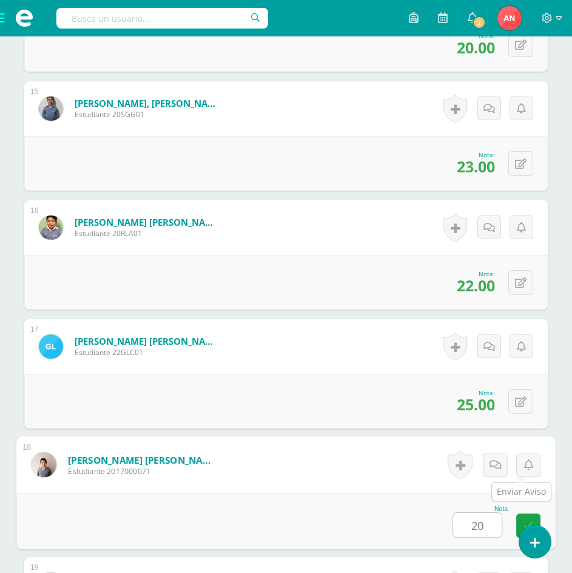
type input "20"
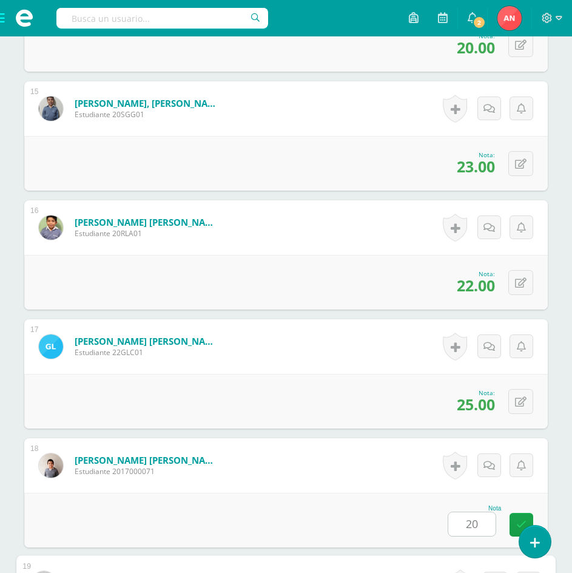
scroll to position [2381, 0]
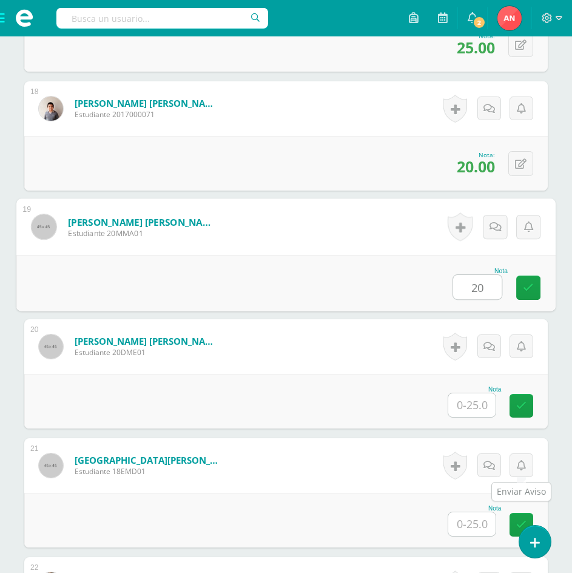
type input "20"
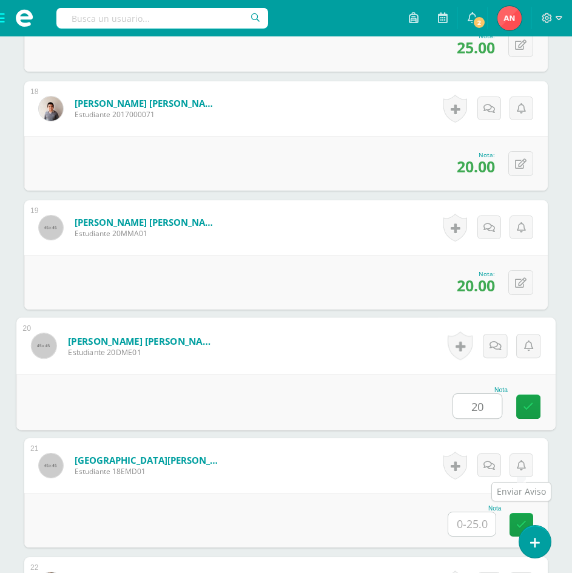
type input "20"
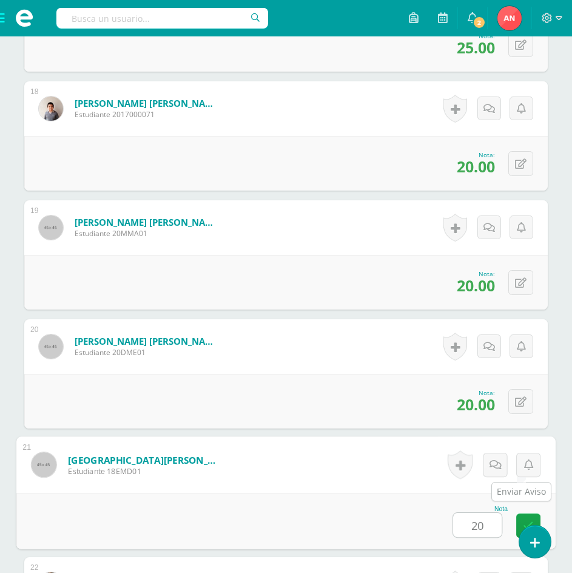
type input "20"
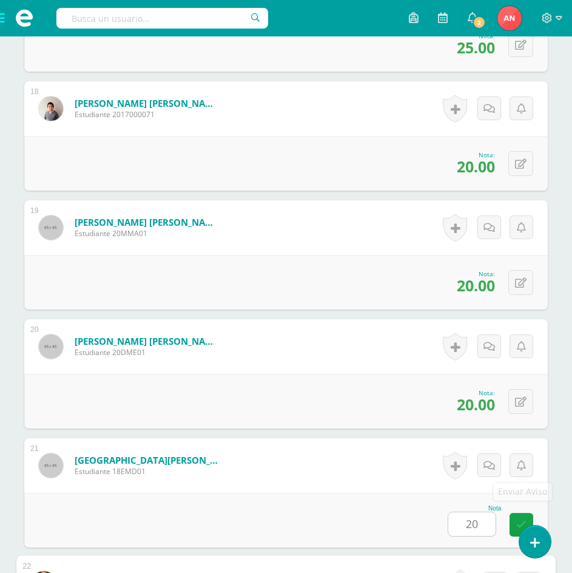
scroll to position [2738, 0]
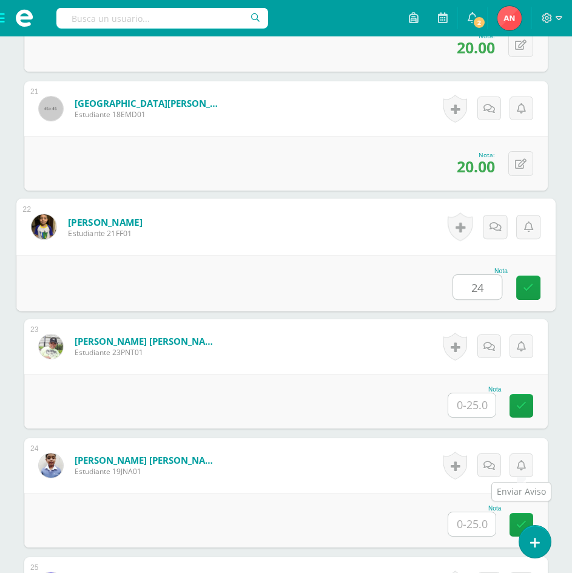
type input "24"
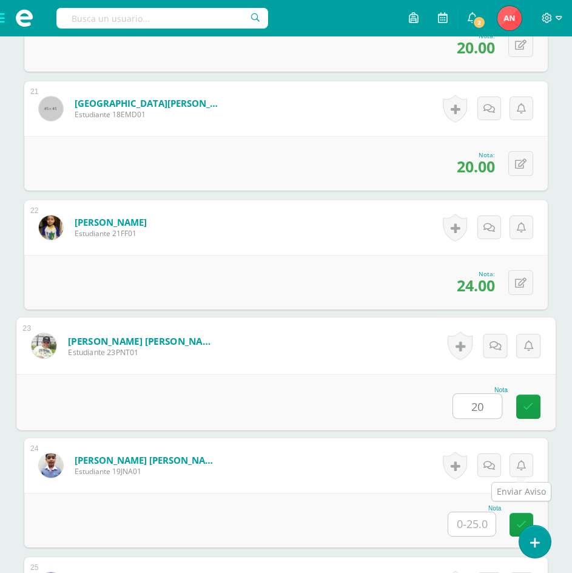
type input "20"
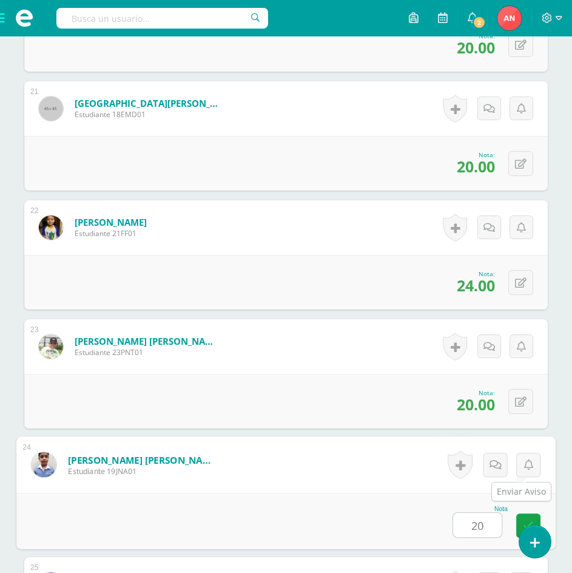
type input "20"
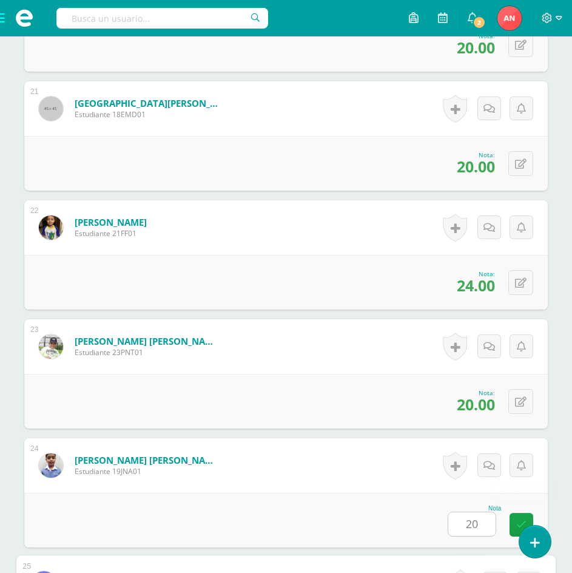
scroll to position [3094, 0]
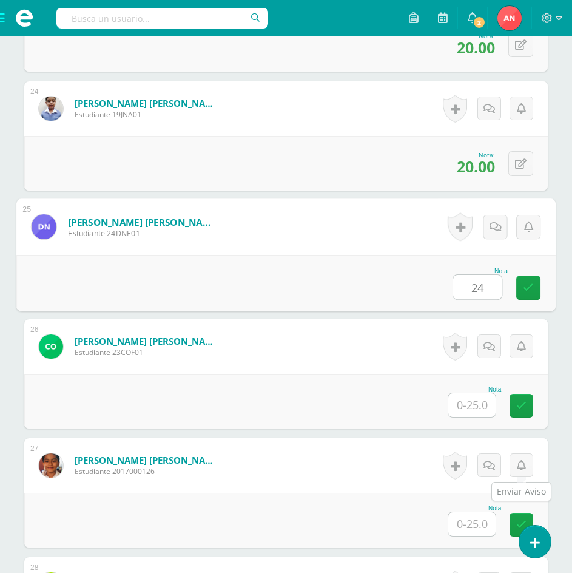
type input "24"
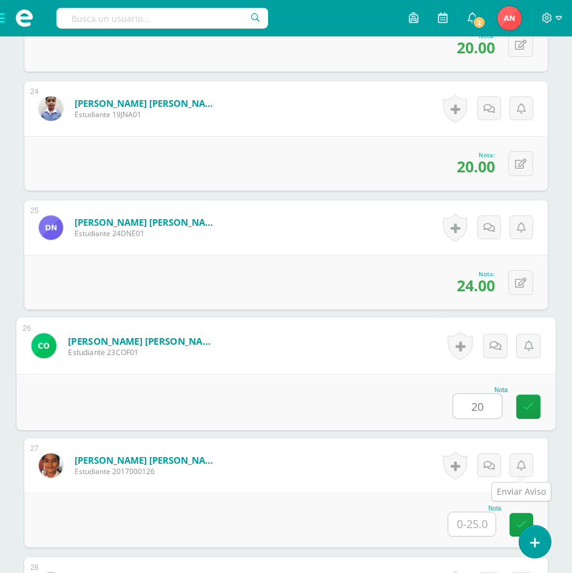
type input "20"
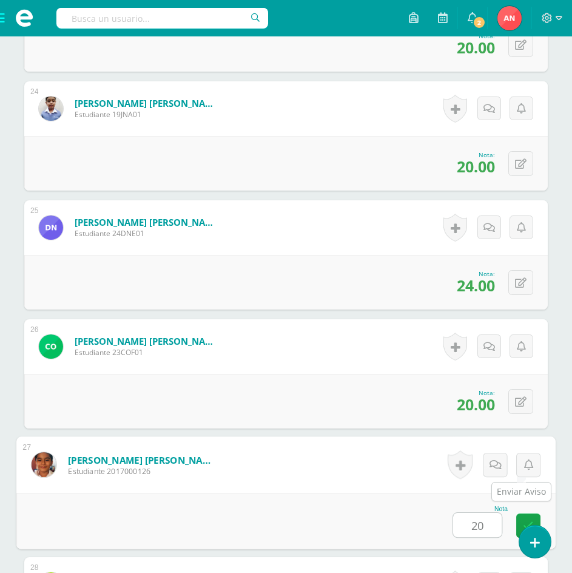
type input "20"
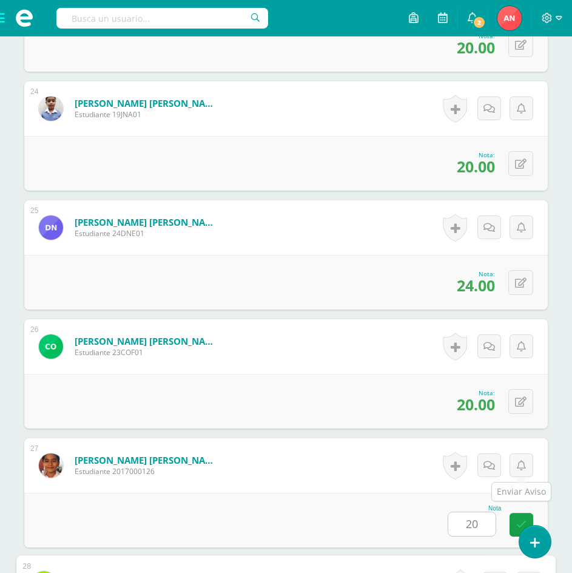
scroll to position [3451, 0]
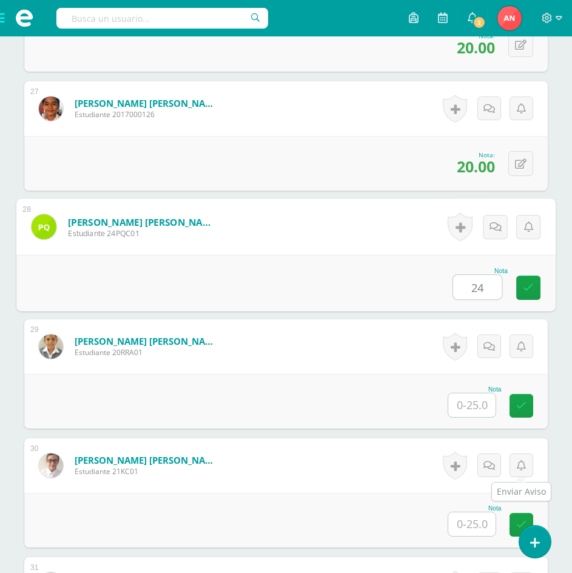
type input "24"
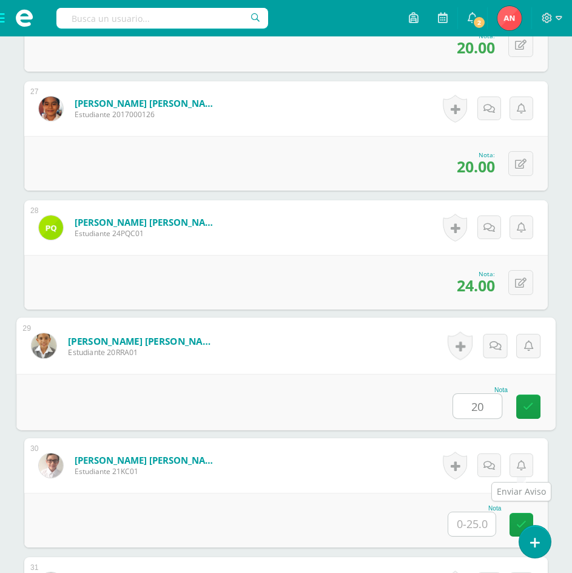
type input "20"
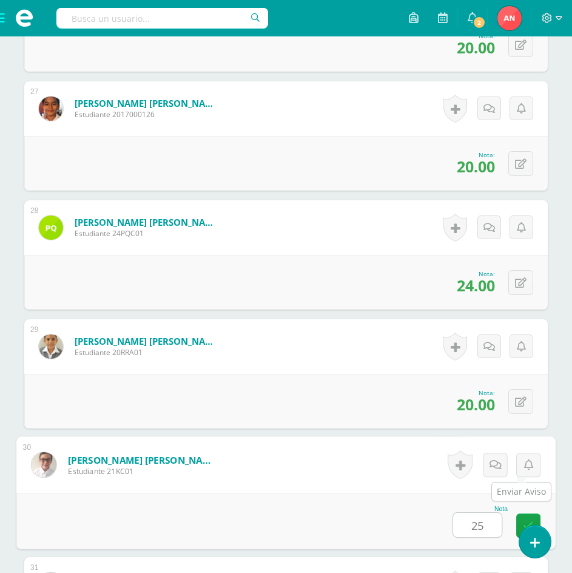
type input "25"
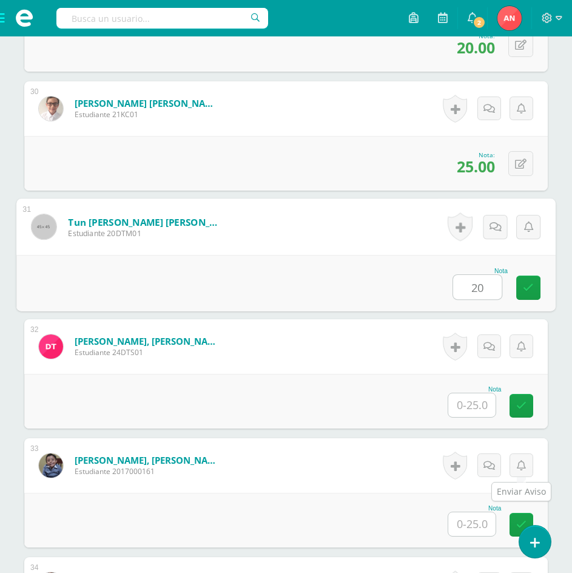
type input "20"
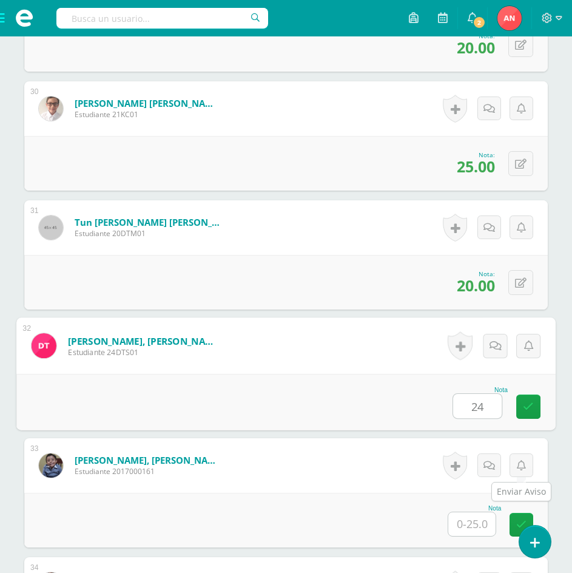
type input "24"
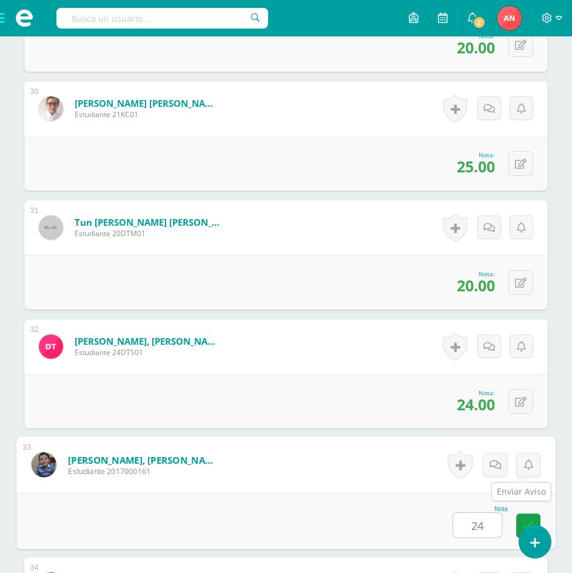
type input "24"
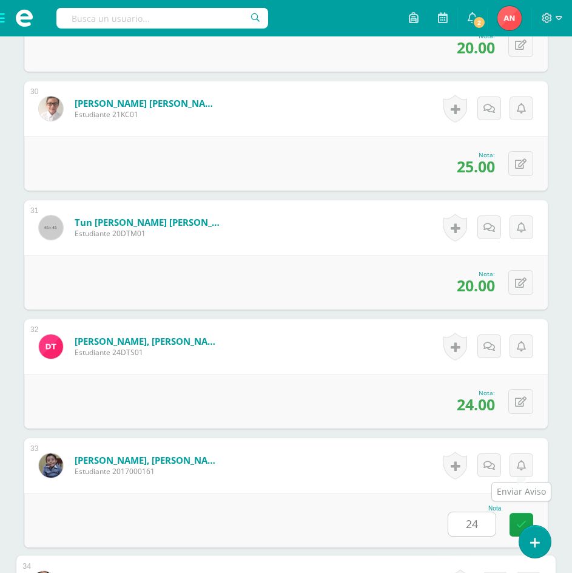
scroll to position [4159, 0]
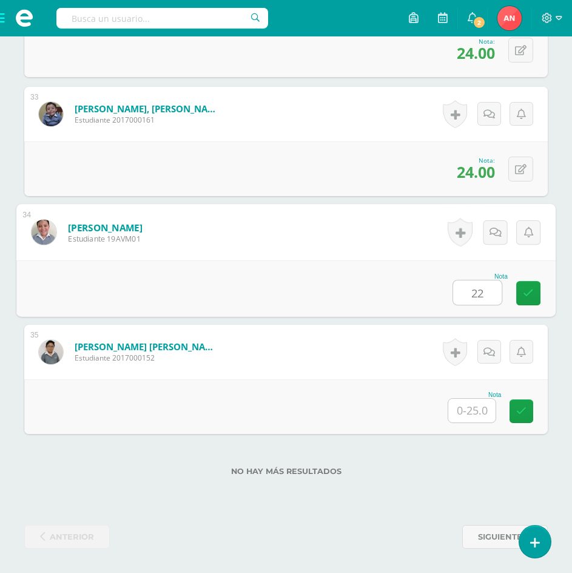
type input "22"
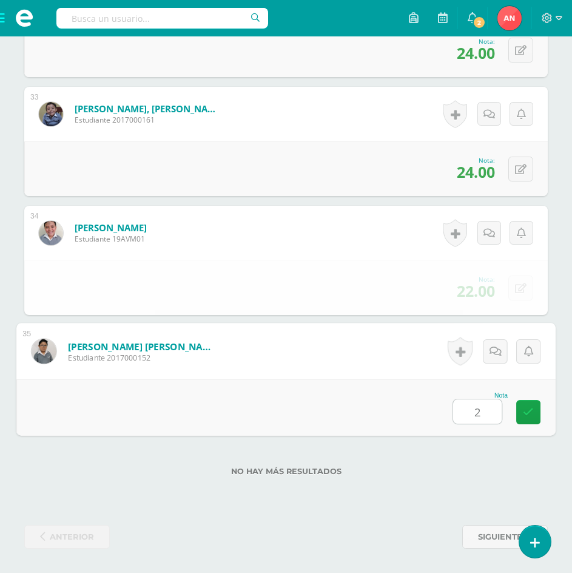
type input "23"
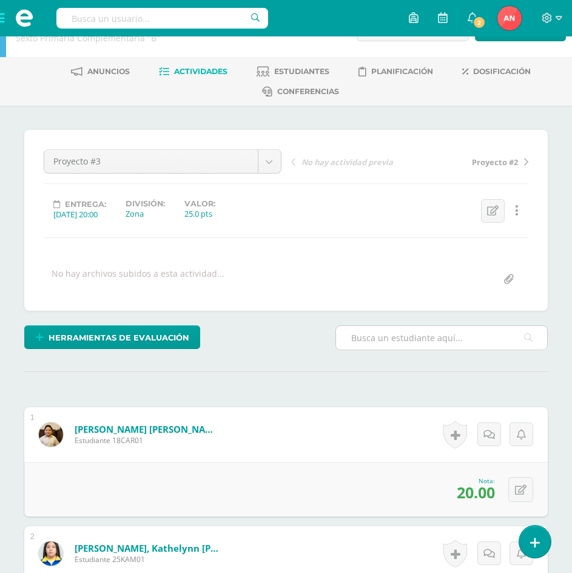
scroll to position [0, 0]
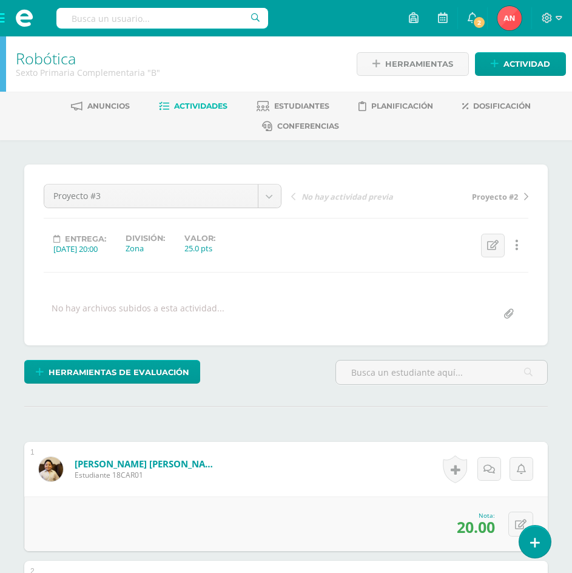
click at [41, 57] on link "Robótica" at bounding box center [46, 58] width 60 height 21
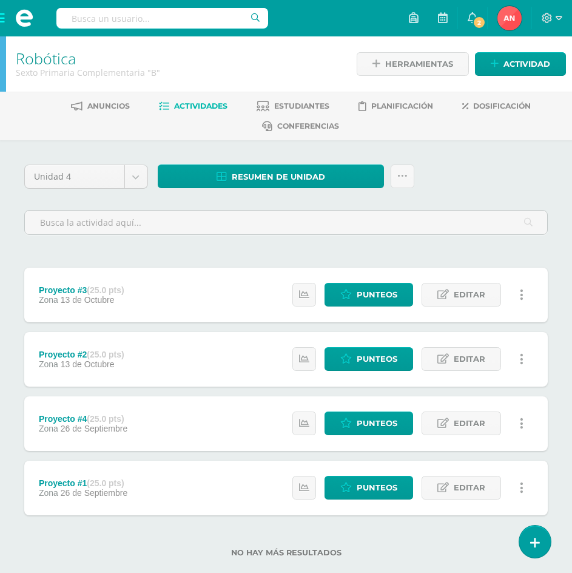
click at [519, 423] on link at bounding box center [521, 423] width 24 height 24
click at [486, 483] on link "Eliminar" at bounding box center [497, 481] width 124 height 19
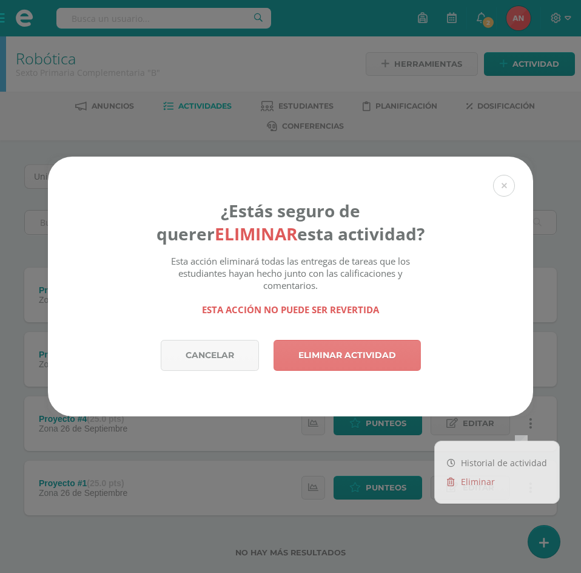
click at [361, 356] on link "Eliminar actividad" at bounding box center [347, 355] width 147 height 31
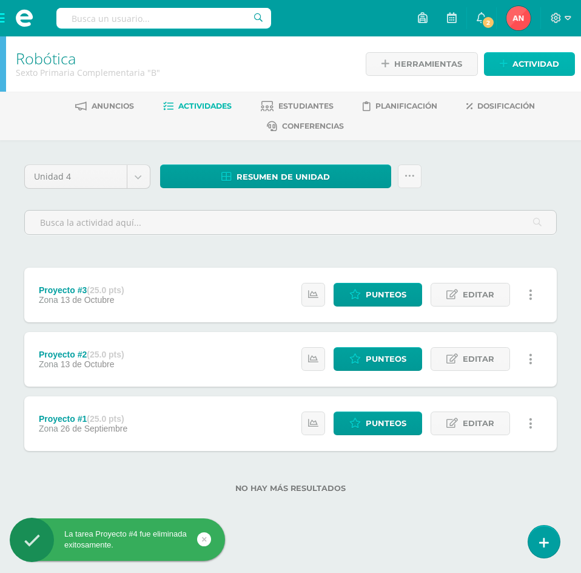
click at [514, 68] on span "Actividad" at bounding box center [535, 64] width 47 height 22
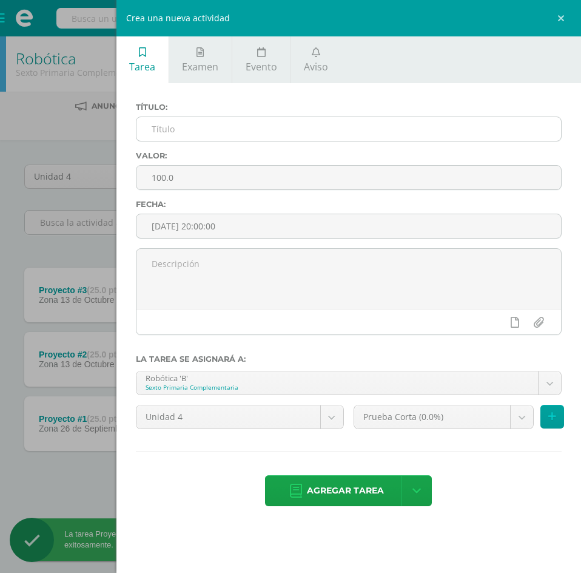
drag, startPoint x: 225, startPoint y: 131, endPoint x: 233, endPoint y: 123, distance: 11.2
click at [225, 130] on input "text" at bounding box center [348, 129] width 425 height 24
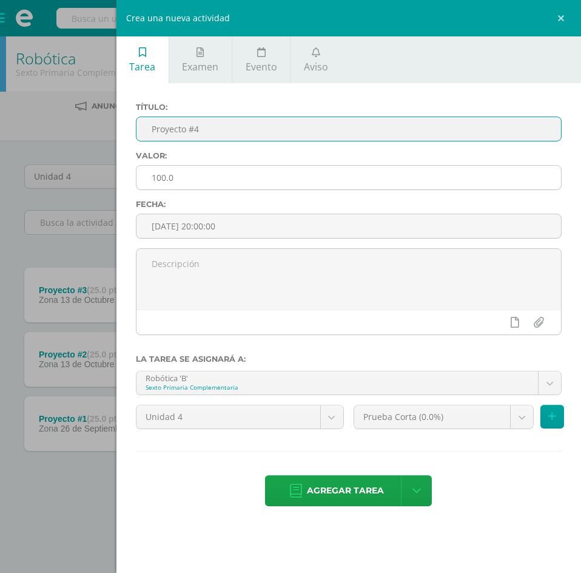
type input "Proyecto #4"
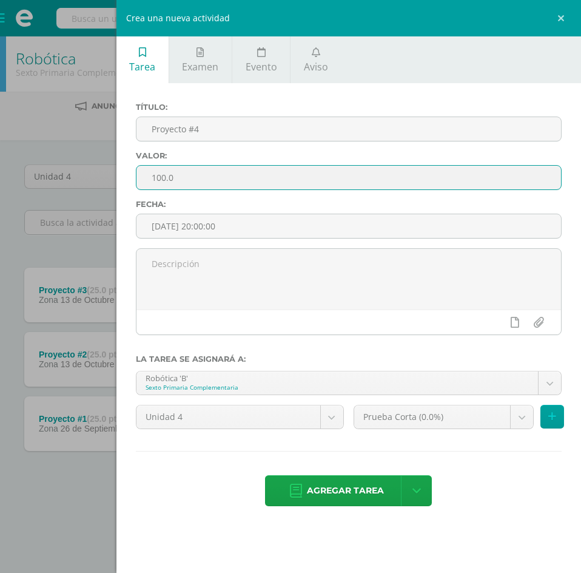
drag, startPoint x: 165, startPoint y: 173, endPoint x: 136, endPoint y: 178, distance: 29.5
click at [136, 178] on input "100.0" at bounding box center [348, 178] width 425 height 24
type input "25.0"
click at [445, 412] on body "La tarea Proyecto #4 fue eliminada exitosamente. Estudiantes Disciplina Asisten…" at bounding box center [290, 265] width 581 height 531
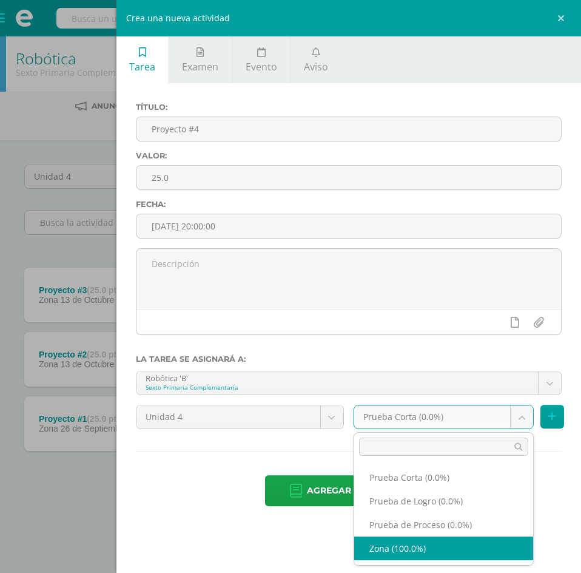
select select "156117"
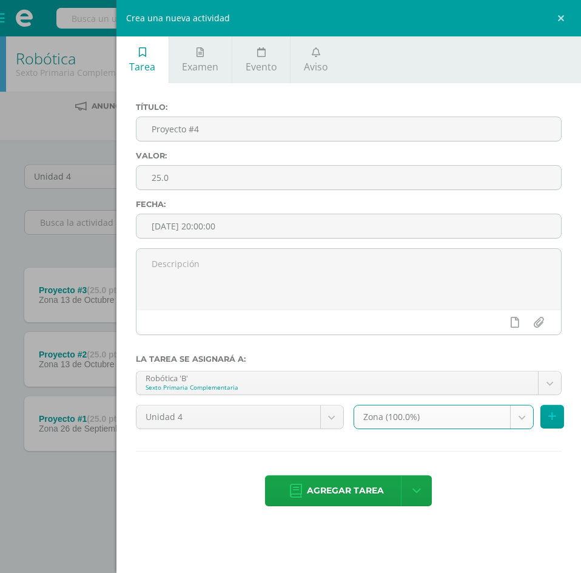
click at [334, 492] on span "Agregar tarea" at bounding box center [345, 490] width 77 height 30
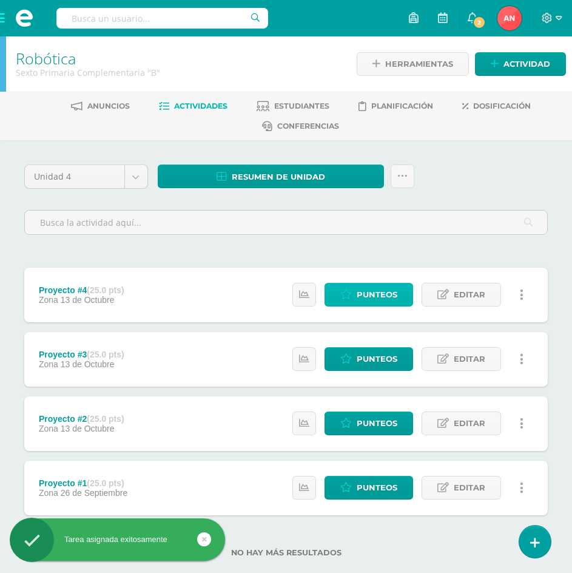
click at [385, 298] on span "Punteos" at bounding box center [377, 294] width 41 height 22
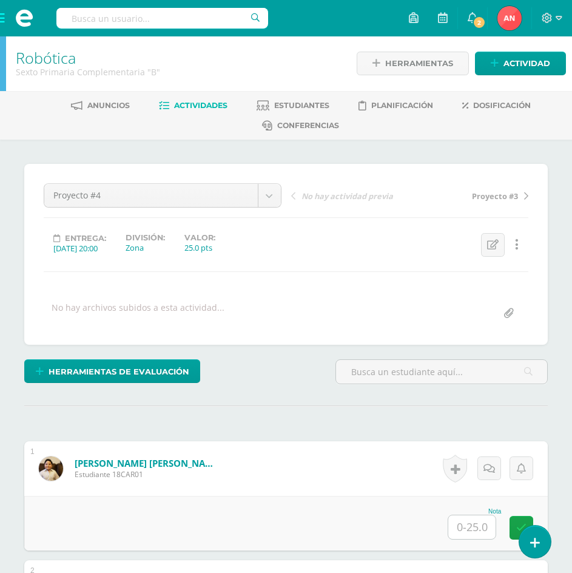
scroll to position [122, 0]
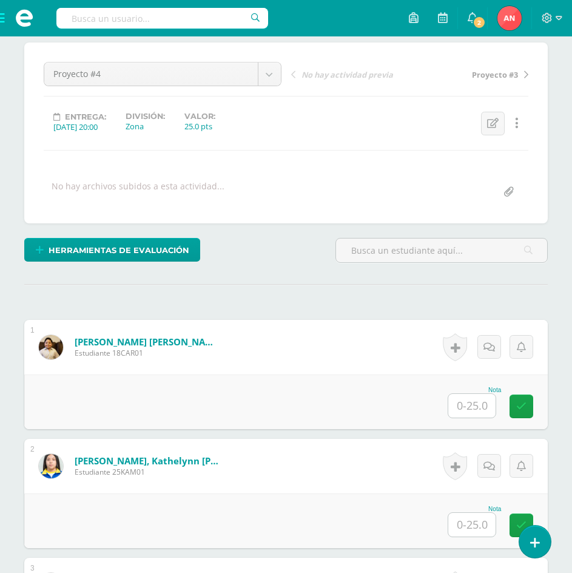
click at [464, 397] on input "text" at bounding box center [471, 406] width 47 height 24
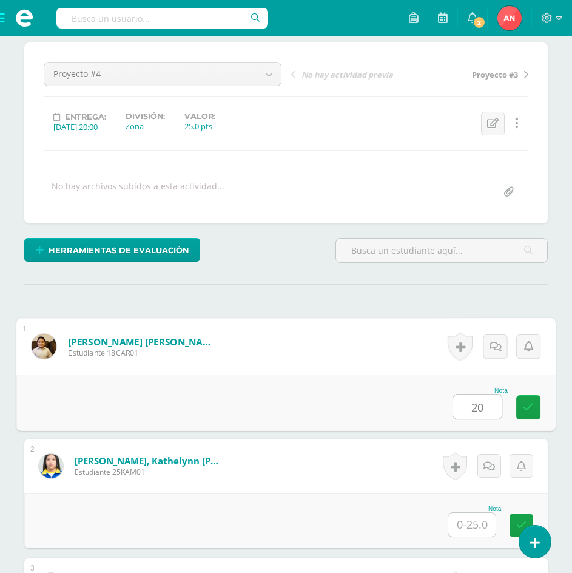
type input "20"
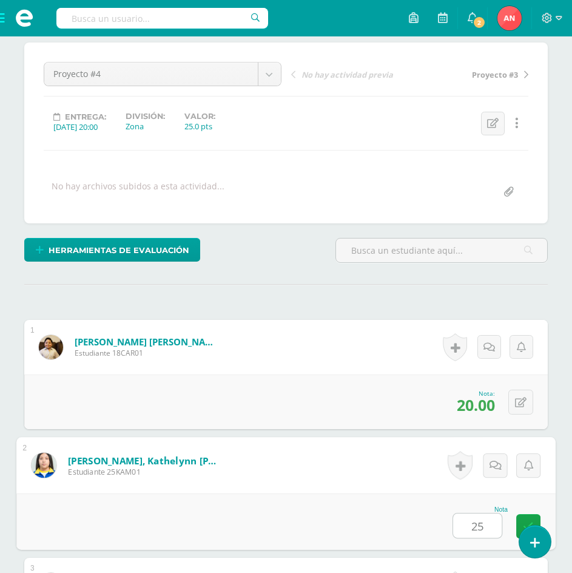
type input "25"
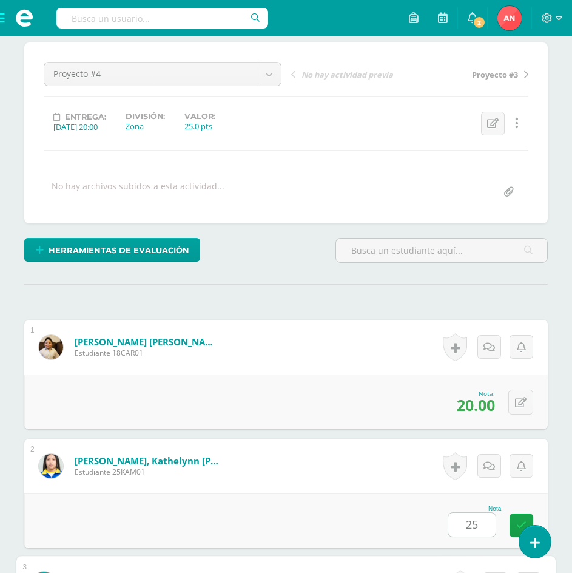
scroll to position [479, 0]
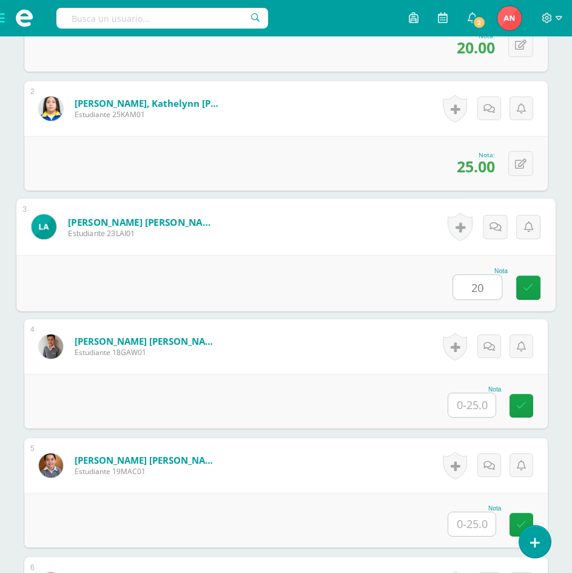
type input "20"
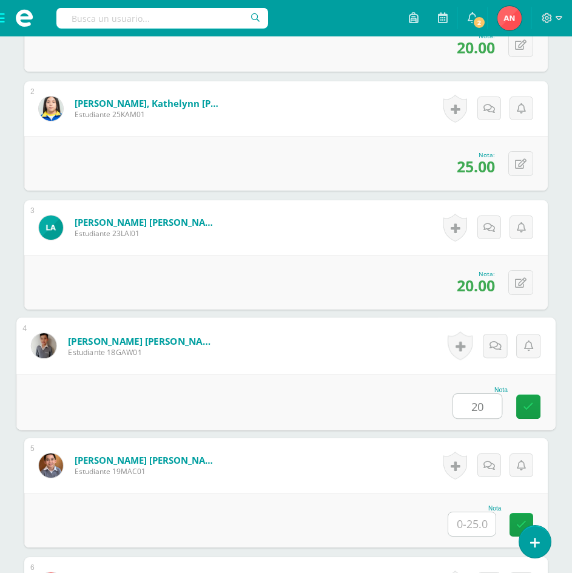
type input "20"
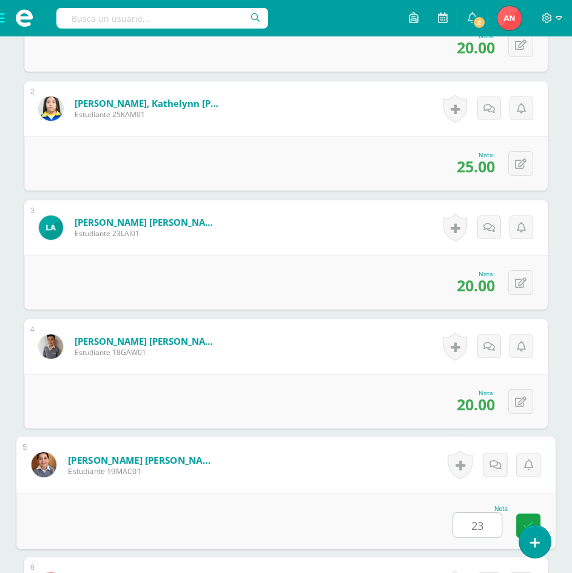
type input "23"
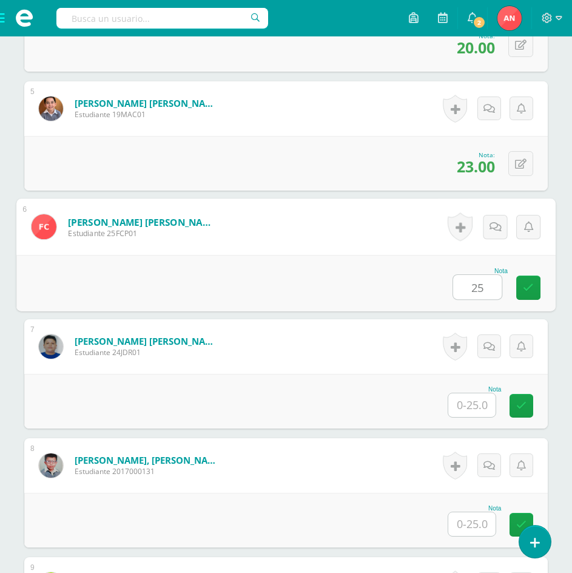
type input "25"
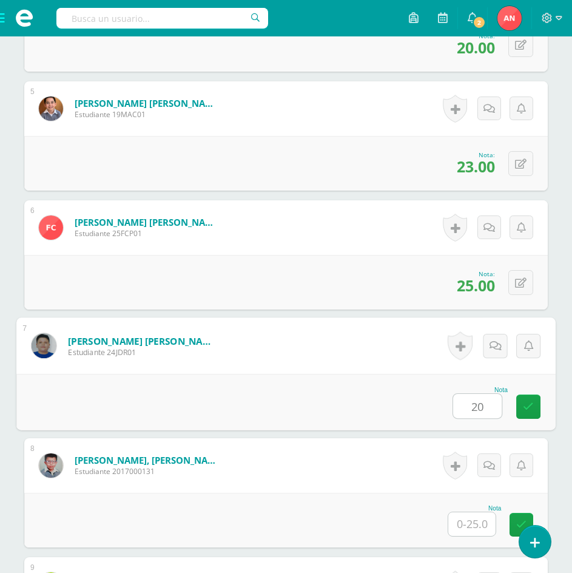
type input "20"
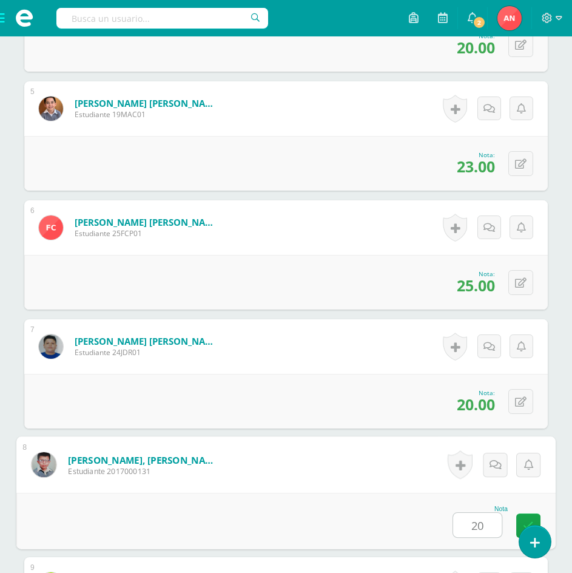
type input "20"
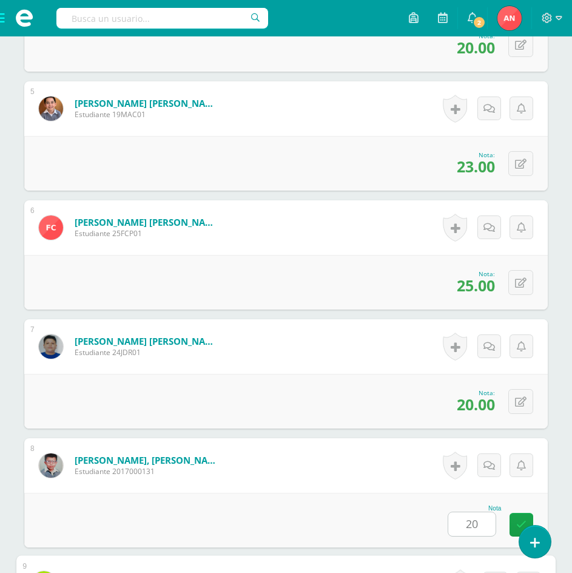
scroll to position [1192, 0]
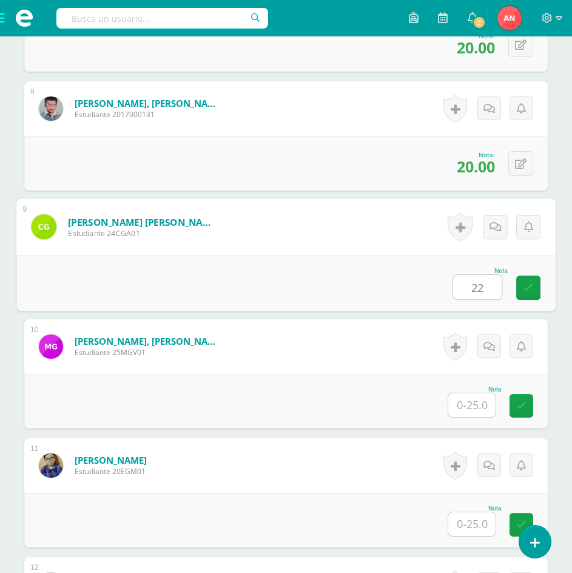
type input "22"
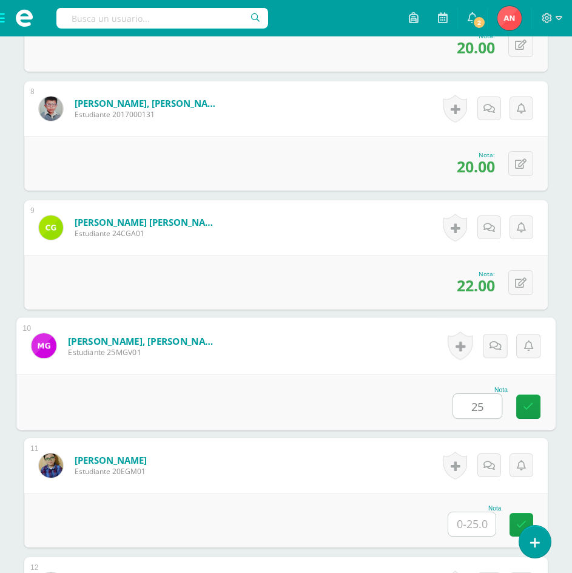
type input "25"
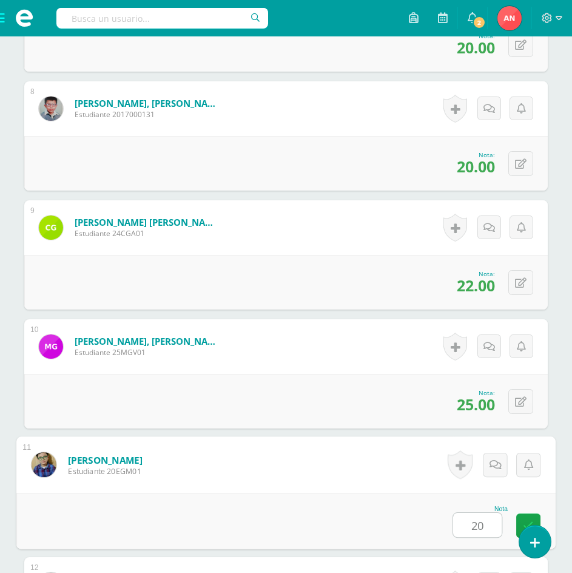
type input "20"
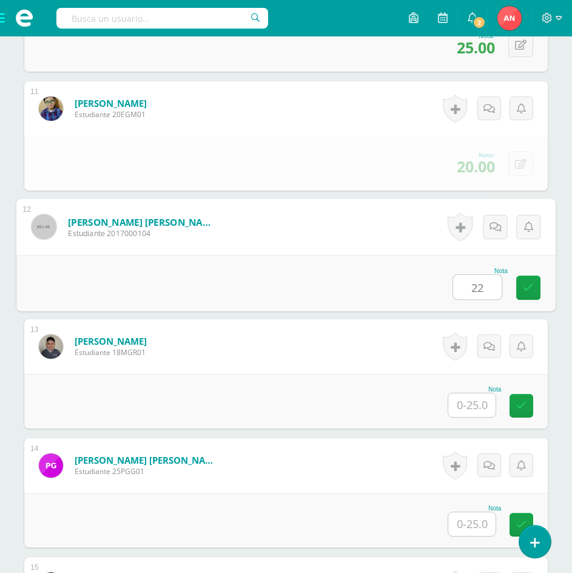
type input "22"
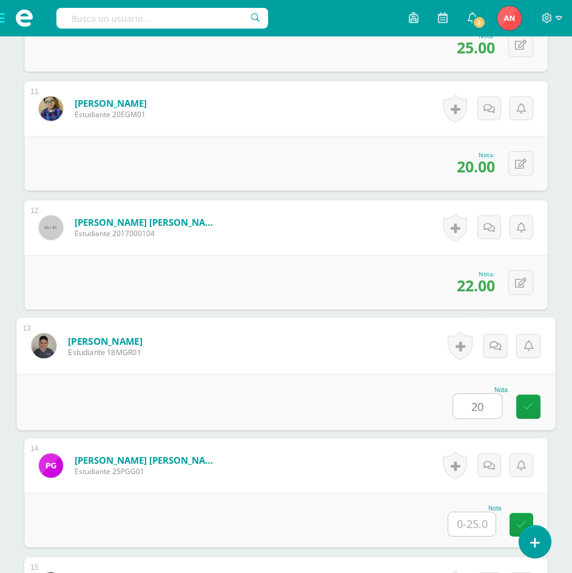
type input "20"
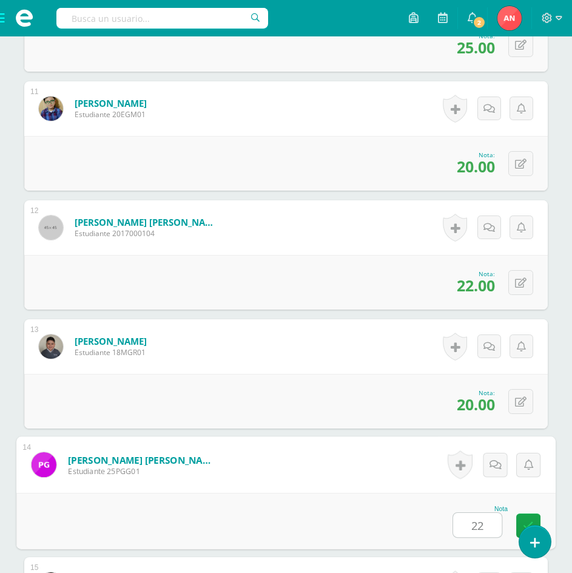
type input "22"
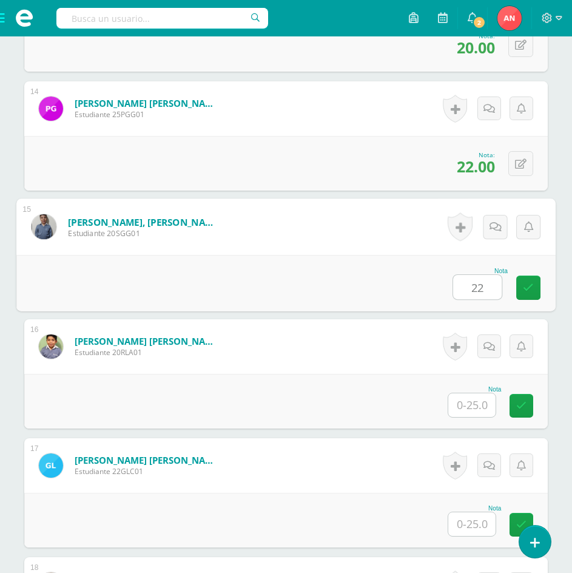
type input "22"
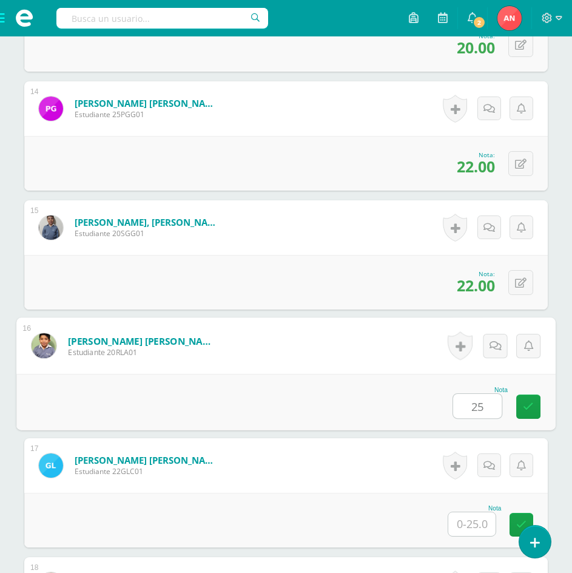
type input "25"
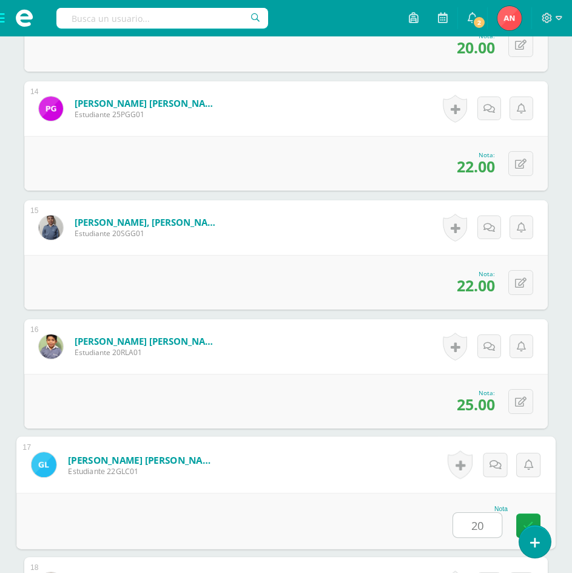
type input "20"
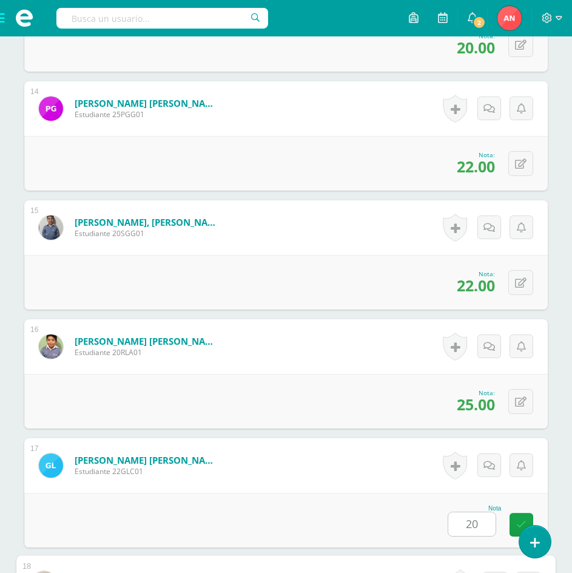
scroll to position [2262, 0]
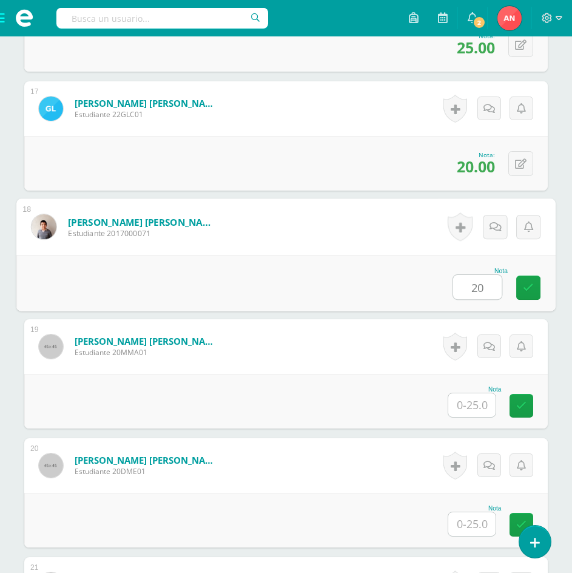
type input "20"
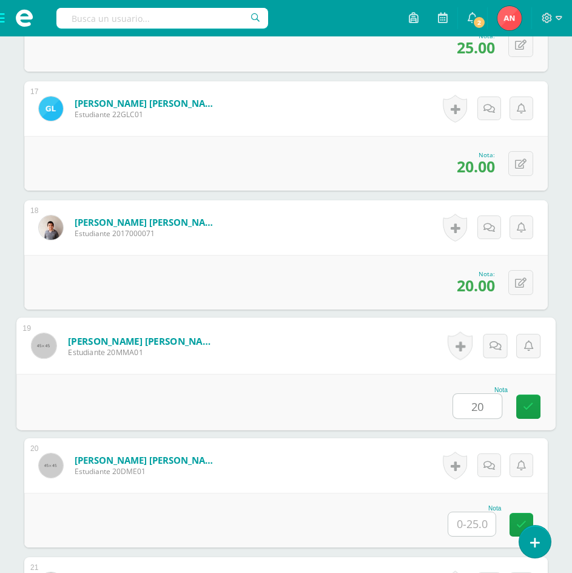
type input "20"
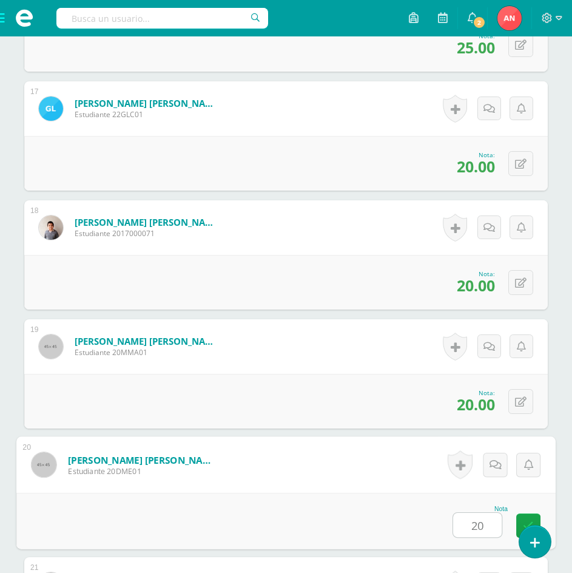
type input "20"
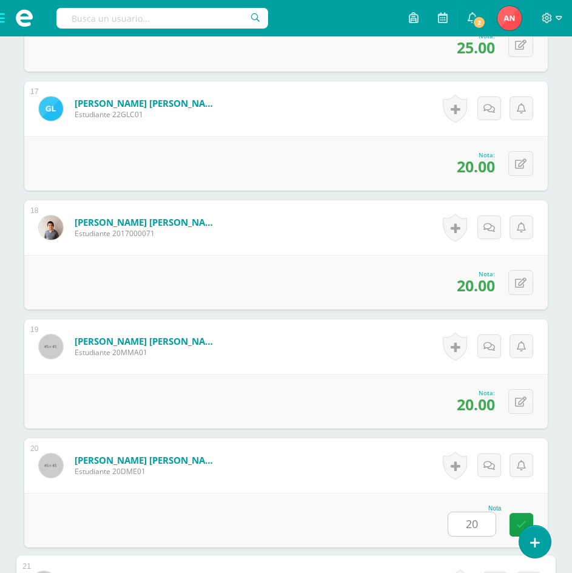
scroll to position [2619, 0]
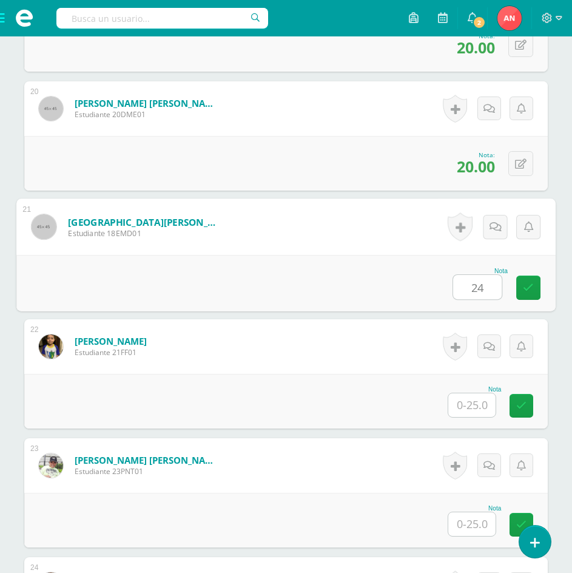
type input "24"
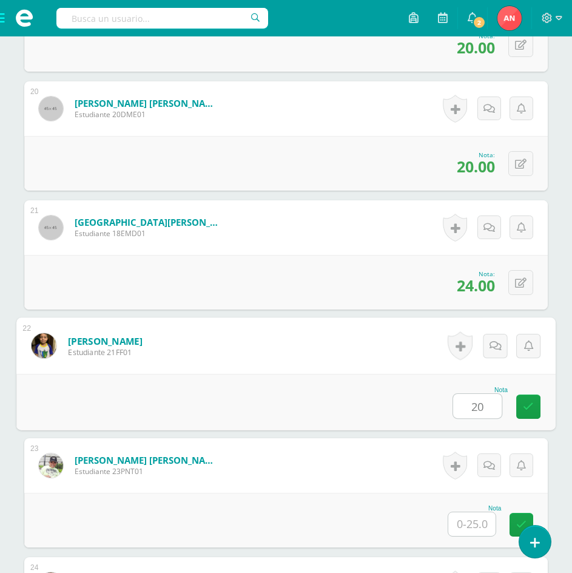
type input "20"
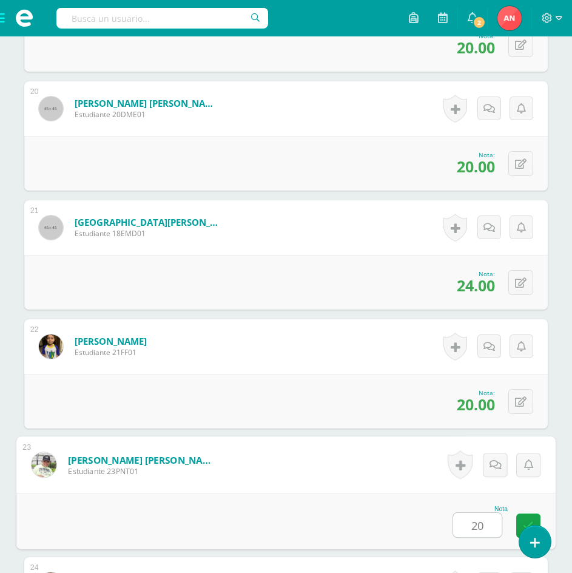
type input "20"
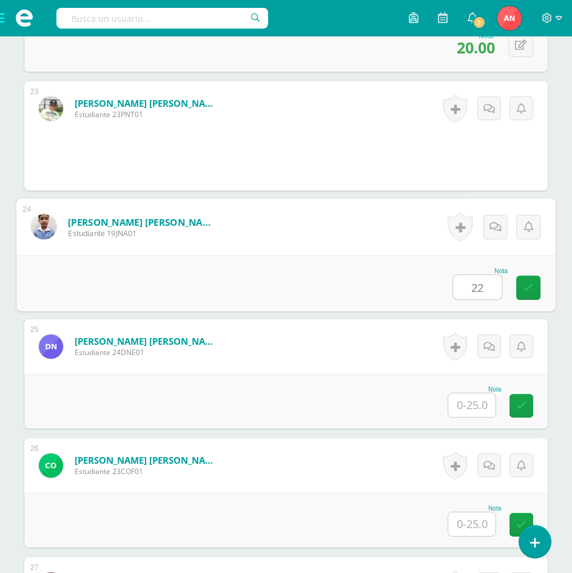
type input "22"
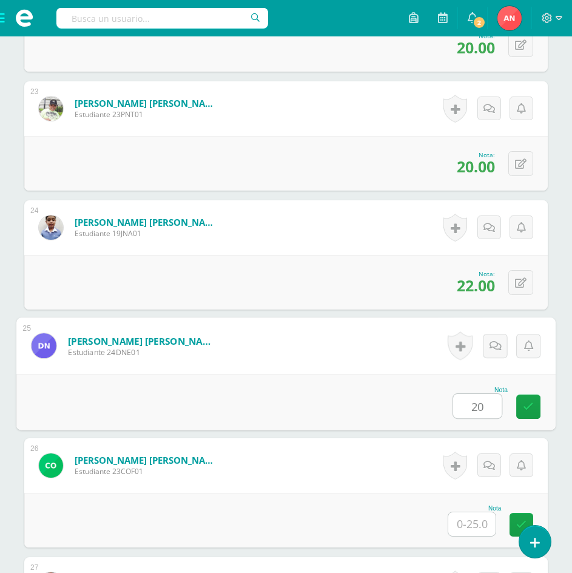
type input "20"
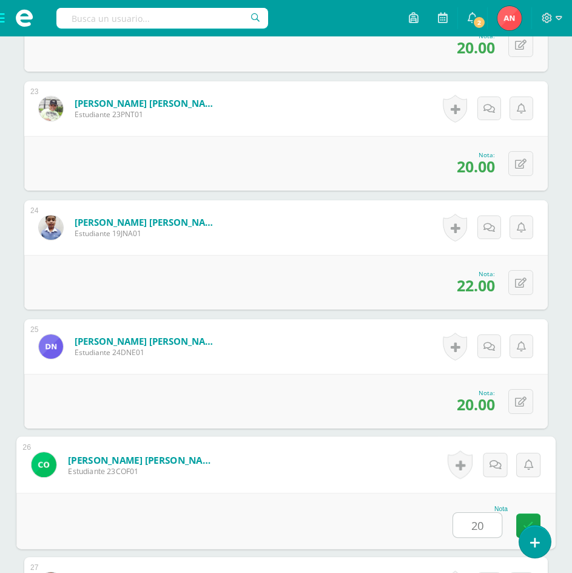
type input "20"
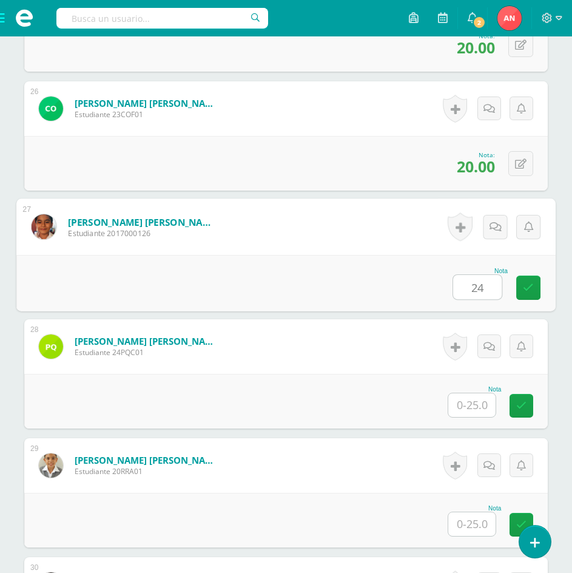
type input "24"
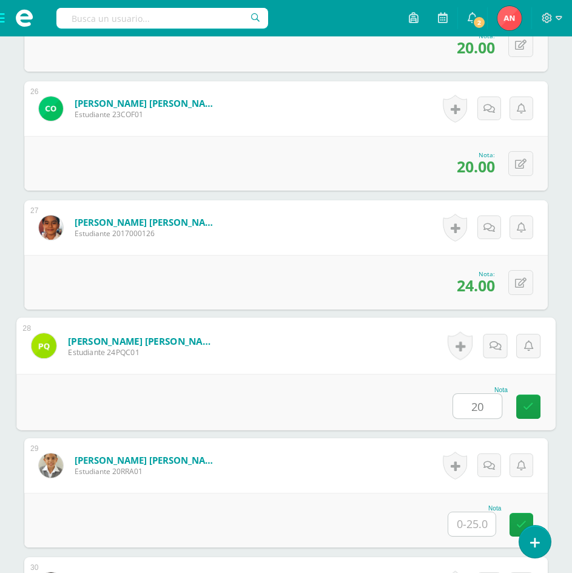
type input "20"
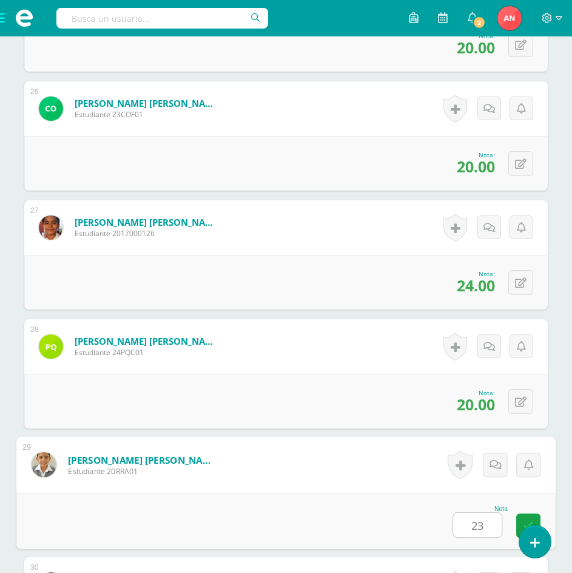
type input "23"
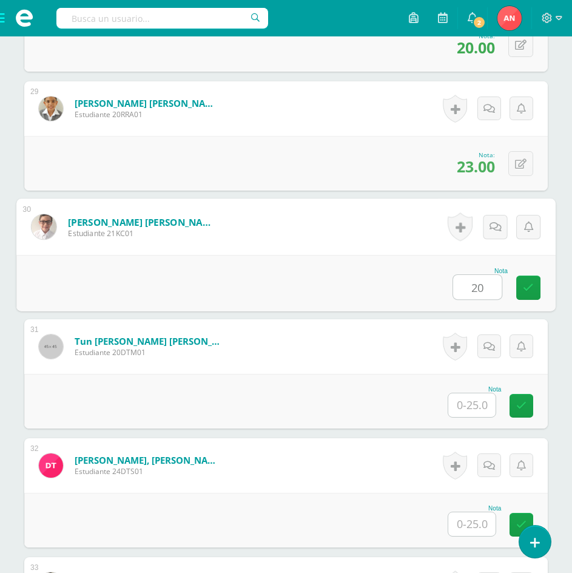
type input "20"
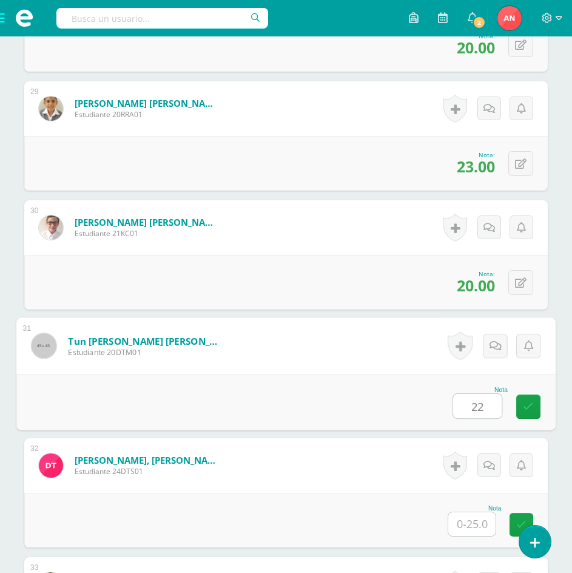
type input "22"
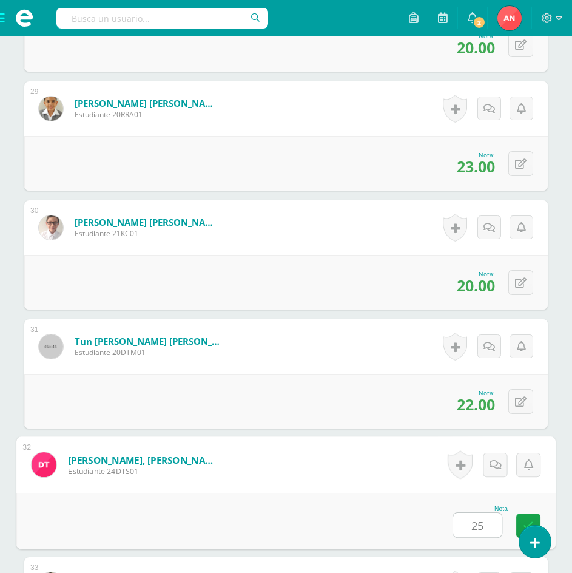
type input "25"
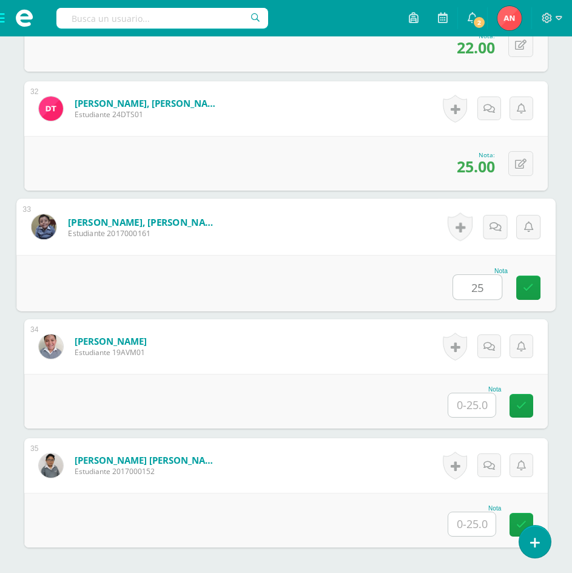
type input "25"
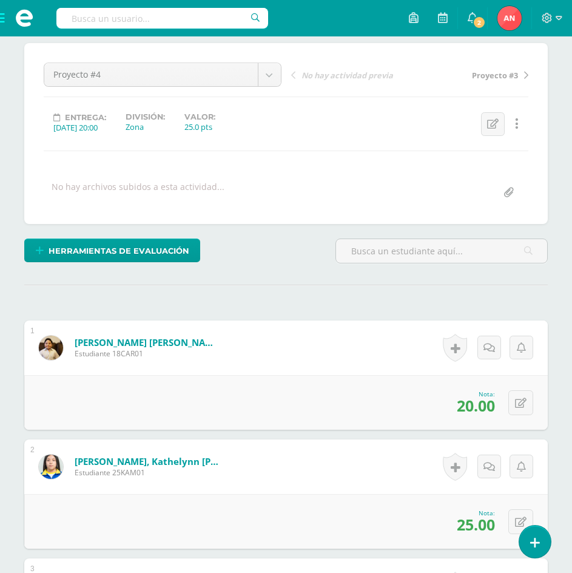
scroll to position [0, 0]
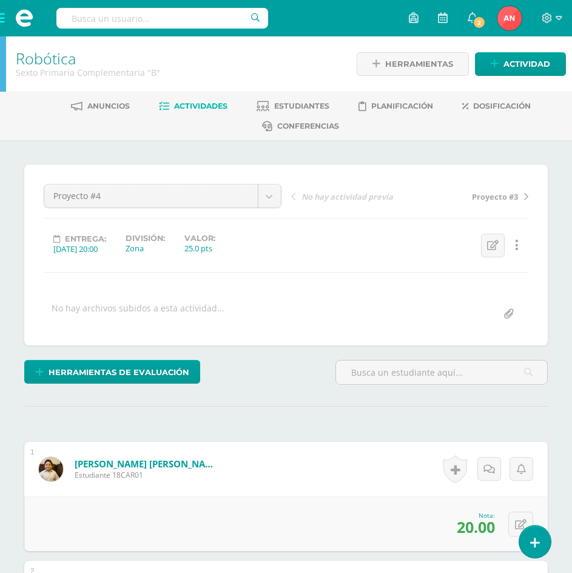
click at [42, 67] on div "Sexto Primaria Complementaria "B"" at bounding box center [178, 73] width 325 height 12
click at [64, 65] on link "Robótica" at bounding box center [46, 58] width 60 height 21
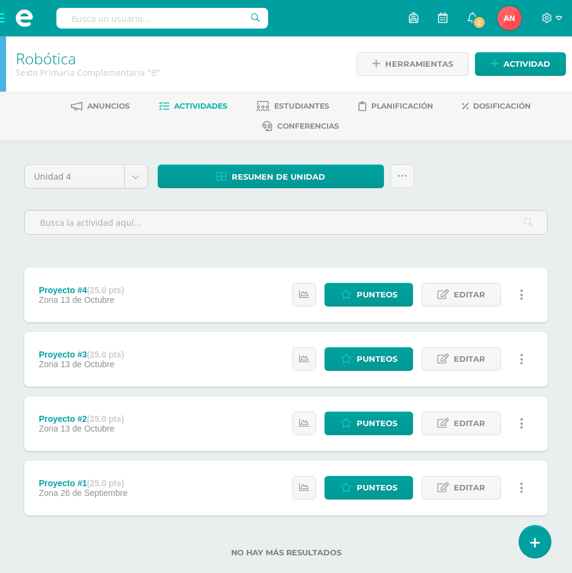
click at [522, 300] on icon at bounding box center [522, 294] width 4 height 13
click at [493, 352] on link "Eliminar" at bounding box center [497, 352] width 124 height 19
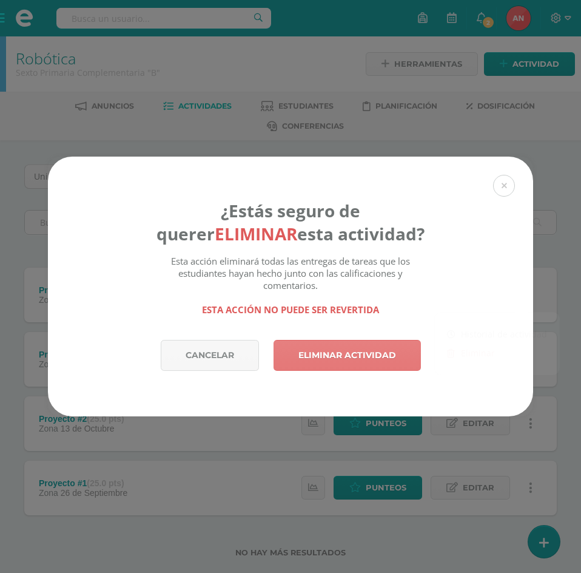
click at [348, 351] on link "Eliminar actividad" at bounding box center [347, 355] width 147 height 31
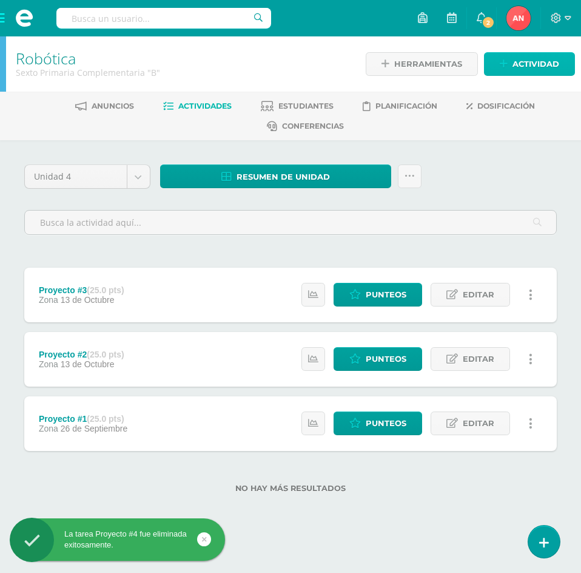
click at [511, 62] on link "Actividad" at bounding box center [529, 64] width 91 height 24
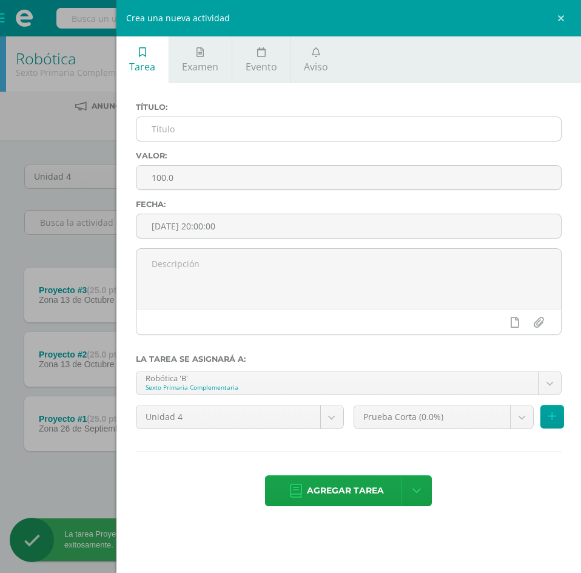
click at [271, 135] on input "text" at bounding box center [348, 129] width 425 height 24
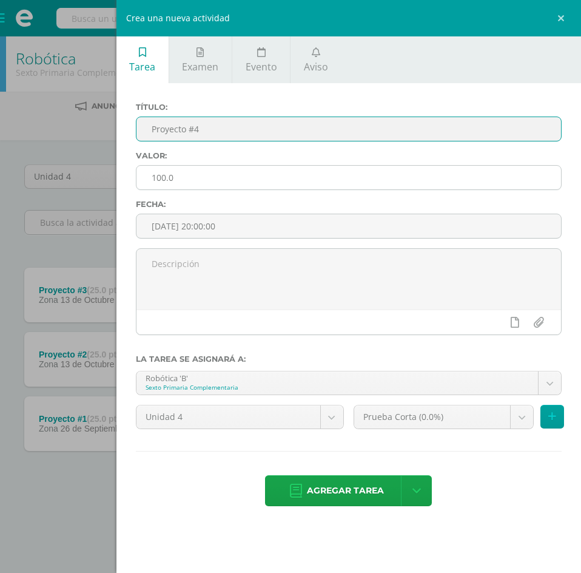
type input "Proyecto #4"
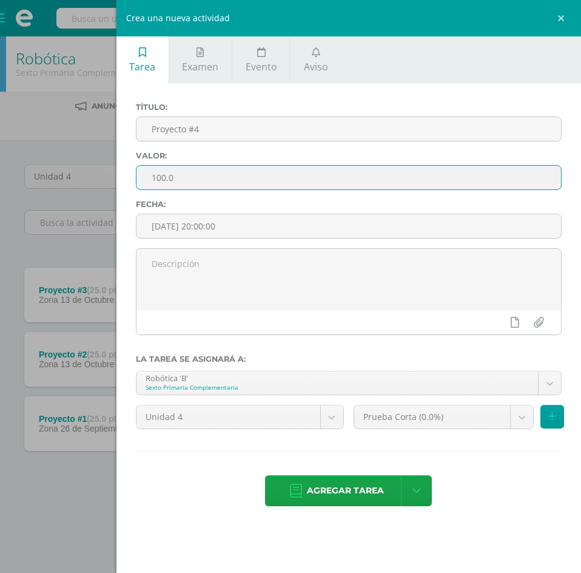
drag, startPoint x: 161, startPoint y: 176, endPoint x: 115, endPoint y: 184, distance: 46.9
click at [115, 184] on div "Crea una nueva actividad Tarea Examen Evento Aviso Título: Proyecto #4 Valor: 1…" at bounding box center [290, 286] width 581 height 573
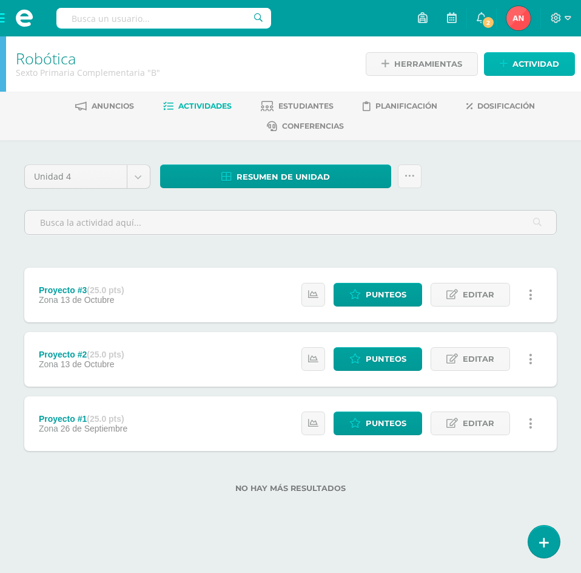
click at [533, 64] on span "Actividad" at bounding box center [535, 64] width 47 height 22
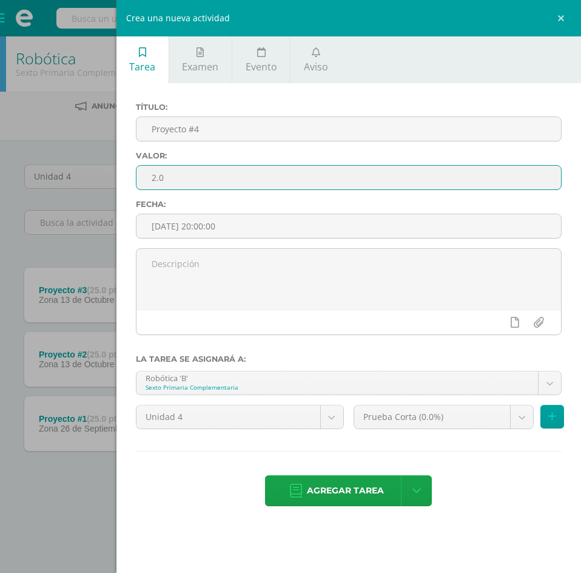
click at [155, 177] on input "2.0" at bounding box center [348, 178] width 425 height 24
type input "25.0"
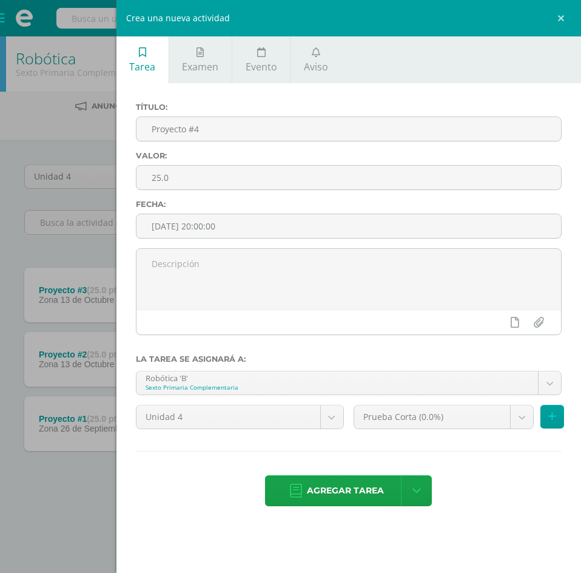
click at [466, 429] on div "Prueba Corta (0.0%) Prueba Corta (0.0%) Prueba de Logro (0.0%) Prueba de Proces…" at bounding box center [458, 422] width 218 height 34
click at [469, 424] on body "La tarea Proyecto #4 fue eliminada exitosamente. Estudiantes Disciplina Asisten…" at bounding box center [290, 265] width 581 height 531
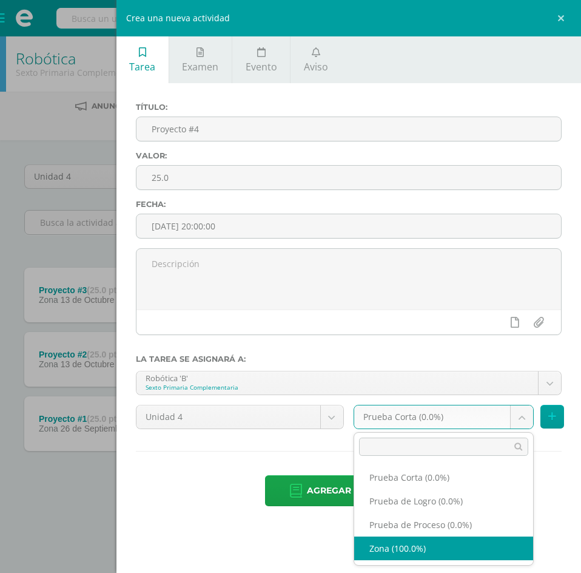
select select "156117"
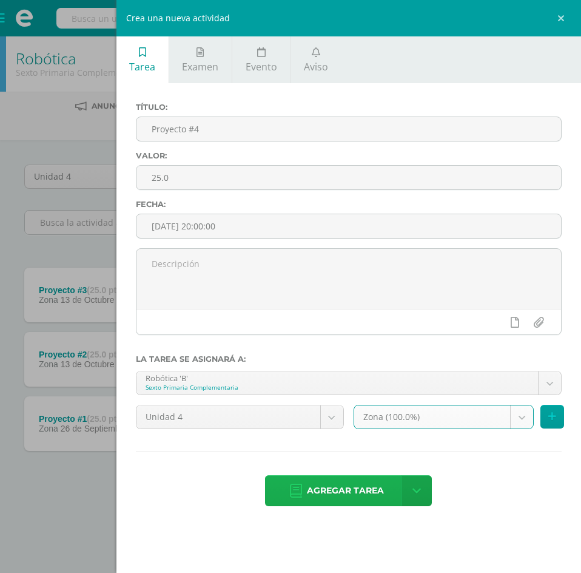
click at [341, 490] on span "Agregar tarea" at bounding box center [345, 490] width 77 height 30
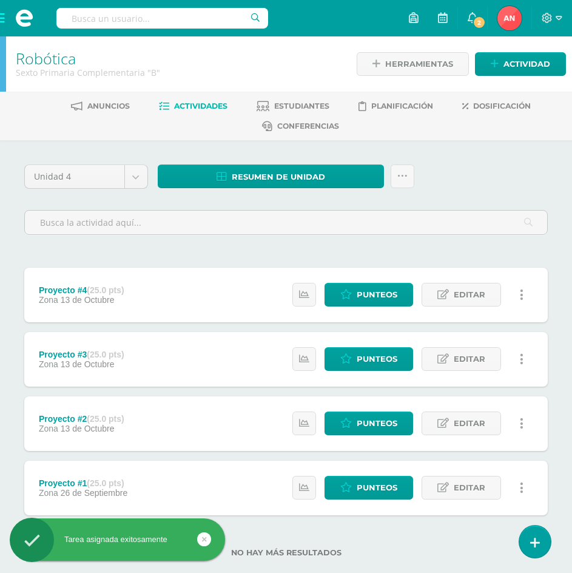
scroll to position [23, 0]
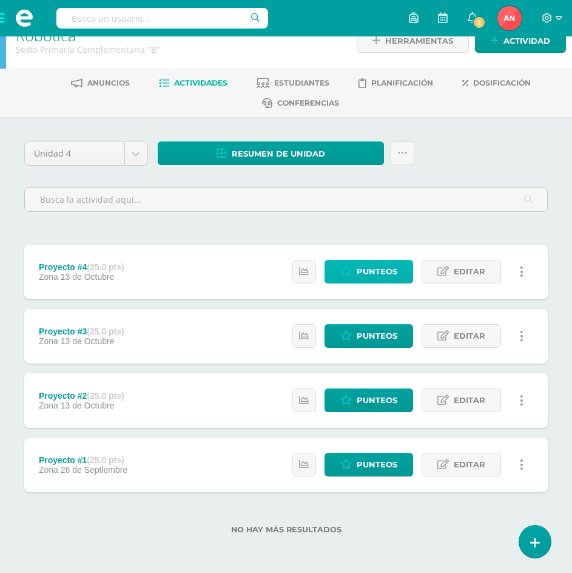
click at [368, 269] on span "Punteos" at bounding box center [377, 271] width 41 height 22
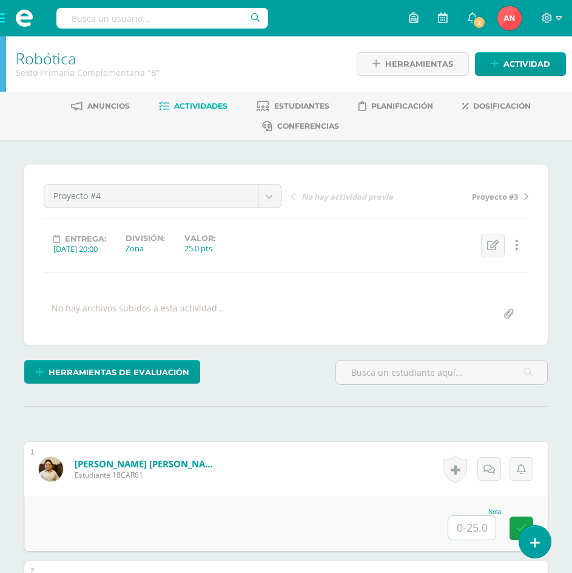
scroll to position [1, 0]
click at [482, 530] on input "text" at bounding box center [471, 527] width 47 height 24
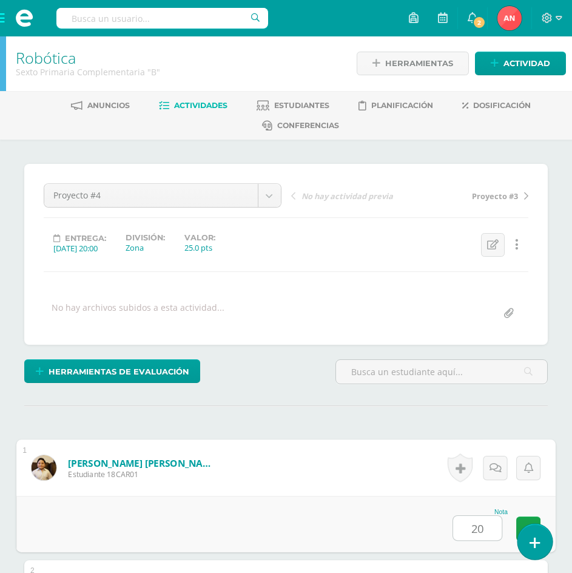
type input "20"
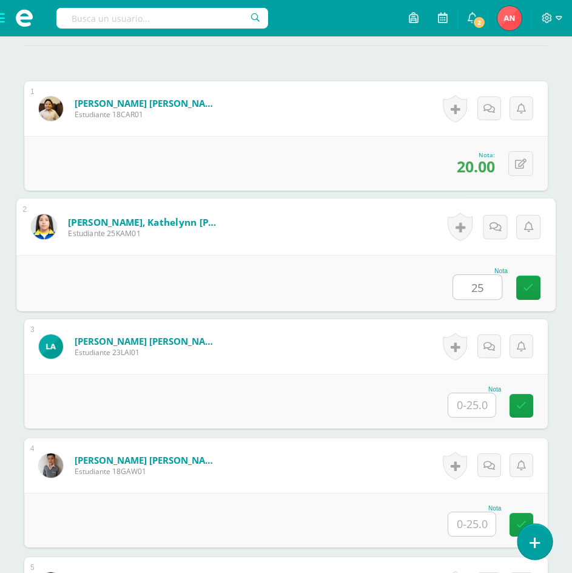
type input "25"
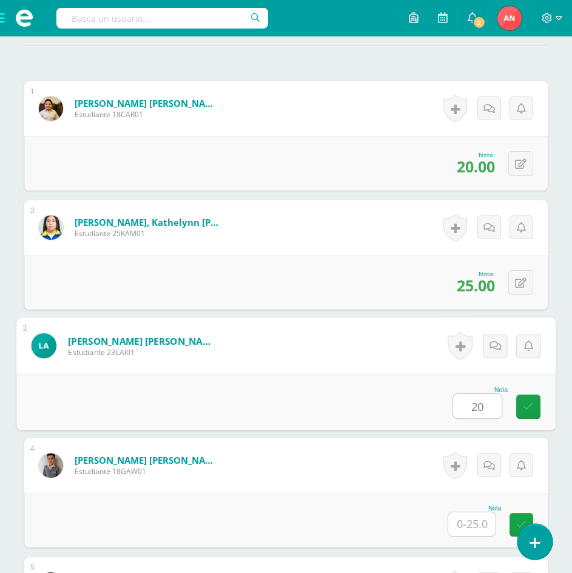
type input "20"
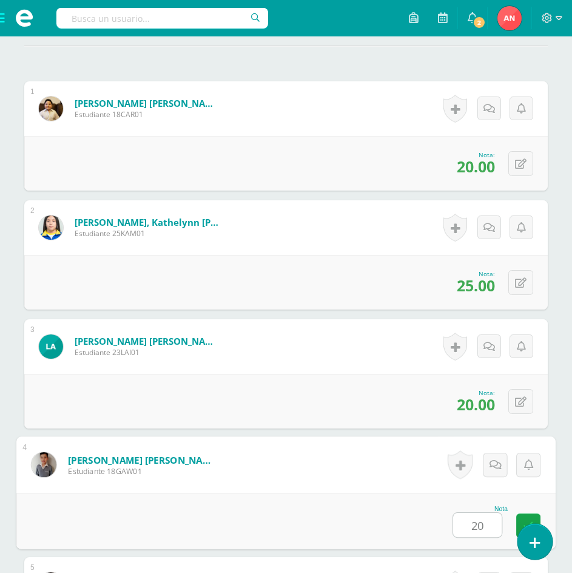
type input "20"
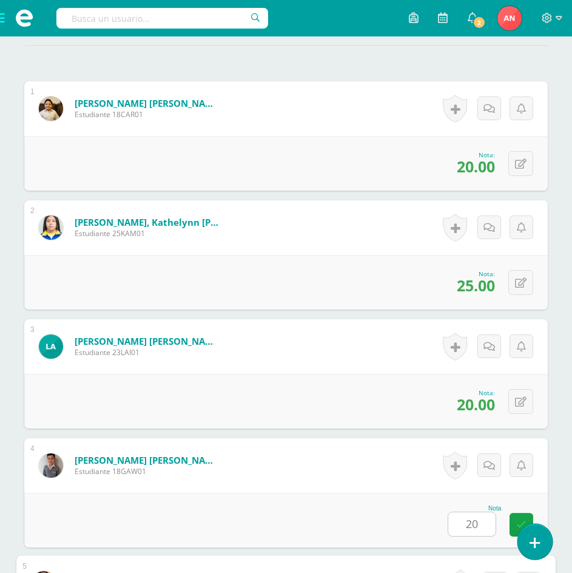
scroll to position [717, 0]
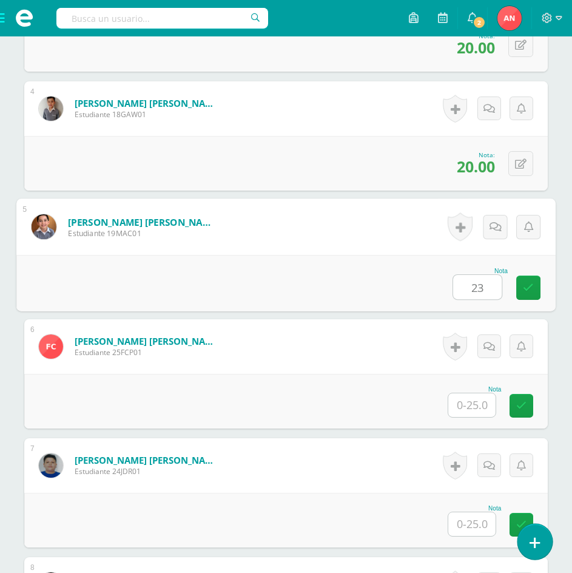
type input "23"
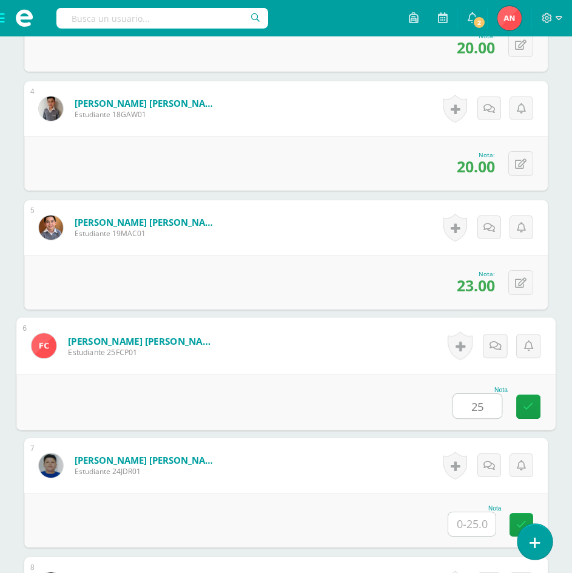
type input "25"
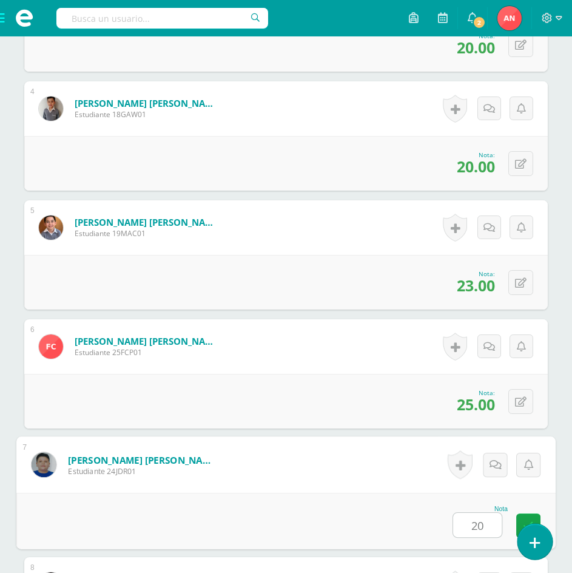
type input "20"
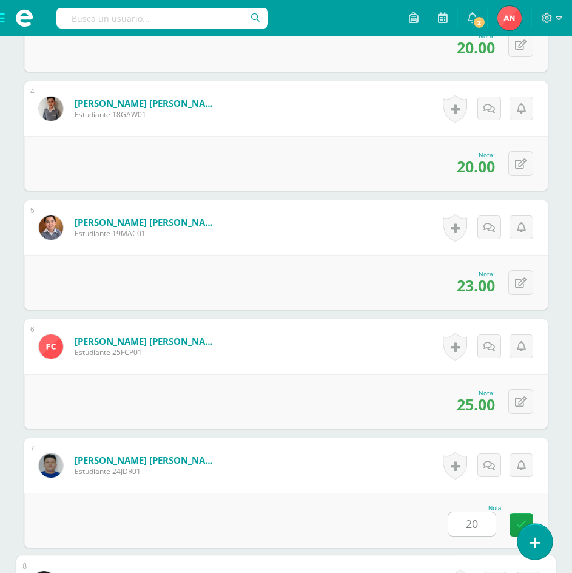
scroll to position [1073, 0]
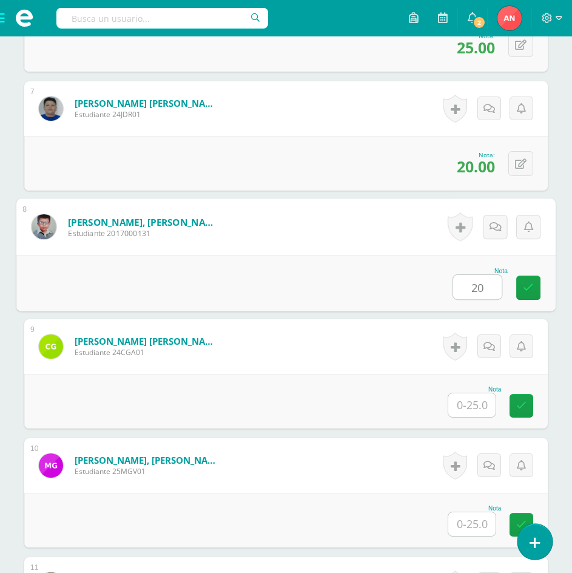
type input "20"
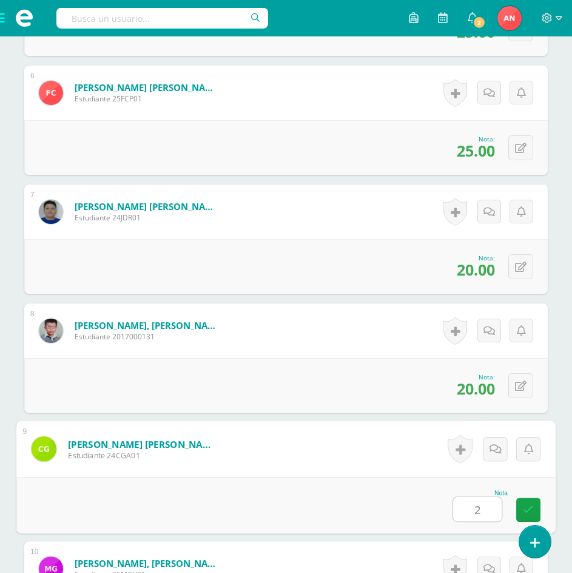
scroll to position [1031, 0]
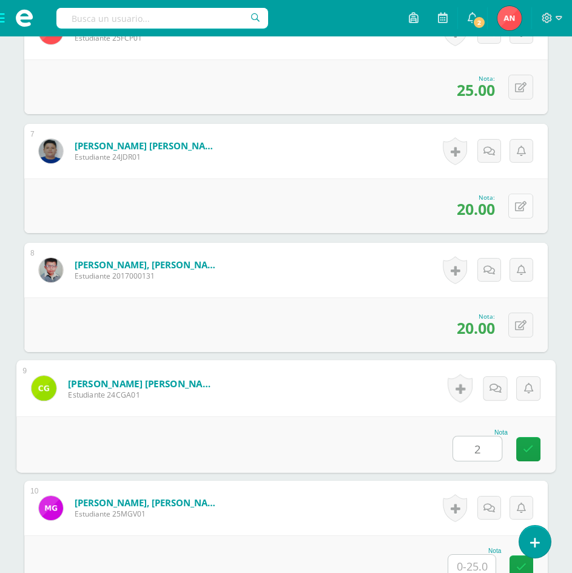
type input "2"
click at [520, 204] on button at bounding box center [520, 205] width 25 height 25
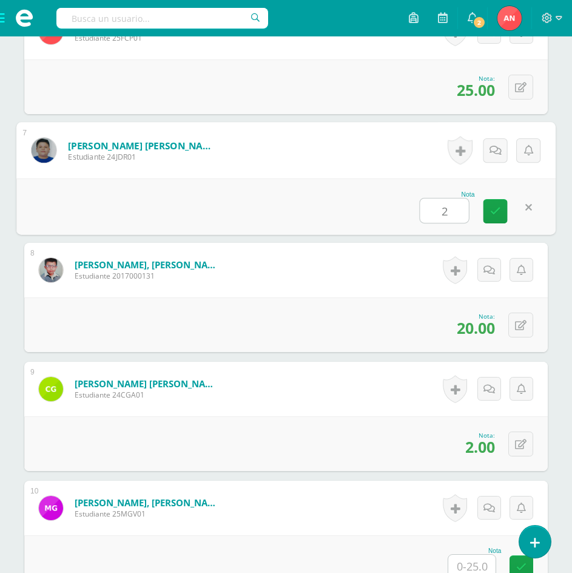
type input "25"
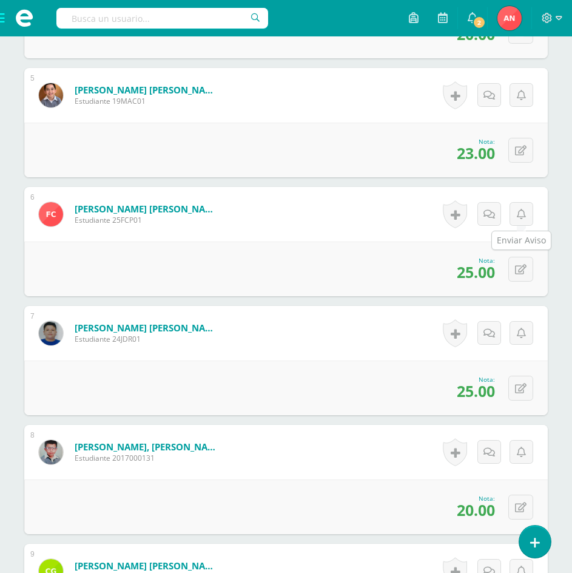
scroll to position [910, 0]
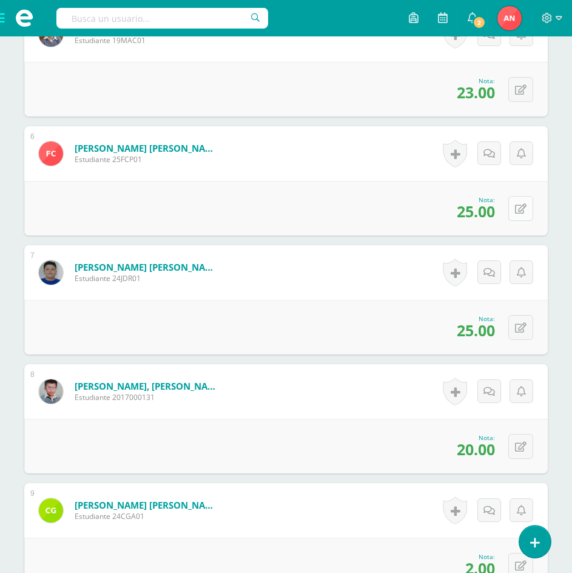
click at [520, 209] on button at bounding box center [520, 208] width 25 height 25
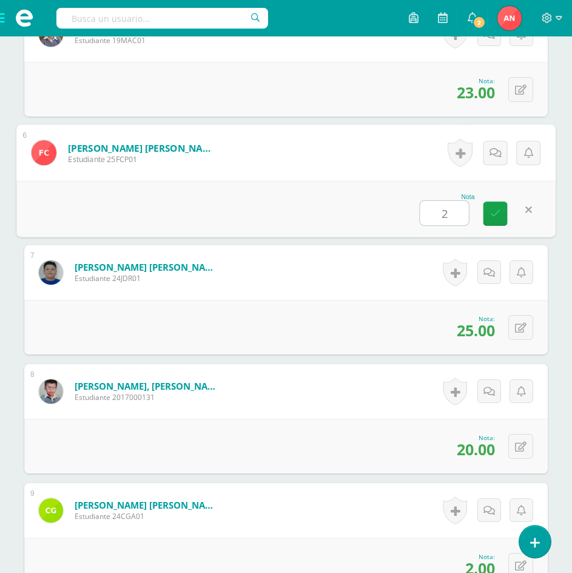
type input "23"
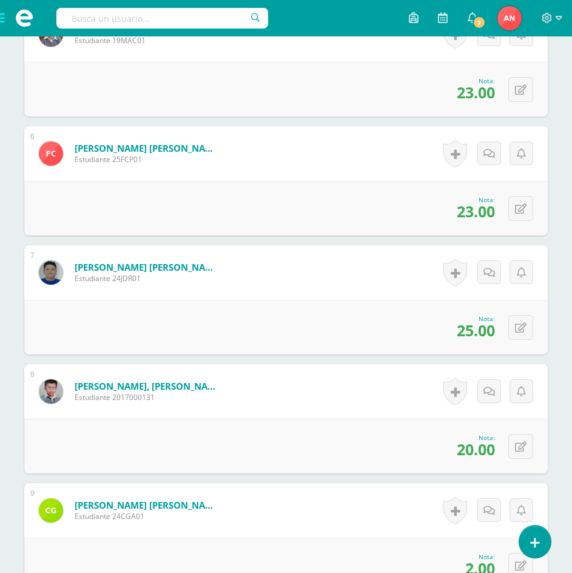
scroll to position [849, 0]
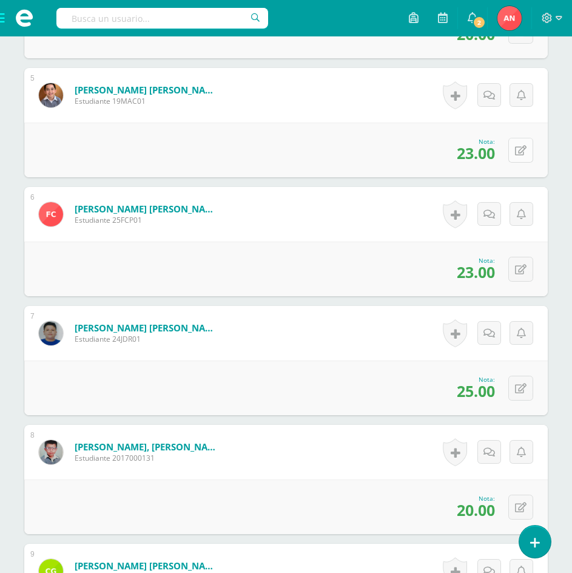
click at [523, 149] on icon at bounding box center [521, 151] width 12 height 10
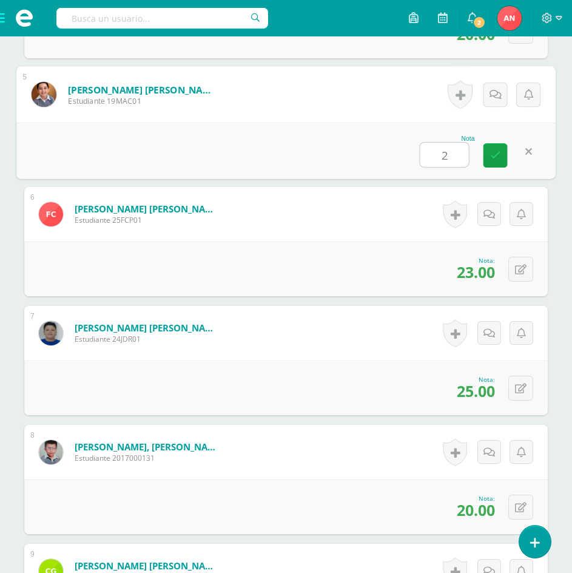
type input "20"
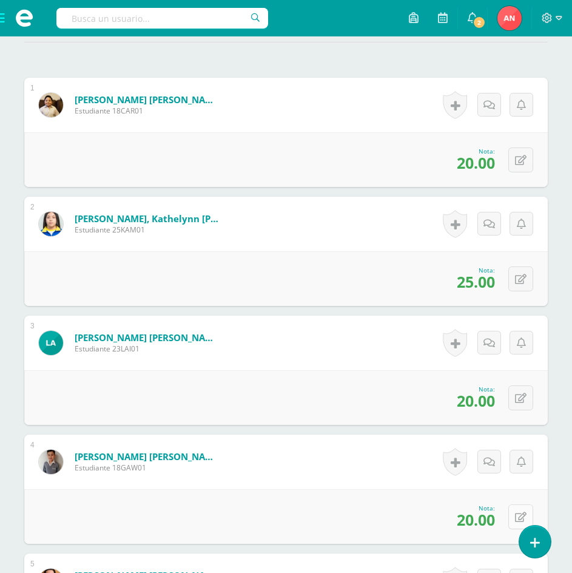
scroll to position [303, 0]
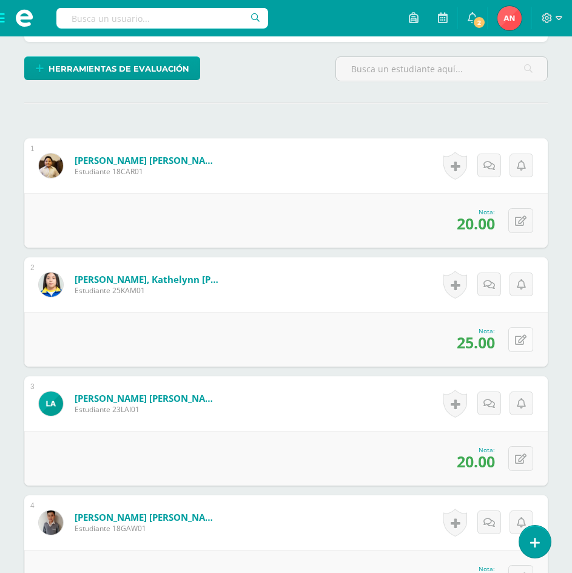
click at [523, 341] on icon at bounding box center [521, 340] width 12 height 10
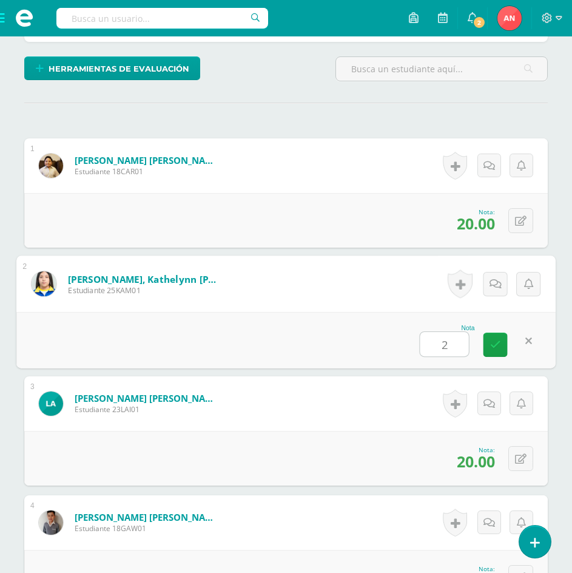
type input "20"
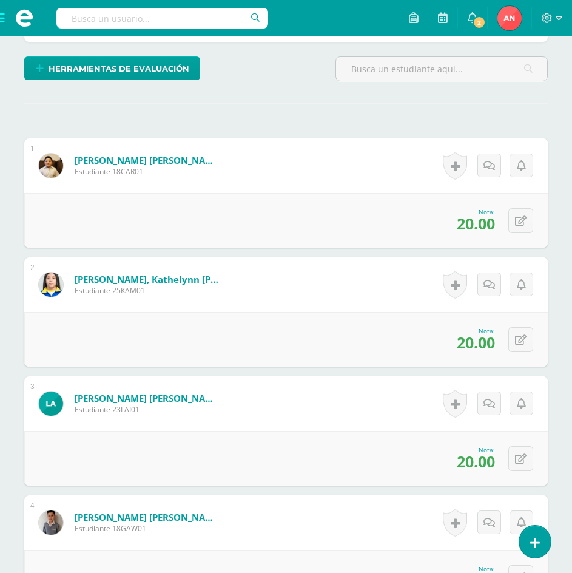
scroll to position [364, 0]
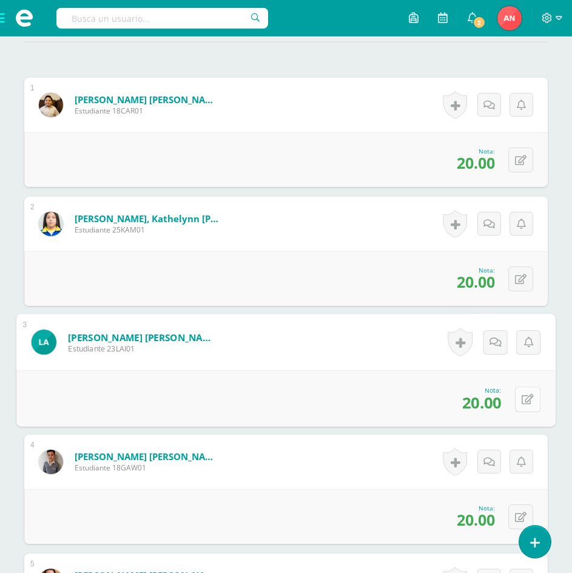
click at [516, 403] on button at bounding box center [527, 398] width 25 height 25
type input "25"
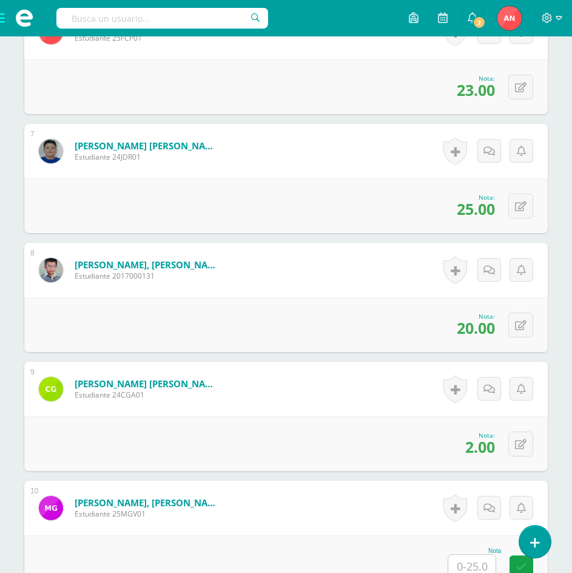
scroll to position [1213, 0]
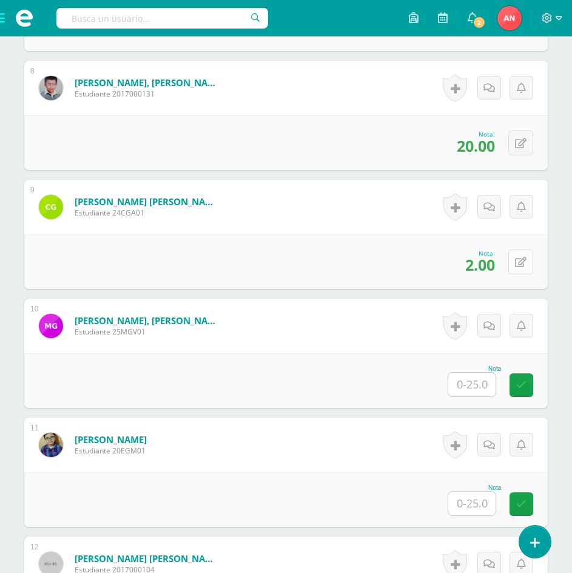
click at [526, 261] on button at bounding box center [520, 261] width 25 height 25
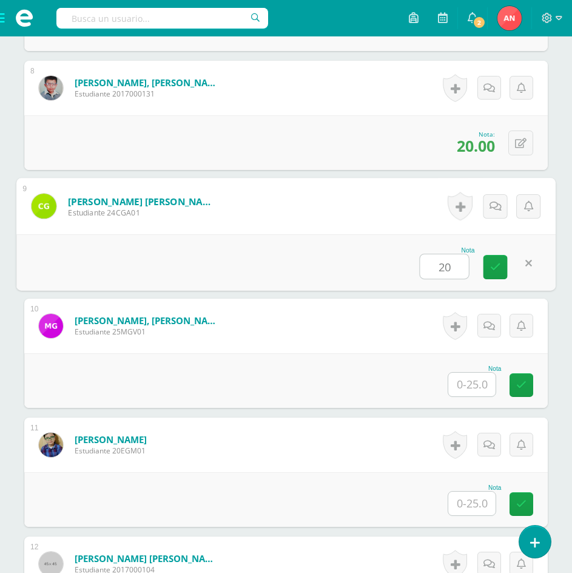
type input "20"
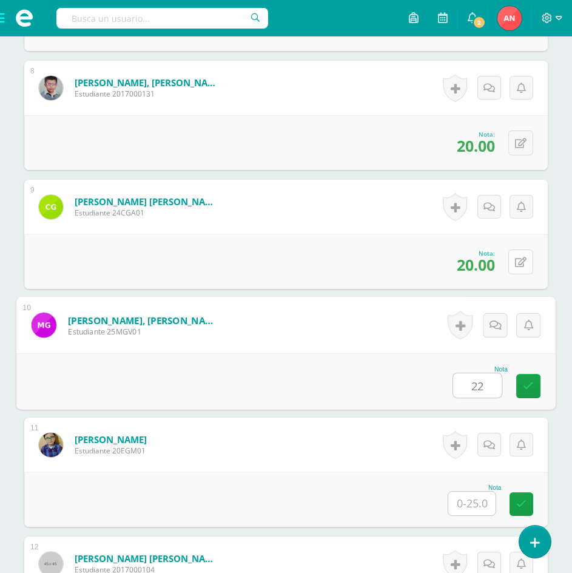
type input "22"
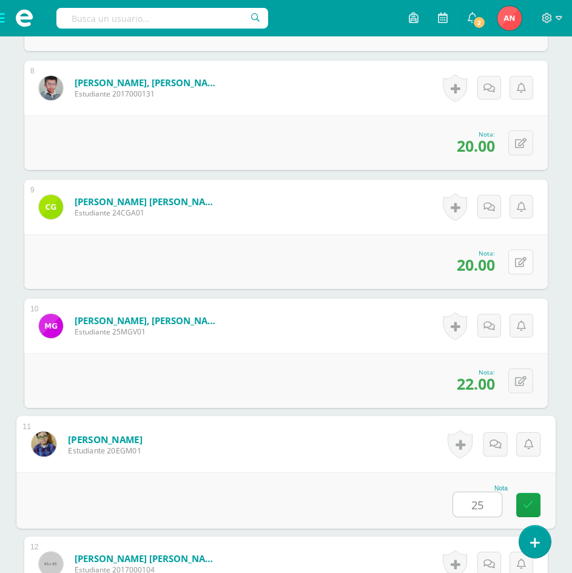
type input "25"
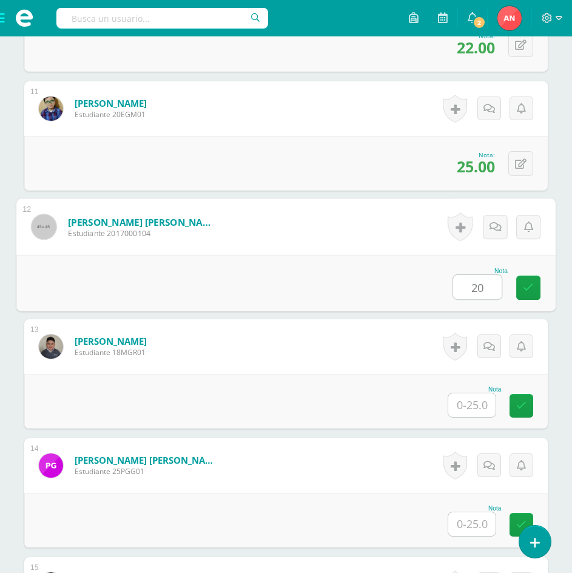
type input "20"
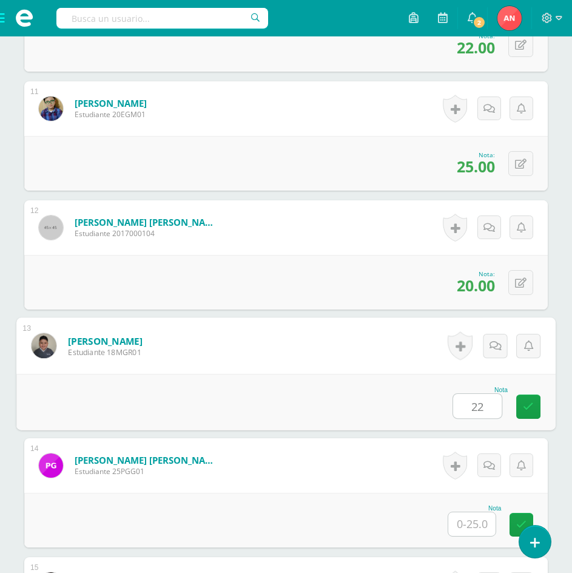
type input "22"
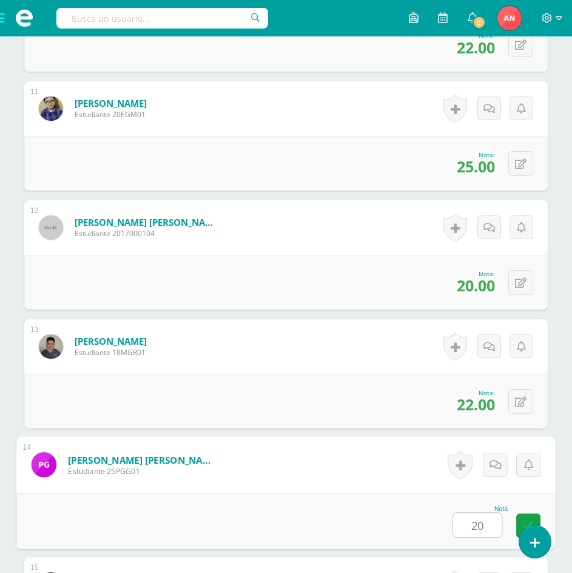
type input "20"
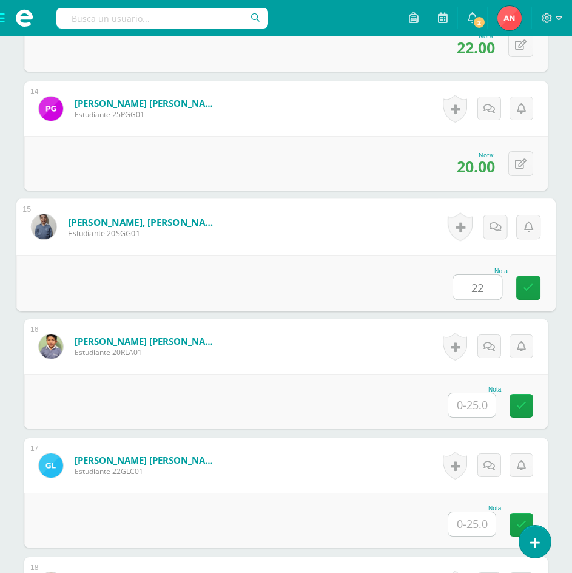
type input "22"
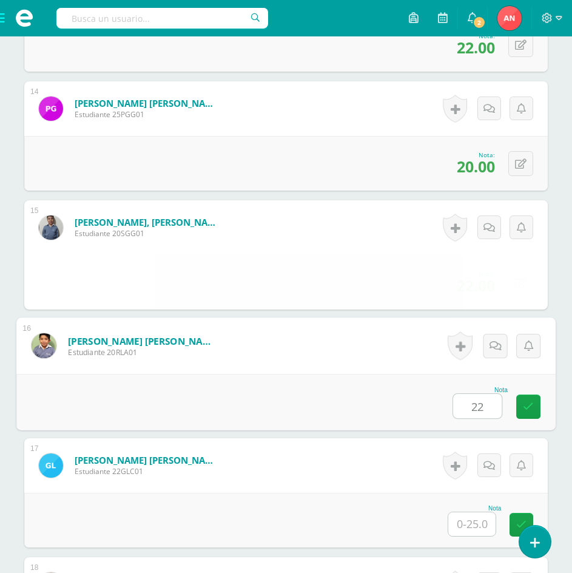
type input "22"
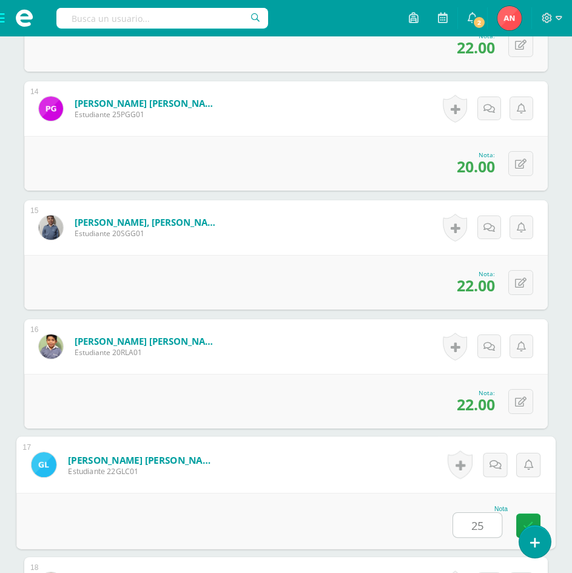
type input "25"
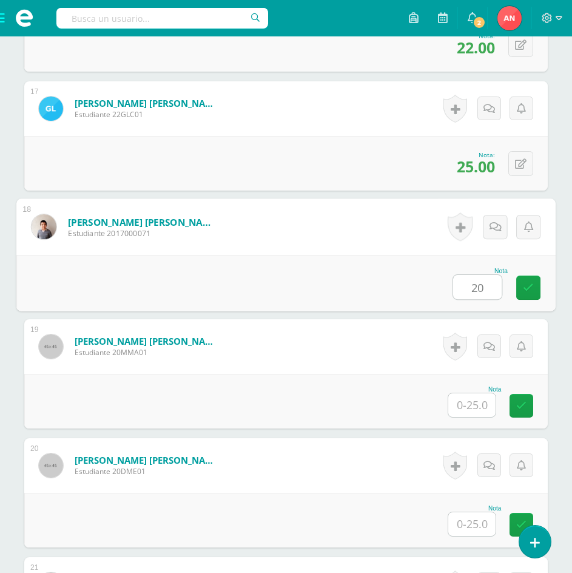
type input "20"
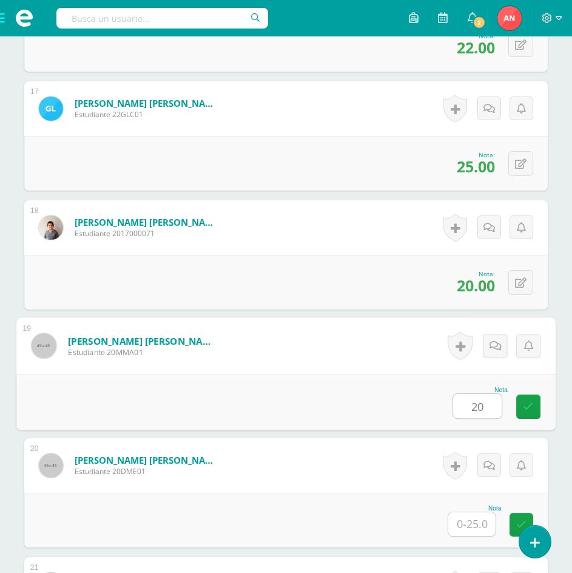
type input "20"
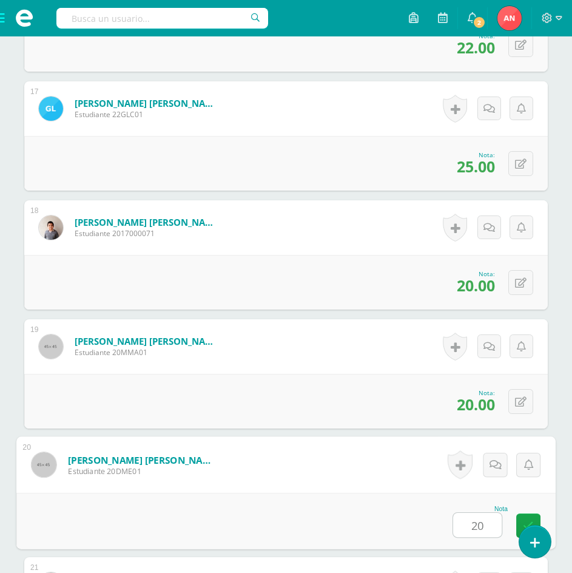
type input "20"
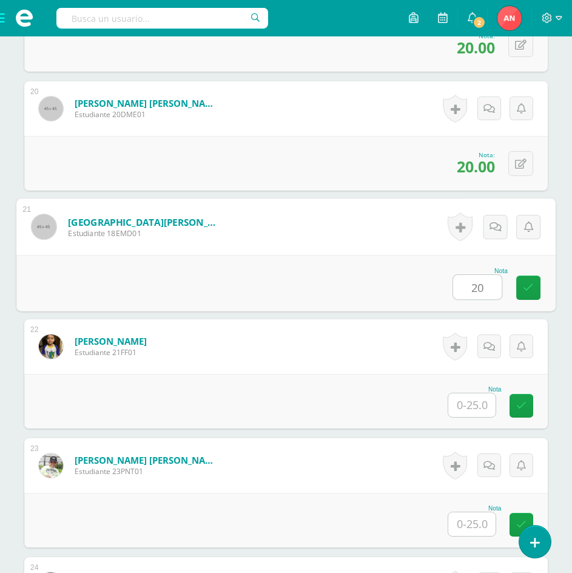
type input "20"
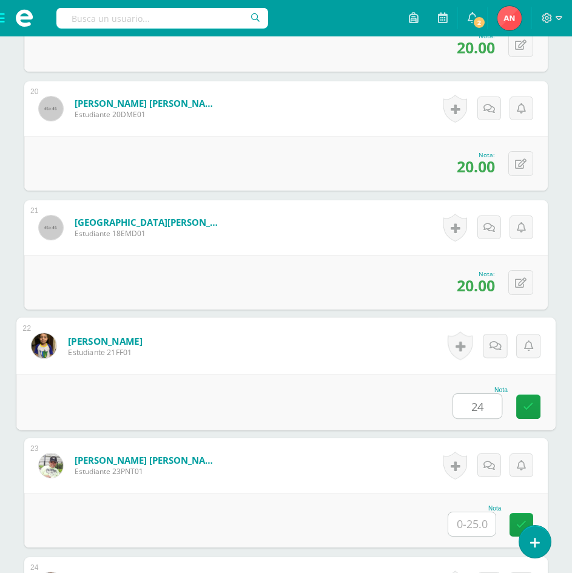
type input "24"
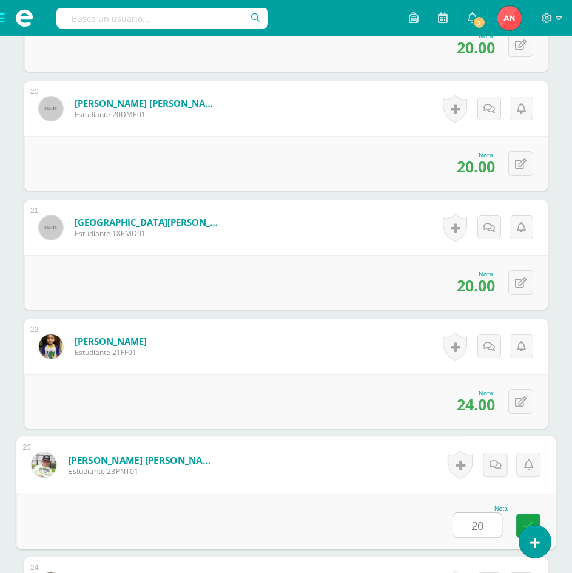
type input "20"
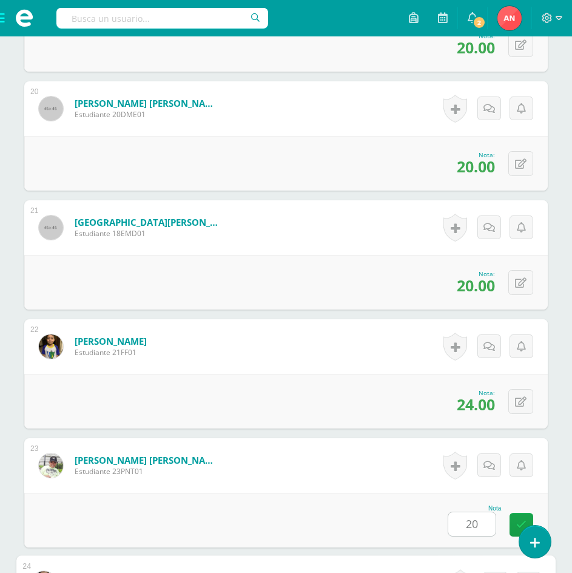
scroll to position [2975, 0]
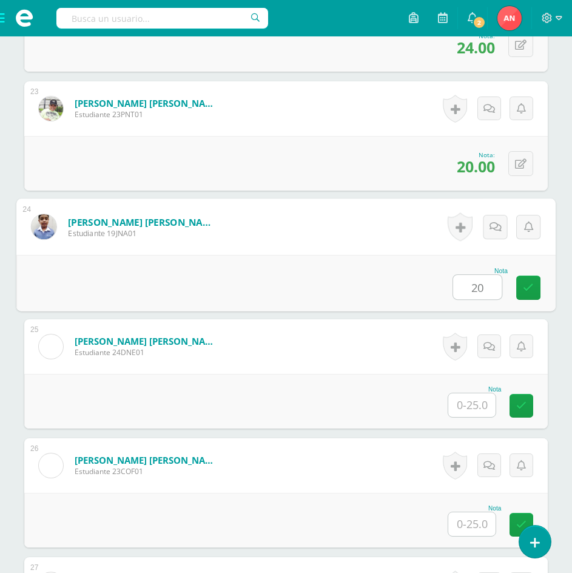
type input "20"
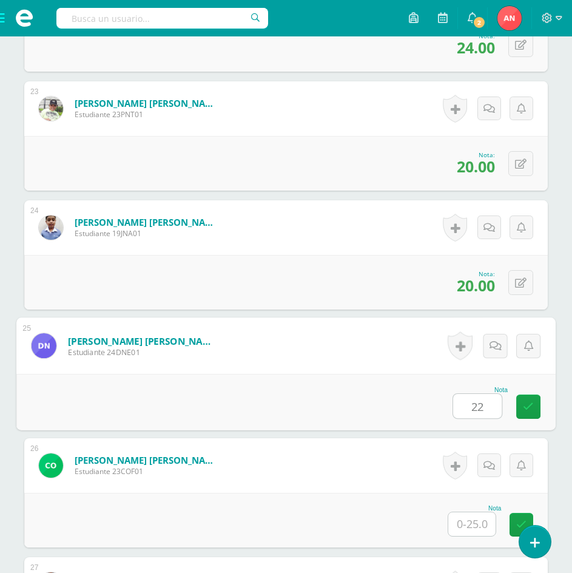
type input "22"
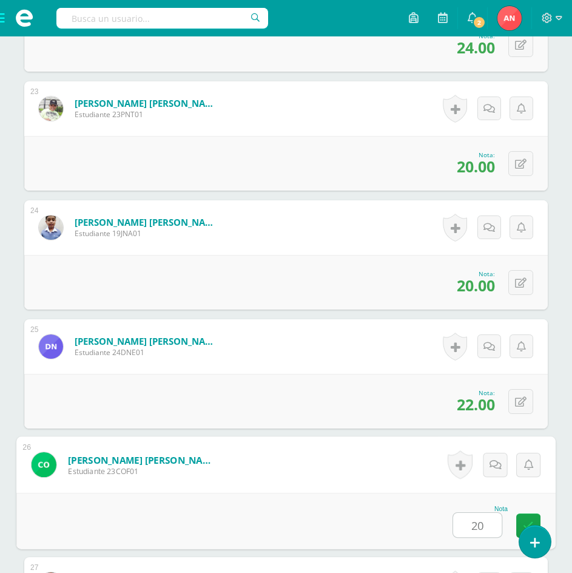
type input "20"
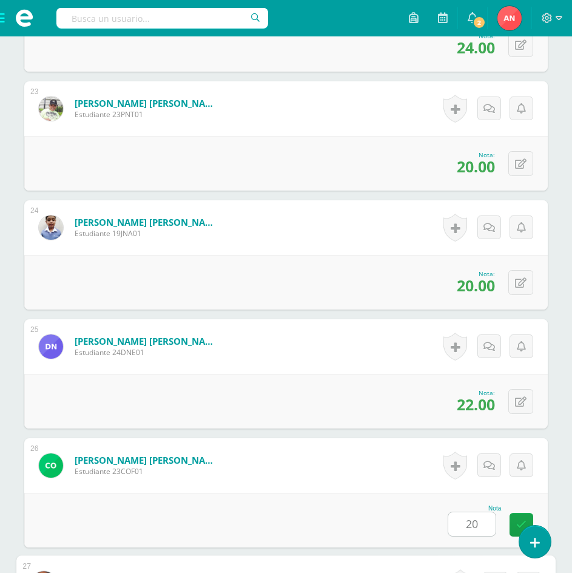
scroll to position [3332, 0]
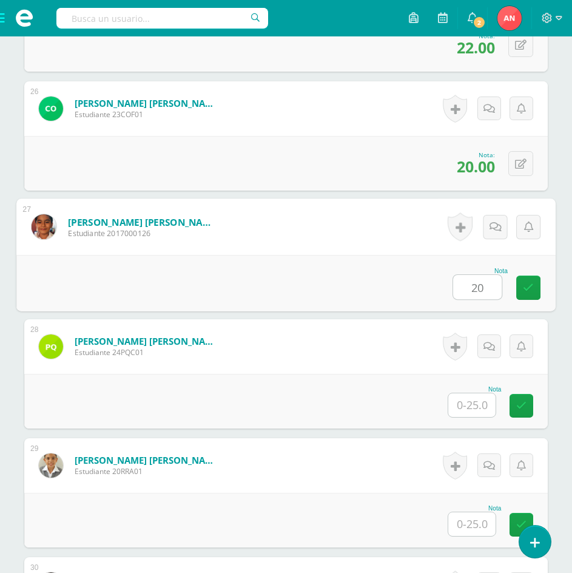
type input "20"
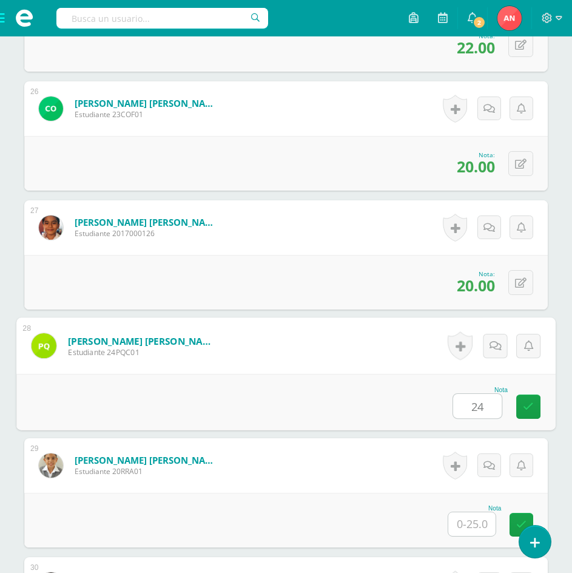
type input "24"
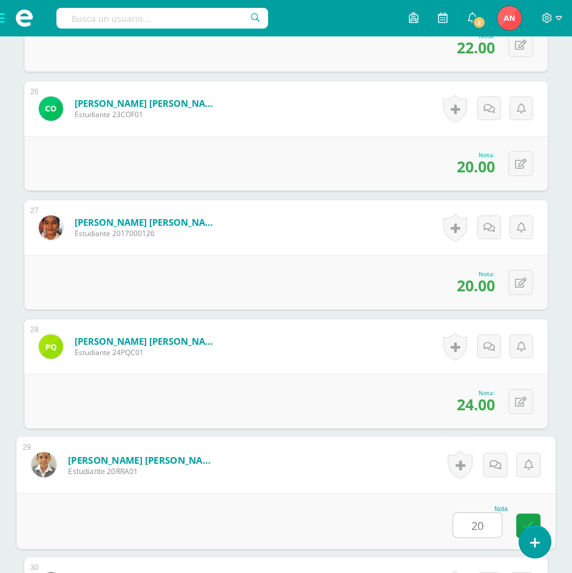
type input "20"
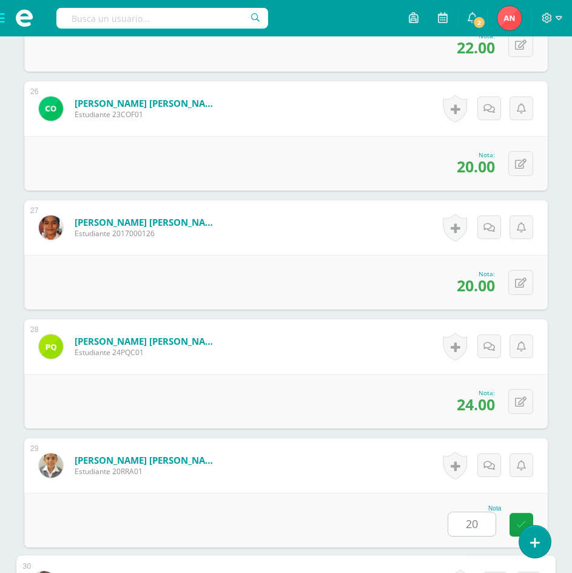
scroll to position [3689, 0]
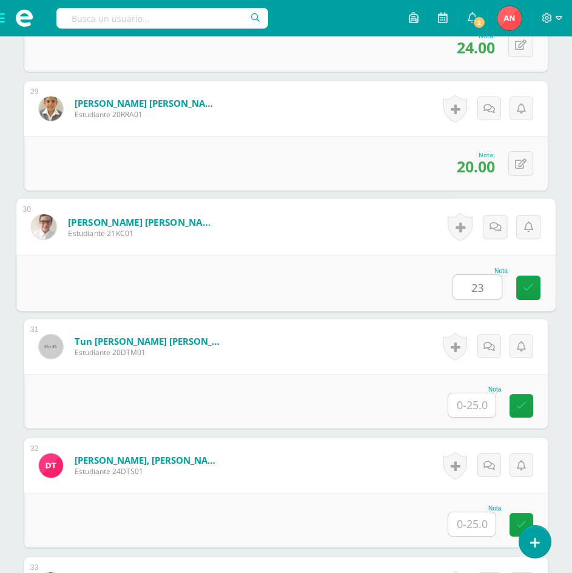
type input "23"
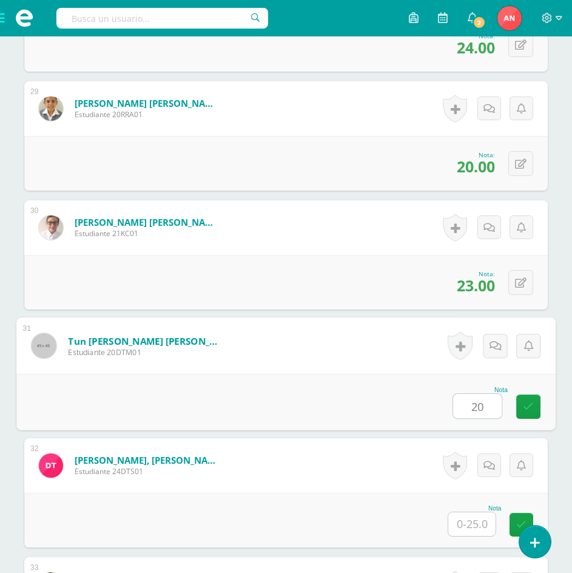
type input "20"
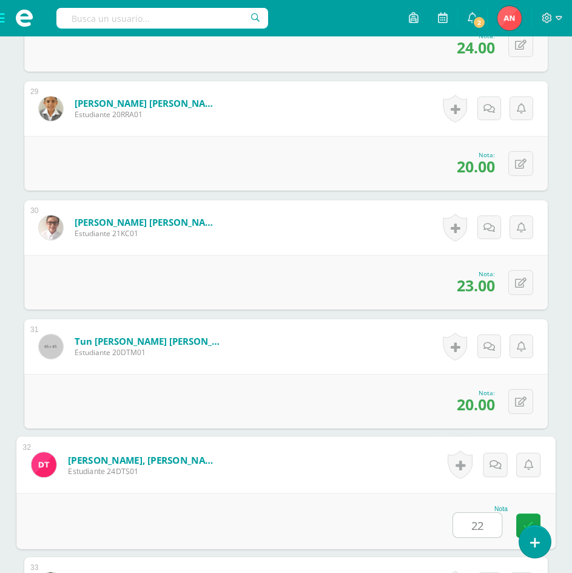
type input "22"
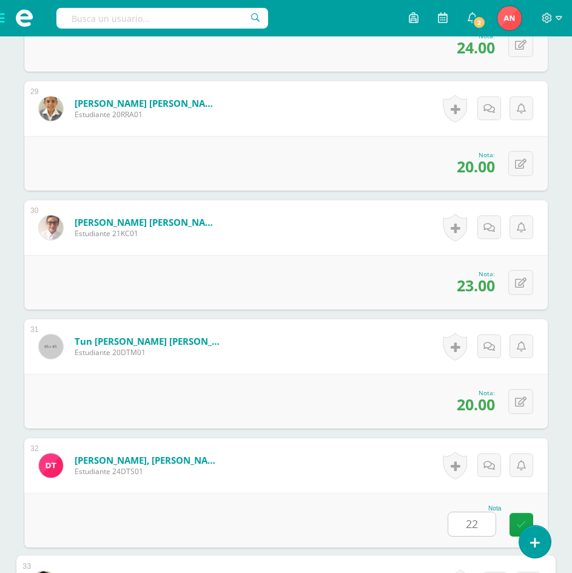
scroll to position [4045, 0]
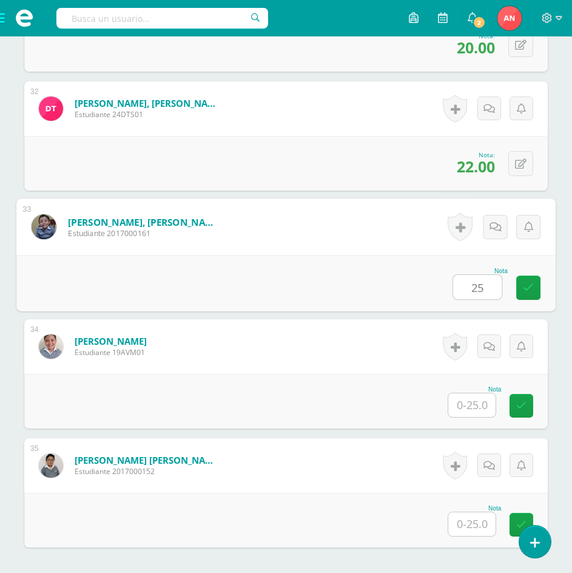
type input "25"
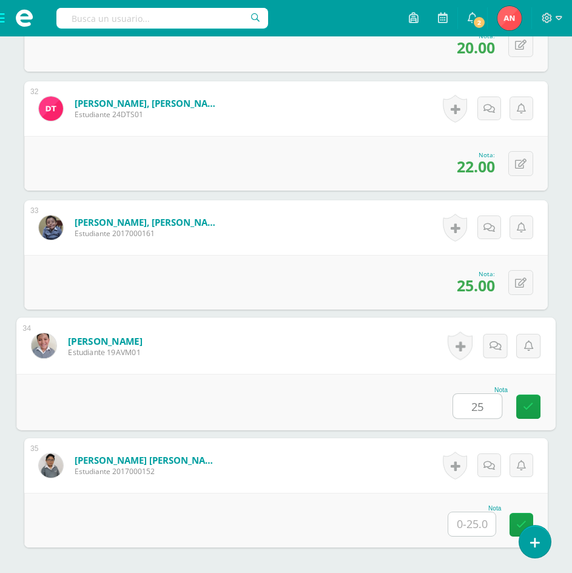
type input "25"
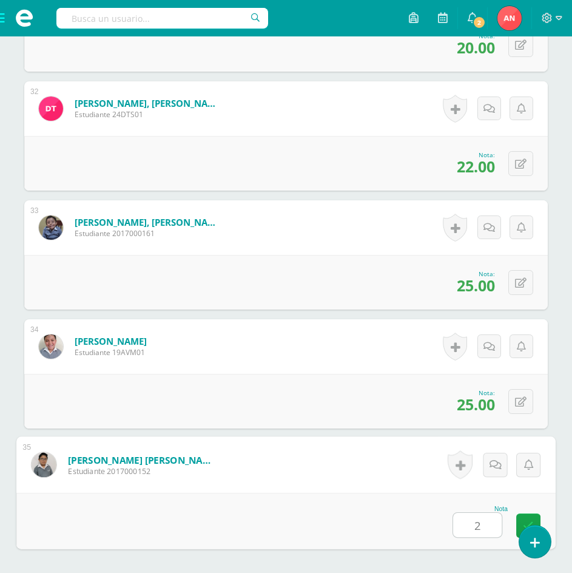
type input "23"
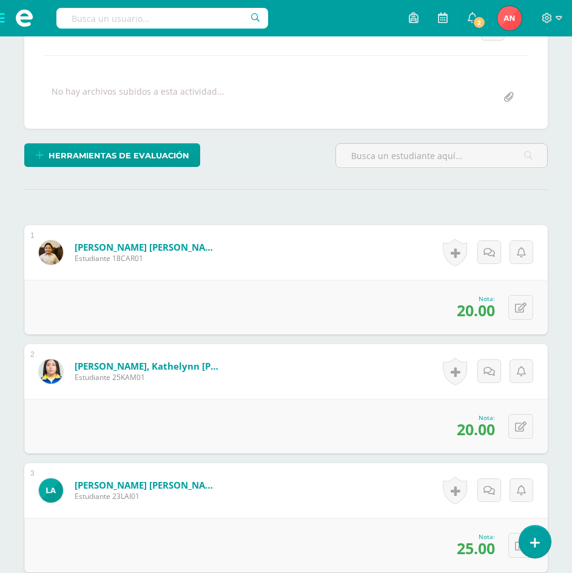
scroll to position [0, 0]
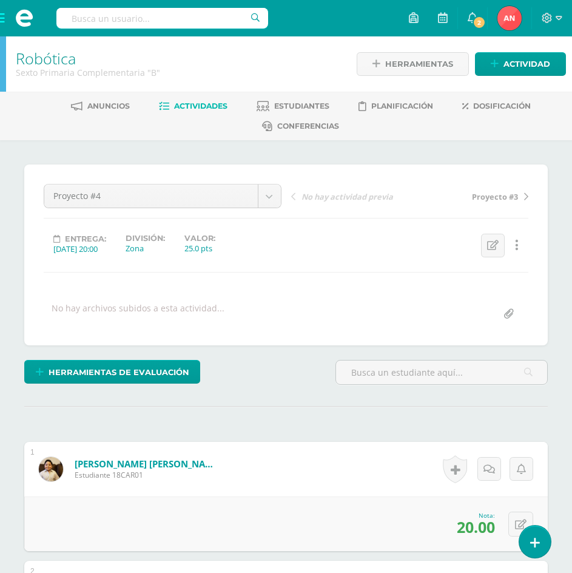
click at [2, 19] on span at bounding box center [24, 18] width 49 height 36
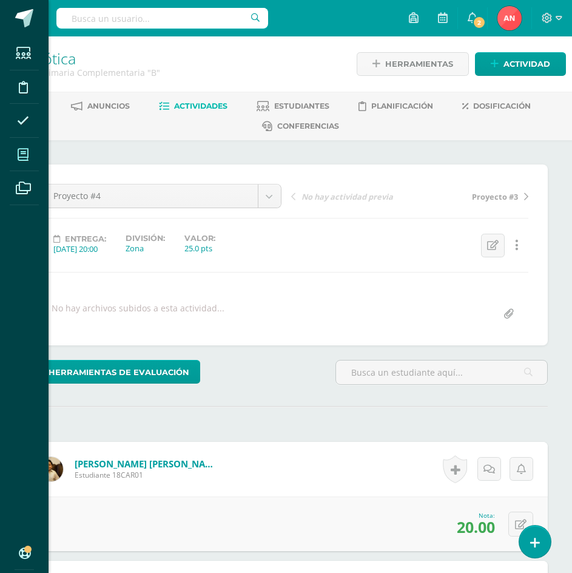
click at [20, 160] on icon at bounding box center [23, 155] width 11 height 12
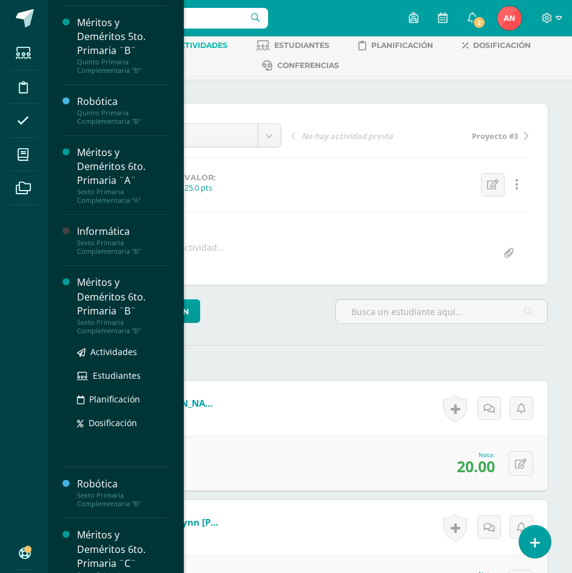
scroll to position [665, 0]
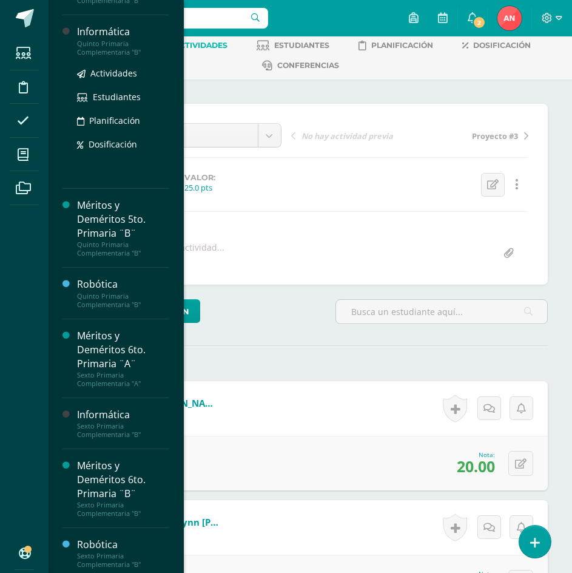
click at [106, 56] on div "Quinto Primaria Complementaria "B"" at bounding box center [123, 47] width 92 height 17
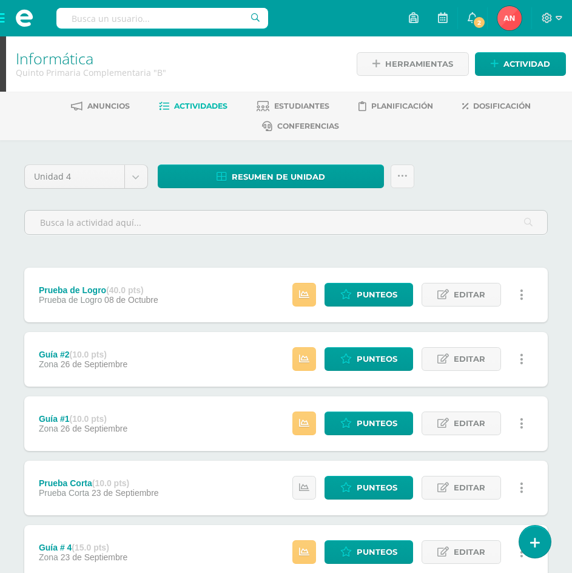
scroll to position [121, 0]
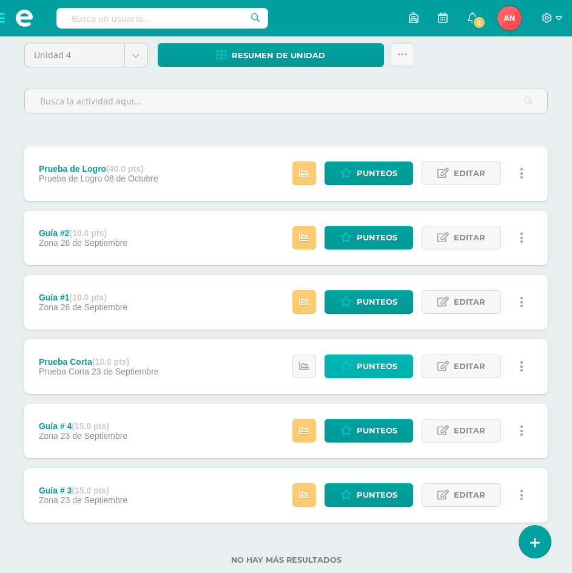
click at [369, 366] on span "Punteos" at bounding box center [377, 366] width 41 height 22
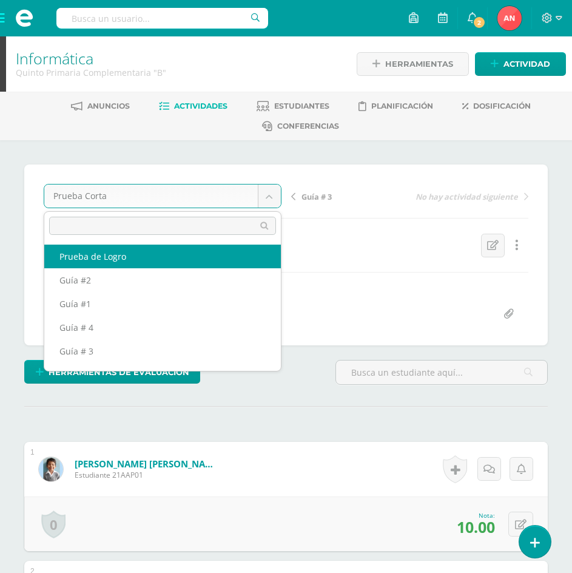
select select "/dashboard/teacher/grade-activity/181240/"
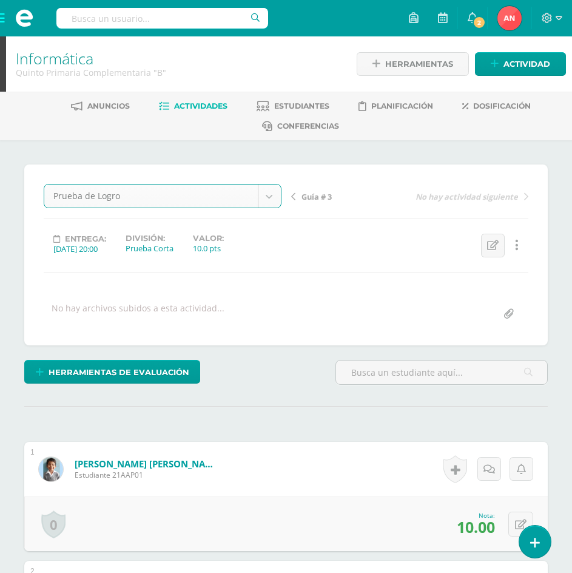
scroll to position [1, 0]
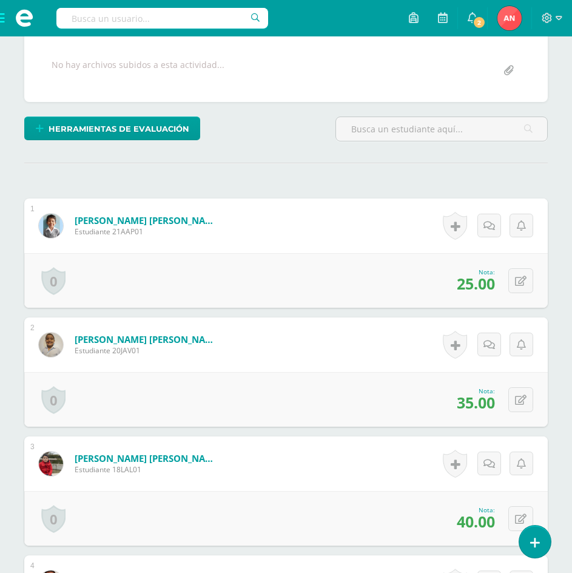
scroll to position [486, 0]
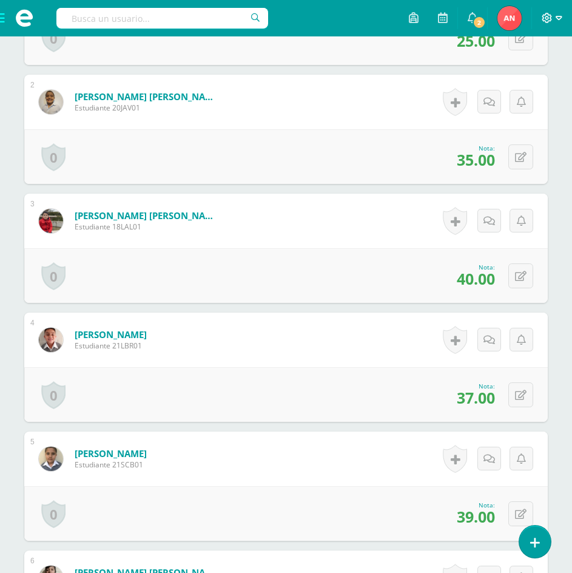
click at [555, 15] on span at bounding box center [552, 18] width 21 height 13
click at [532, 79] on span "Cerrar sesión" at bounding box center [521, 83] width 55 height 12
